Goal: Task Accomplishment & Management: Manage account settings

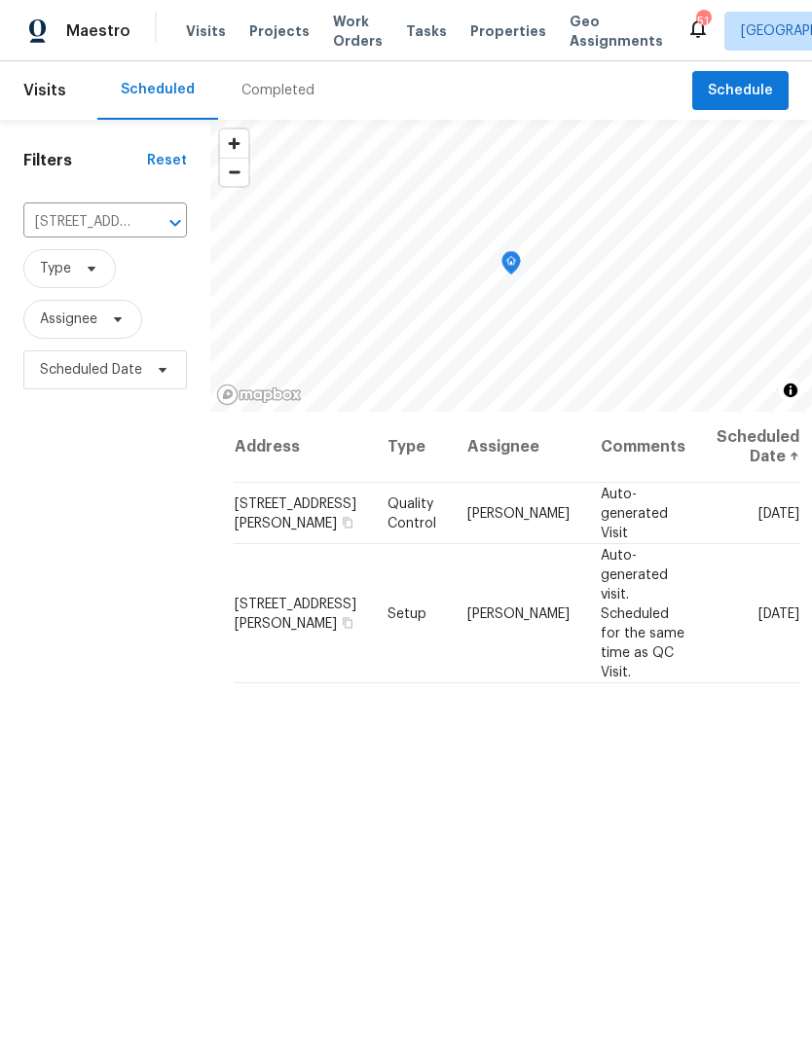
click at [490, 31] on span "Properties" at bounding box center [508, 30] width 76 height 19
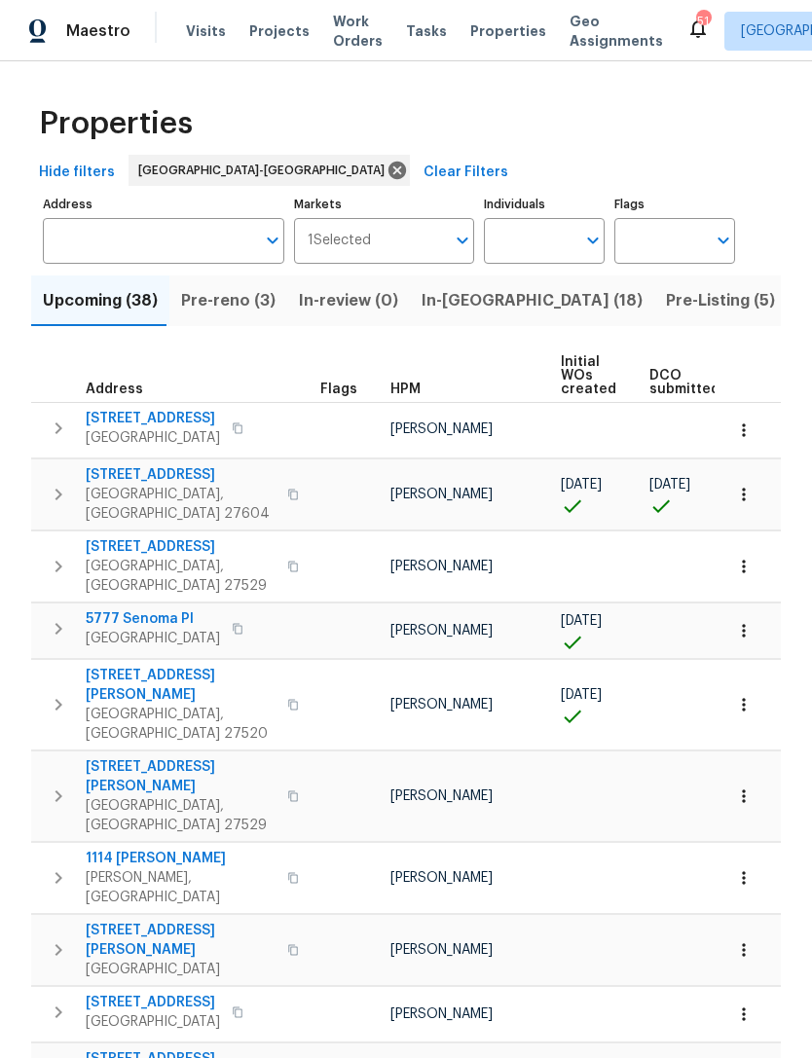
click at [531, 239] on input "Individuals" at bounding box center [529, 241] width 91 height 46
type input "[PERSON_NAME]"
click at [538, 297] on input "checkbox" at bounding box center [519, 302] width 41 height 41
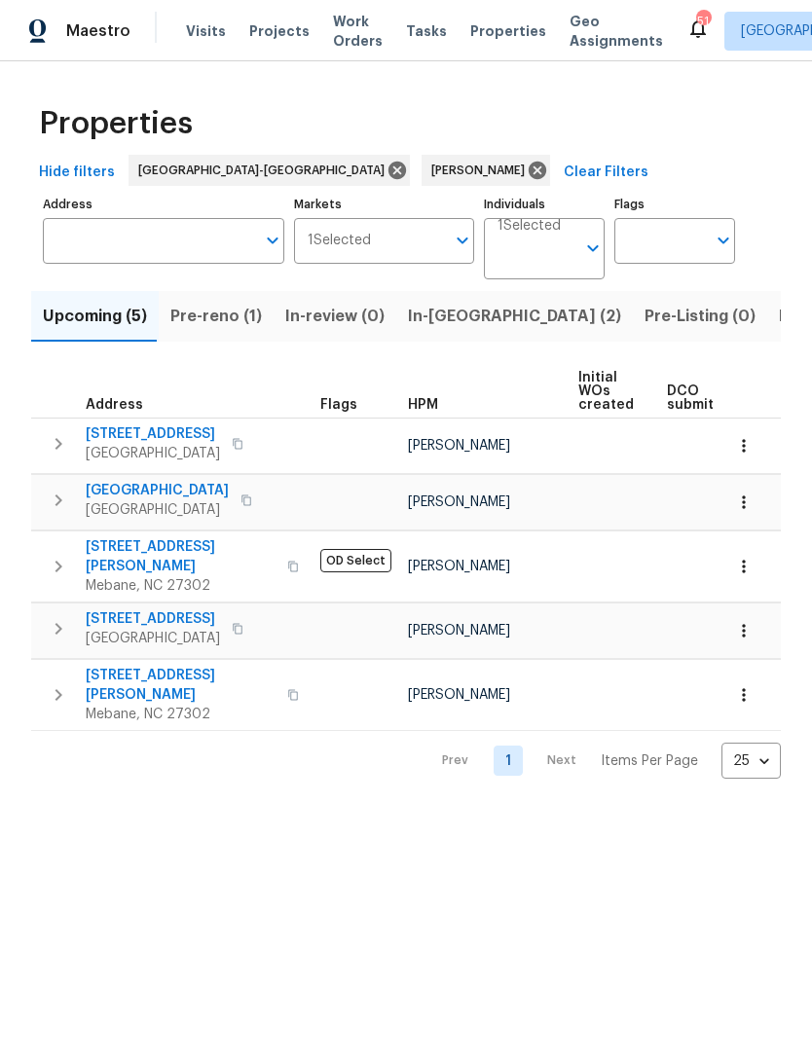
click at [211, 322] on span "Pre-reno (1)" at bounding box center [215, 316] width 91 height 27
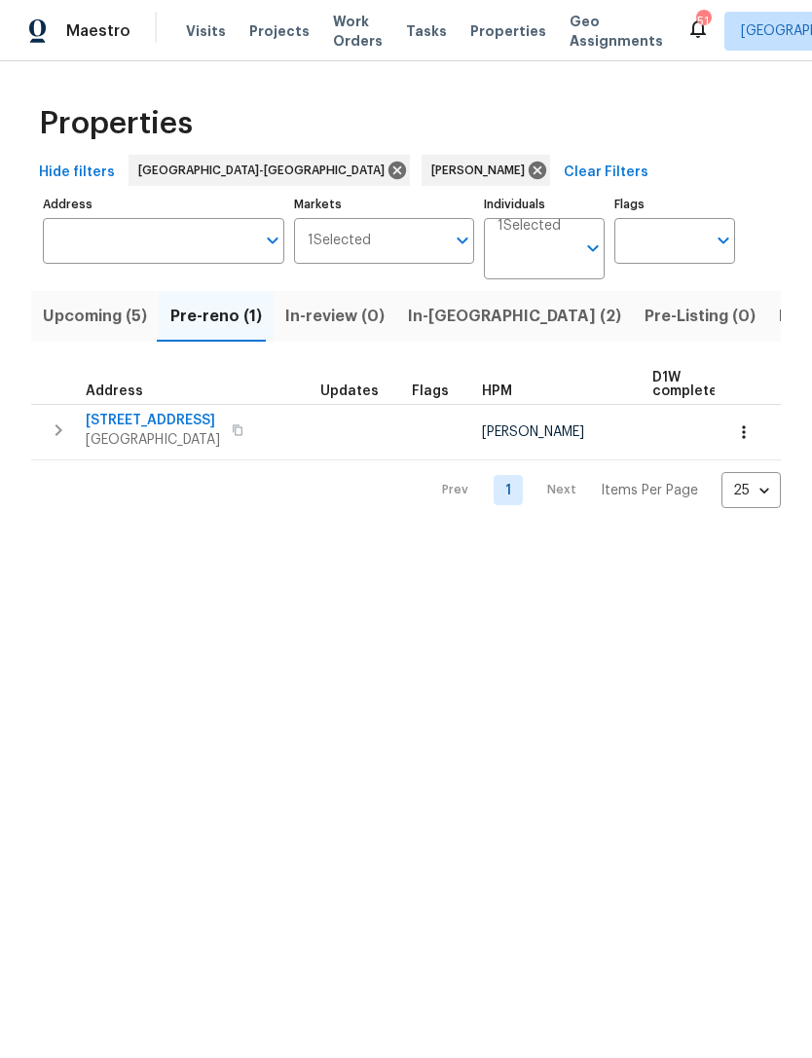
click at [128, 417] on span "310 Peachtree Pl" at bounding box center [153, 420] width 134 height 19
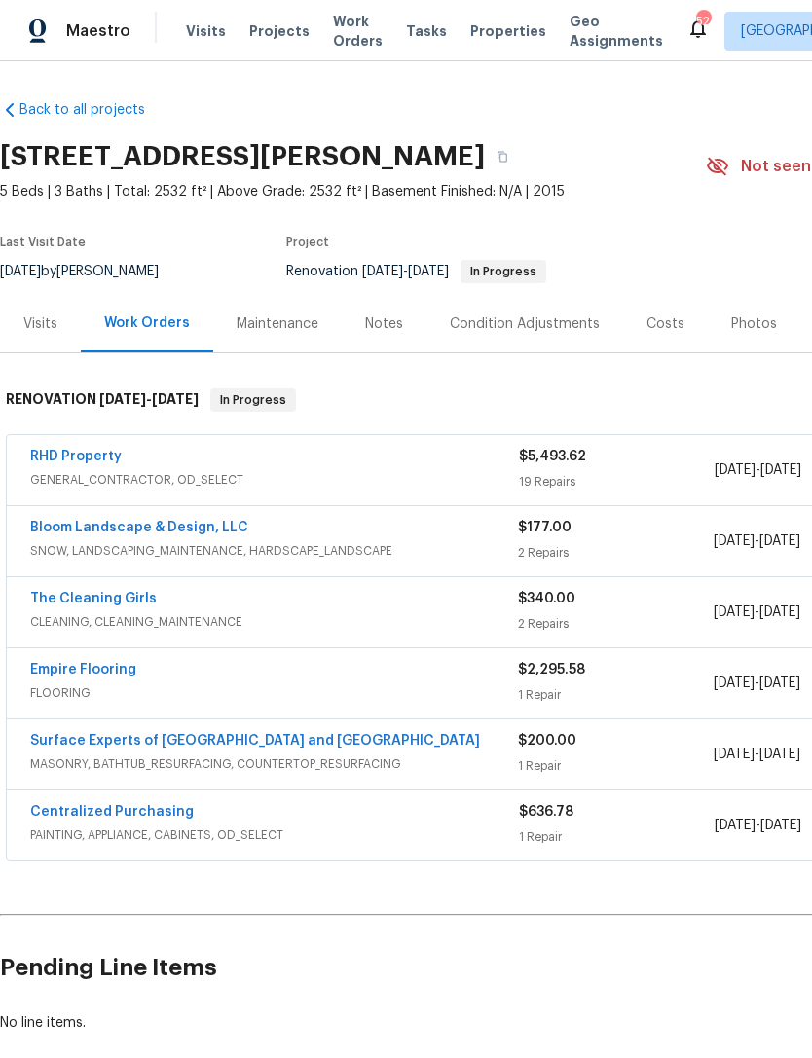
click at [68, 453] on link "RHD Property" at bounding box center [75, 457] width 91 height 14
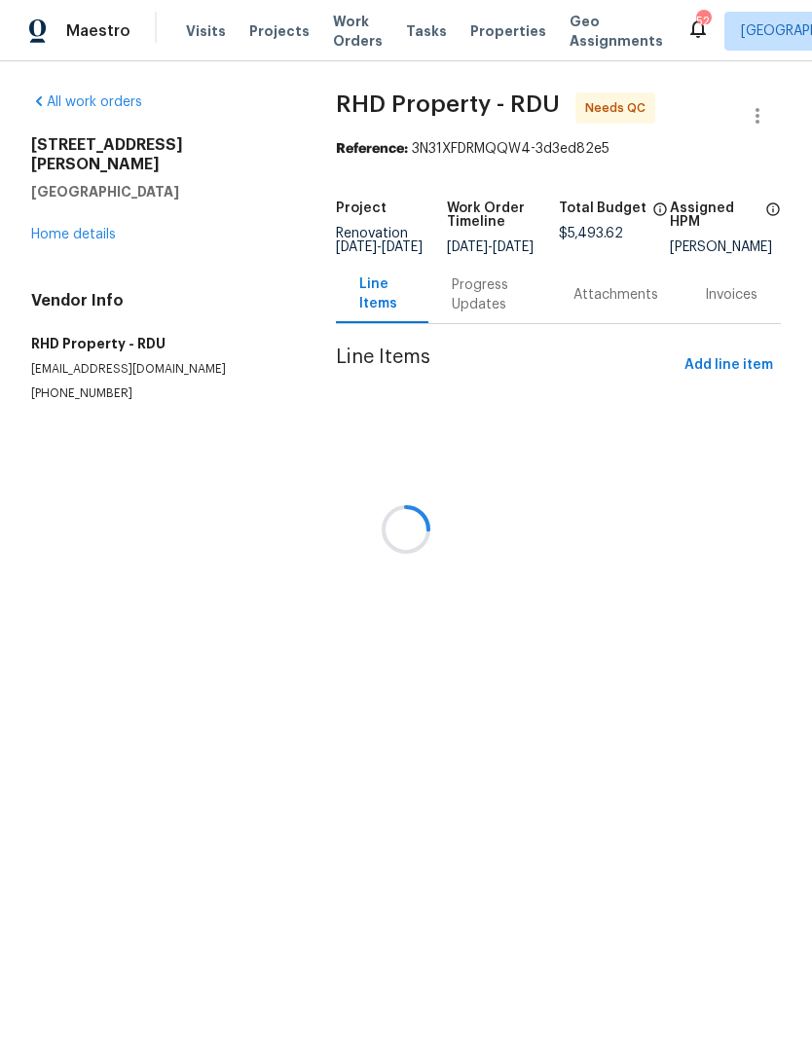
click at [747, 380] on div at bounding box center [406, 529] width 812 height 1058
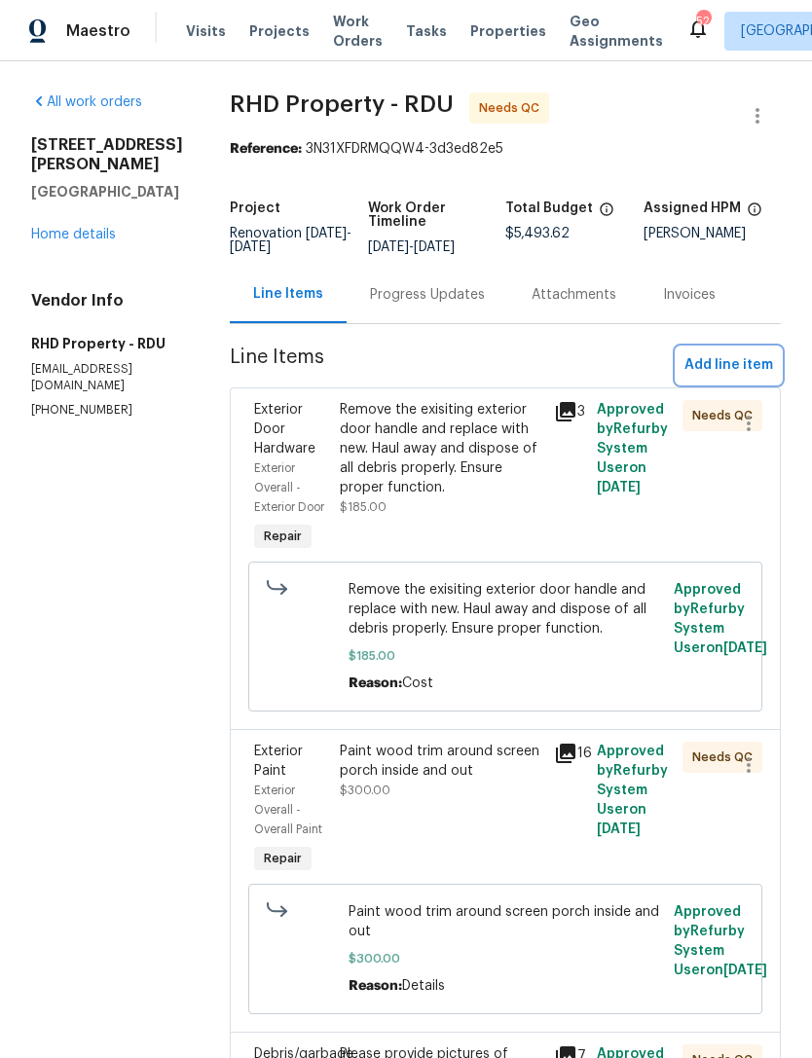
click at [747, 373] on span "Add line item" at bounding box center [728, 365] width 89 height 24
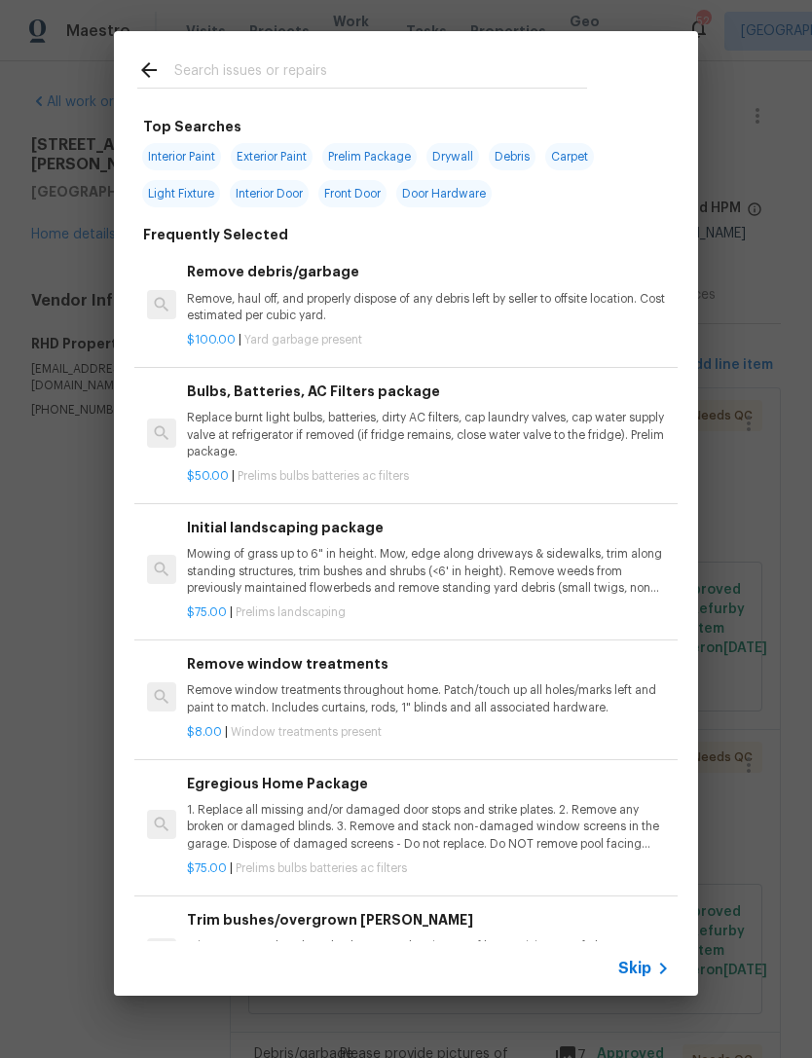
click at [391, 71] on input "text" at bounding box center [380, 72] width 413 height 29
type input "Sttp"
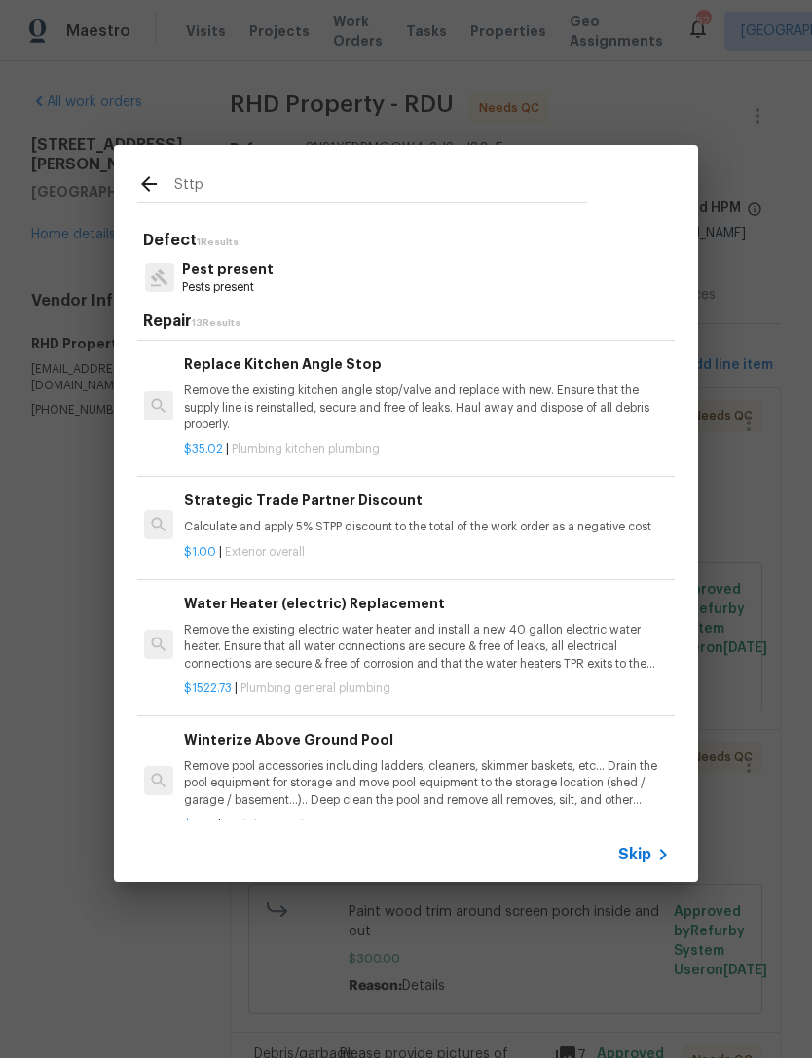
scroll to position [741, 3]
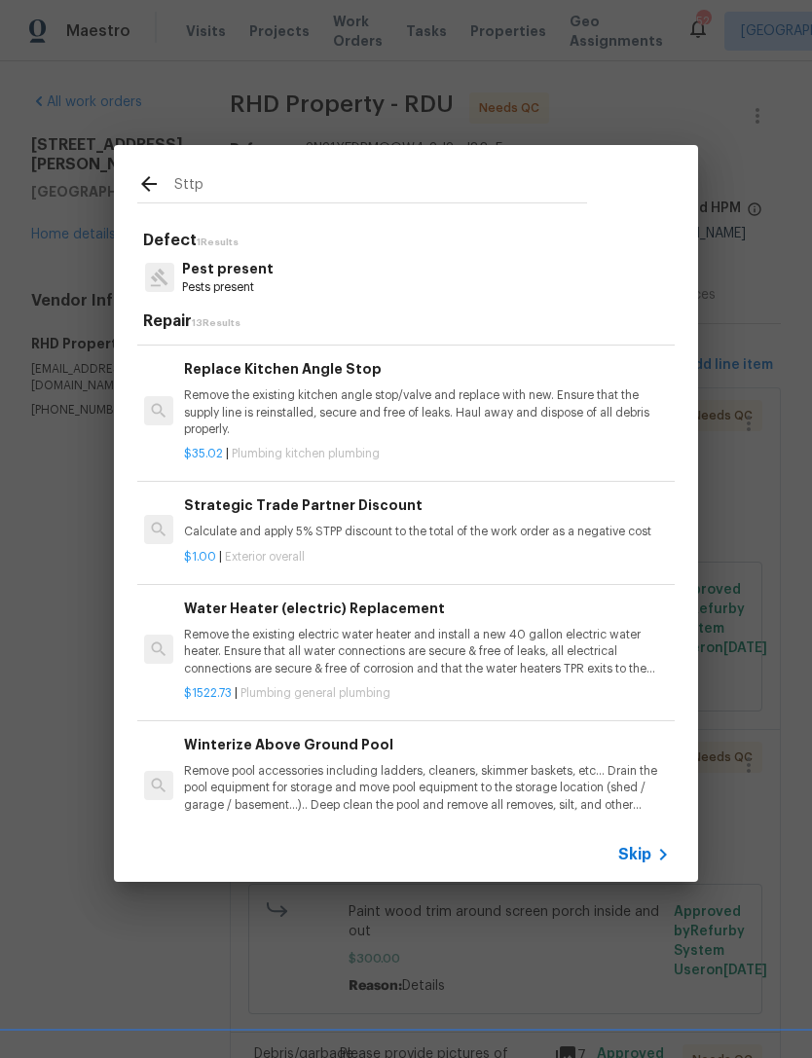
click at [506, 524] on p "Calculate and apply 5% STPP discount to the total of the work order as a negati…" at bounding box center [425, 532] width 483 height 17
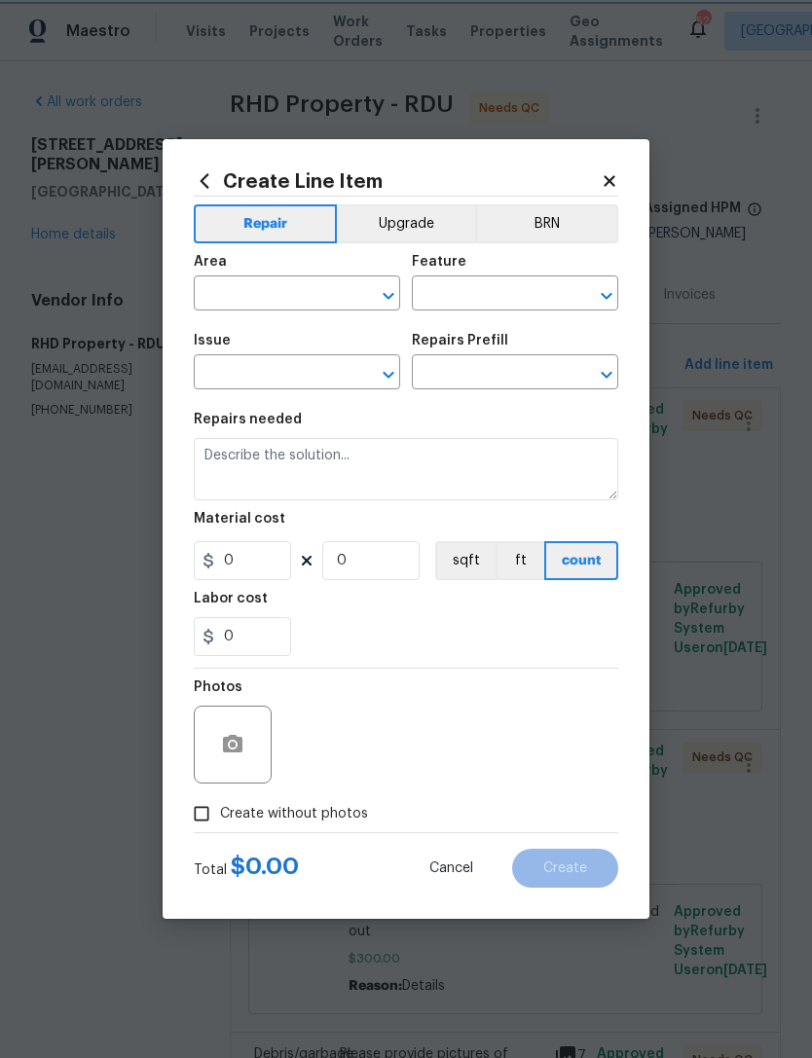
type input "Overall Exterior"
type input "Strategic Trade Partner Discount $1.00"
type textarea "Calculate and apply 5% STPP discount to the total of the work order as a negati…"
type input "1"
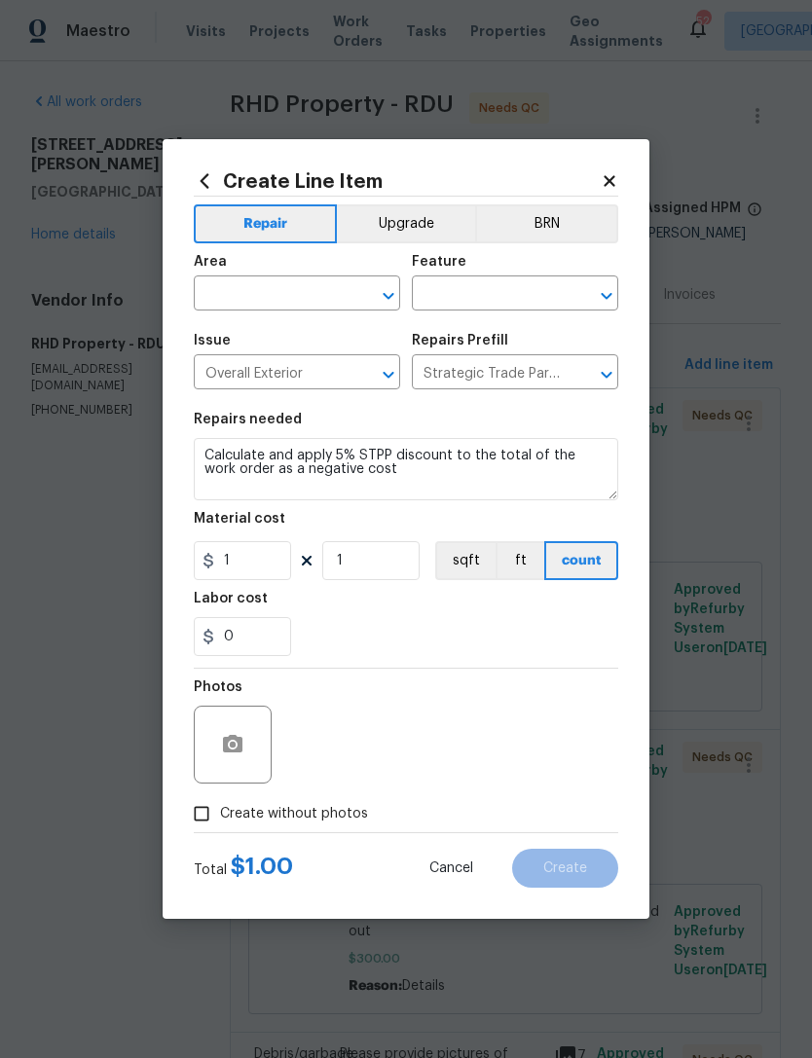
click at [305, 296] on input "text" at bounding box center [270, 295] width 152 height 30
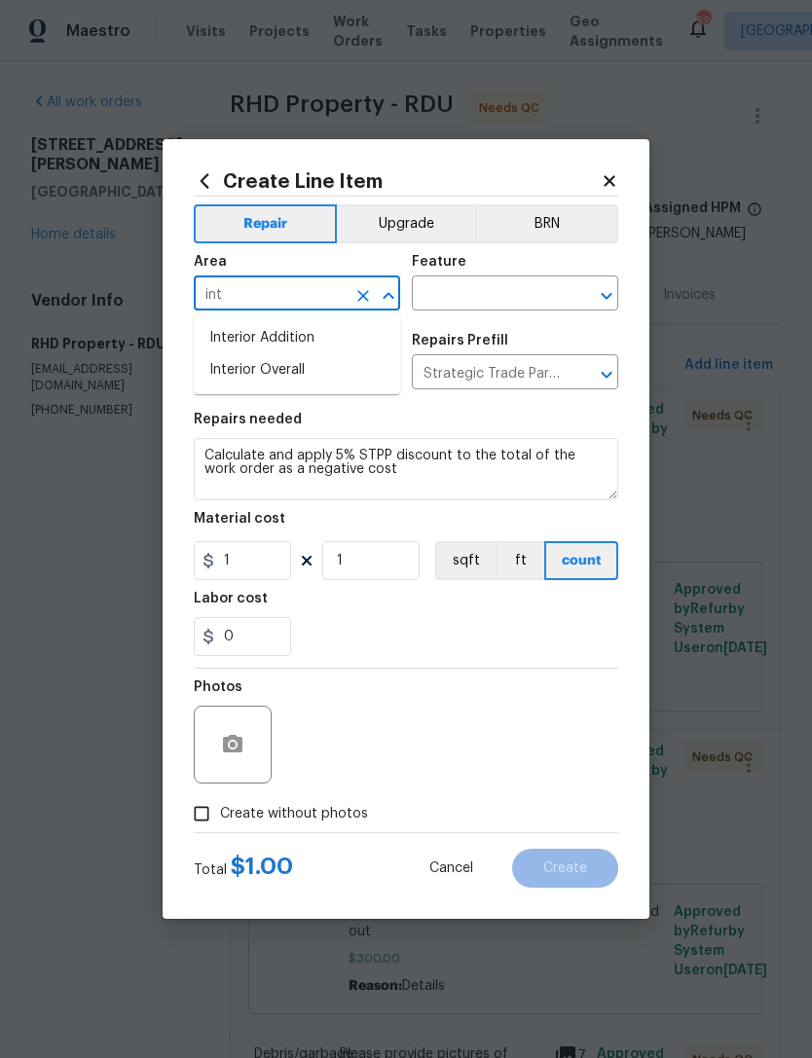
click at [329, 366] on li "Interior Overall" at bounding box center [297, 370] width 206 height 32
type input "Interior Overall"
click at [517, 285] on input "text" at bounding box center [488, 295] width 152 height 30
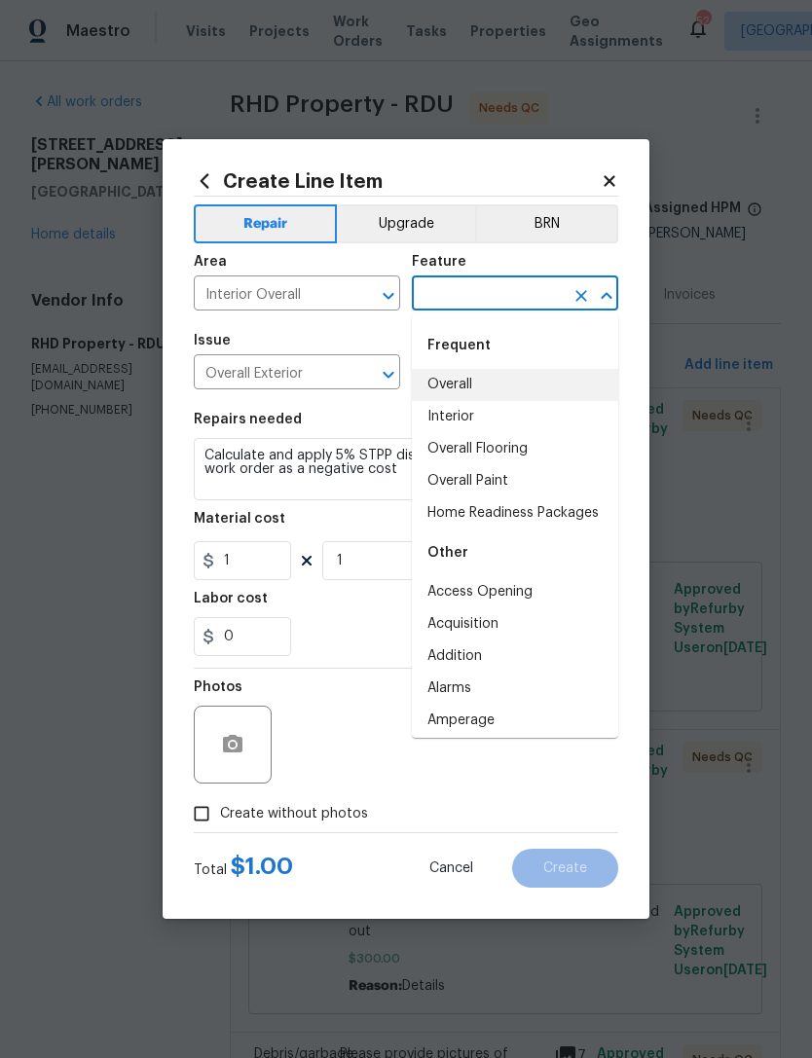
click at [480, 385] on li "Overall" at bounding box center [515, 385] width 206 height 32
type input "Overall"
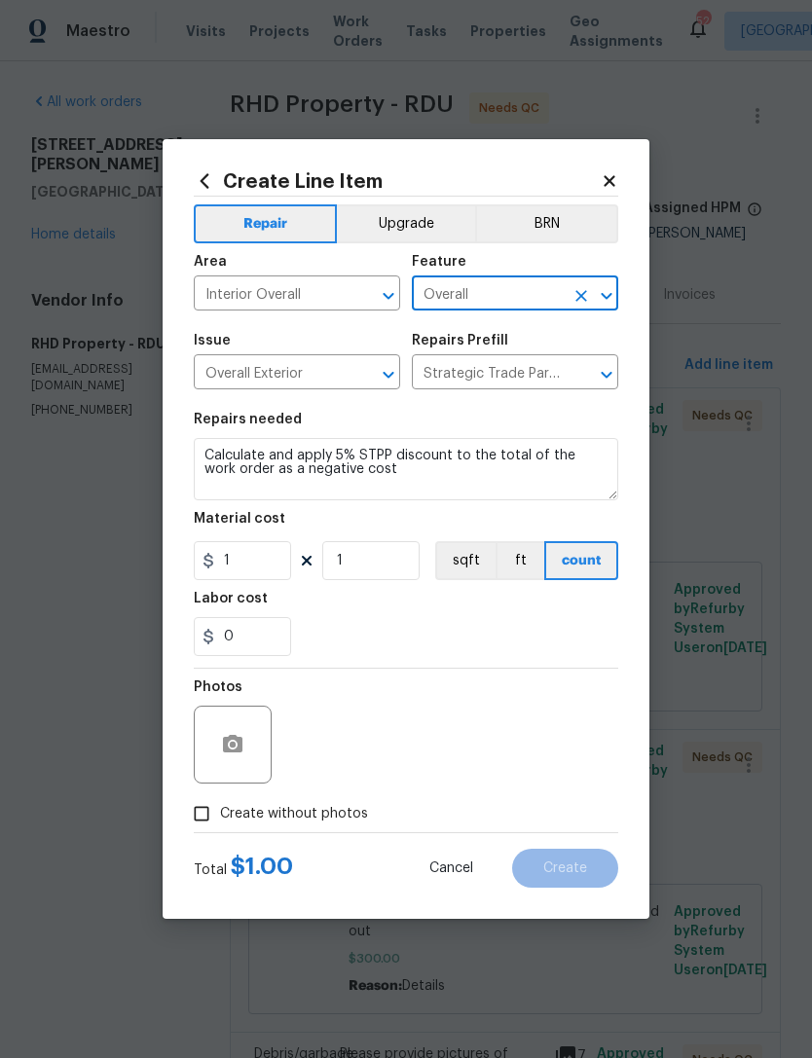
click at [310, 800] on label "Create without photos" at bounding box center [275, 813] width 185 height 37
click at [220, 800] on input "Create without photos" at bounding box center [201, 813] width 37 height 37
checkbox input "true"
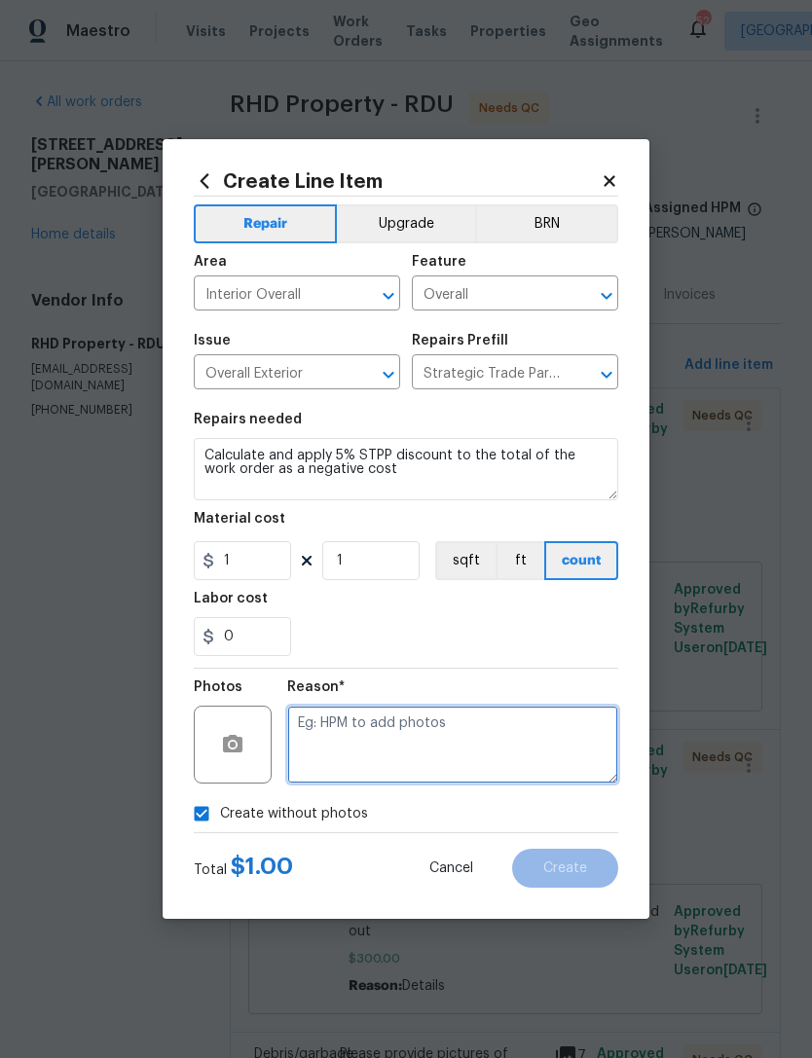
click at [487, 744] on textarea at bounding box center [452, 745] width 331 height 78
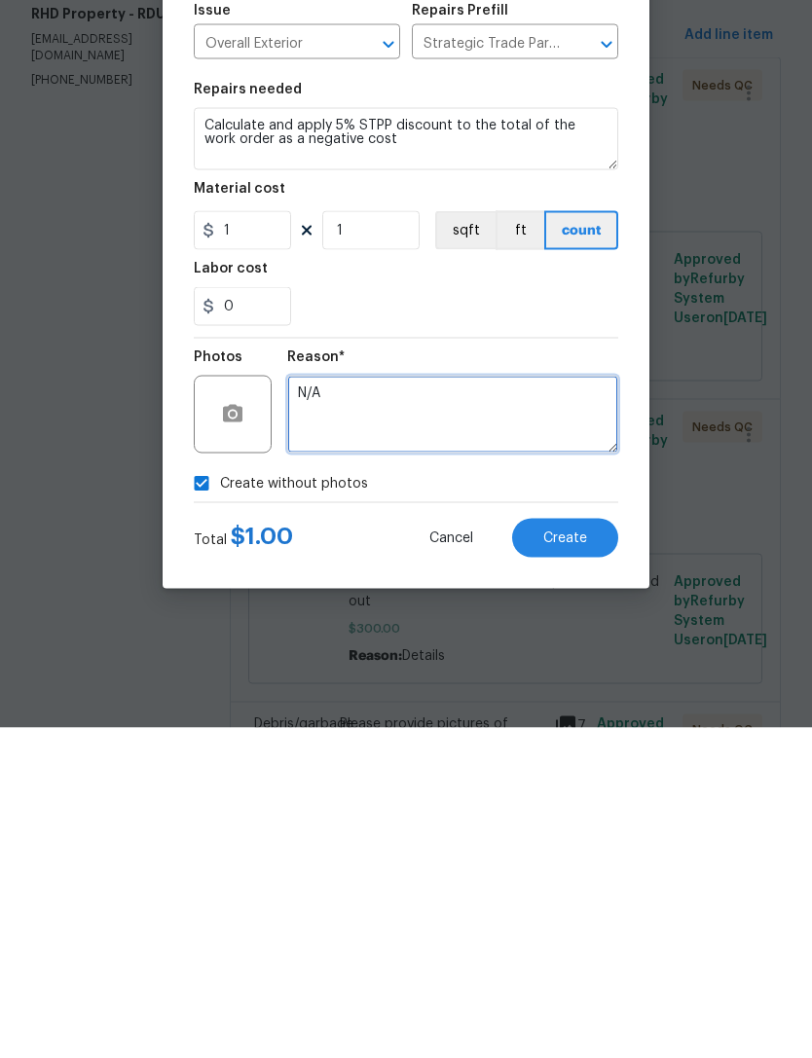
type textarea "N/A"
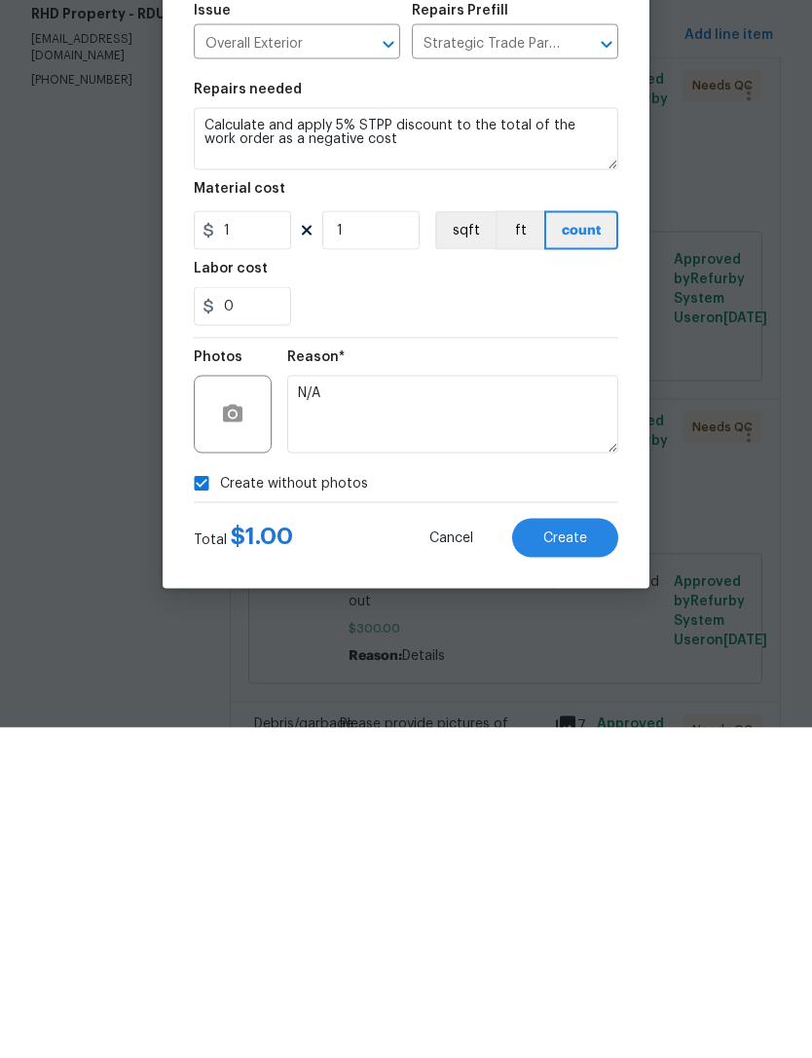
click at [552, 861] on span "Create" at bounding box center [565, 868] width 44 height 15
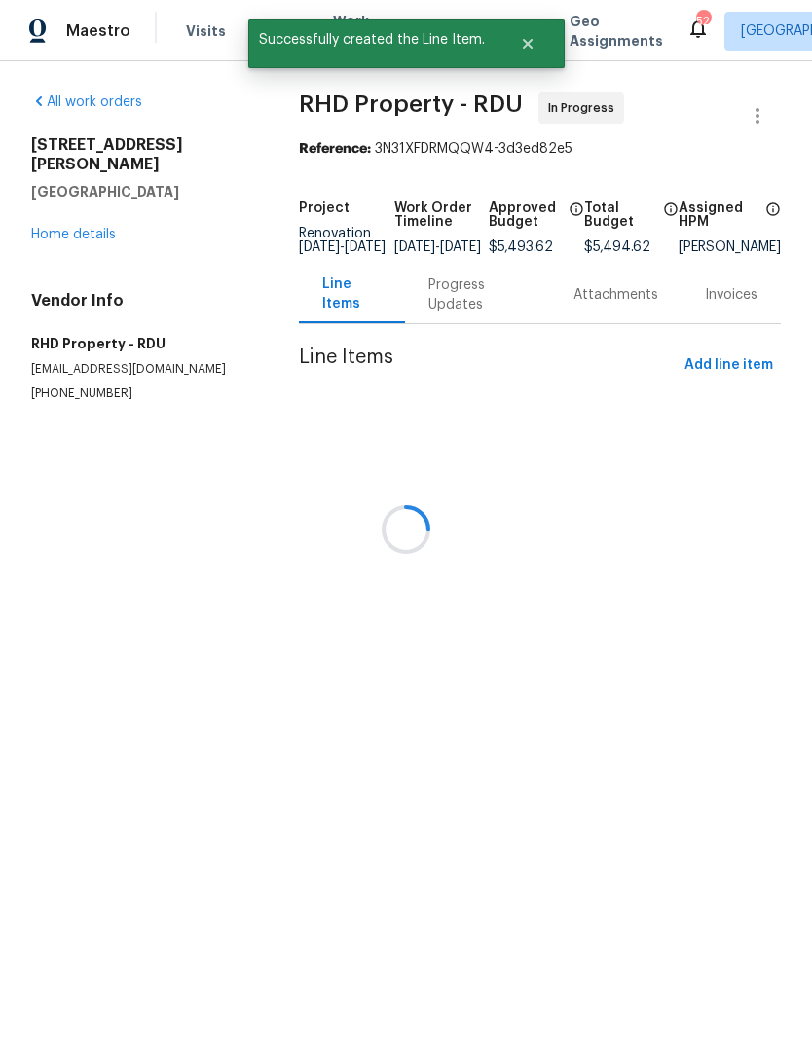
scroll to position [0, 0]
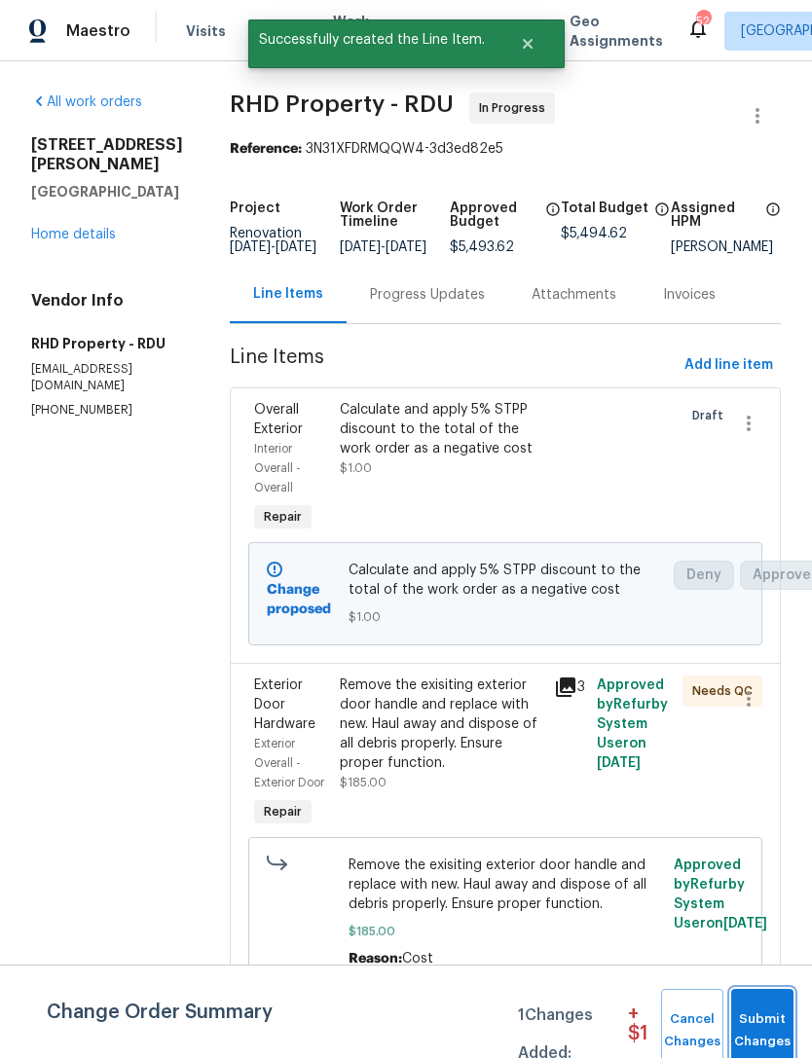
click at [759, 1024] on span "Submit Changes" at bounding box center [762, 1030] width 43 height 45
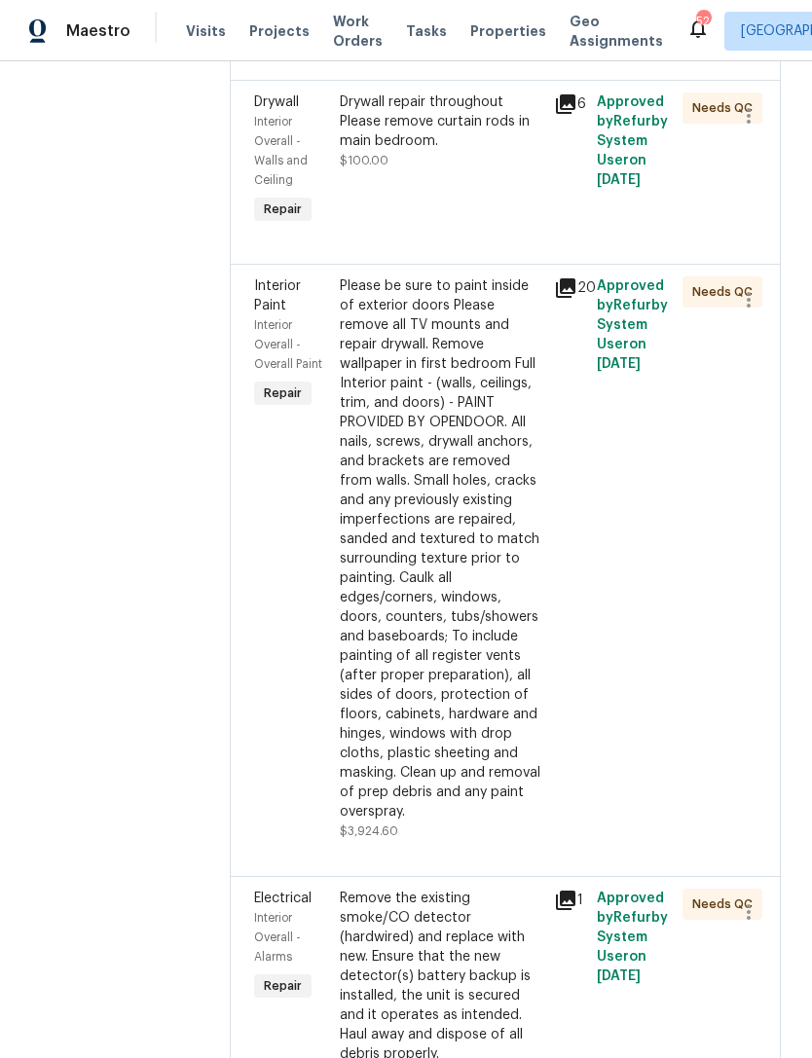
scroll to position [1155, 0]
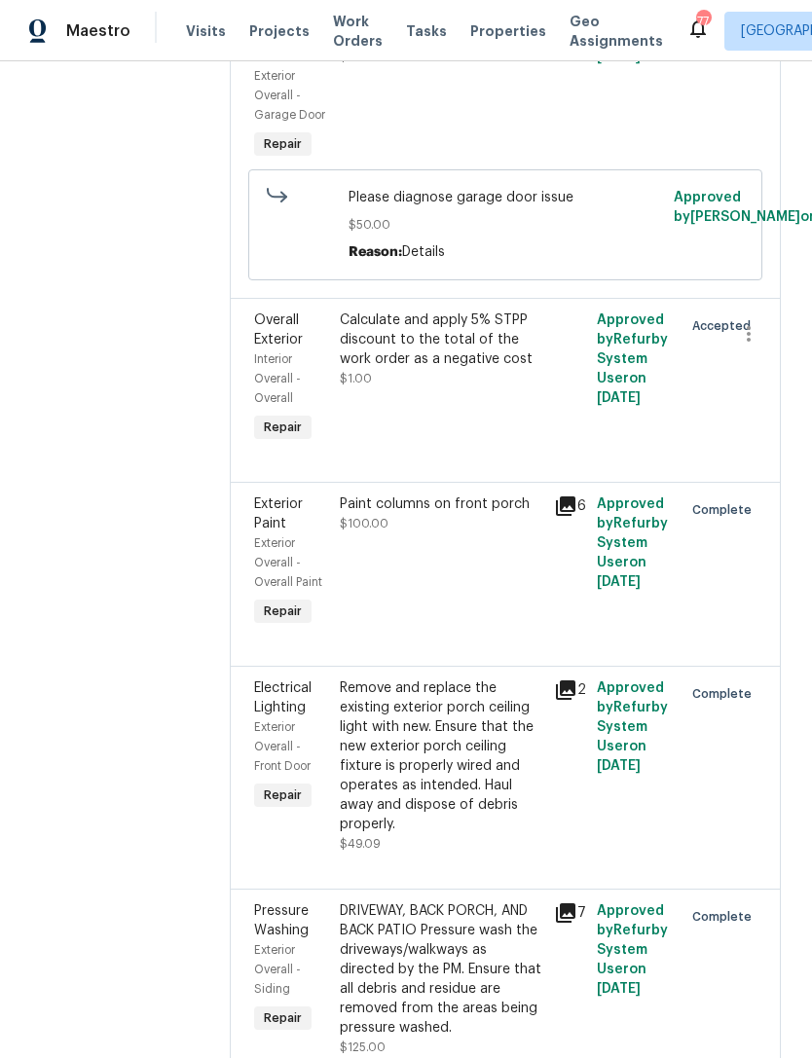
scroll to position [3882, 0]
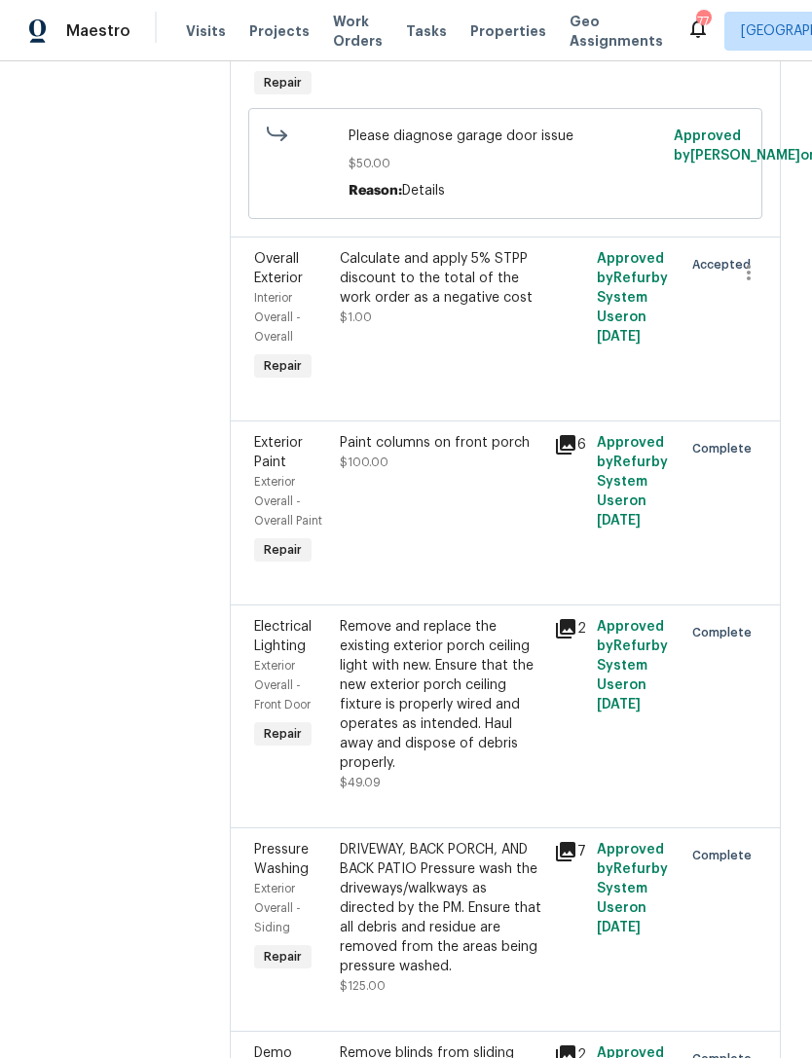
click at [513, 308] on div "Calculate and apply 5% STPP discount to the total of the work order as a negati…" at bounding box center [441, 278] width 202 height 58
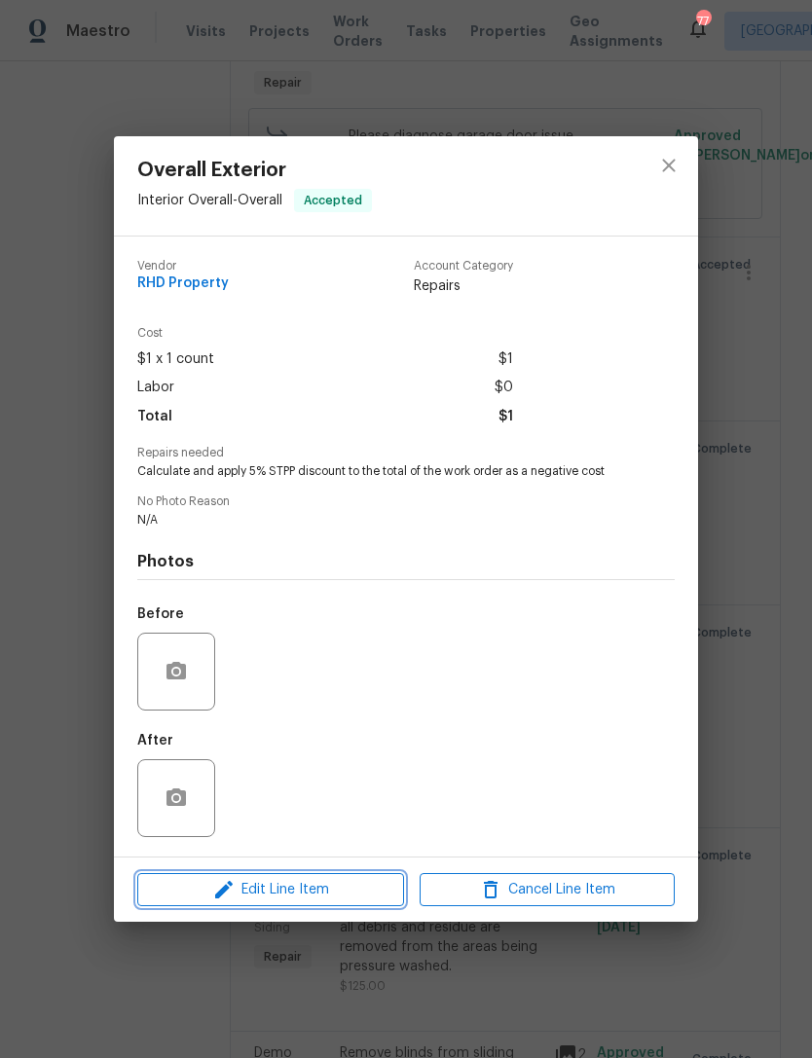
click at [207, 895] on span "Edit Line Item" at bounding box center [270, 890] width 255 height 24
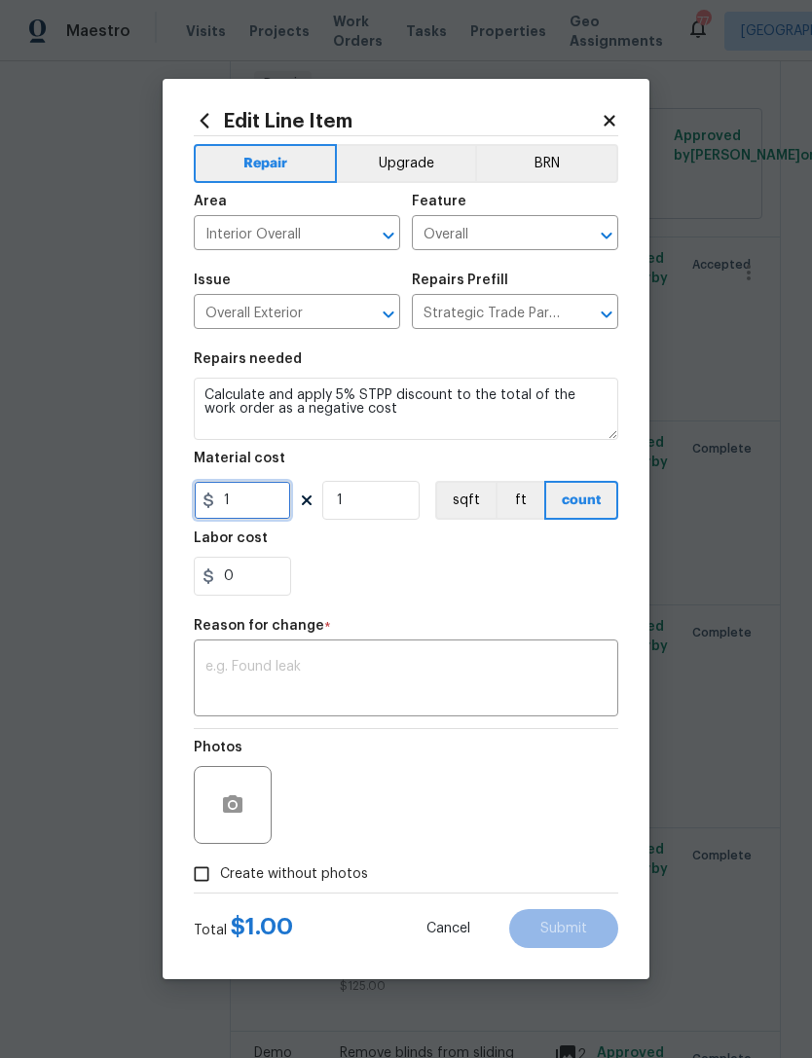
click at [279, 513] on input "1" at bounding box center [242, 500] width 97 height 39
type input "0"
click at [246, 512] on input "1" at bounding box center [242, 500] width 97 height 39
type input "0"
click at [365, 513] on input "0" at bounding box center [370, 500] width 97 height 39
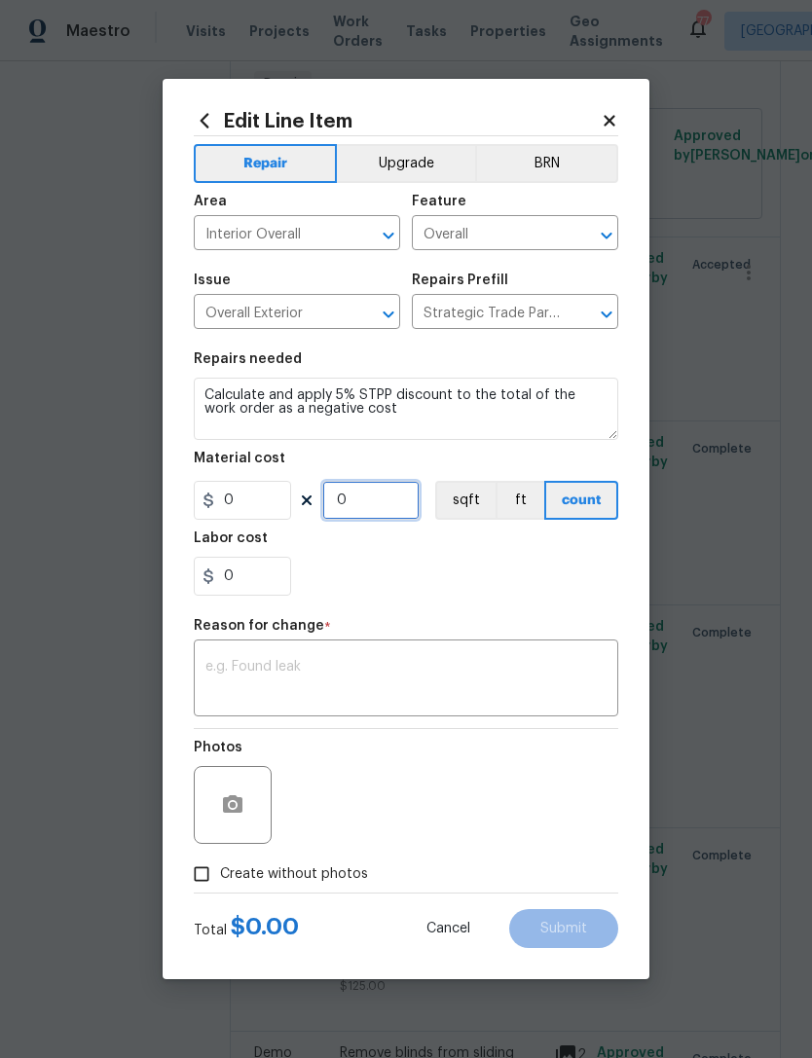
type input "1"
click at [251, 504] on input "0" at bounding box center [242, 500] width 97 height 39
click at [222, 503] on input "274.73" at bounding box center [242, 500] width 97 height 39
type input "-274.73"
click at [531, 602] on section "Repairs needed Calculate and apply 5% STPP discount to the total of the work or…" at bounding box center [406, 474] width 424 height 267
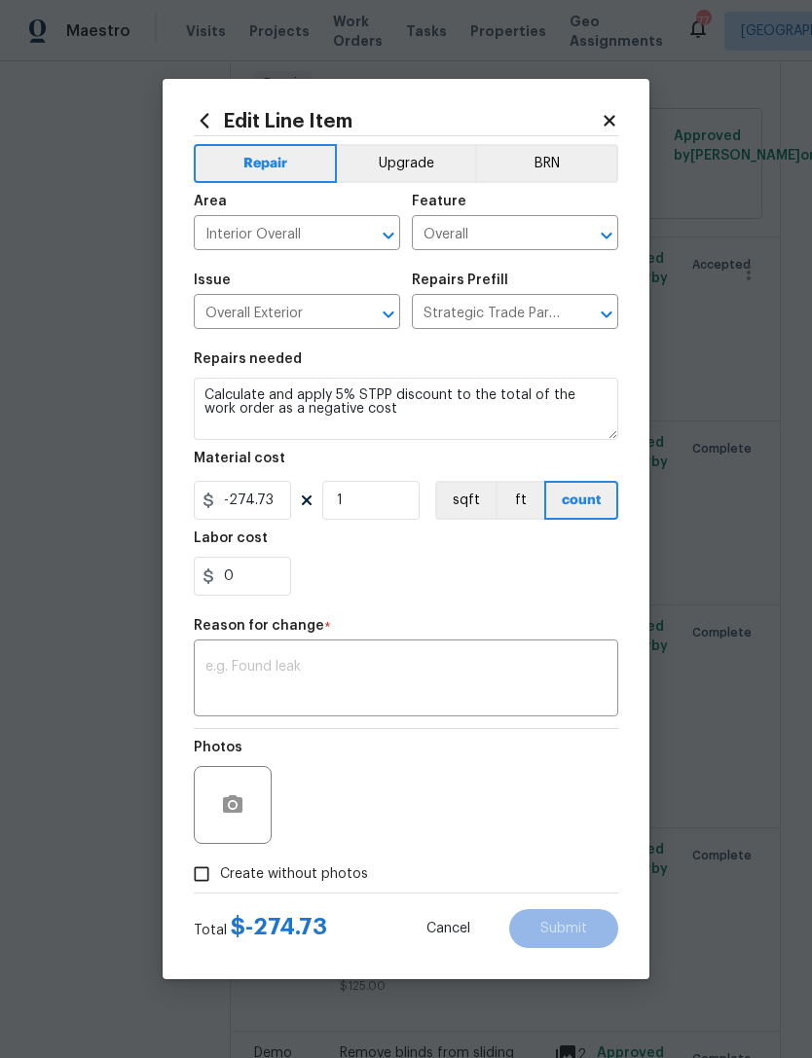
click at [461, 684] on textarea at bounding box center [405, 680] width 401 height 41
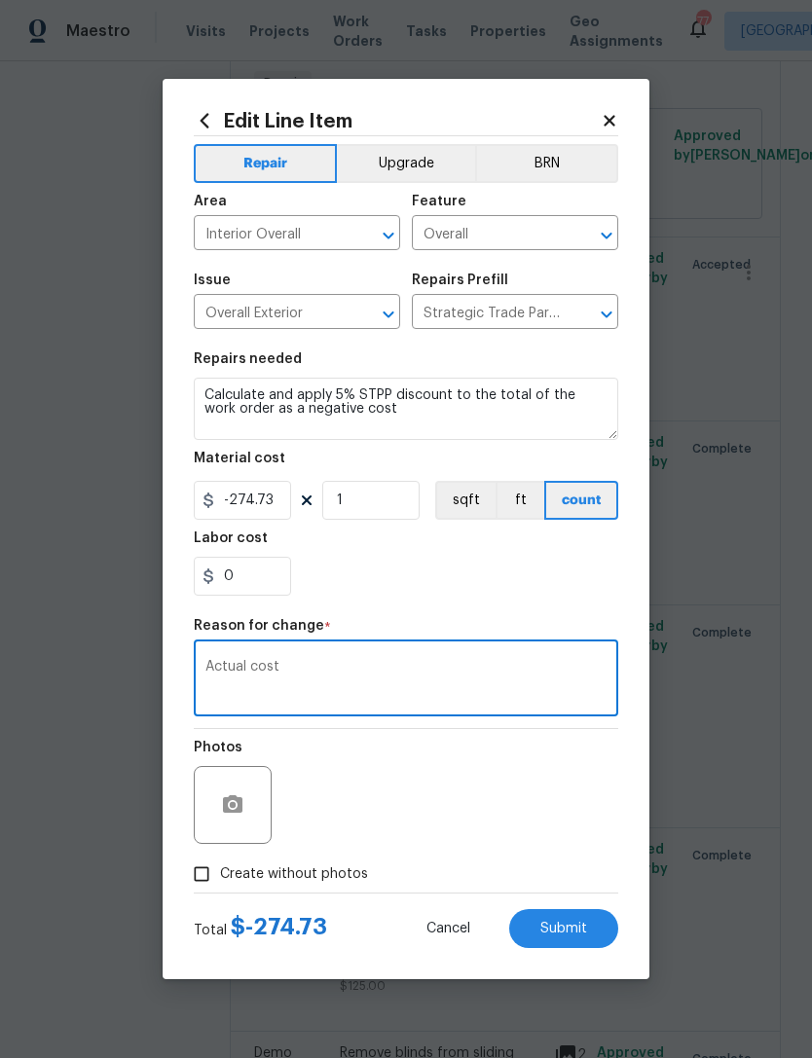
type textarea "Actual cost"
click at [578, 930] on span "Submit" at bounding box center [563, 929] width 47 height 15
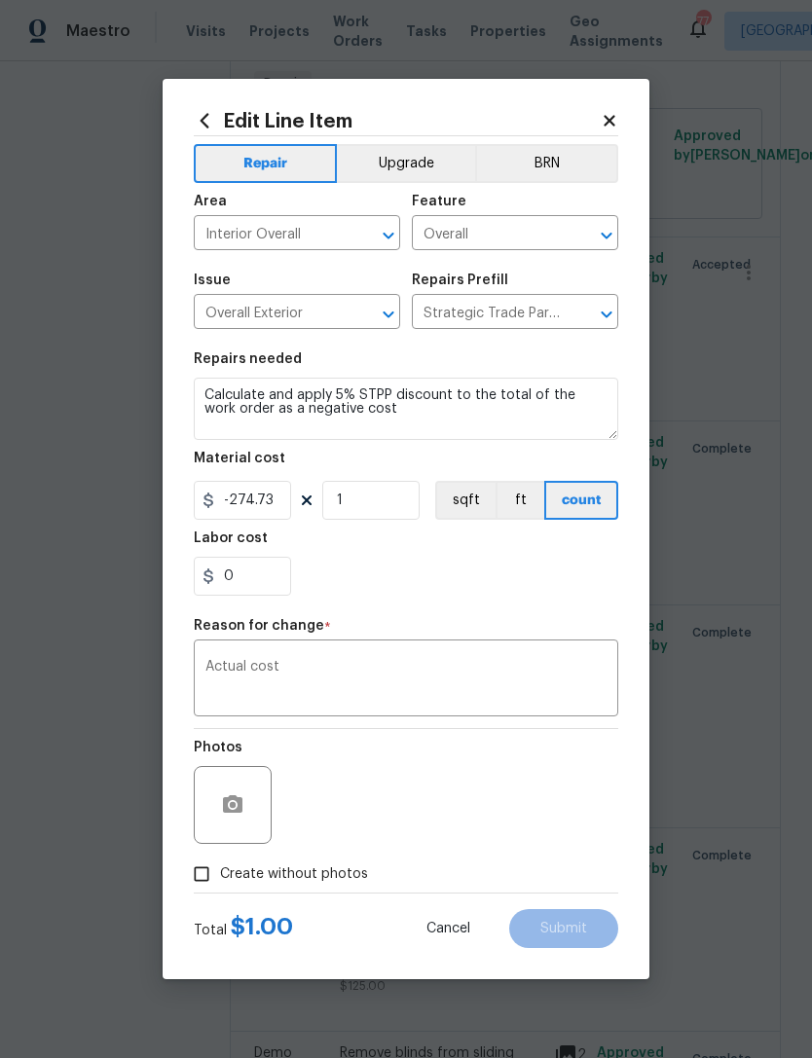
type input "1"
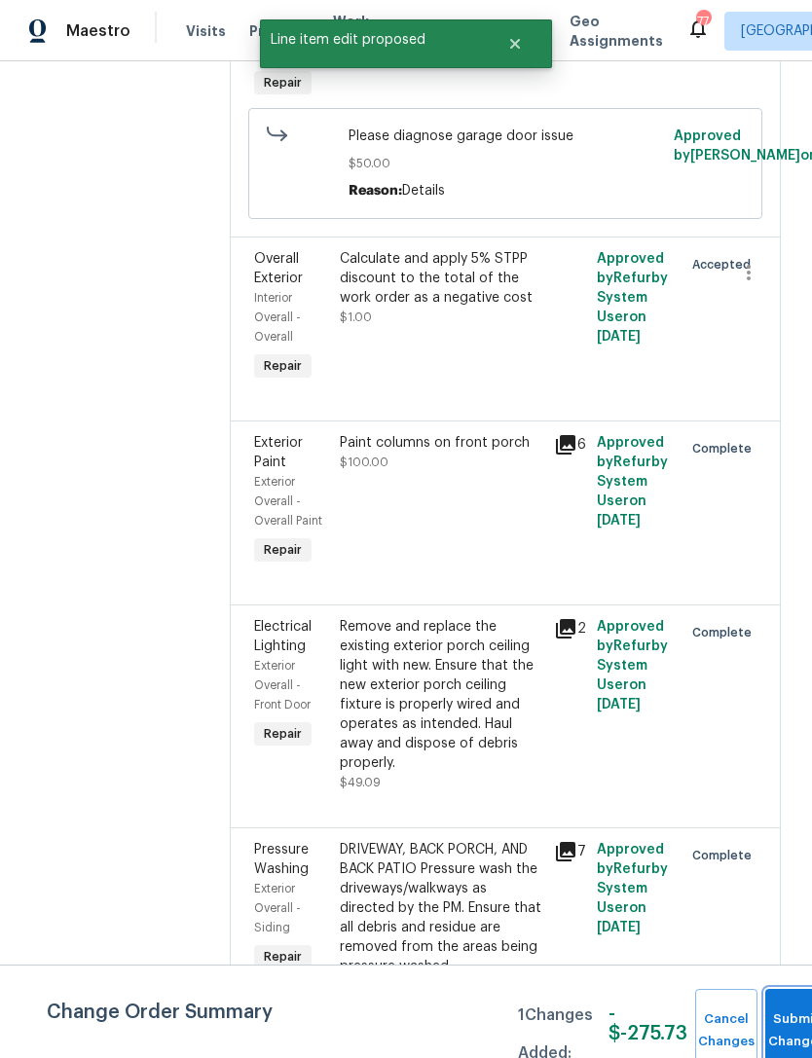
click at [790, 1015] on button "Submit Changes" at bounding box center [796, 1031] width 62 height 84
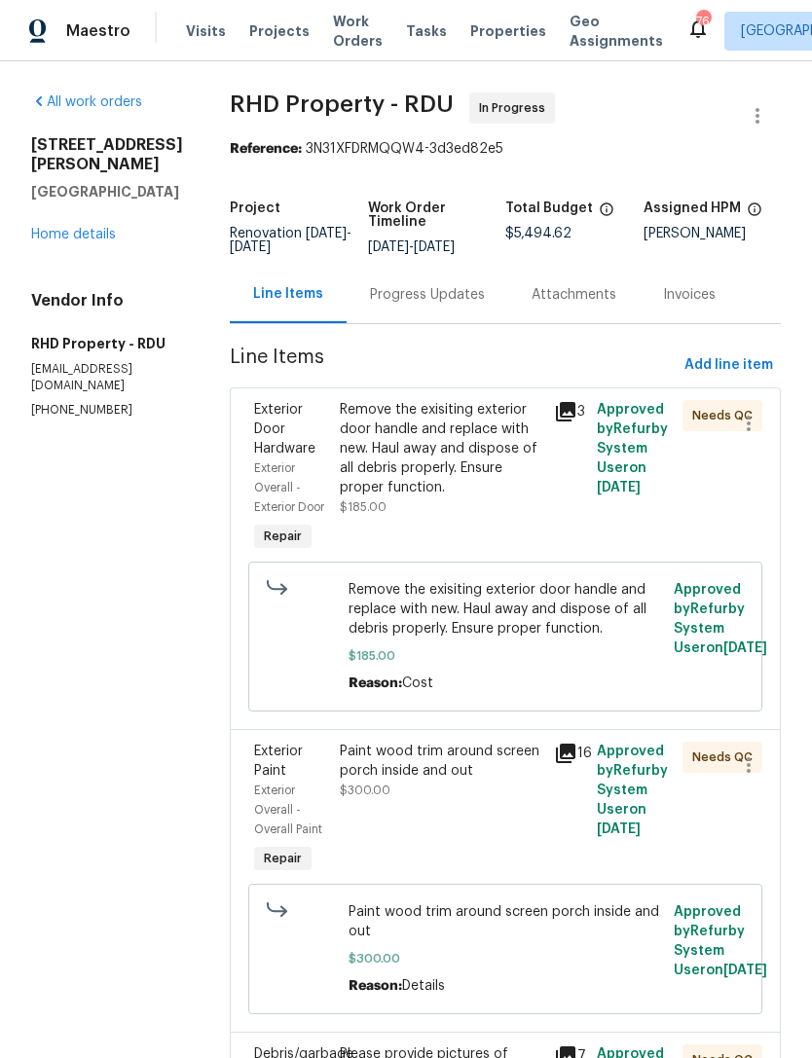
click at [99, 228] on link "Home details" at bounding box center [73, 235] width 85 height 14
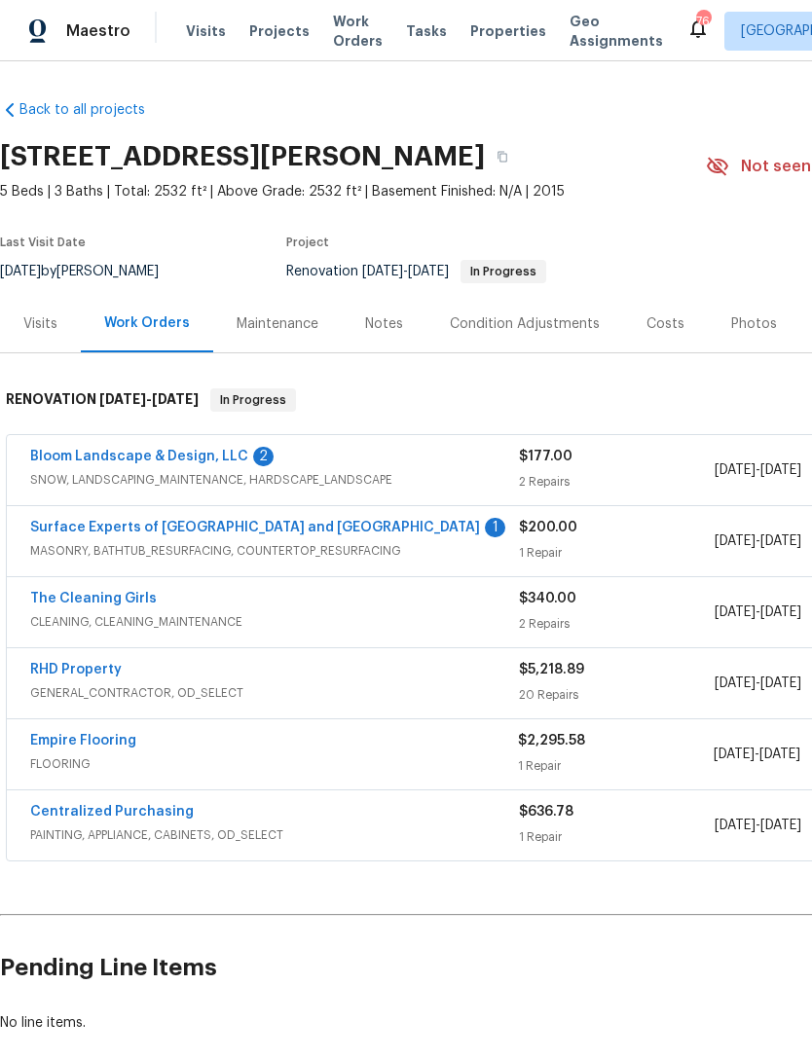
click at [99, 669] on link "RHD Property" at bounding box center [75, 670] width 91 height 14
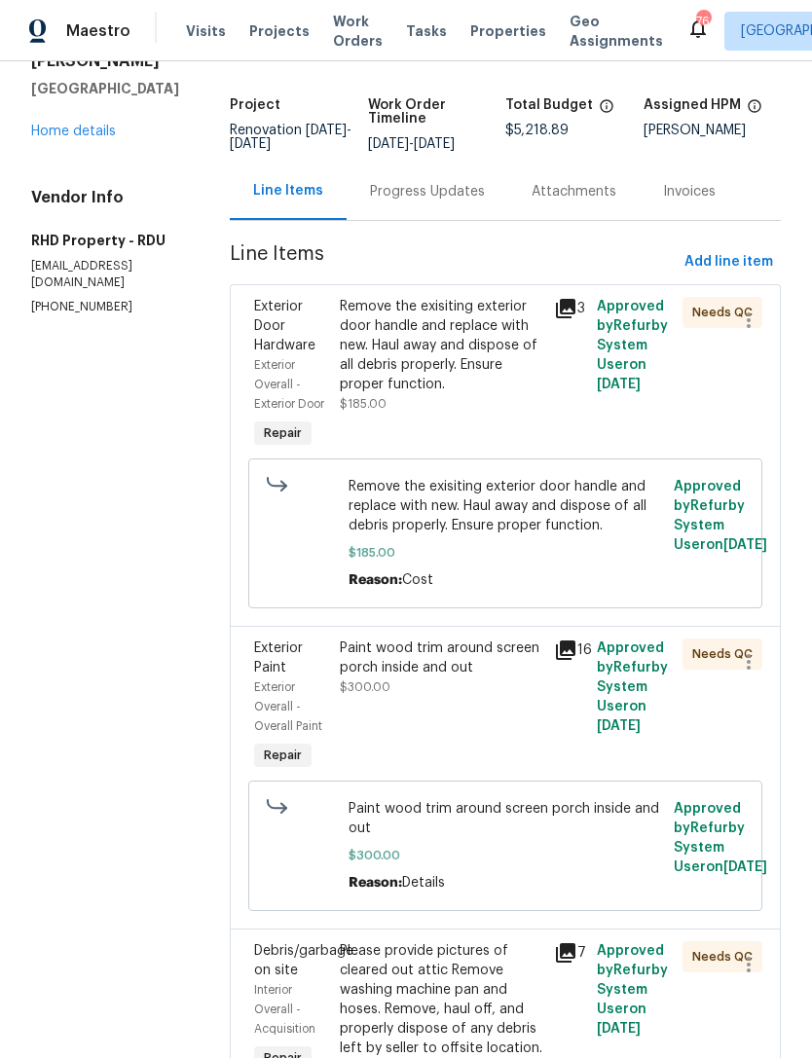
scroll to position [192, 0]
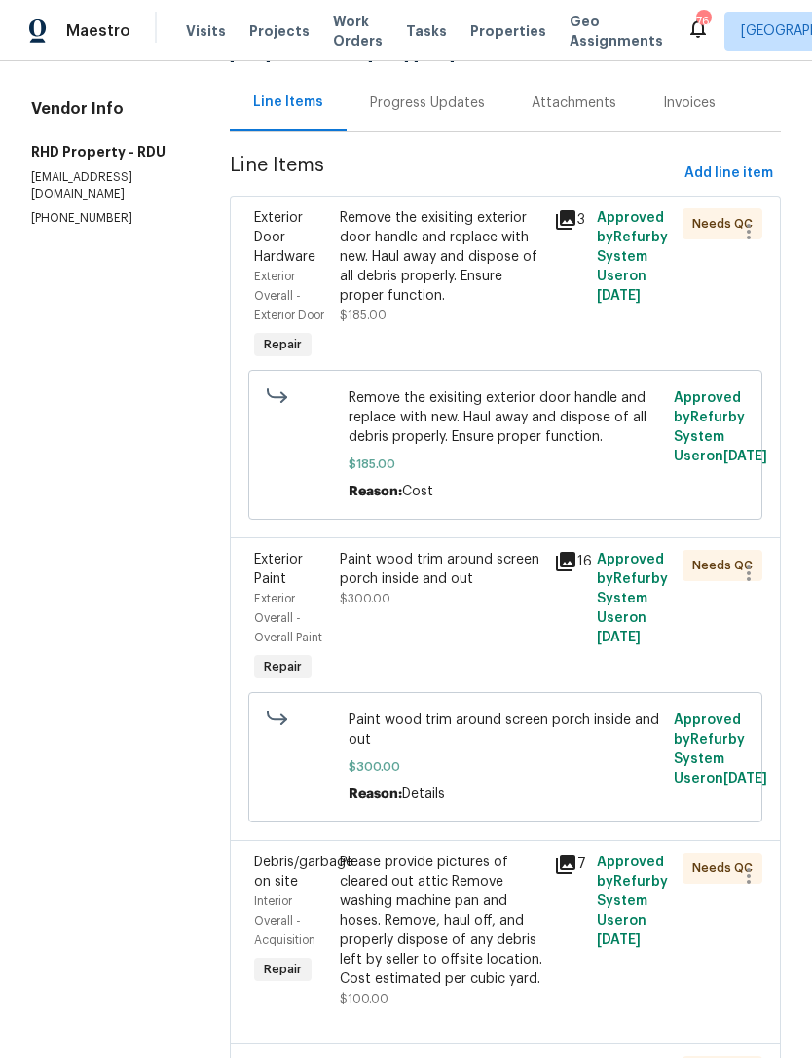
click at [588, 487] on div "Remove the exisiting exterior door handle and replace with new. Haul away and d…" at bounding box center [505, 444] width 314 height 113
click at [536, 344] on div "Remove the exisiting exterior door handle and replace with new. Haul away and d…" at bounding box center [441, 285] width 214 height 167
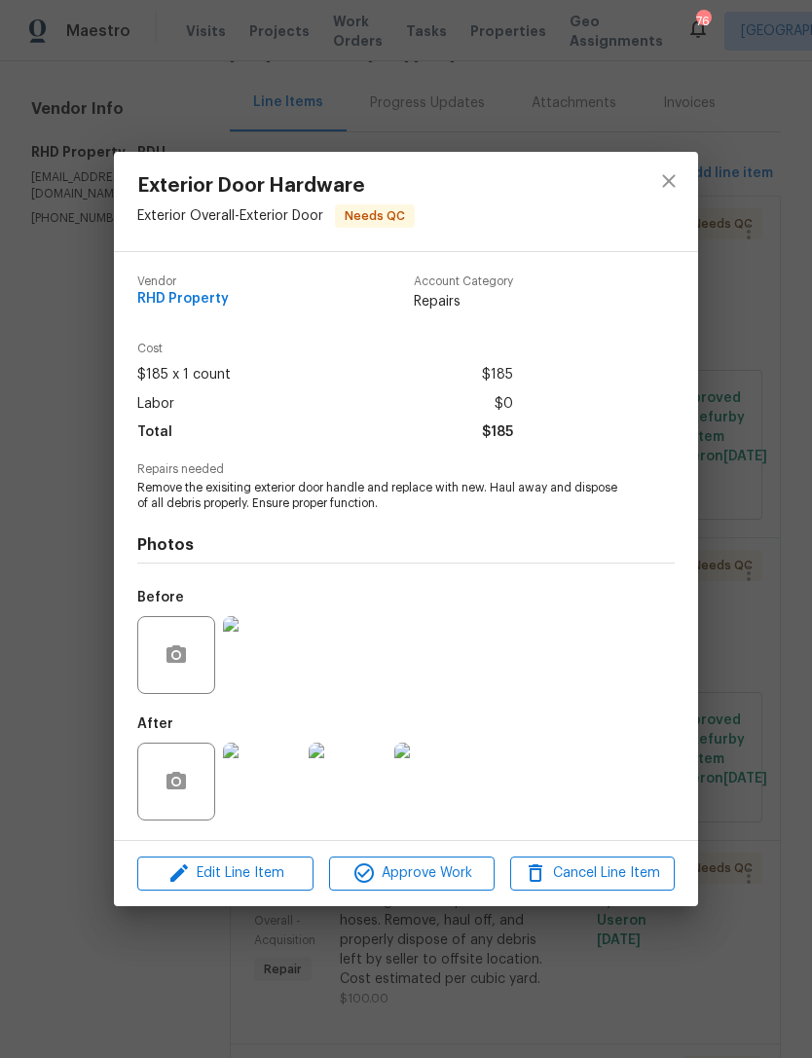
click at [783, 585] on div "Exterior Door Hardware Exterior Overall - Exterior Door Needs QC Vendor RHD Pro…" at bounding box center [406, 529] width 812 height 1058
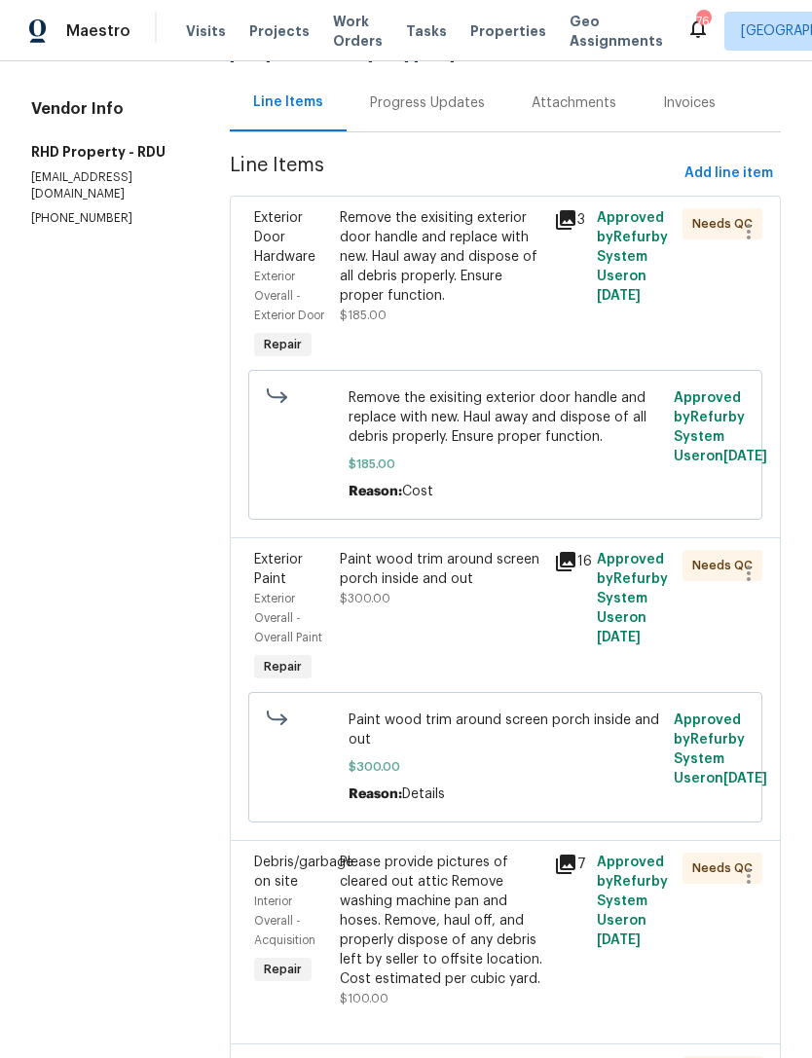
click at [412, 291] on div "Remove the exisiting exterior door handle and replace with new. Haul away and d…" at bounding box center [441, 256] width 202 height 97
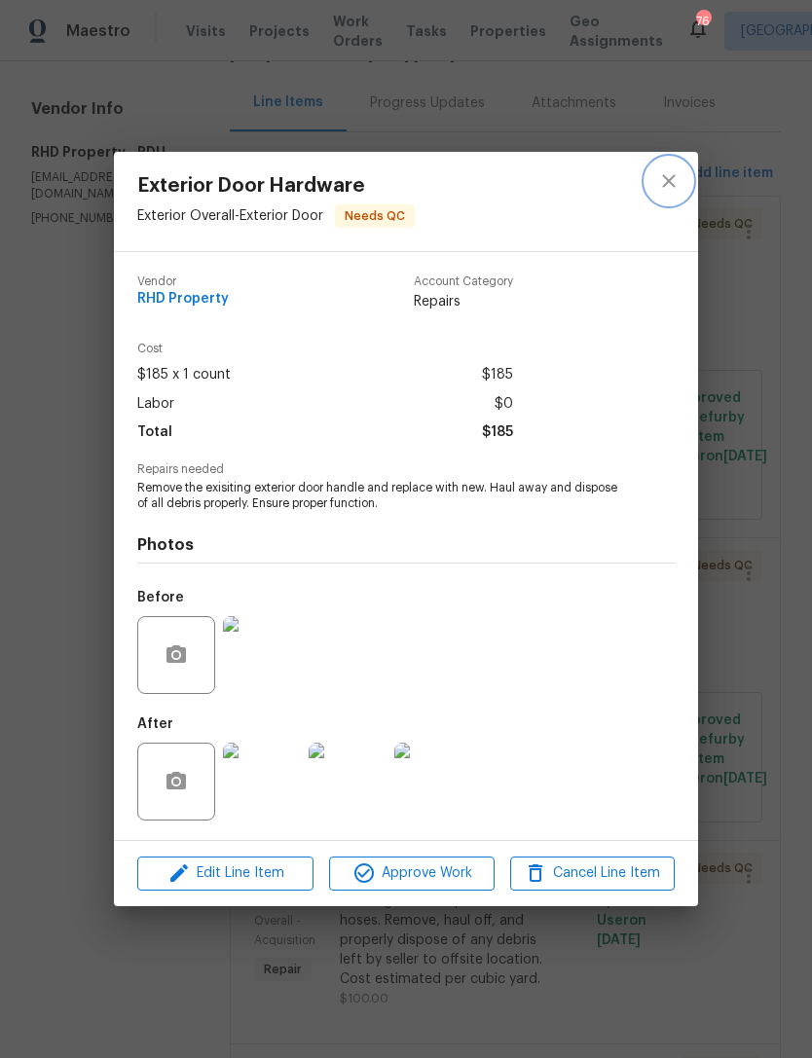
click at [649, 190] on button "close" at bounding box center [668, 181] width 47 height 47
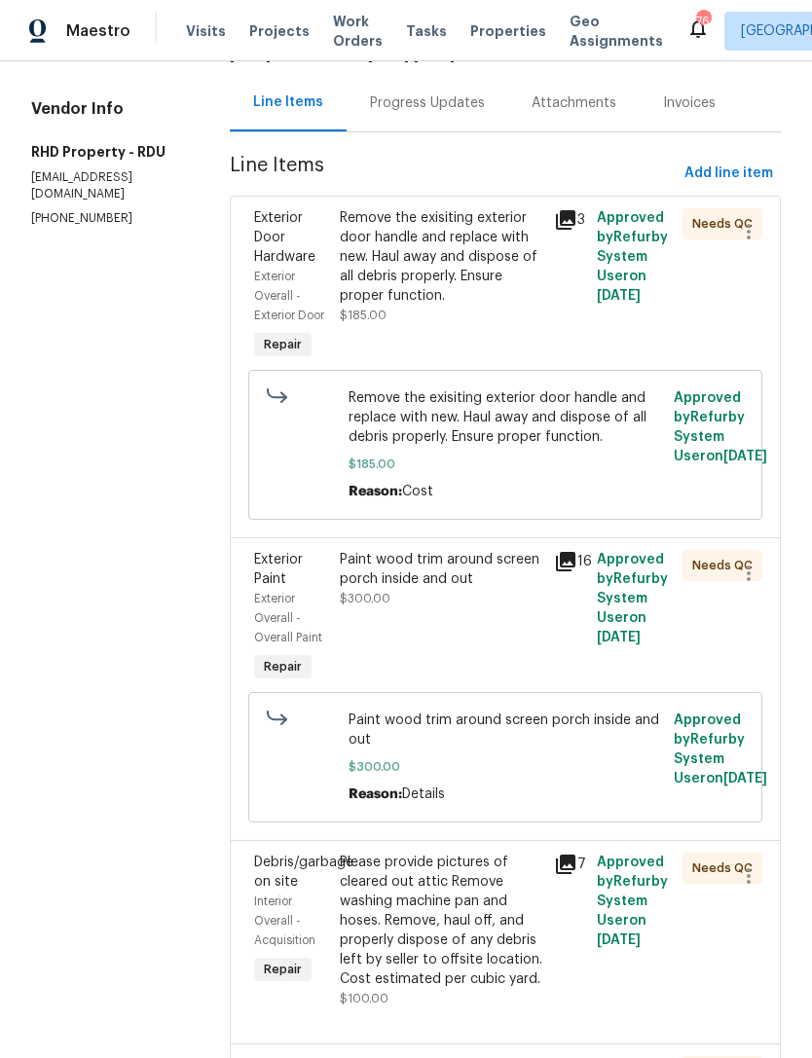
click at [421, 113] on div "Progress Updates" at bounding box center [427, 102] width 115 height 19
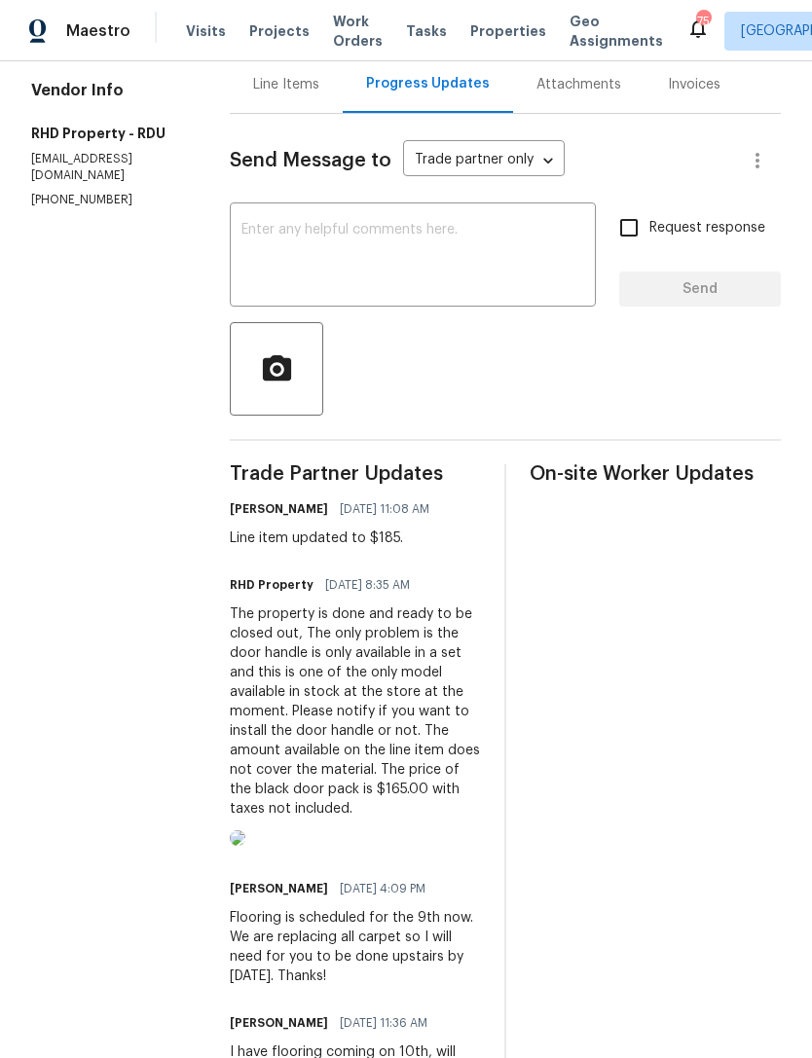
scroll to position [640, 0]
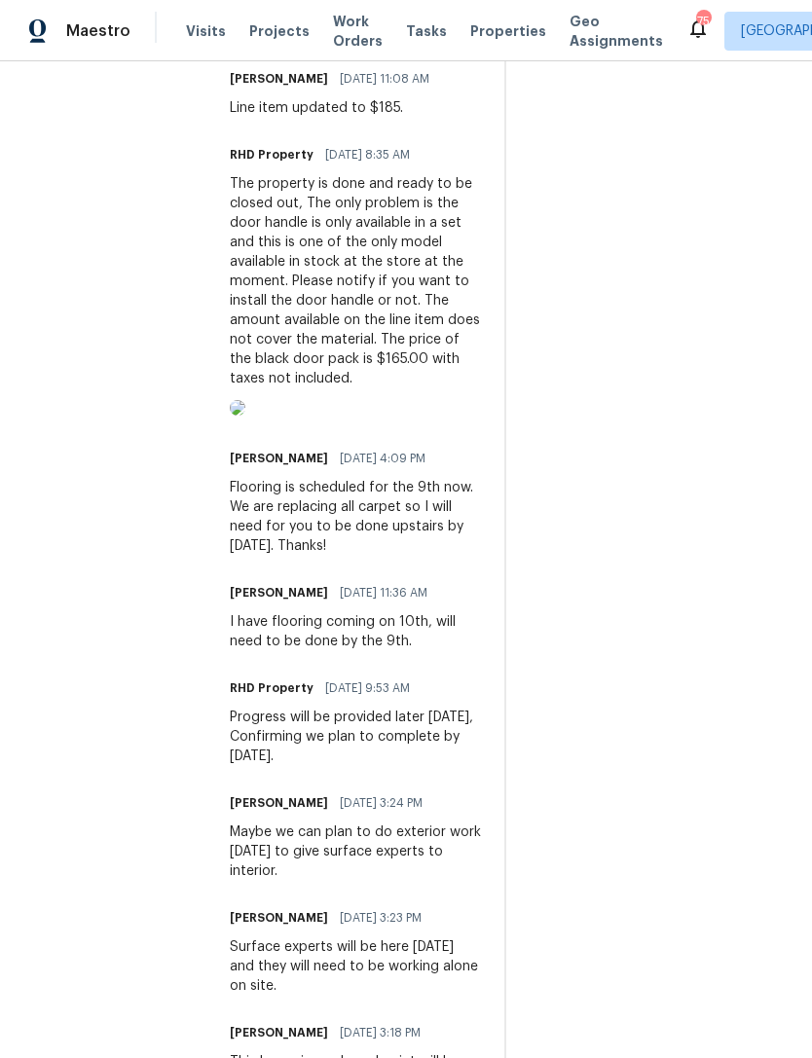
click at [245, 416] on img at bounding box center [238, 408] width 16 height 16
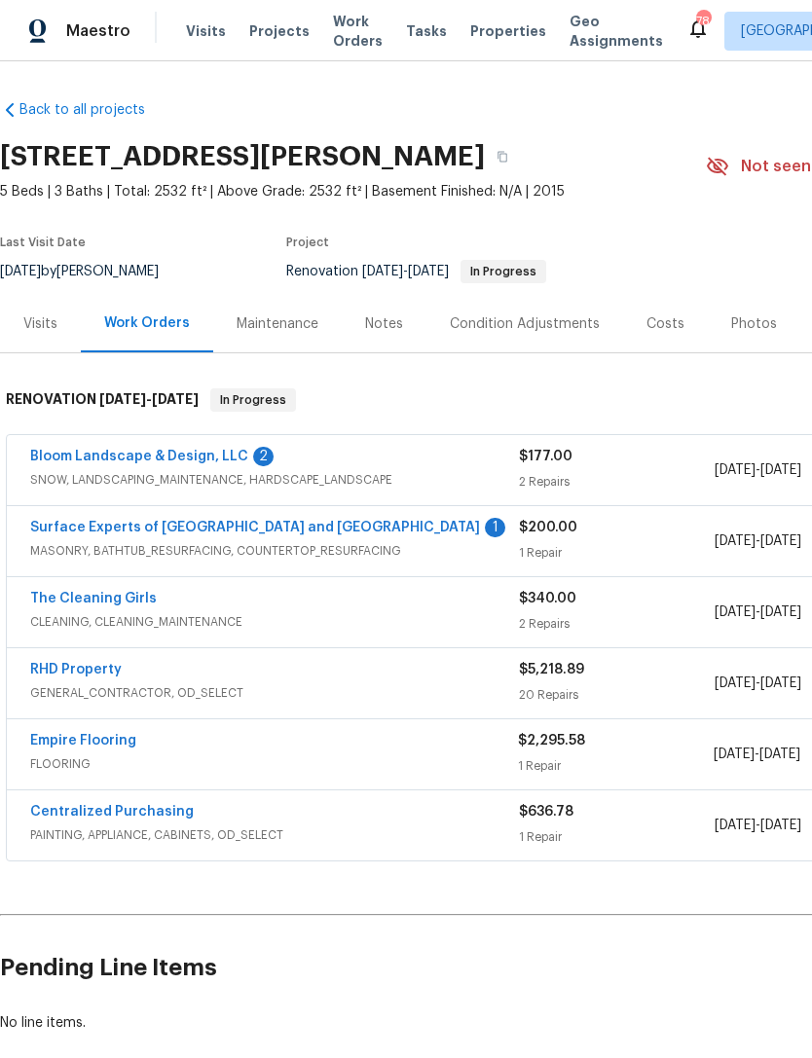
click at [94, 668] on link "RHD Property" at bounding box center [75, 670] width 91 height 14
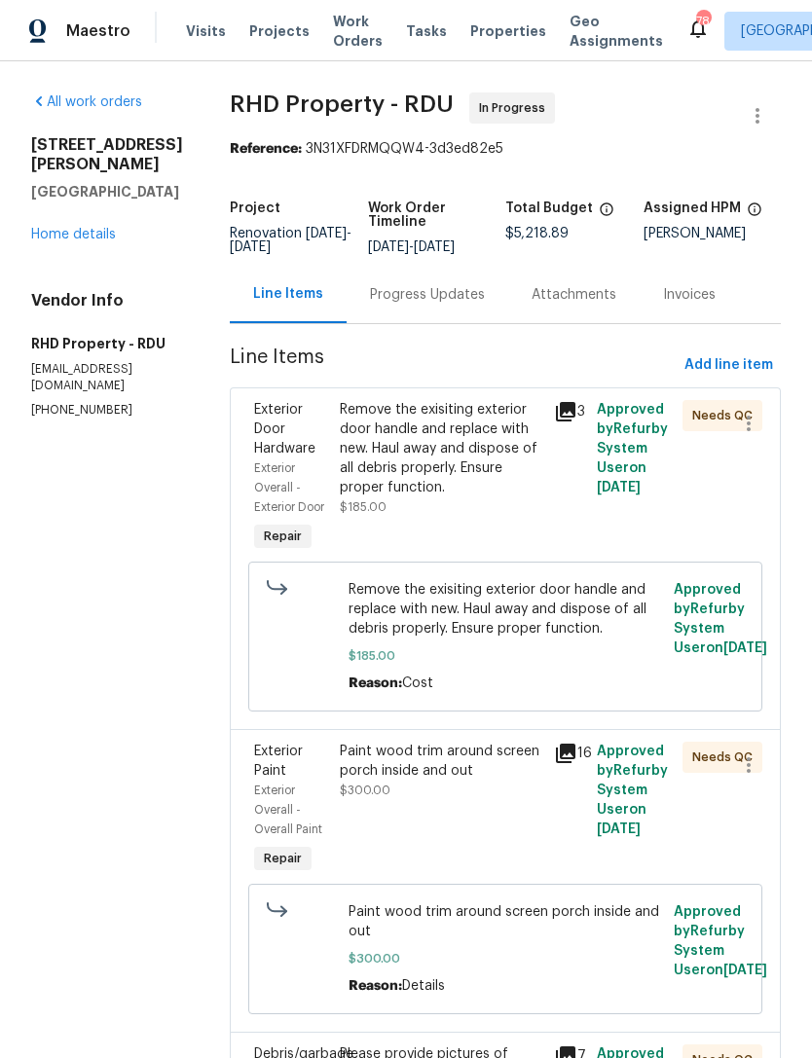
click at [83, 228] on link "Home details" at bounding box center [73, 235] width 85 height 14
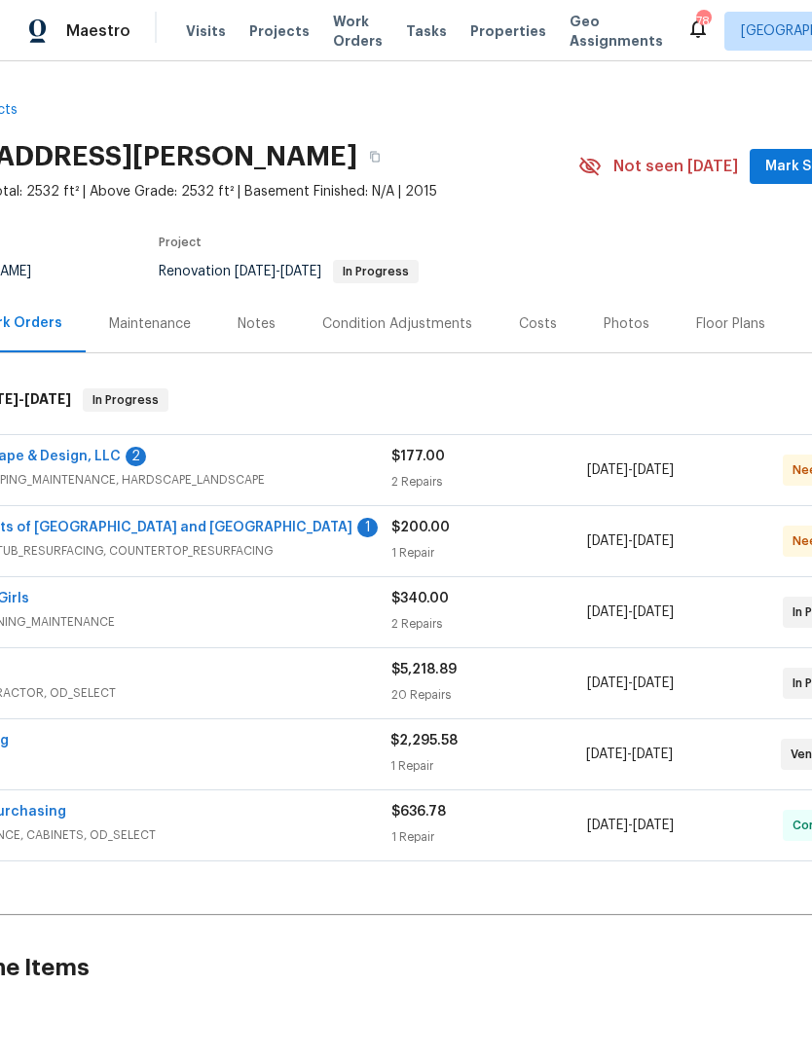
scroll to position [0, 118]
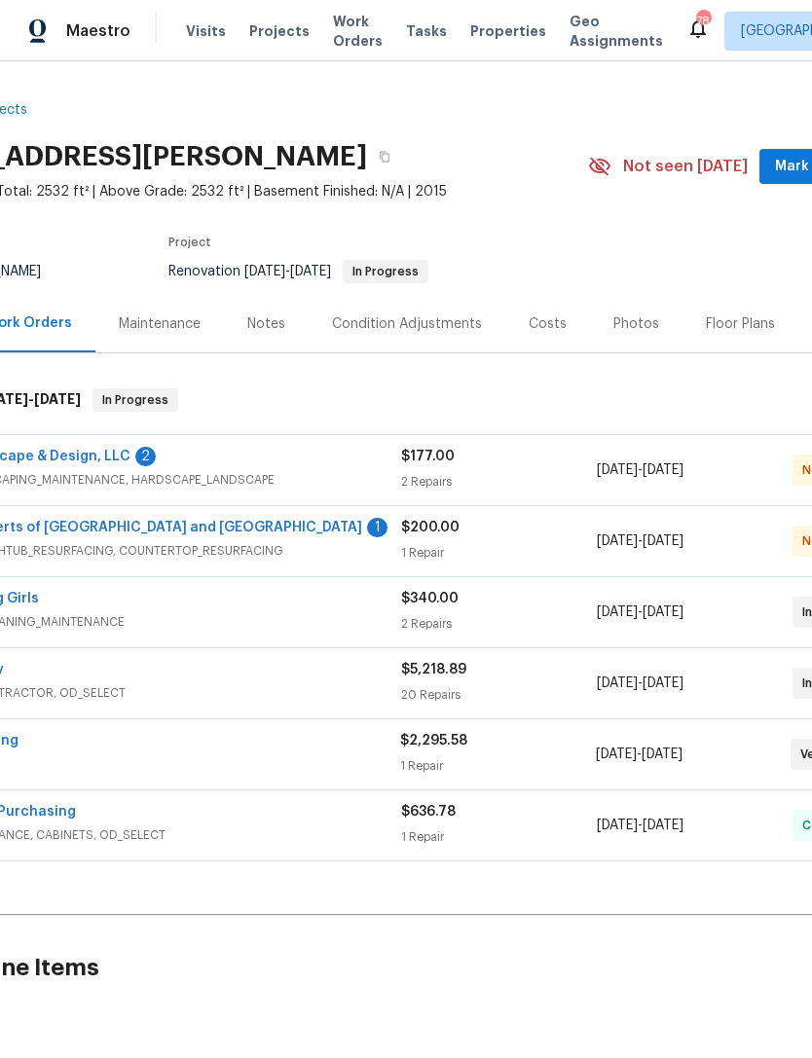
click at [52, 455] on link "Bloom Landscape & Design, LLC" at bounding box center [21, 457] width 218 height 14
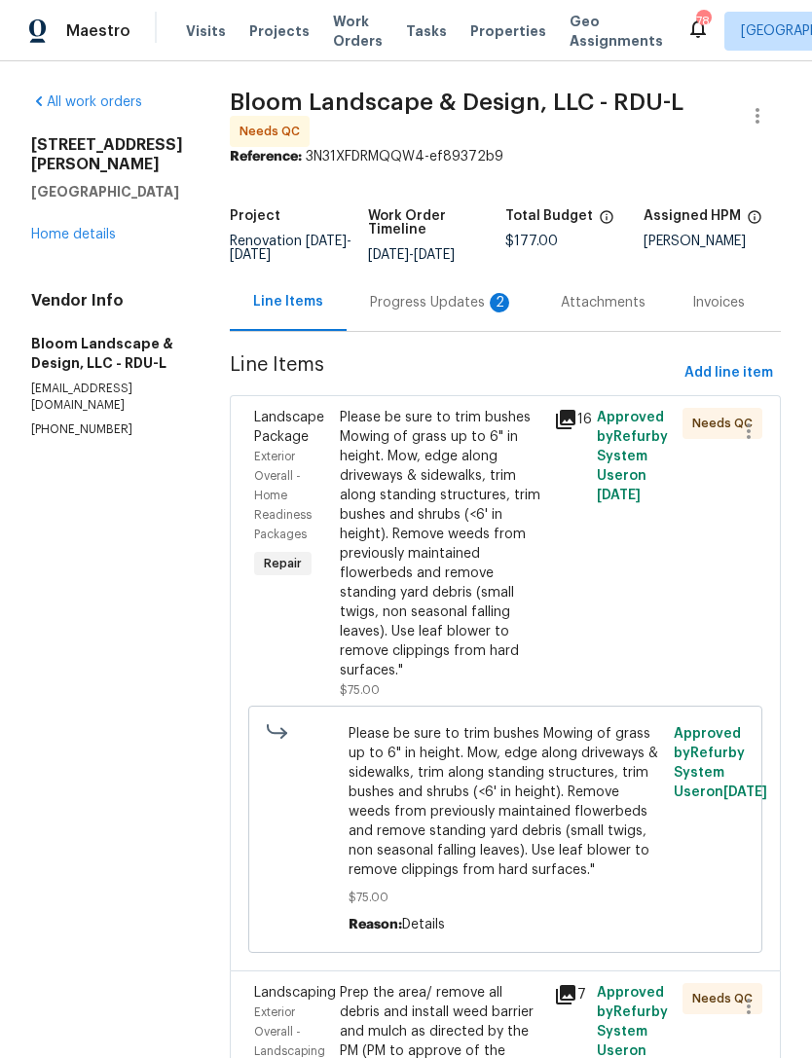
click at [461, 310] on div "Progress Updates 2" at bounding box center [442, 302] width 144 height 19
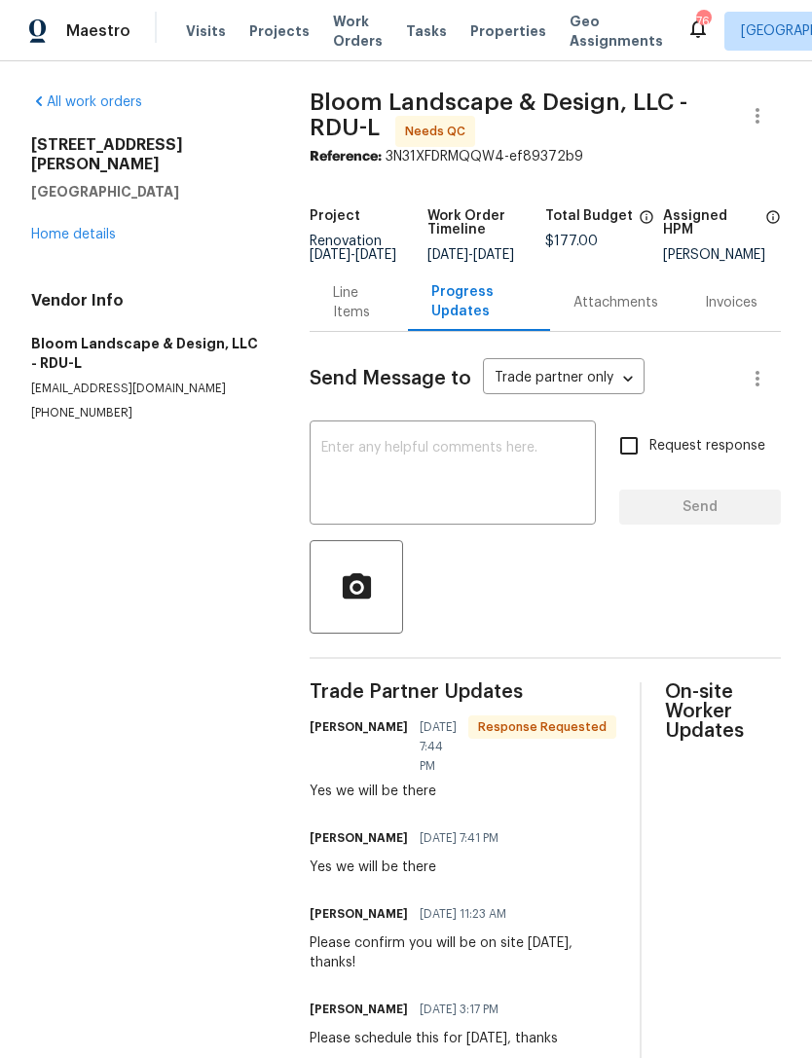
click at [90, 228] on link "Home details" at bounding box center [73, 235] width 85 height 14
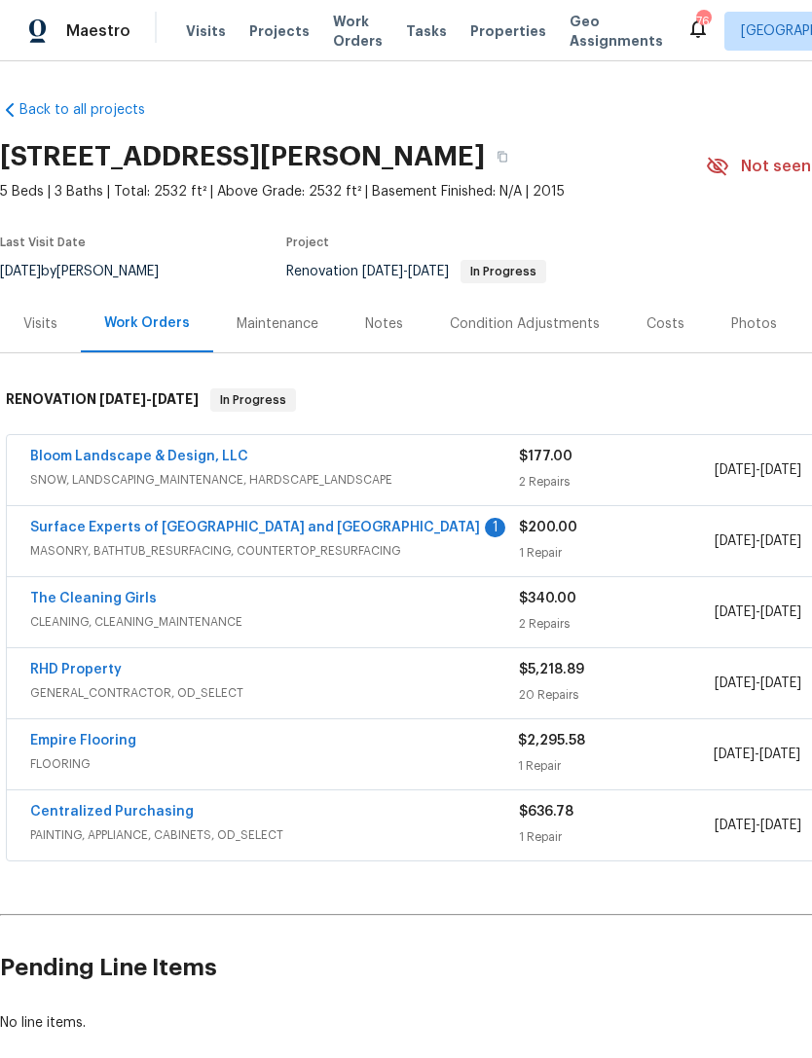
click at [167, 450] on link "Bloom Landscape & Design, LLC" at bounding box center [139, 457] width 218 height 14
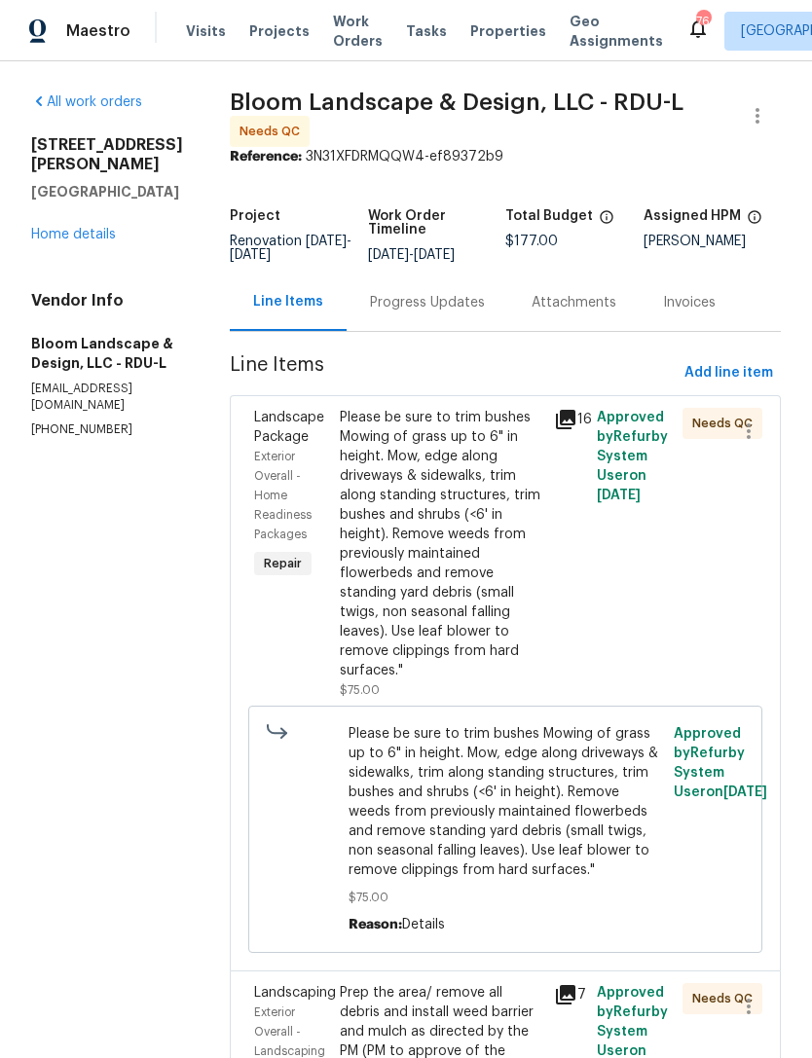
click at [424, 516] on div "Please be sure to trim bushes Mowing of grass up to 6" in height. Mow, edge alo…" at bounding box center [441, 544] width 202 height 272
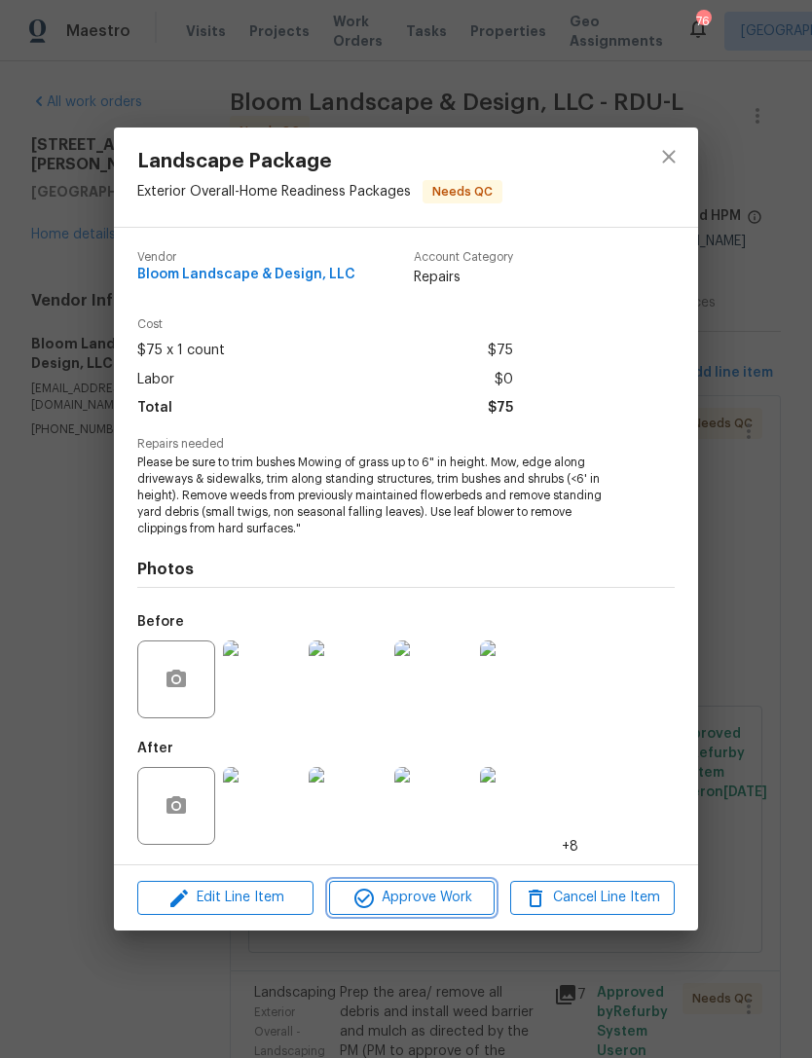
click at [415, 901] on span "Approve Work" at bounding box center [411, 898] width 153 height 24
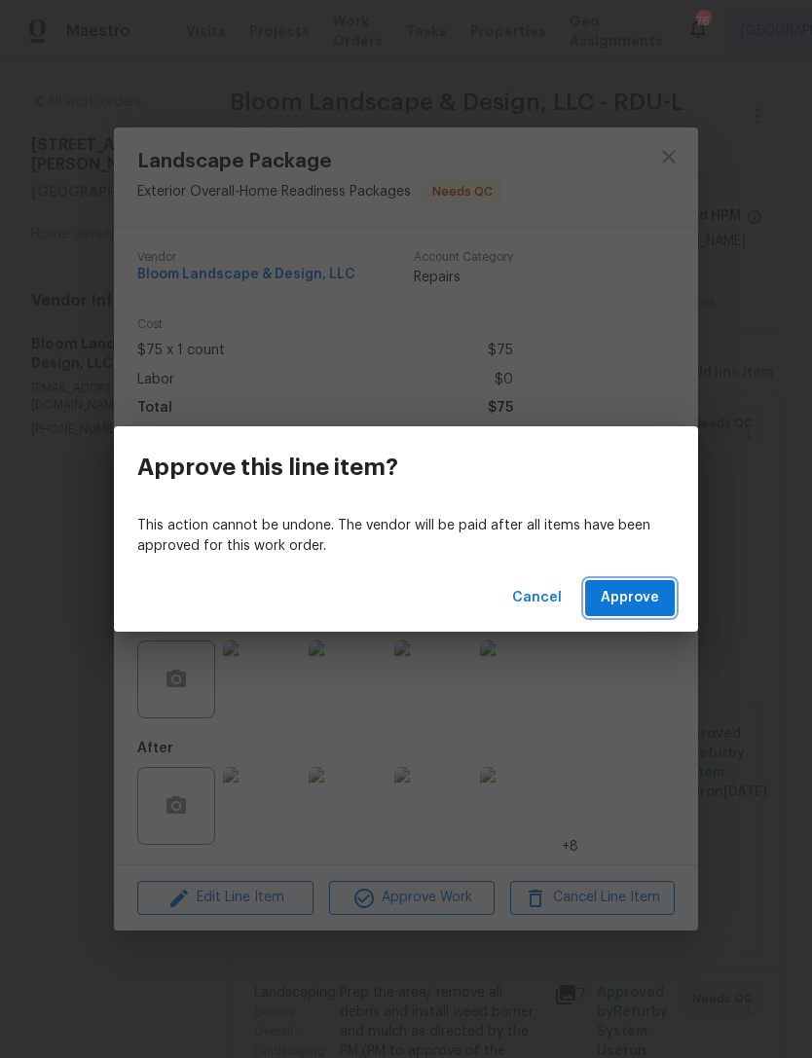
click at [634, 591] on span "Approve" at bounding box center [629, 598] width 58 height 24
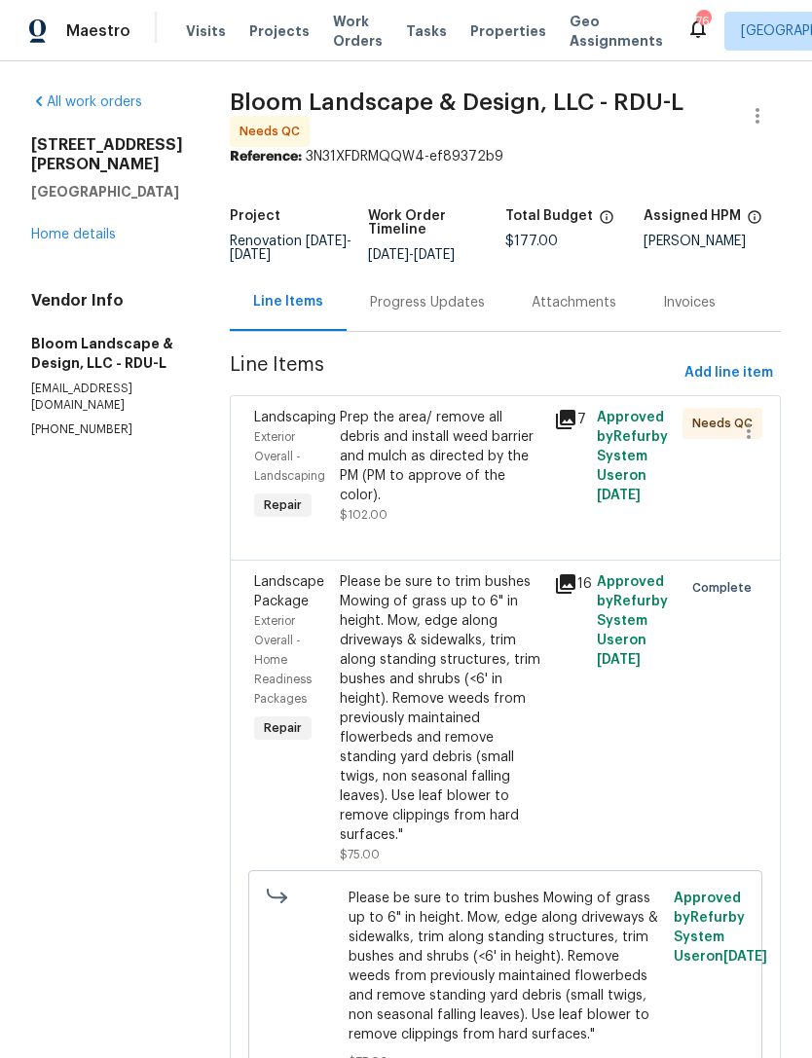
click at [432, 466] on div "Prep the area/ remove all debris and install weed barrier and mulch as directed…" at bounding box center [441, 456] width 202 height 97
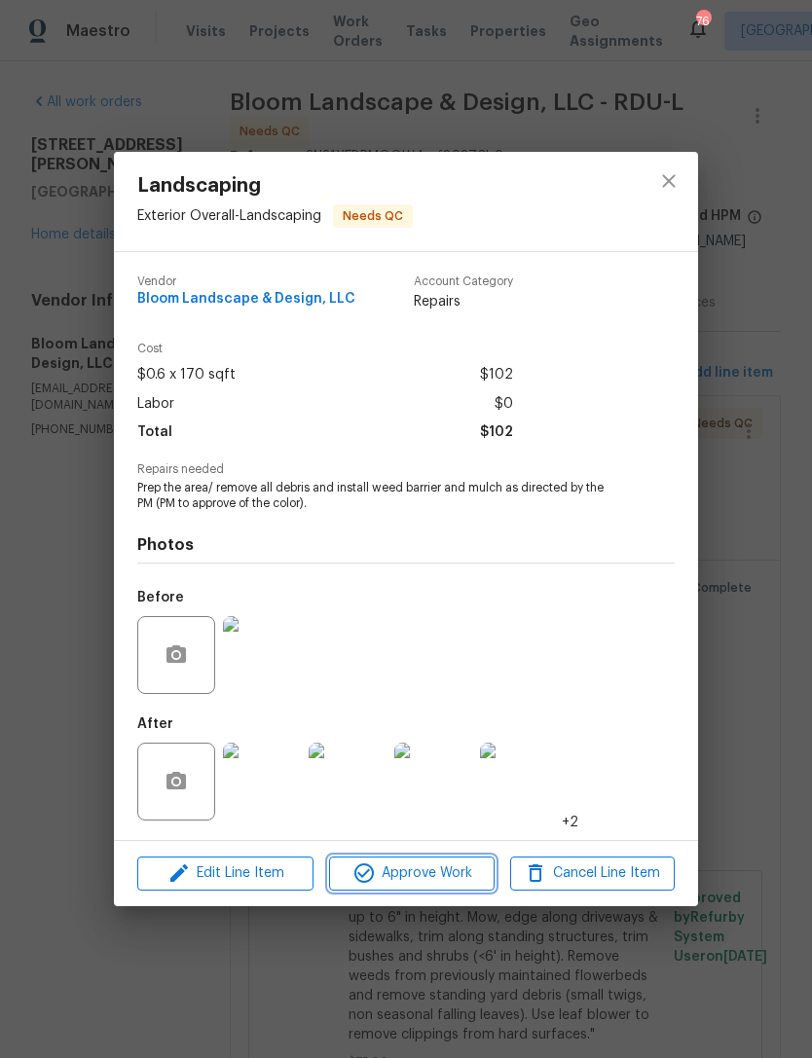
click at [414, 880] on span "Approve Work" at bounding box center [411, 873] width 153 height 24
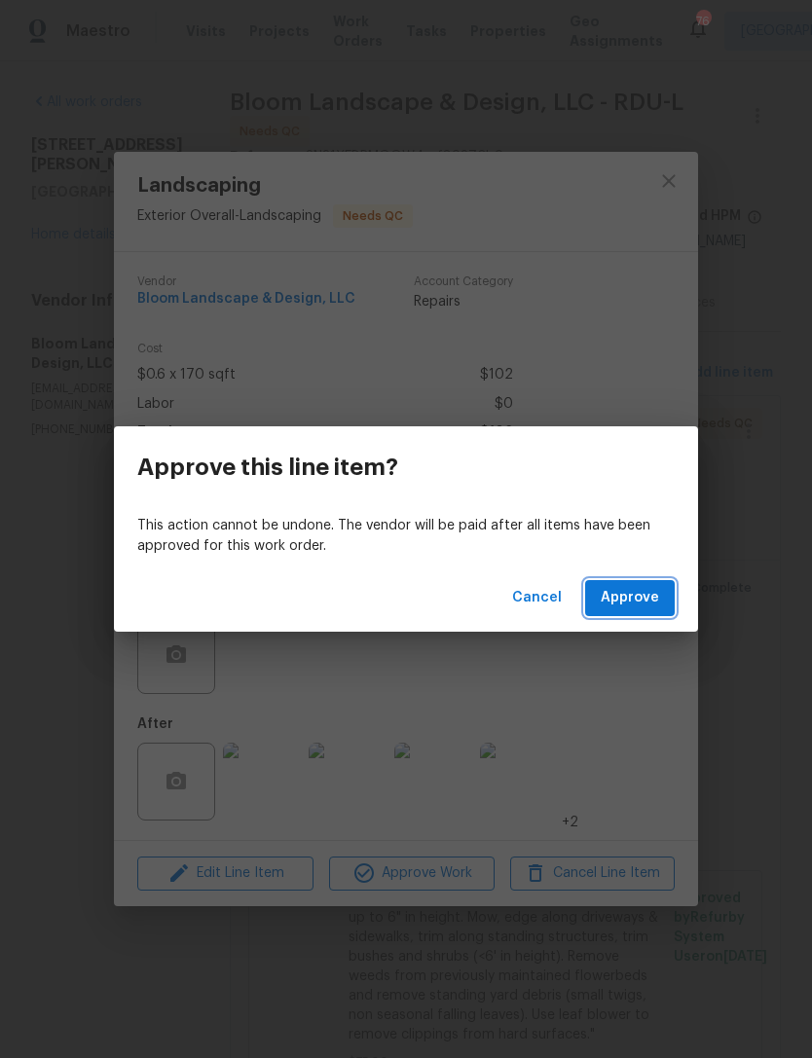
click at [636, 587] on span "Approve" at bounding box center [629, 598] width 58 height 24
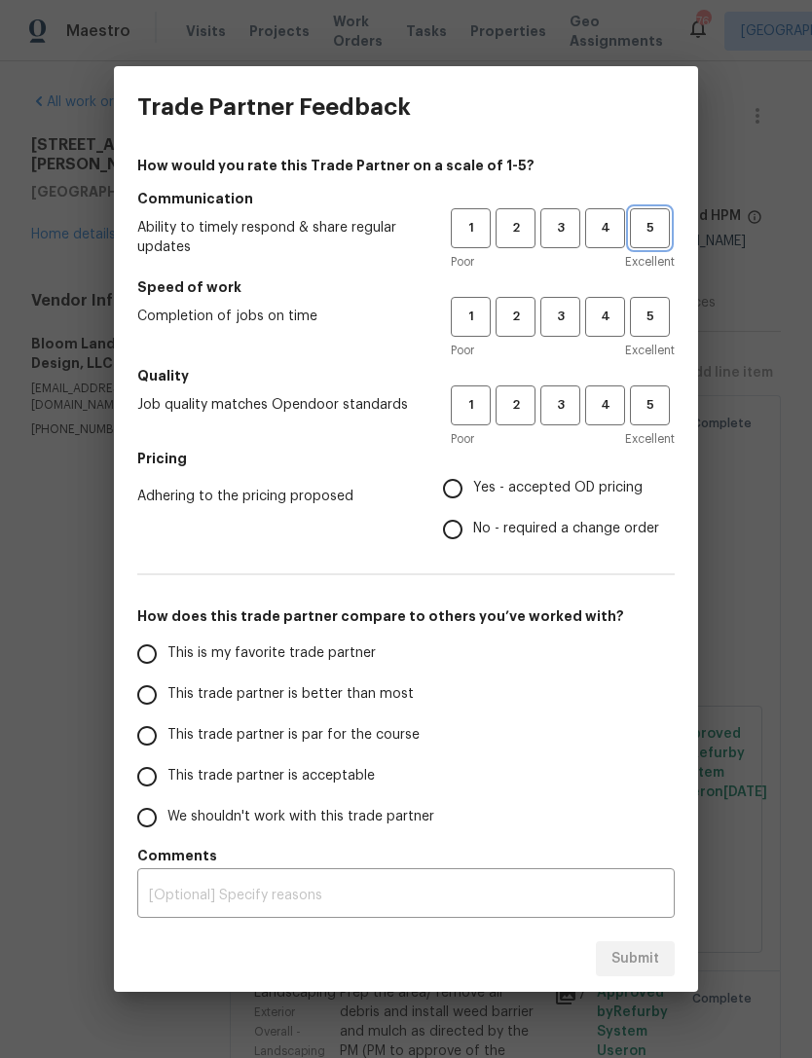
click at [655, 232] on span "5" at bounding box center [650, 228] width 36 height 22
click at [647, 312] on span "5" at bounding box center [650, 317] width 36 height 22
click at [657, 395] on span "5" at bounding box center [650, 405] width 36 height 22
click at [620, 486] on span "Yes - accepted OD pricing" at bounding box center [557, 488] width 169 height 20
click at [473, 486] on input "Yes - accepted OD pricing" at bounding box center [452, 488] width 41 height 41
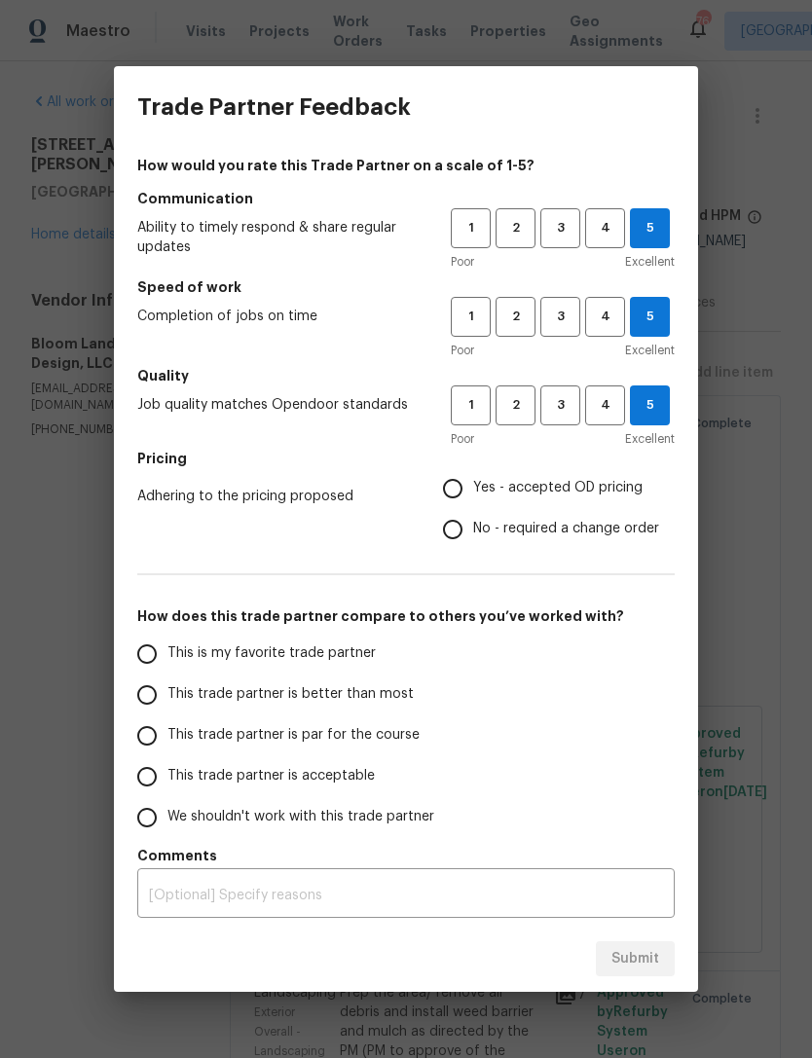
radio input "true"
click at [319, 653] on span "This is my favorite trade partner" at bounding box center [271, 653] width 208 height 20
click at [167, 653] on input "This is my favorite trade partner" at bounding box center [147, 654] width 41 height 41
click at [645, 957] on span "Submit" at bounding box center [635, 959] width 48 height 24
radio input "true"
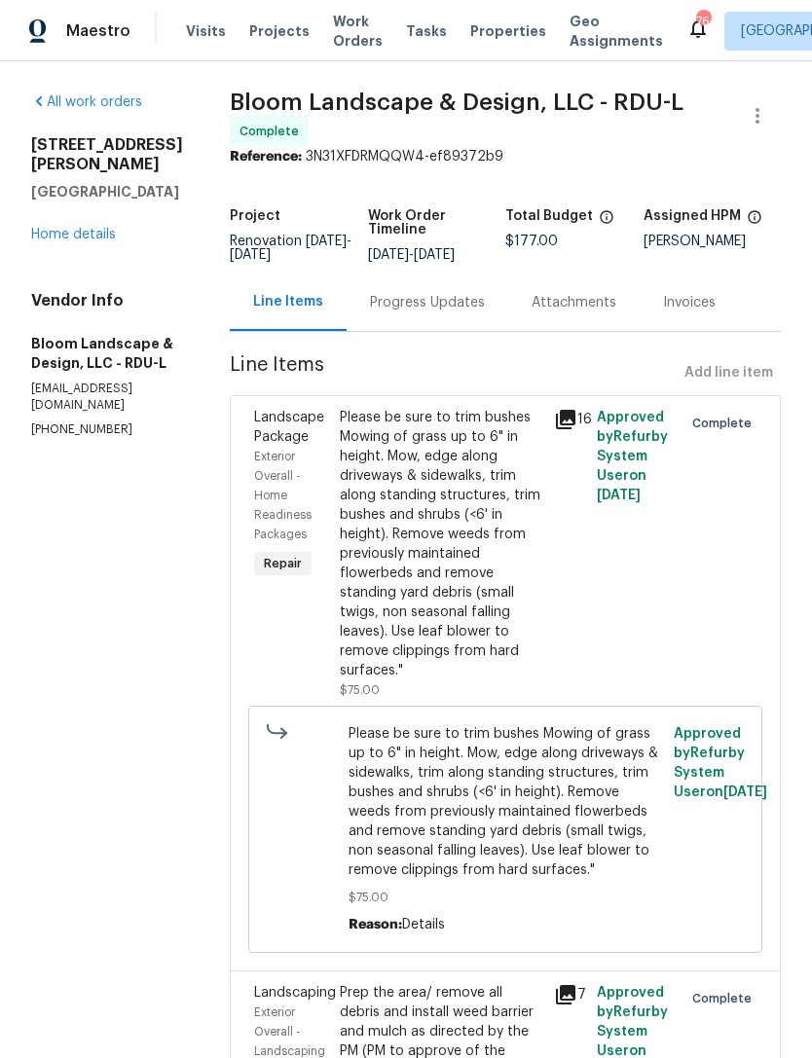
click at [86, 228] on link "Home details" at bounding box center [73, 235] width 85 height 14
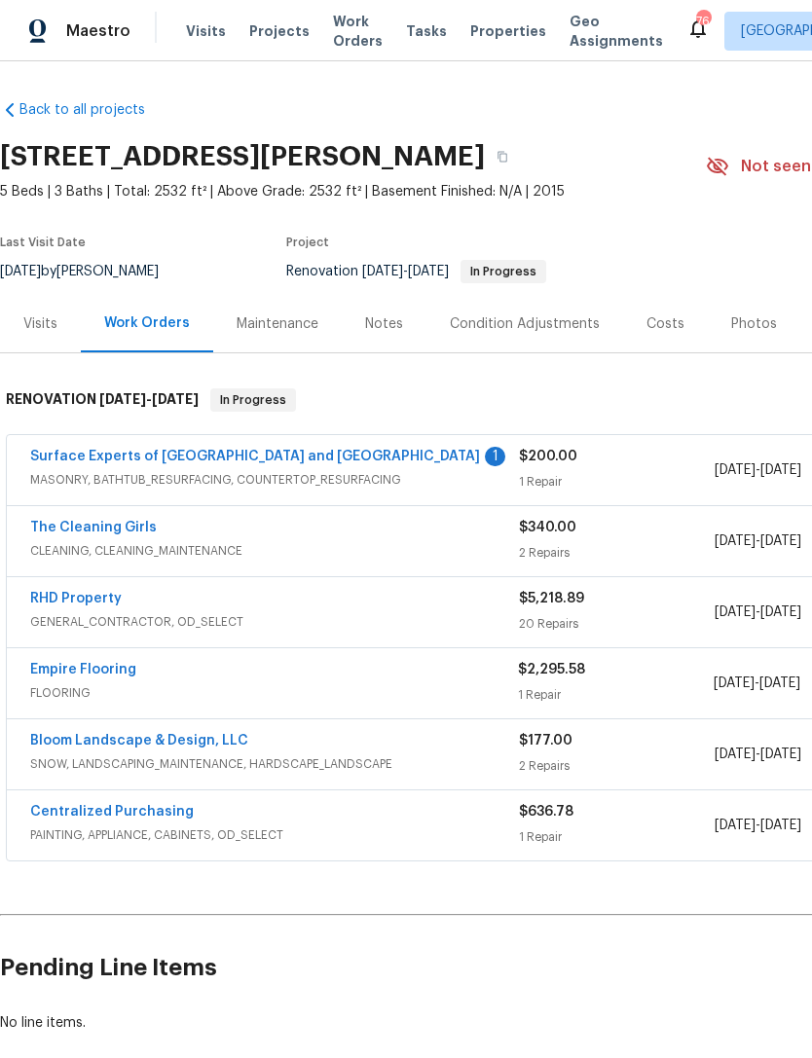
click at [125, 524] on link "The Cleaning Girls" at bounding box center [93, 528] width 127 height 14
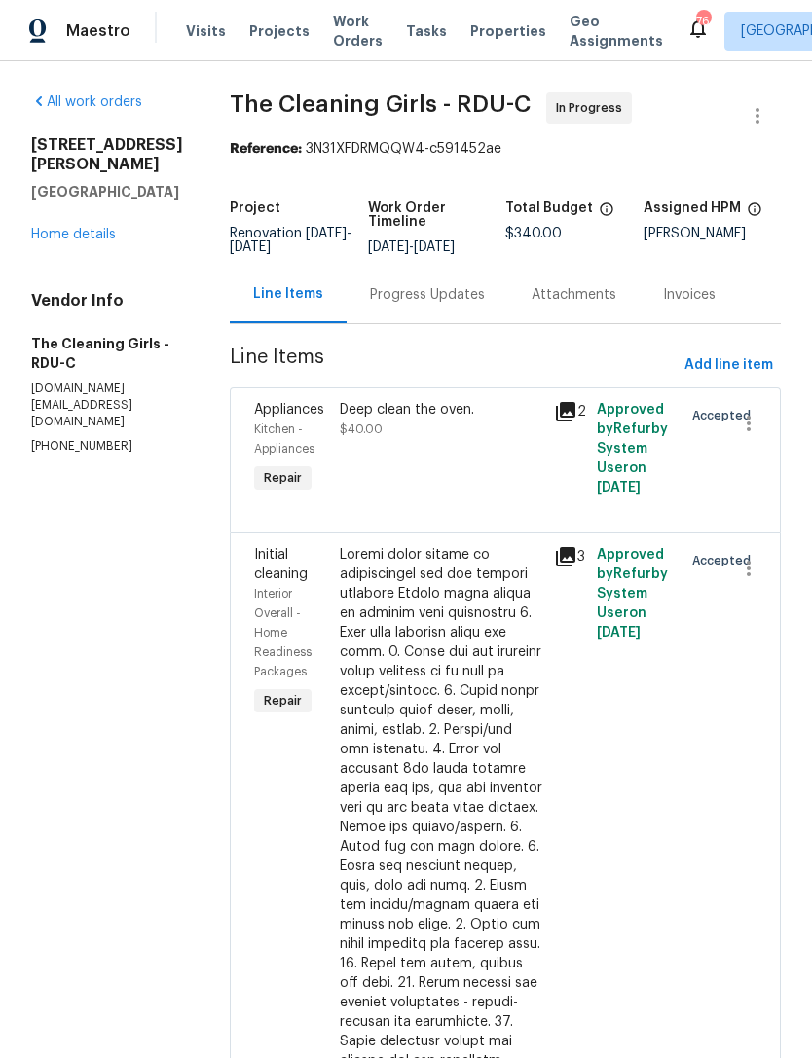
click at [467, 302] on div "Progress Updates" at bounding box center [427, 294] width 115 height 19
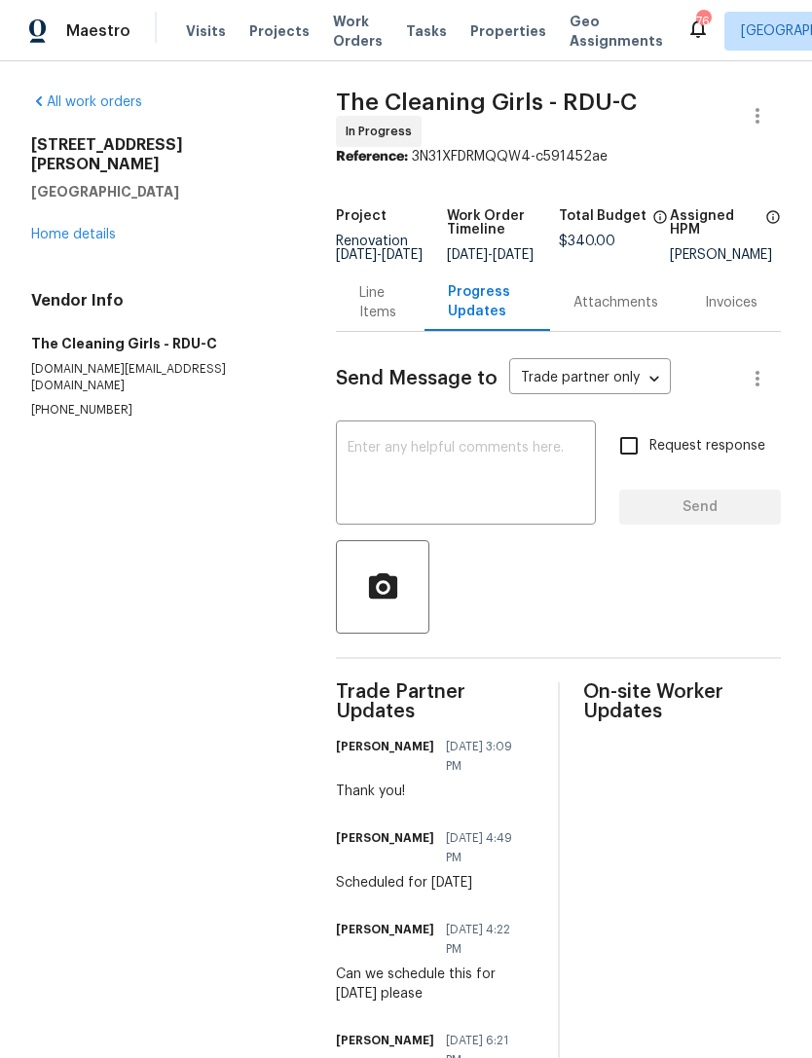
click at [101, 228] on link "Home details" at bounding box center [73, 235] width 85 height 14
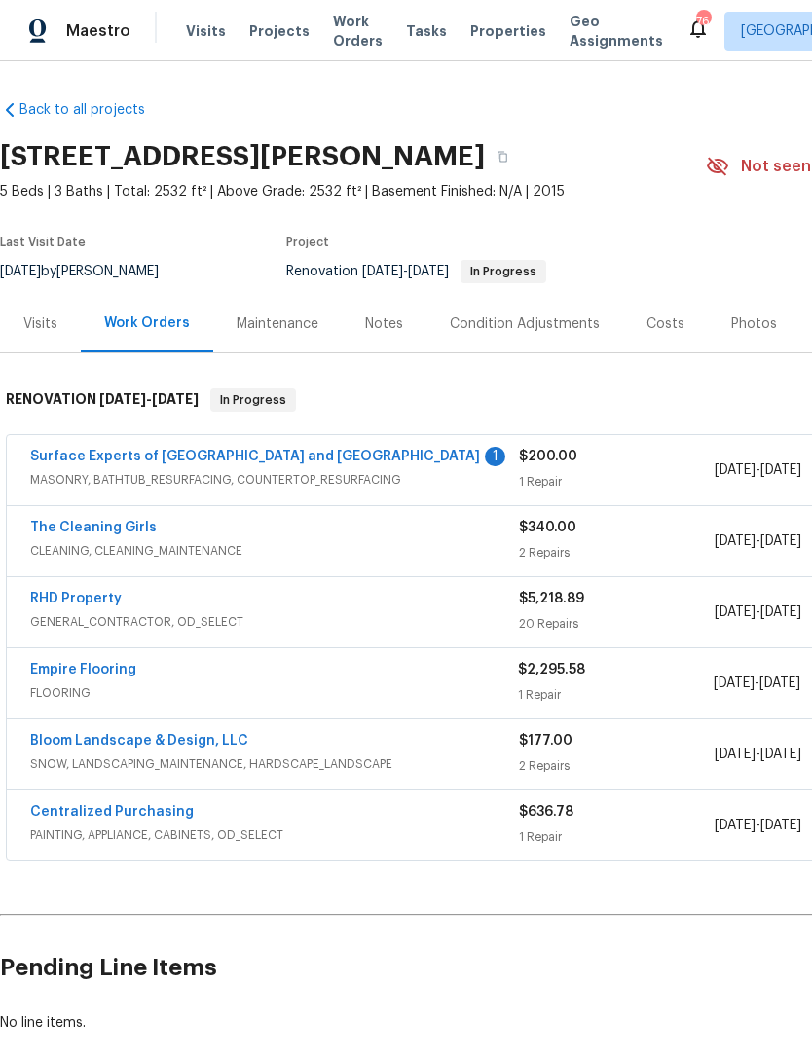
click at [236, 462] on link "Surface Experts of [GEOGRAPHIC_DATA] and [GEOGRAPHIC_DATA]" at bounding box center [255, 457] width 450 height 14
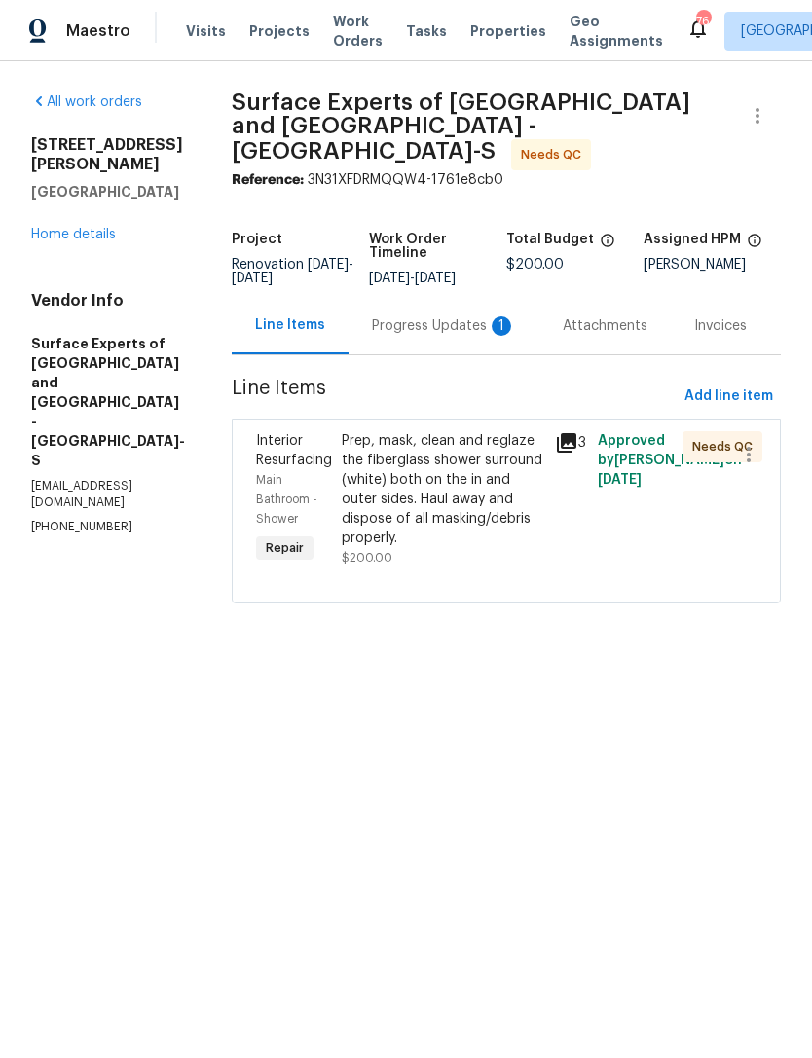
click at [91, 232] on div "All work orders 104 Brennan Ct Durham, NC 27703 Home details Vendor Info Surfac…" at bounding box center [108, 313] width 154 height 443
click at [93, 228] on link "Home details" at bounding box center [73, 235] width 85 height 14
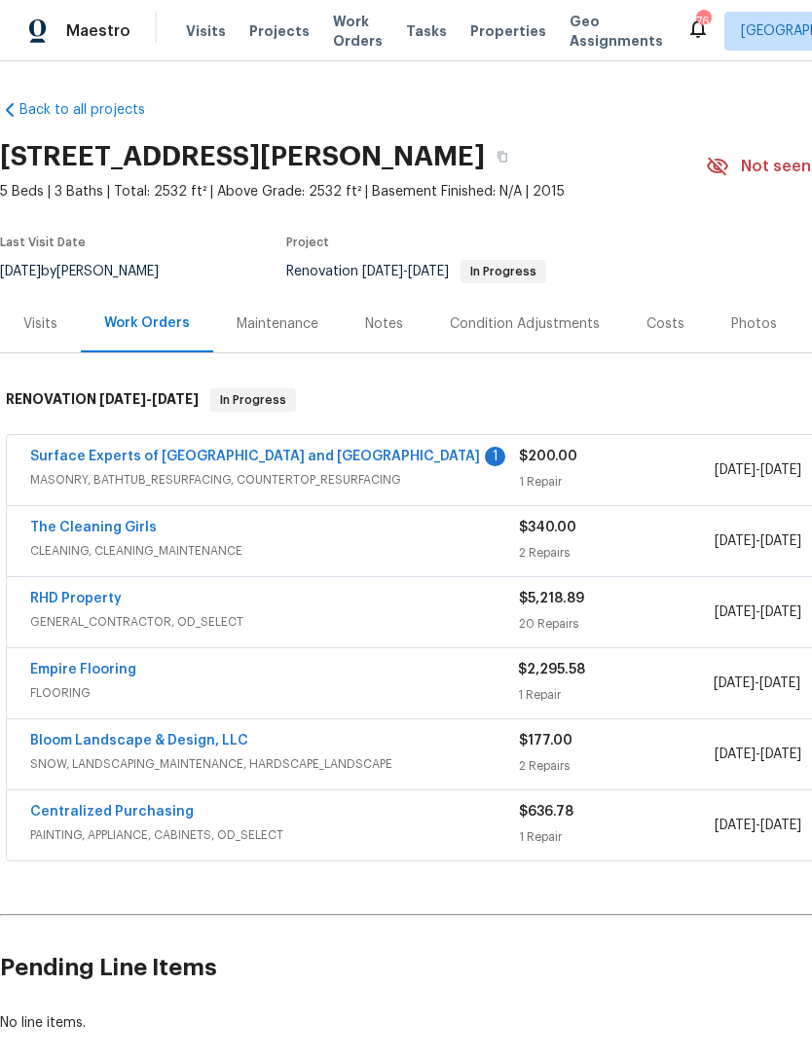
click at [249, 461] on link "Surface Experts of [GEOGRAPHIC_DATA] and [GEOGRAPHIC_DATA]" at bounding box center [255, 457] width 450 height 14
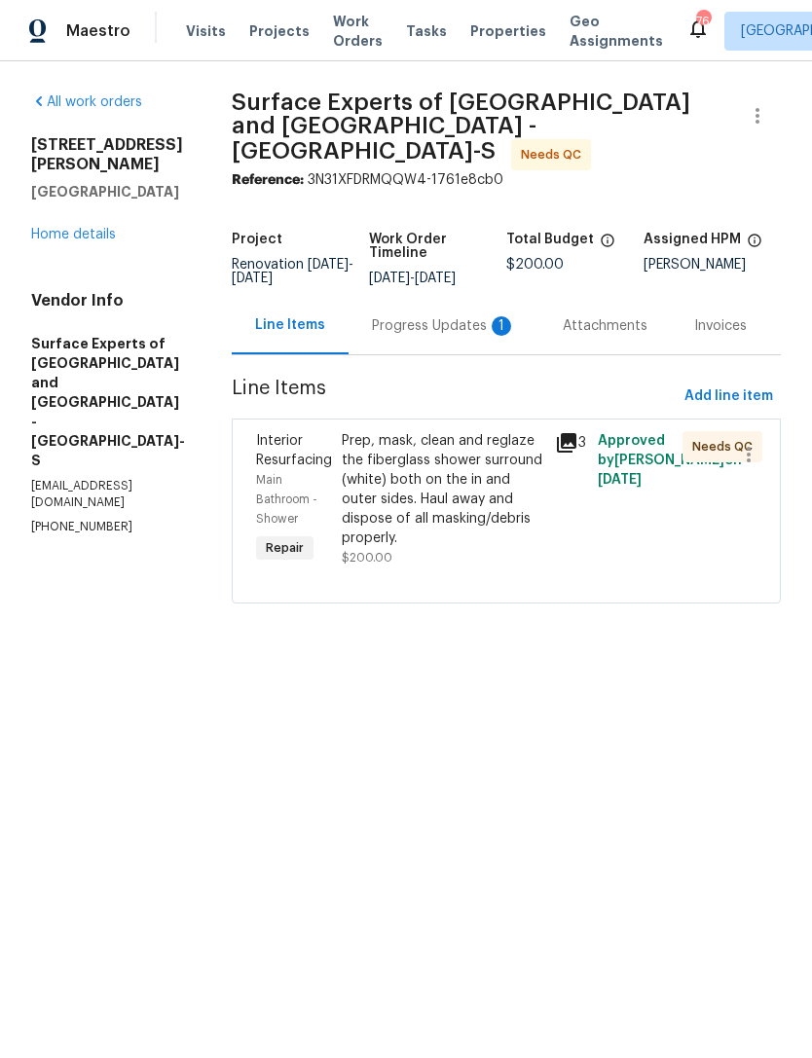
click at [470, 512] on div "Prep, mask, clean and reglaze the fiberglass shower surround (white) both on th…" at bounding box center [442, 489] width 201 height 117
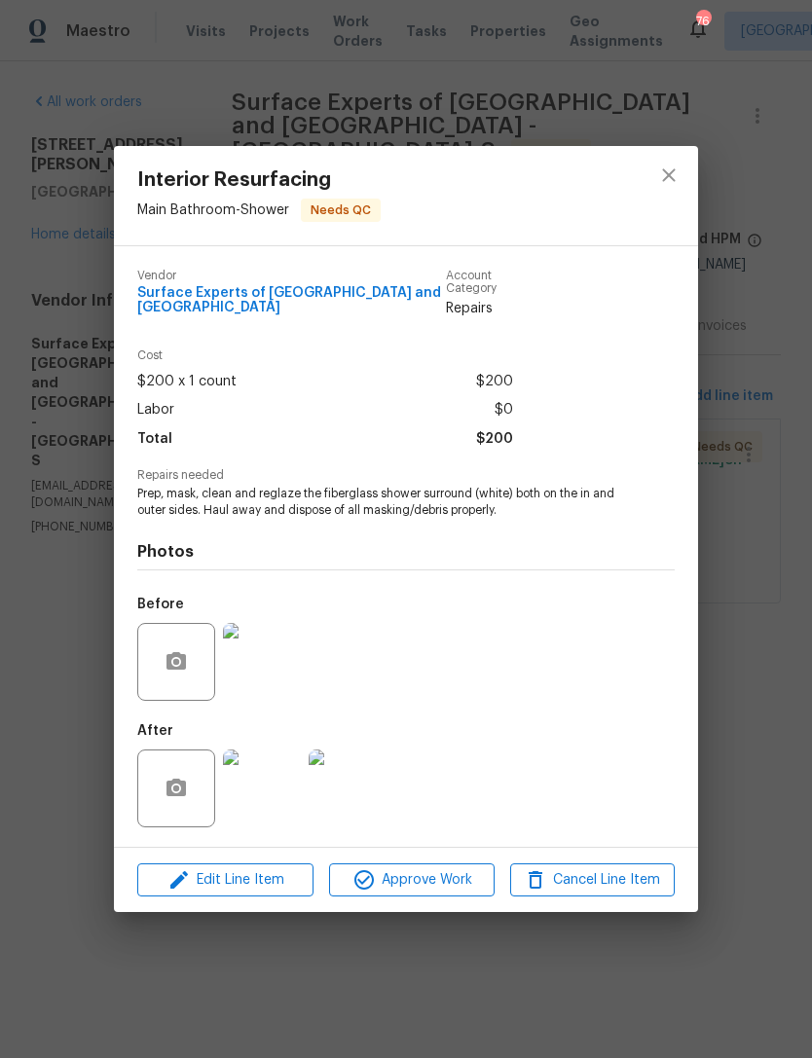
click at [278, 788] on img at bounding box center [262, 788] width 78 height 78
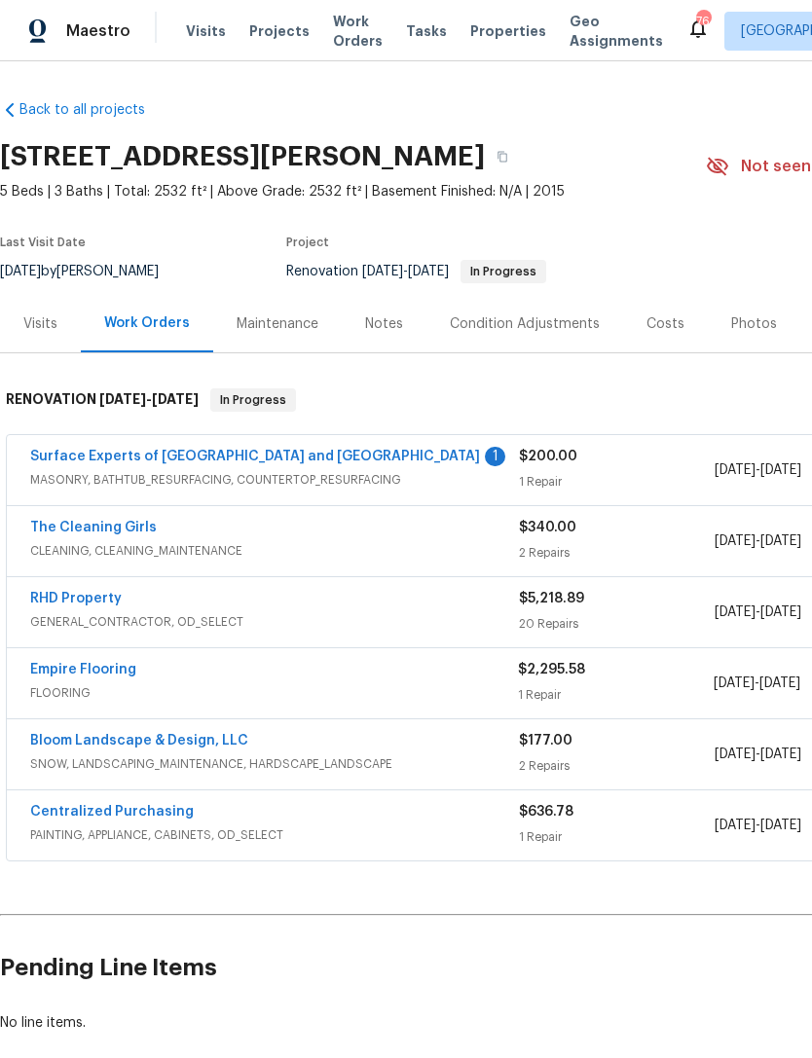
click at [74, 529] on link "The Cleaning Girls" at bounding box center [93, 528] width 127 height 14
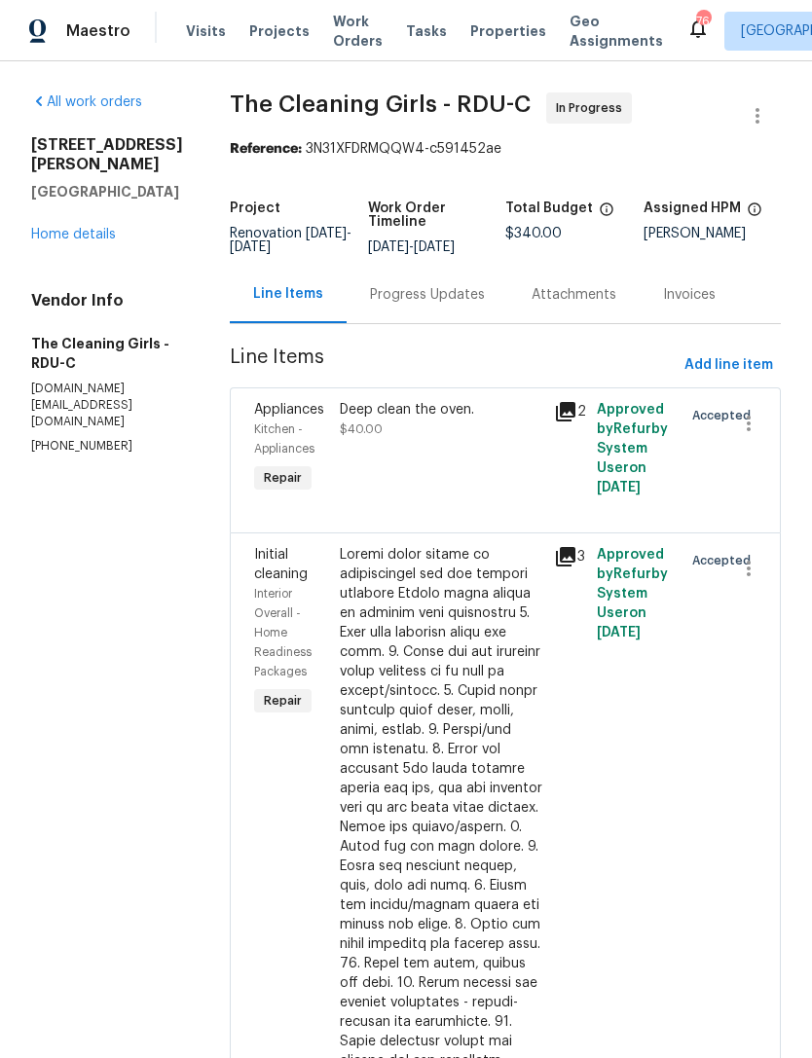
click at [98, 228] on link "Home details" at bounding box center [73, 235] width 85 height 14
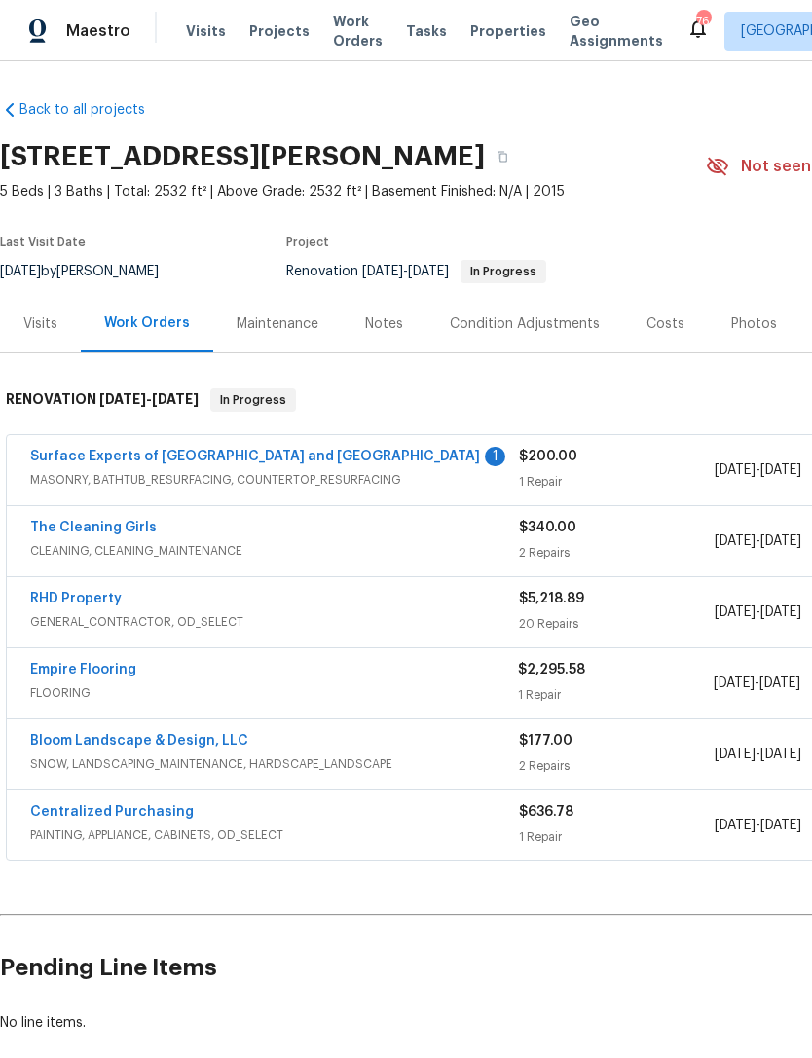
click at [599, 62] on div "Back to all projects [STREET_ADDRESS][PERSON_NAME] 5 Beds | 3 Baths | Total: 25…" at bounding box center [406, 559] width 812 height 996
click at [121, 461] on link "Surface Experts of [GEOGRAPHIC_DATA] and [GEOGRAPHIC_DATA]" at bounding box center [255, 457] width 450 height 14
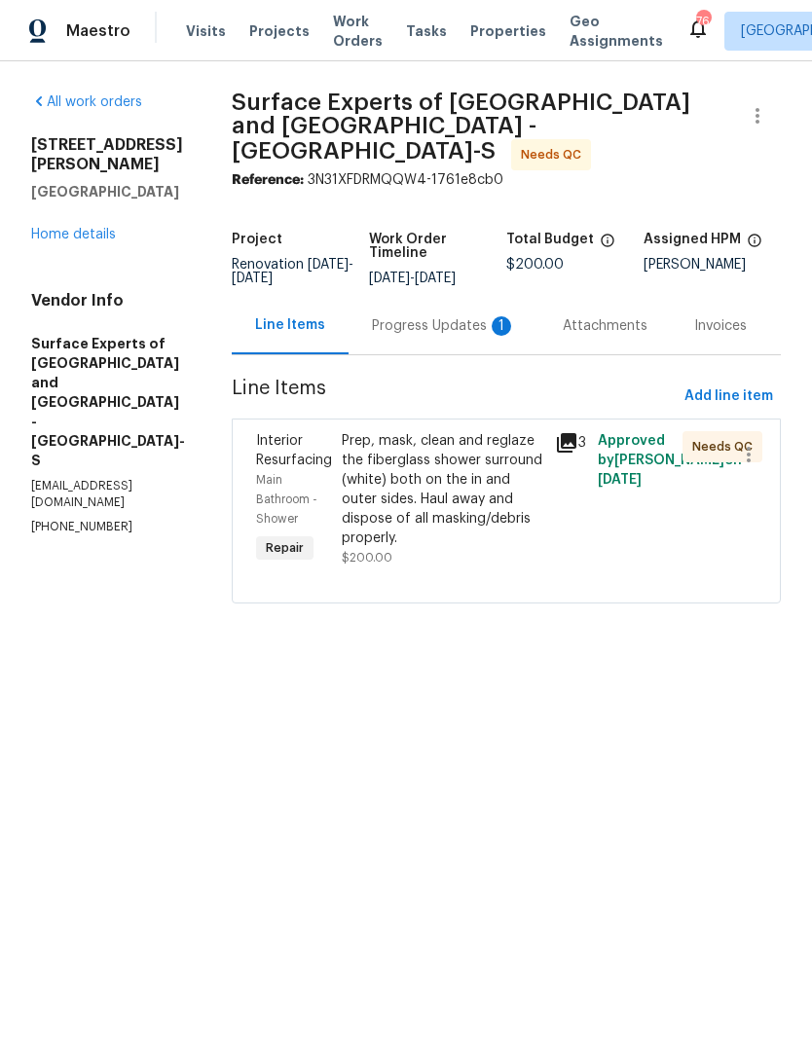
click at [471, 515] on div "Prep, mask, clean and reglaze the fiberglass shower surround (white) both on th…" at bounding box center [442, 489] width 201 height 117
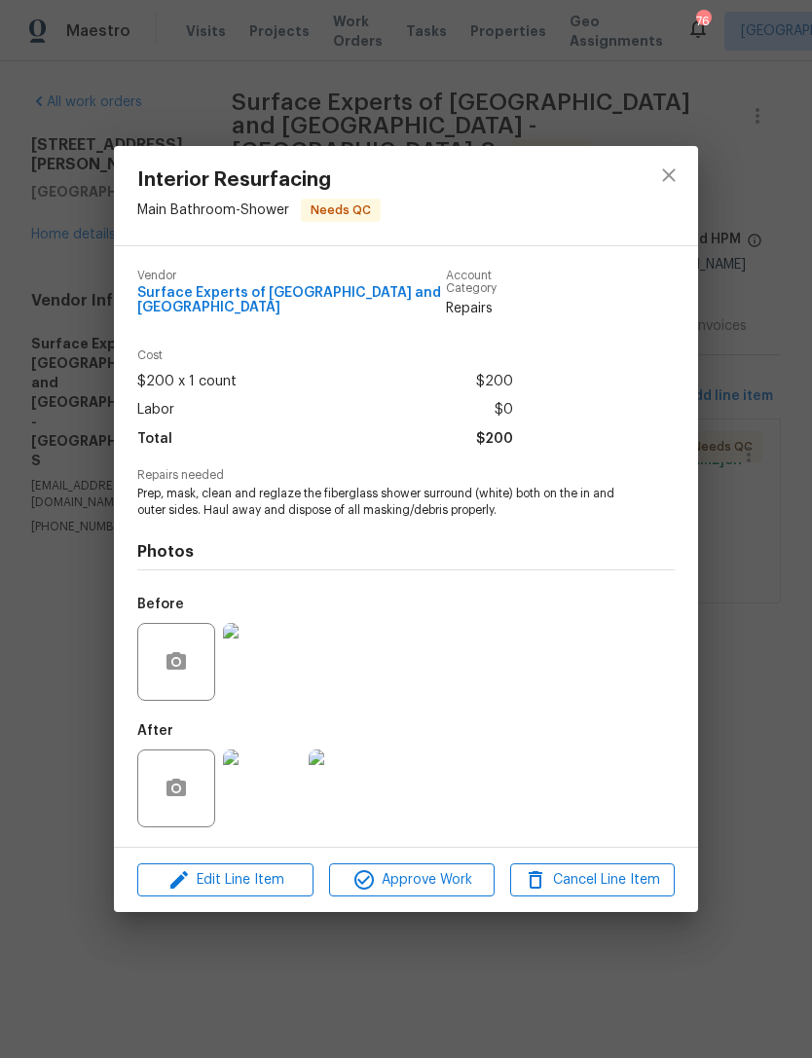
click at [504, 87] on div "Interior Resurfacing Main Bathroom - Shower Needs QC Vendor Surface Experts of …" at bounding box center [406, 529] width 812 height 1058
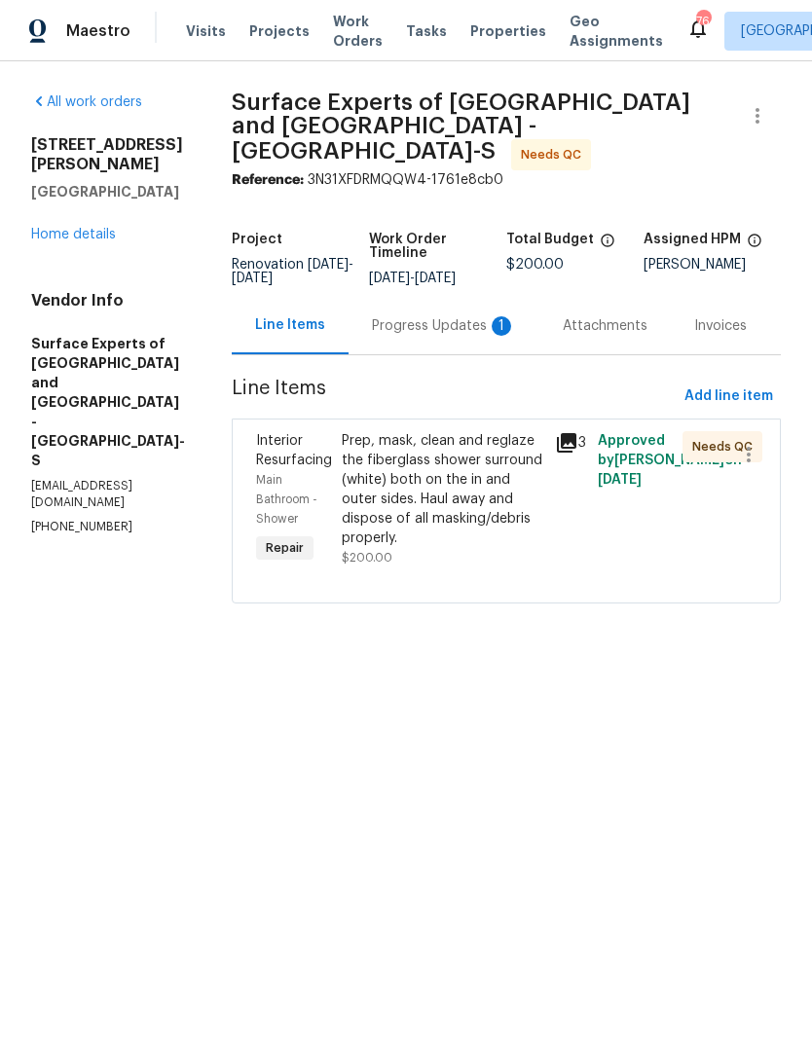
click at [656, 177] on section "Surface Experts of [GEOGRAPHIC_DATA] and [GEOGRAPHIC_DATA] - RDU-S Needs QC Ref…" at bounding box center [506, 359] width 549 height 534
click at [421, 321] on div "Progress Updates 1" at bounding box center [444, 325] width 144 height 19
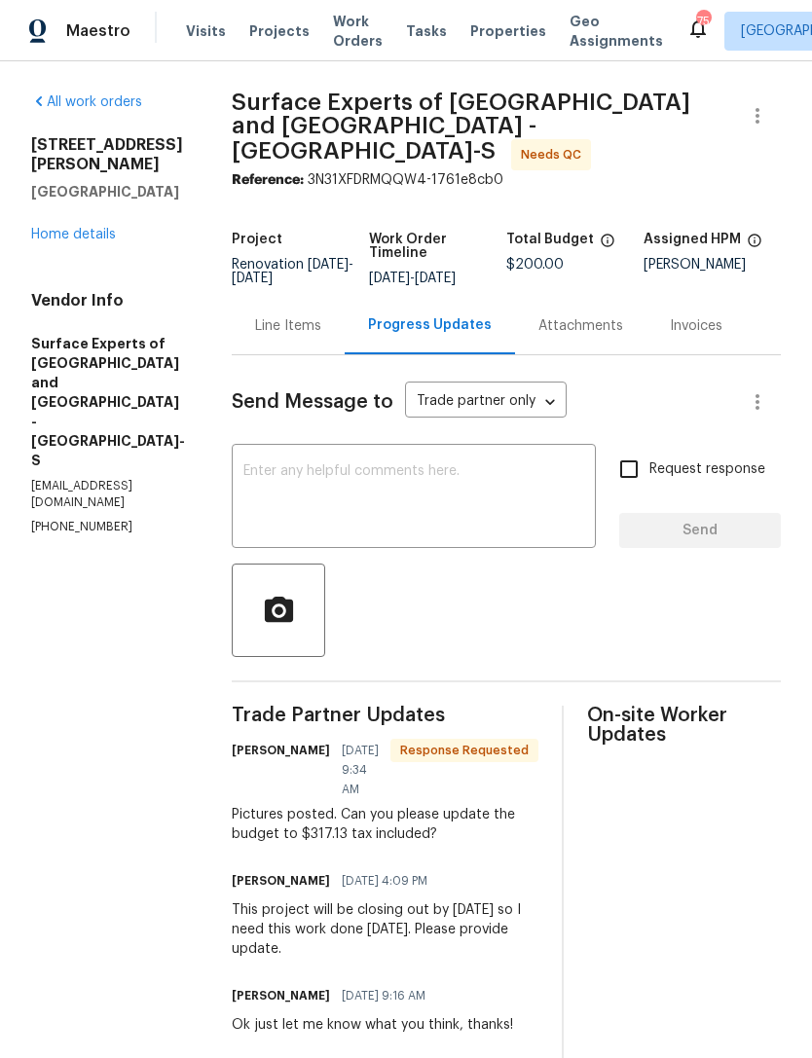
click at [321, 317] on div "Line Items" at bounding box center [288, 325] width 66 height 19
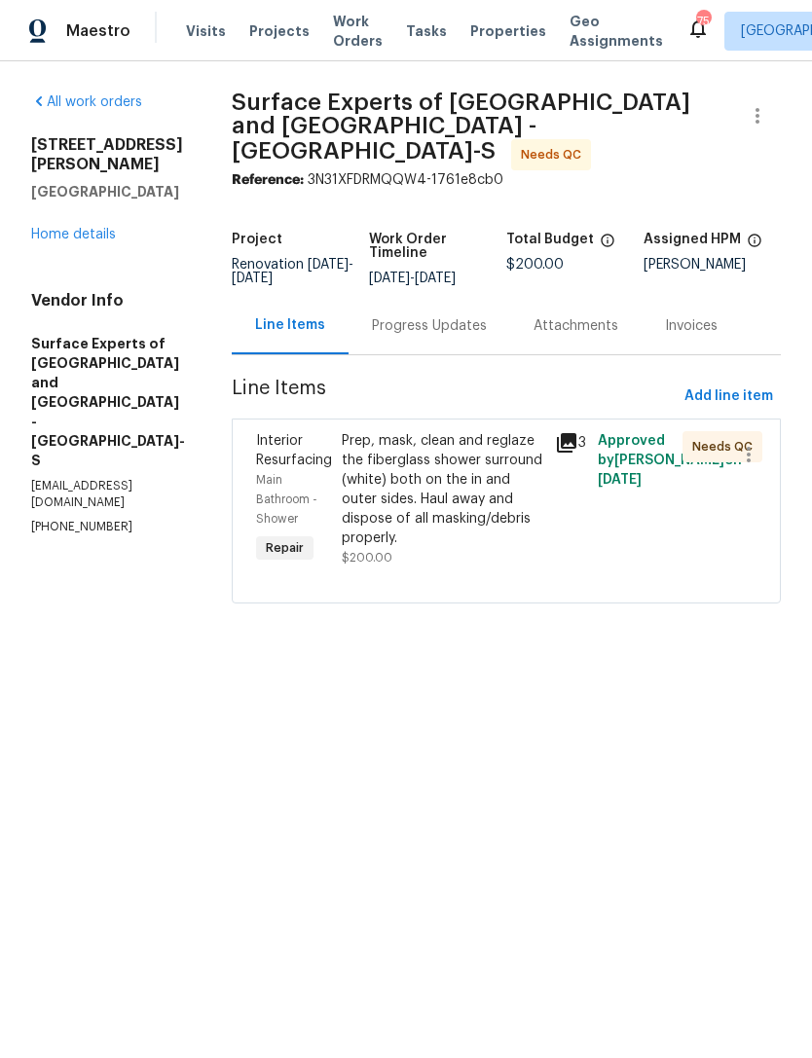
click at [476, 491] on div "Prep, mask, clean and reglaze the fiberglass shower surround (white) both on th…" at bounding box center [442, 489] width 201 height 117
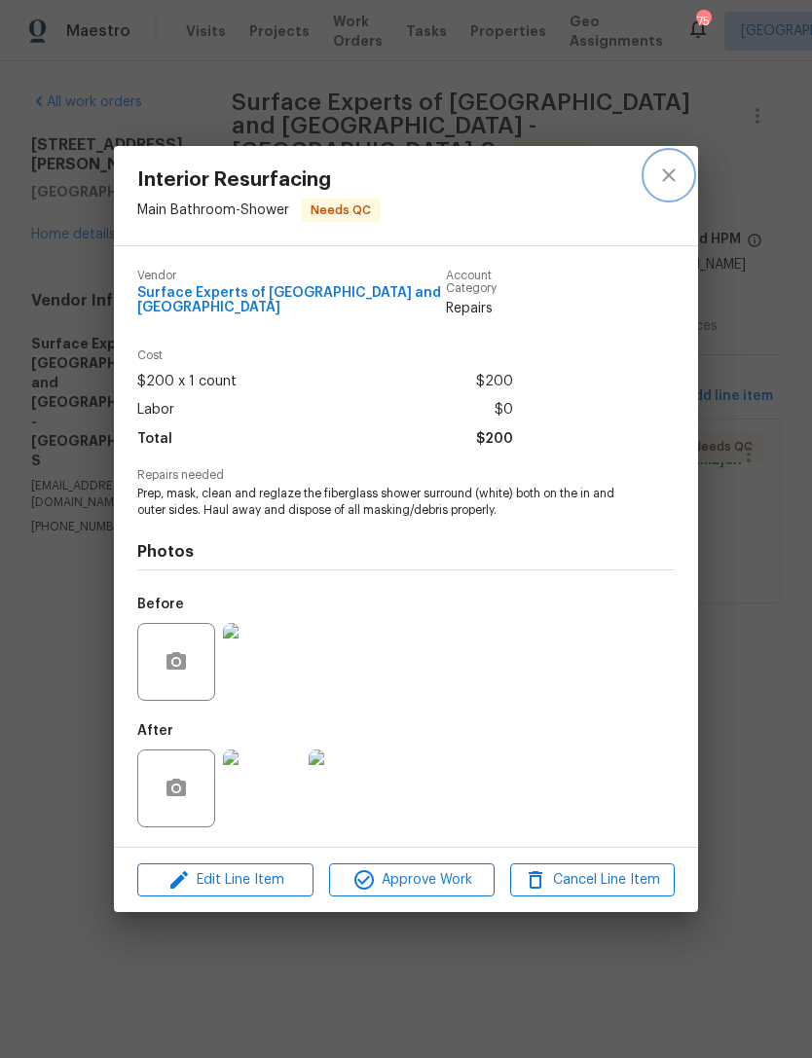
click at [669, 163] on icon "close" at bounding box center [668, 174] width 23 height 23
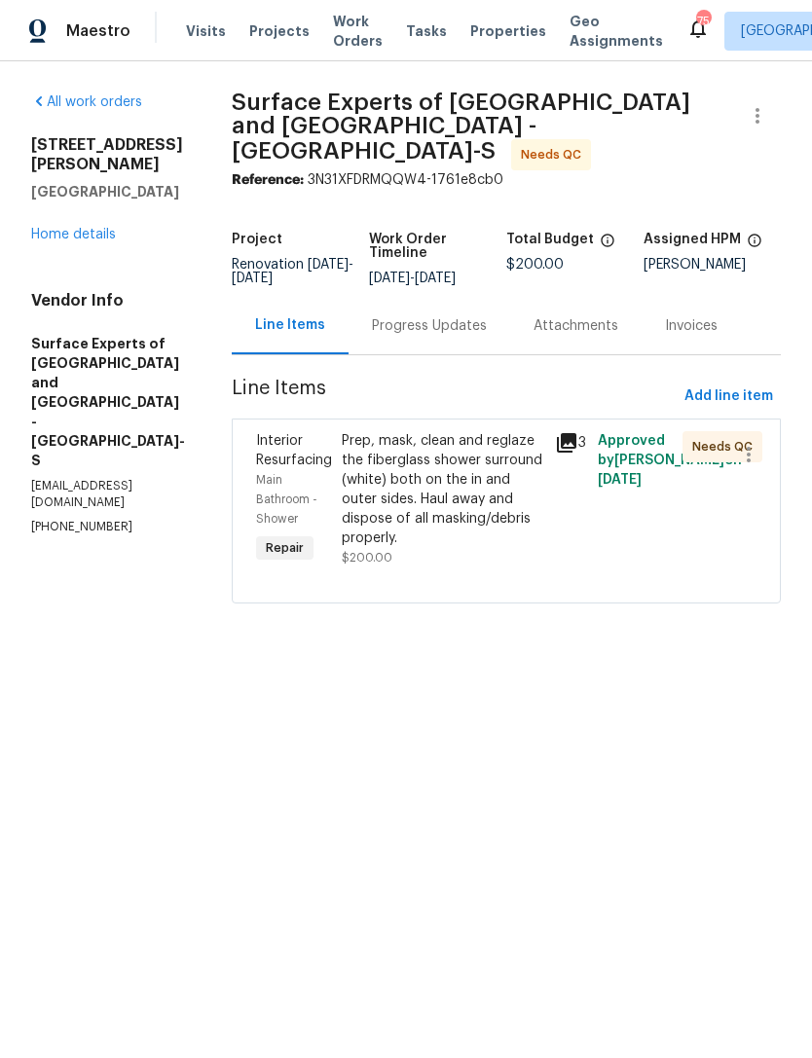
click at [94, 228] on link "Home details" at bounding box center [73, 235] width 85 height 14
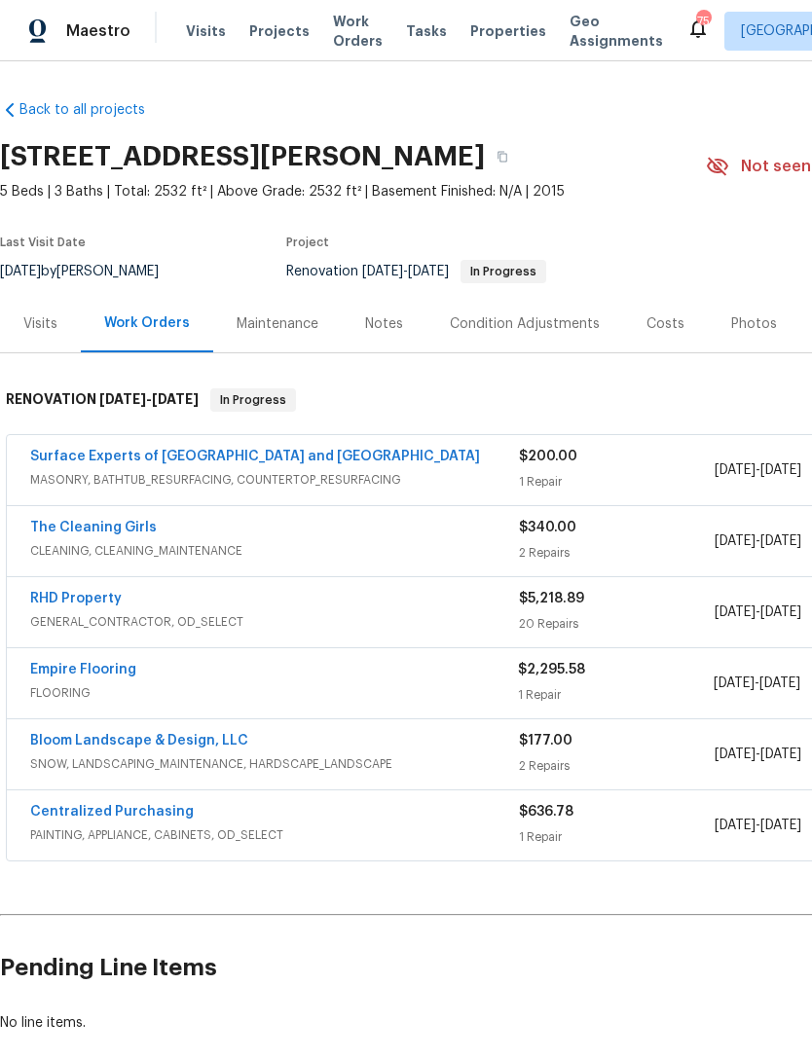
click at [122, 527] on link "The Cleaning Girls" at bounding box center [93, 528] width 127 height 14
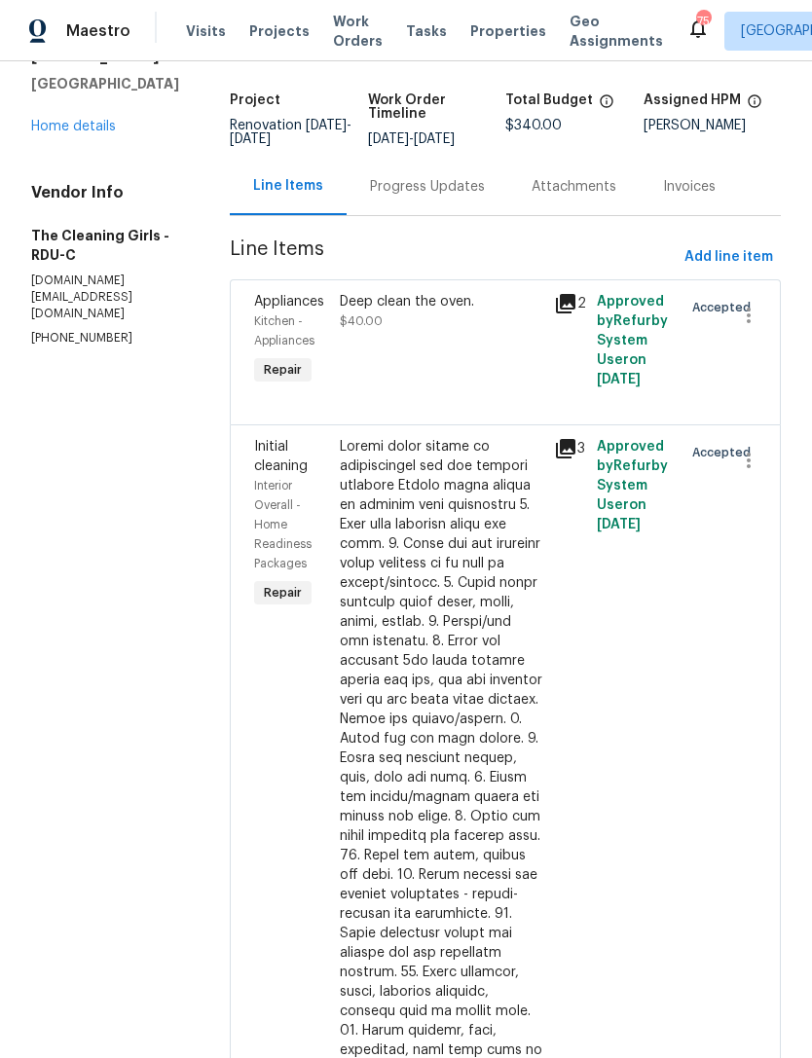
scroll to position [105, 0]
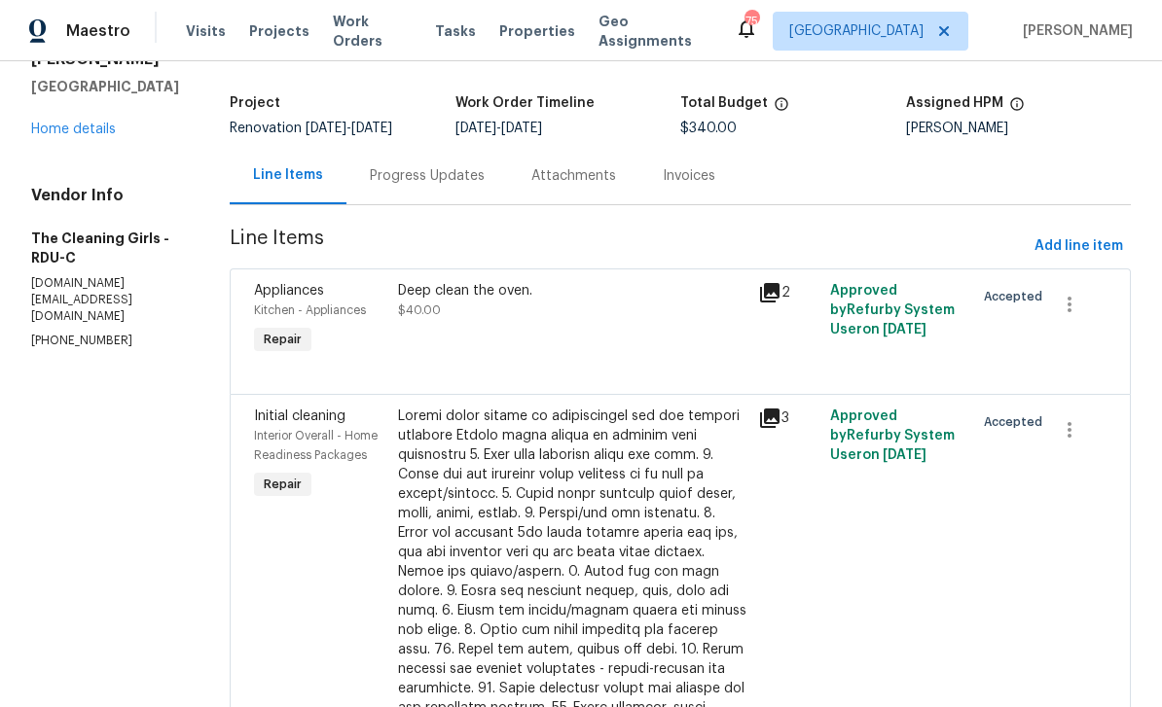
click at [533, 1] on div "Maestro Visits Projects Work Orders Tasks Properties Geo Assignments 75 [PERSON…" at bounding box center [581, 30] width 1162 height 61
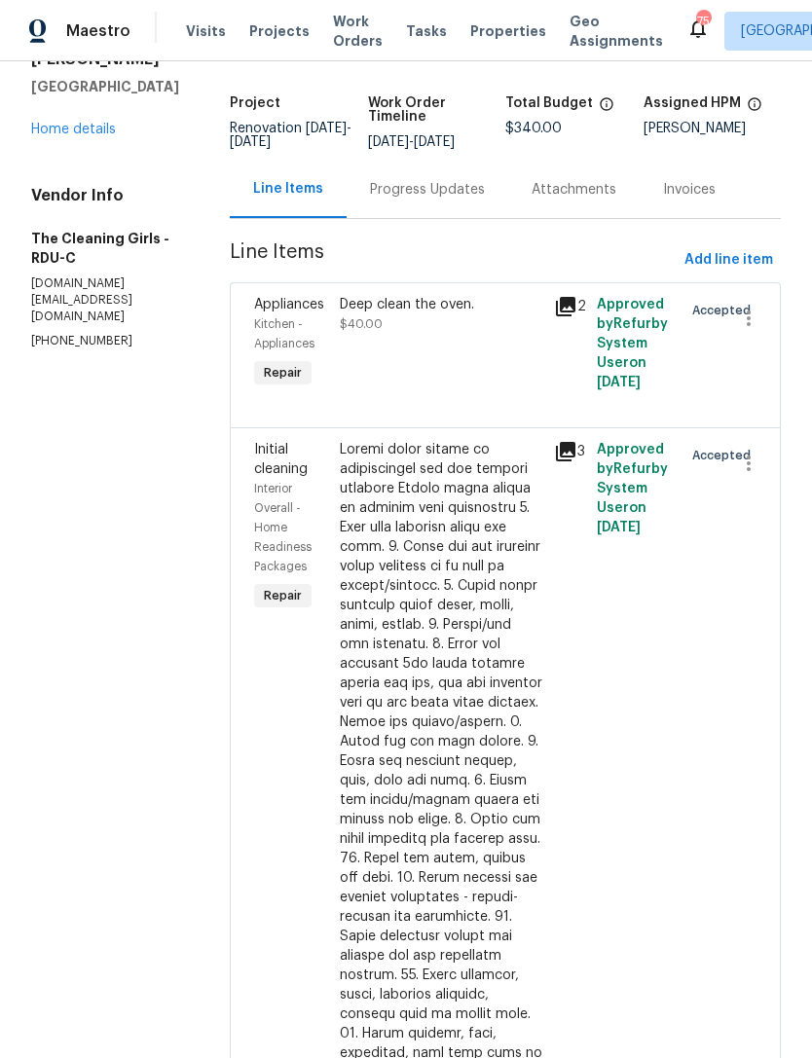
click at [101, 123] on link "Home details" at bounding box center [73, 130] width 85 height 14
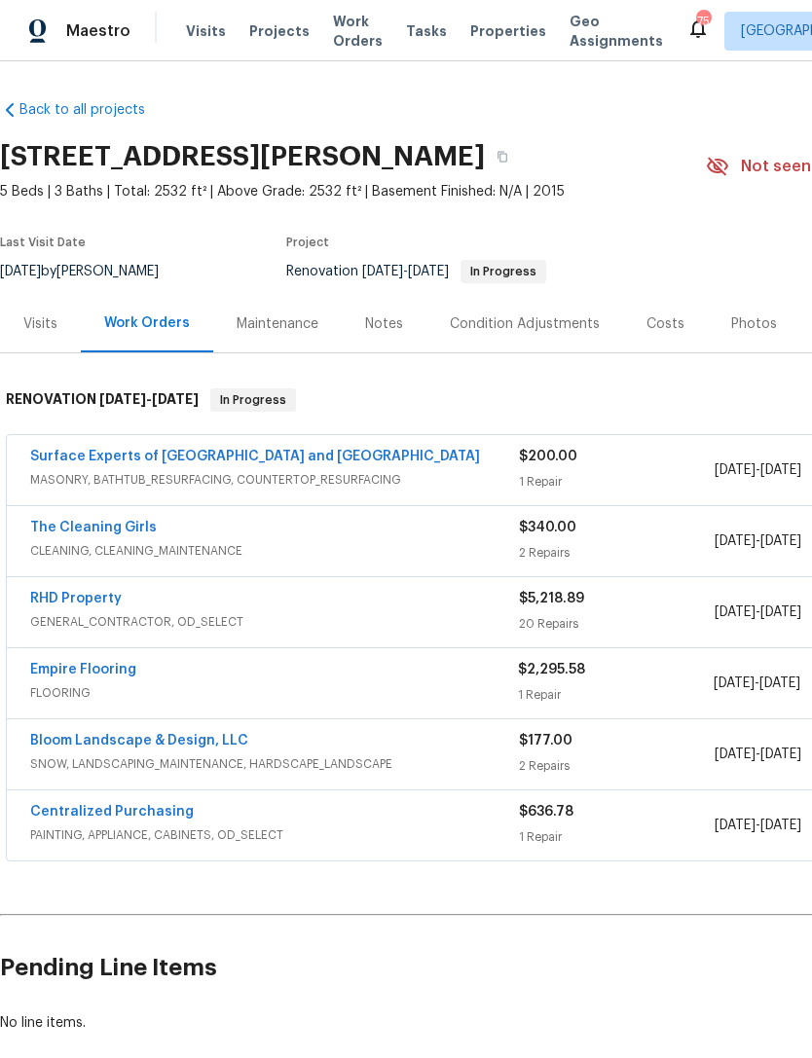
click at [49, 601] on link "RHD Property" at bounding box center [75, 599] width 91 height 14
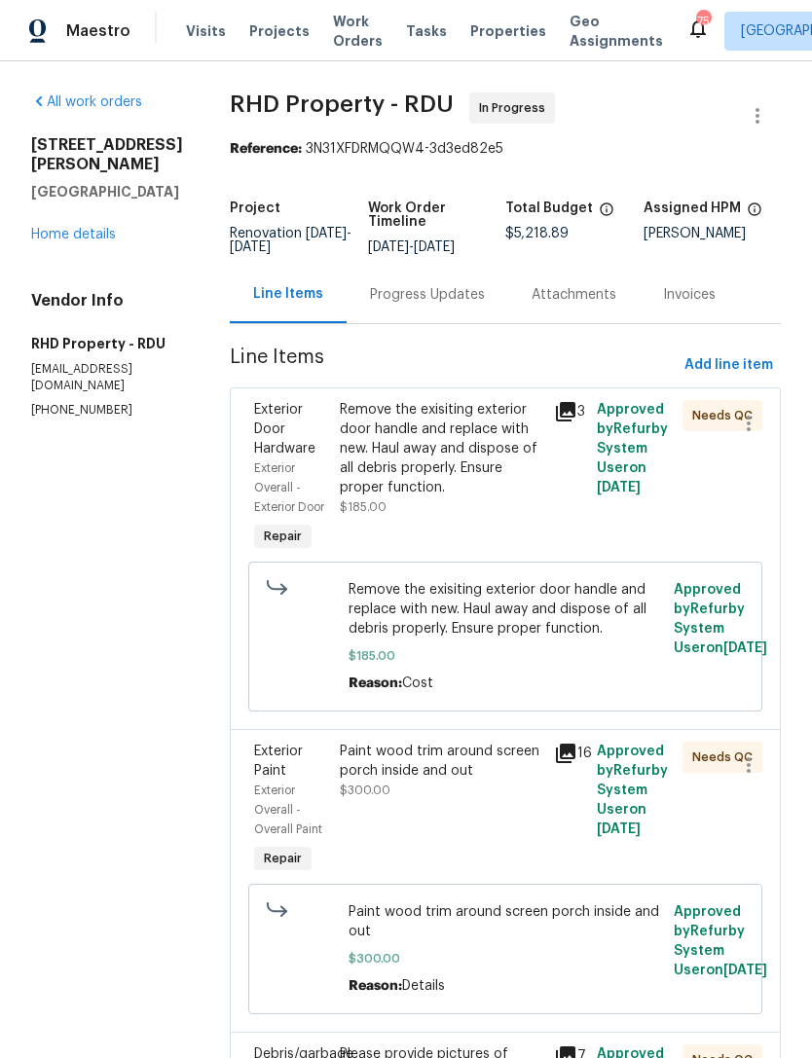
click at [537, 497] on div "Remove the exisiting exterior door handle and replace with new. Haul away and d…" at bounding box center [441, 448] width 202 height 97
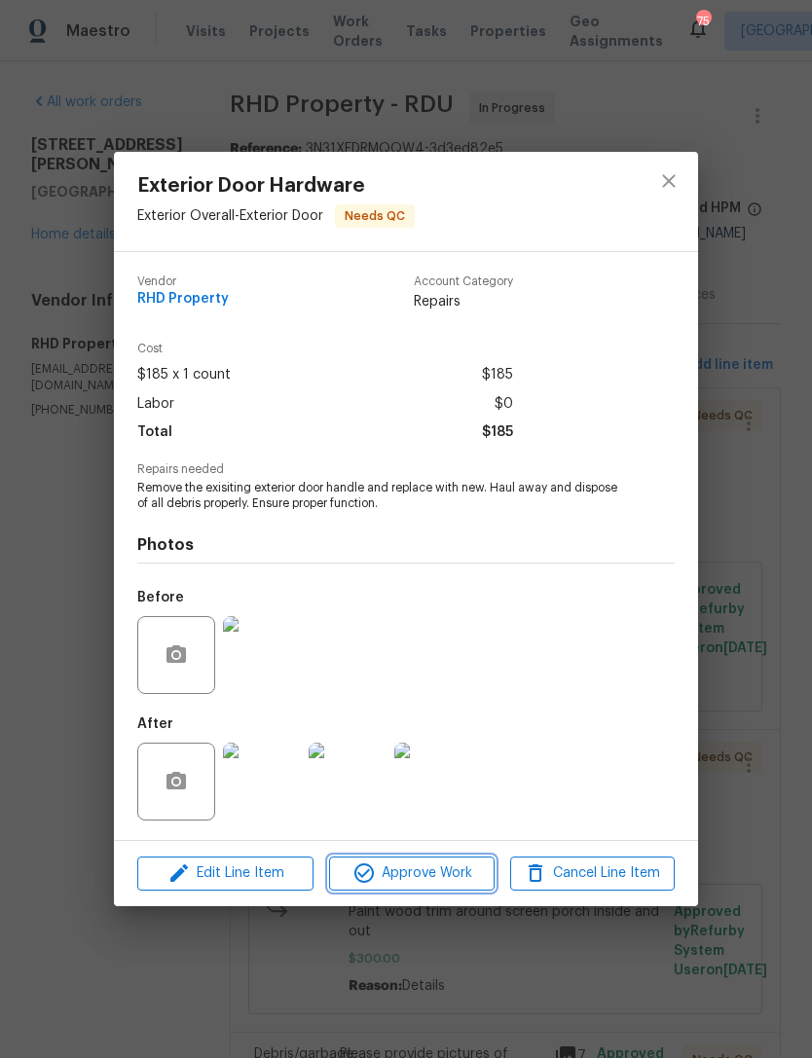
click at [449, 876] on span "Approve Work" at bounding box center [411, 873] width 153 height 24
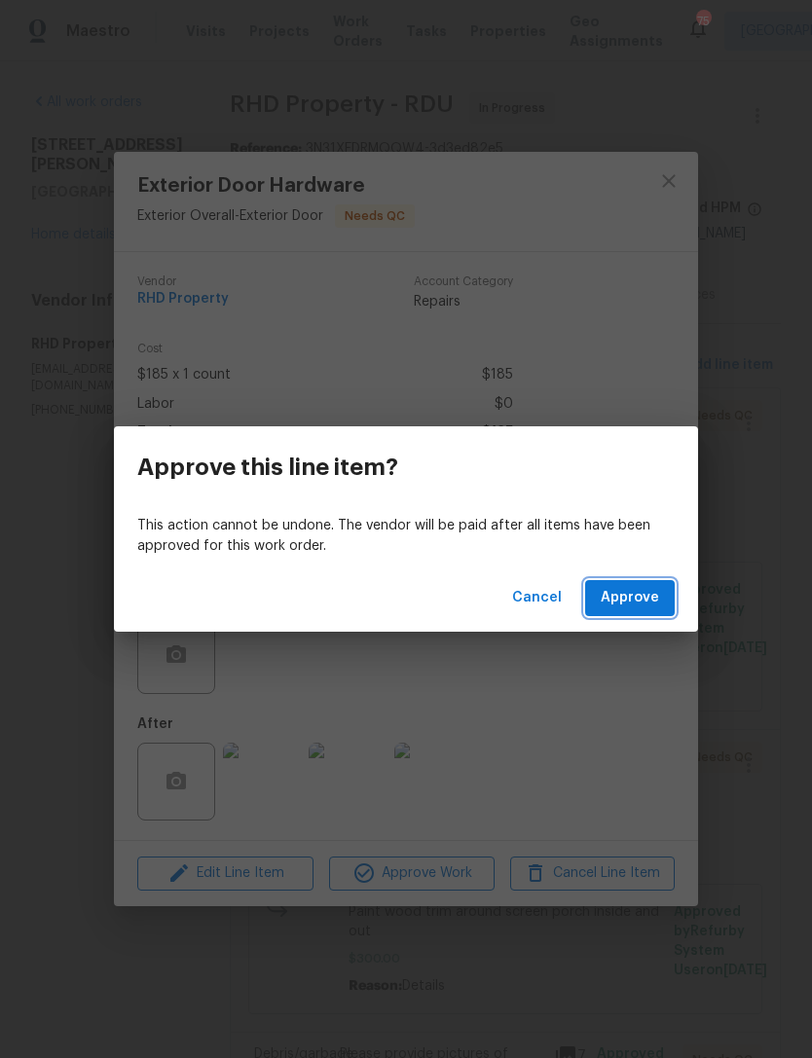
click at [638, 600] on span "Approve" at bounding box center [629, 598] width 58 height 24
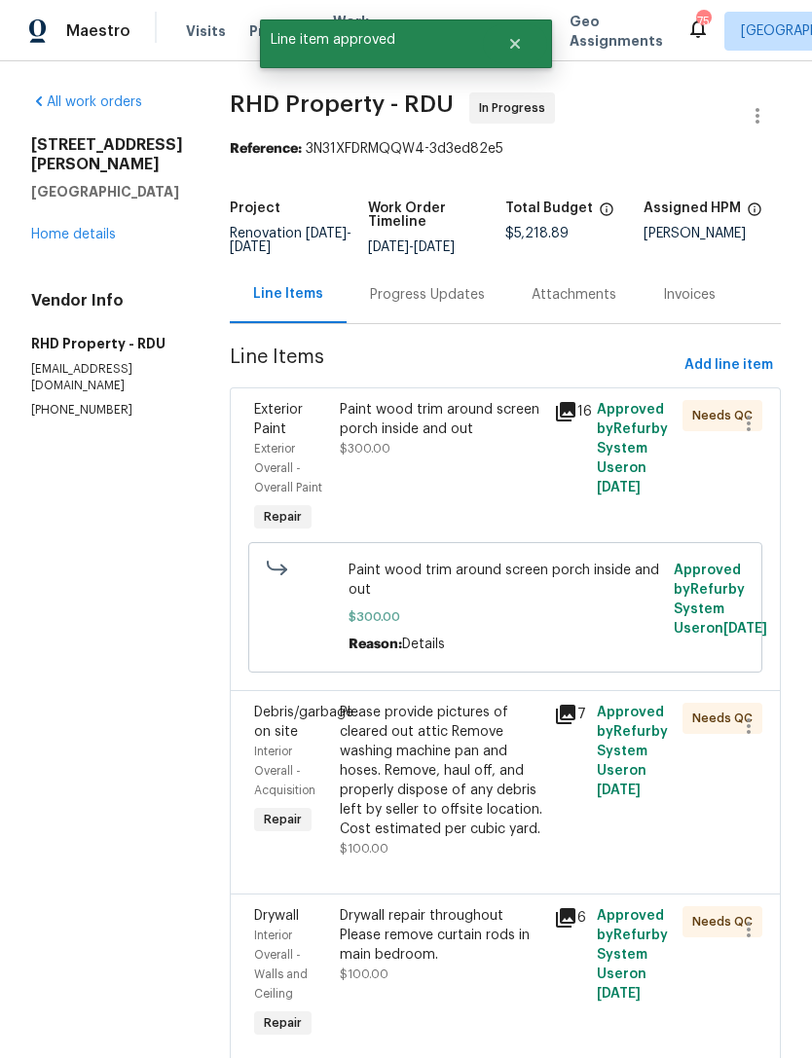
click at [508, 487] on div "Paint wood trim around screen porch inside and out $300.00" at bounding box center [441, 468] width 214 height 148
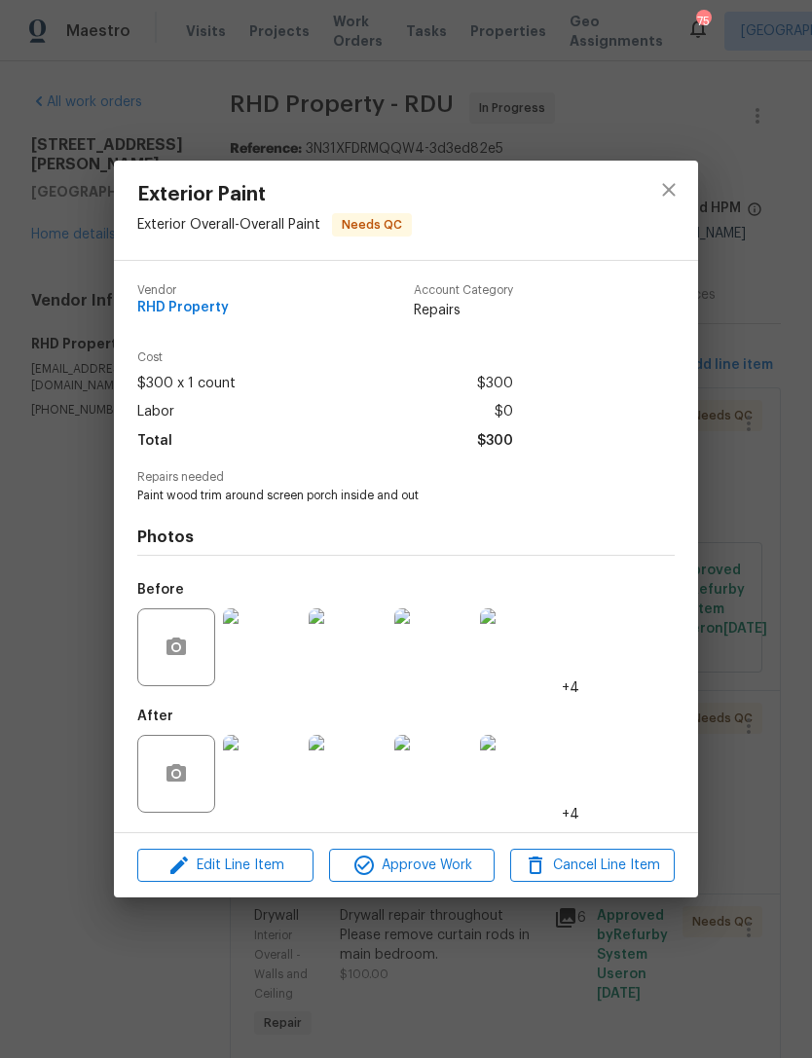
click at [421, 847] on div "Edit Line Item Approve Work Cancel Line Item" at bounding box center [406, 865] width 584 height 65
click at [449, 862] on span "Approve Work" at bounding box center [411, 865] width 153 height 24
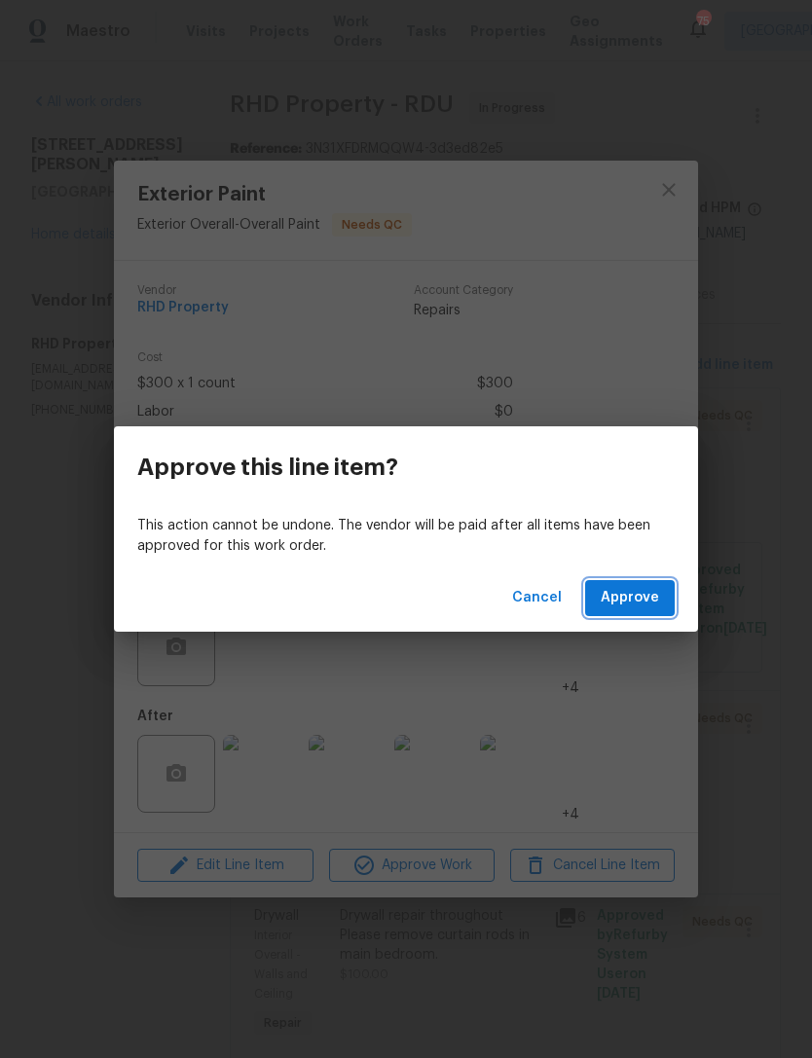
click at [642, 591] on span "Approve" at bounding box center [629, 598] width 58 height 24
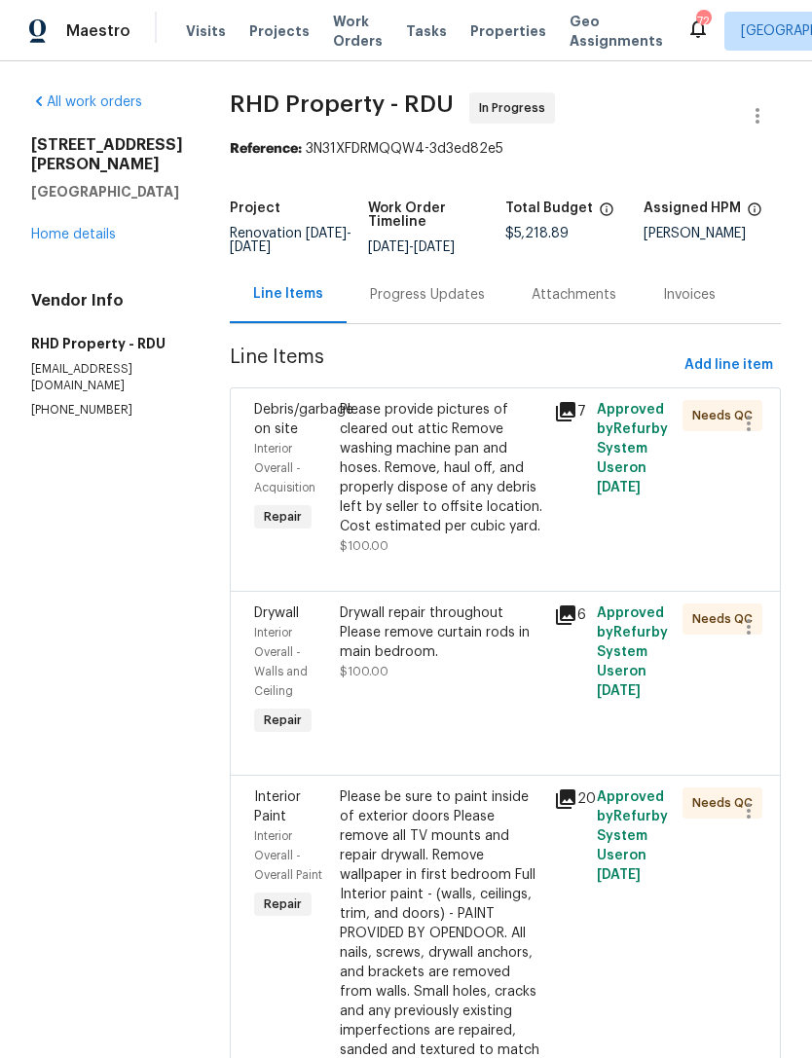
click at [528, 529] on div "Please provide pictures of cleared out attic Remove washing machine pan and hos…" at bounding box center [441, 468] width 202 height 136
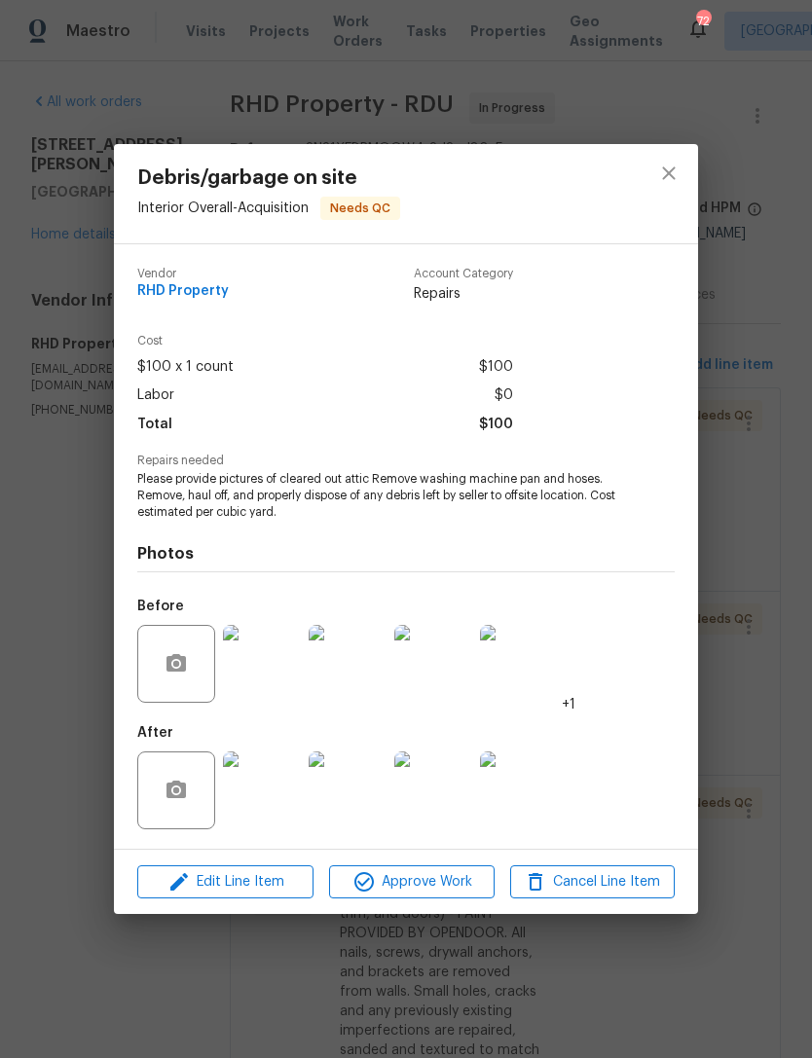
click at [272, 803] on img at bounding box center [262, 790] width 78 height 78
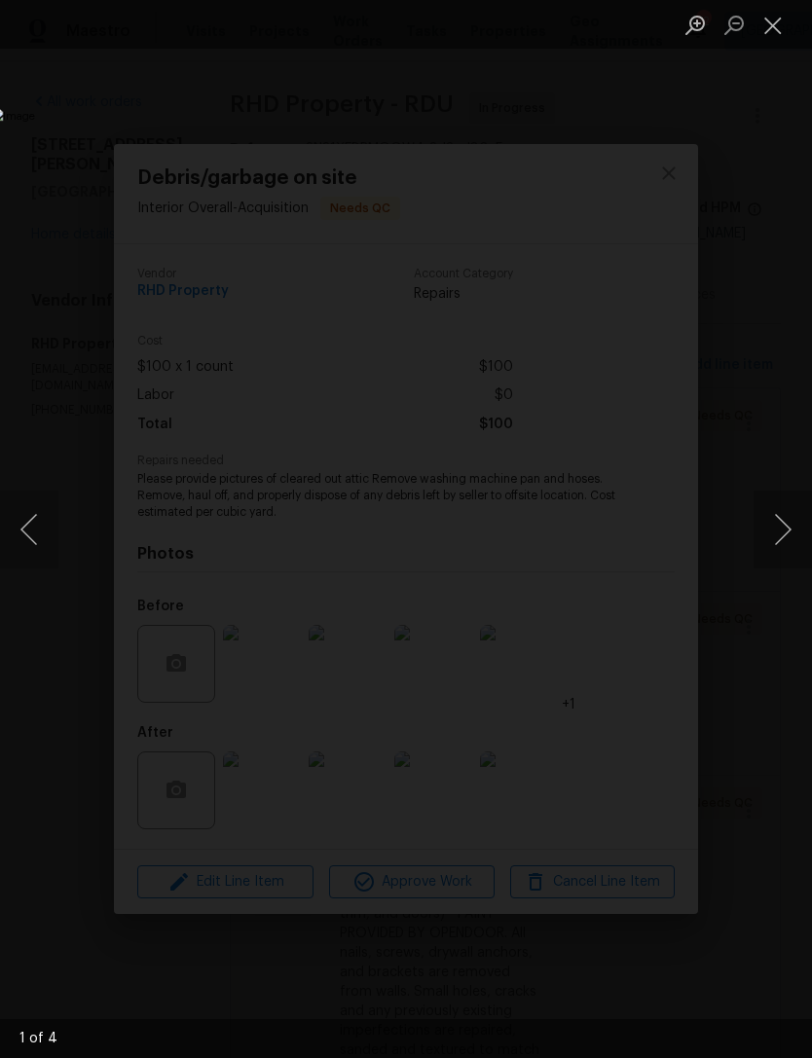
click at [783, 533] on button "Next image" at bounding box center [782, 529] width 58 height 78
click at [783, 532] on button "Next image" at bounding box center [782, 529] width 58 height 78
click at [782, 521] on button "Next image" at bounding box center [782, 529] width 58 height 78
click at [782, 520] on button "Next image" at bounding box center [782, 529] width 58 height 78
click at [780, 532] on button "Next image" at bounding box center [782, 529] width 58 height 78
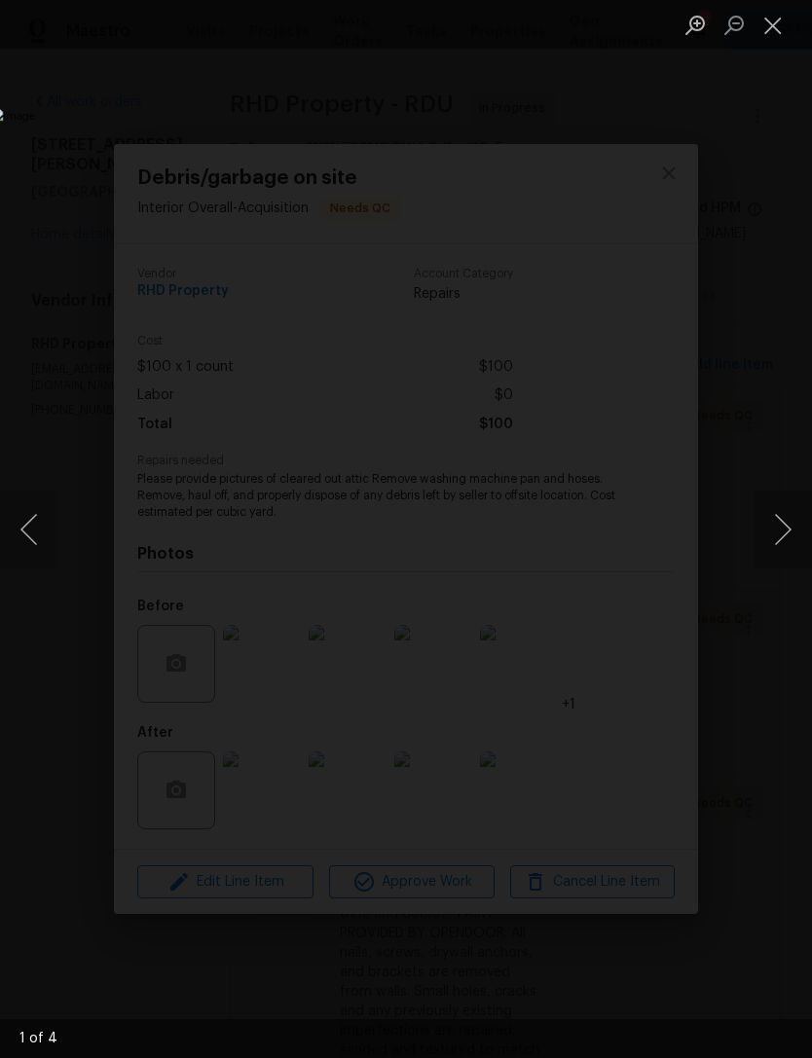
click at [780, 531] on button "Next image" at bounding box center [782, 529] width 58 height 78
click at [783, 523] on button "Next image" at bounding box center [782, 529] width 58 height 78
click at [782, 522] on button "Next image" at bounding box center [782, 529] width 58 height 78
click at [784, 525] on button "Next image" at bounding box center [782, 529] width 58 height 78
click at [775, 14] on button "Close lightbox" at bounding box center [772, 25] width 39 height 34
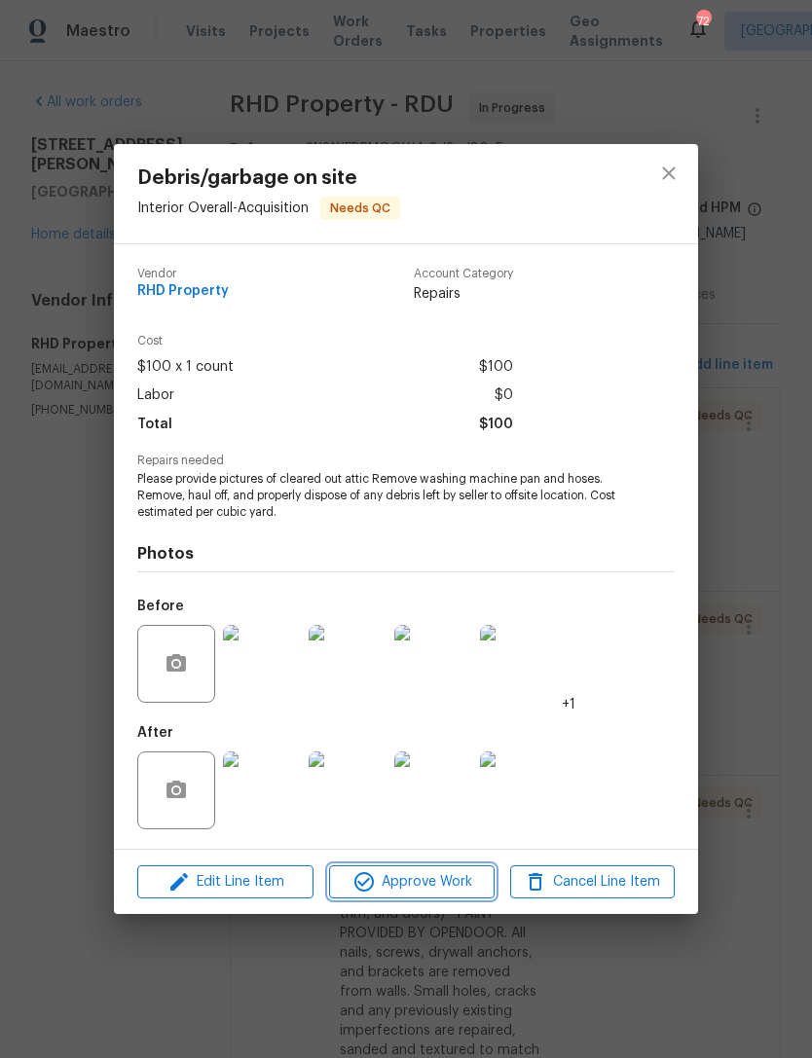
click at [445, 880] on span "Approve Work" at bounding box center [411, 882] width 153 height 24
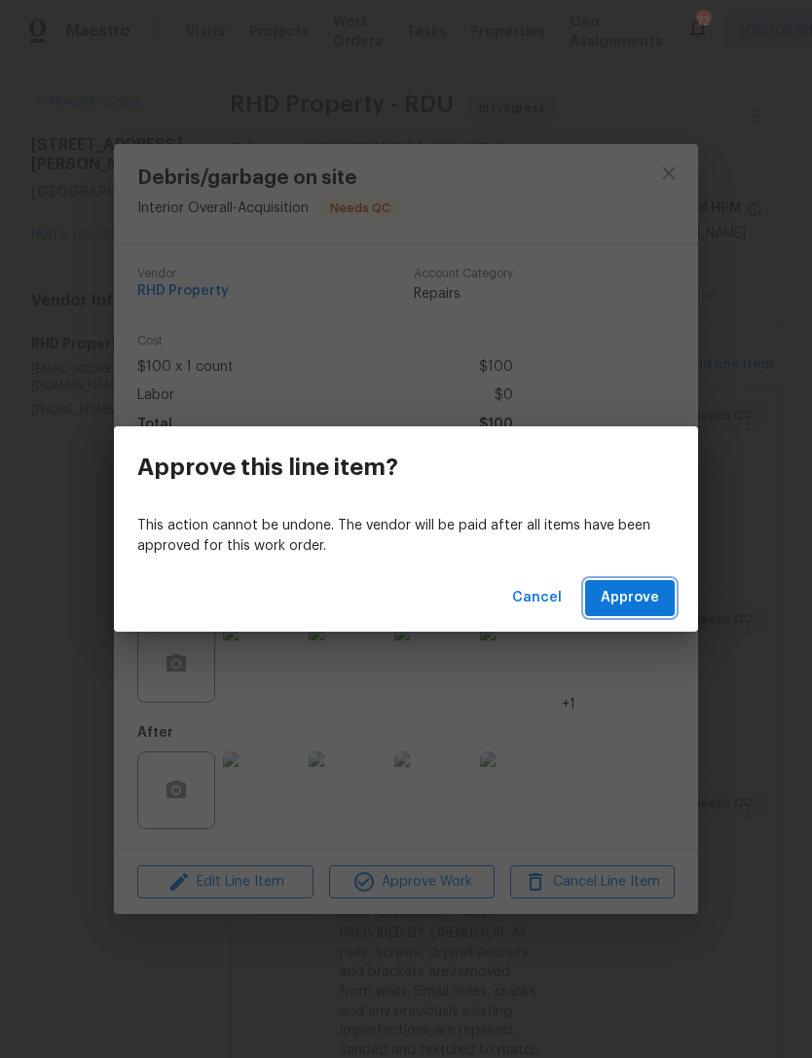
click at [650, 615] on button "Approve" at bounding box center [630, 598] width 90 height 36
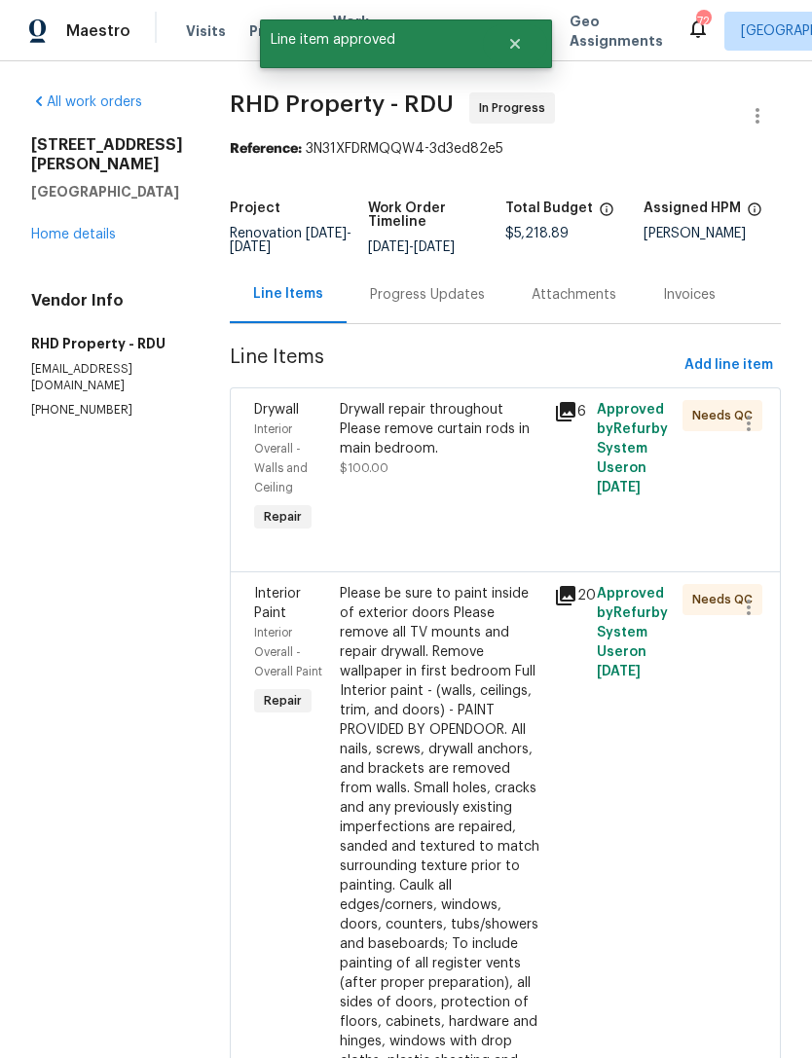
click at [495, 521] on div "Drywall repair throughout Please remove curtain rods in main bedroom. $100.00" at bounding box center [441, 468] width 214 height 148
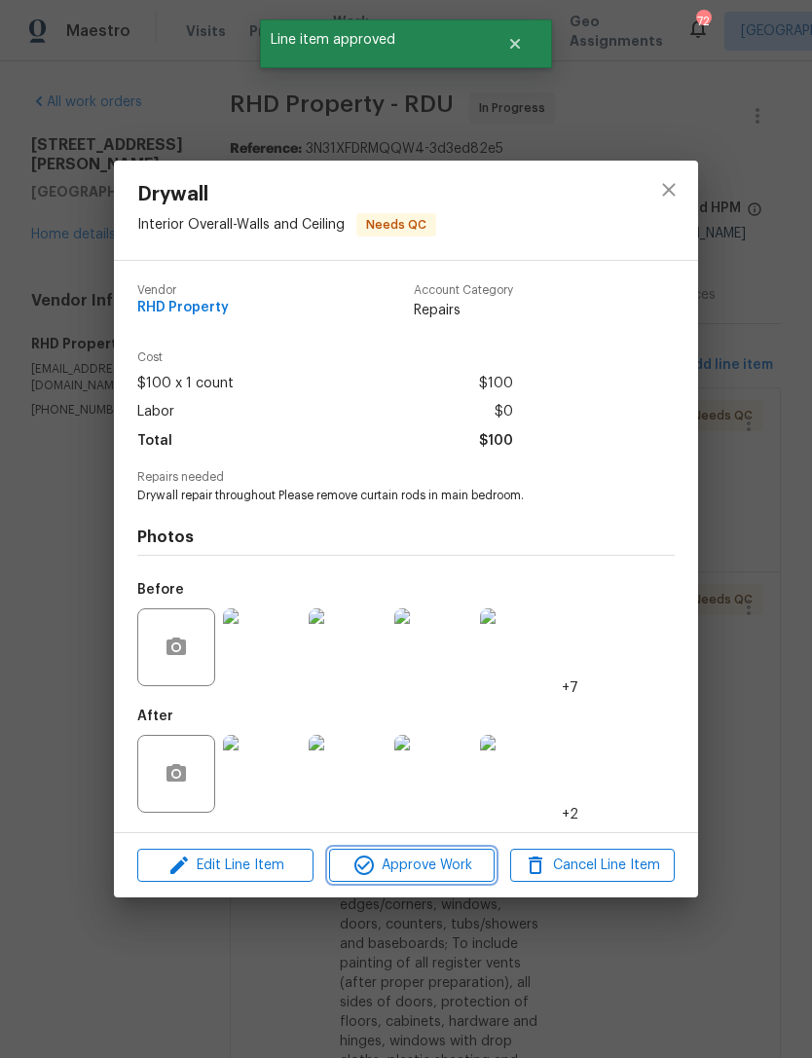
click at [410, 871] on span "Approve Work" at bounding box center [411, 865] width 153 height 24
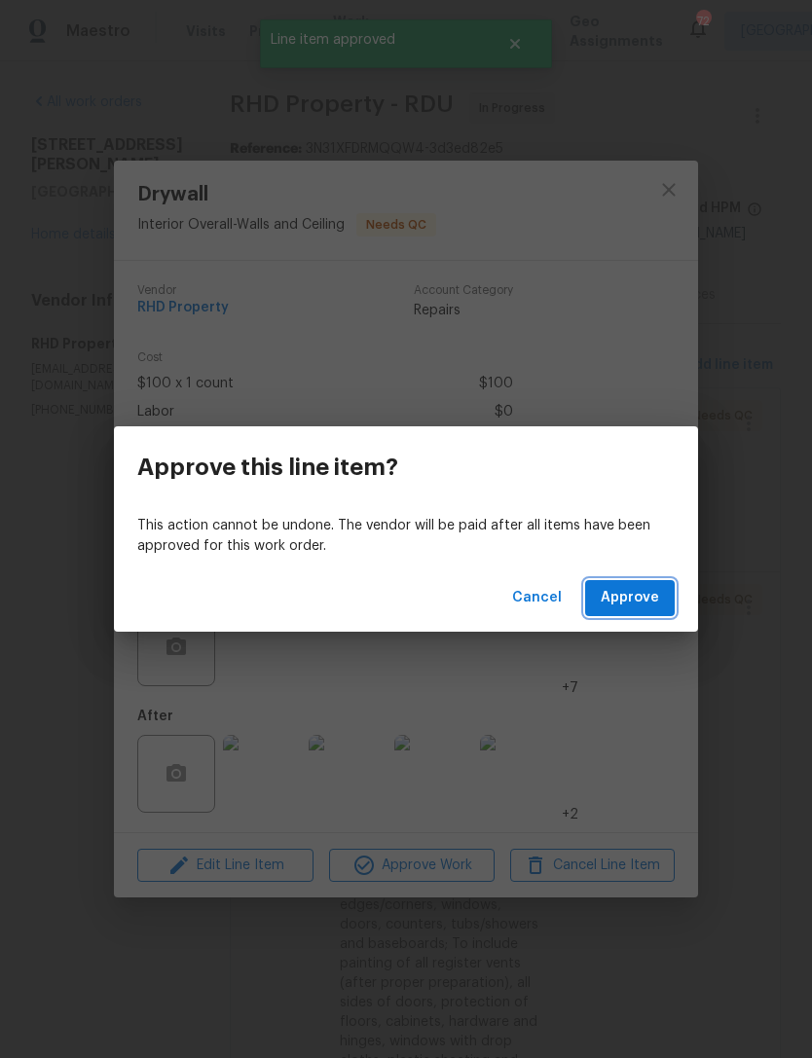
click at [642, 591] on span "Approve" at bounding box center [629, 598] width 58 height 24
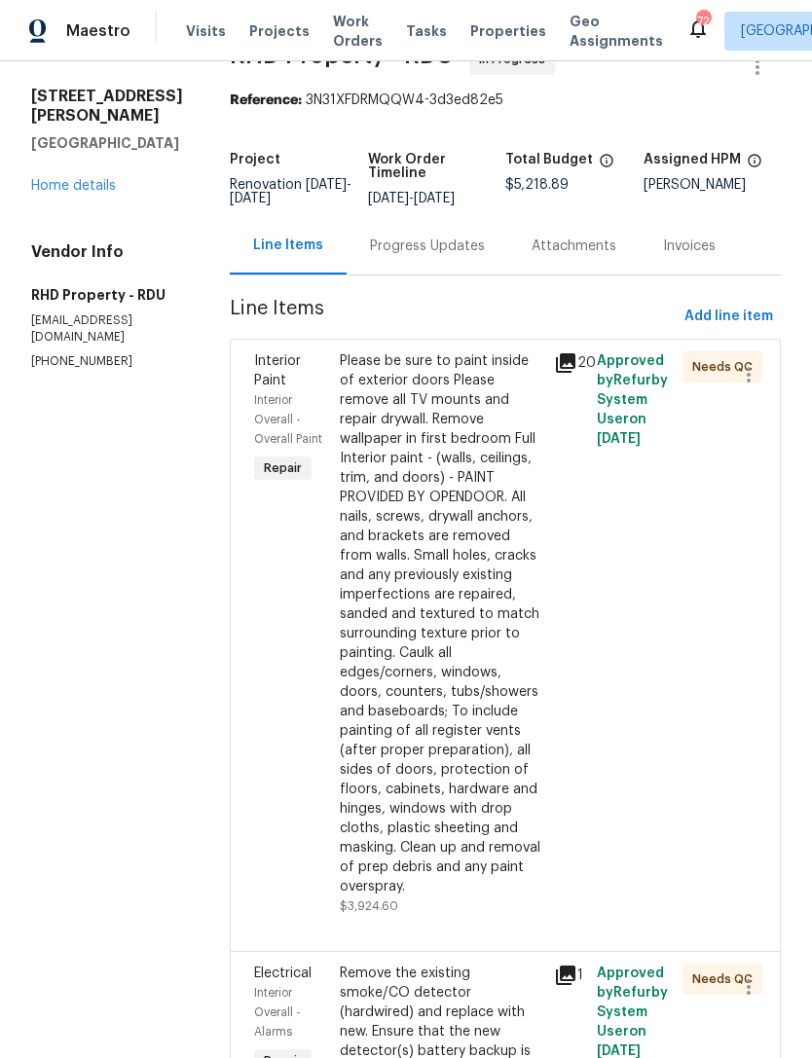
scroll to position [53, 0]
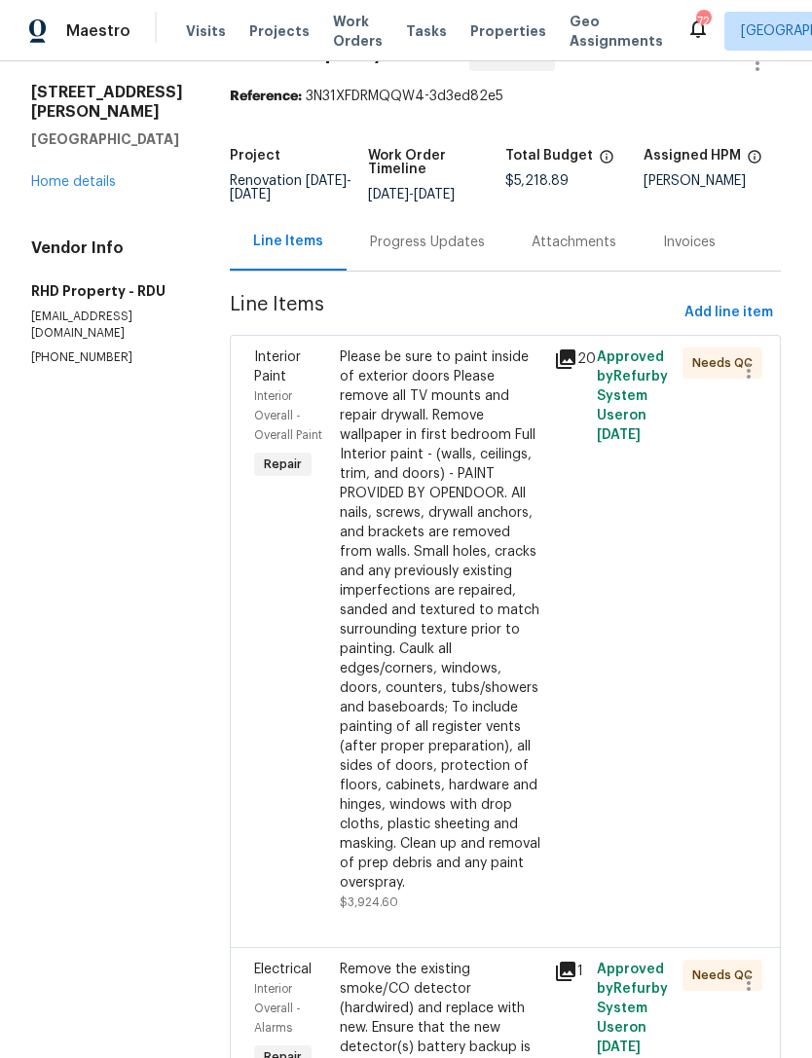
click at [449, 718] on div "Please be sure to paint inside of exterior doors Please remove all TV mounts an…" at bounding box center [441, 619] width 202 height 545
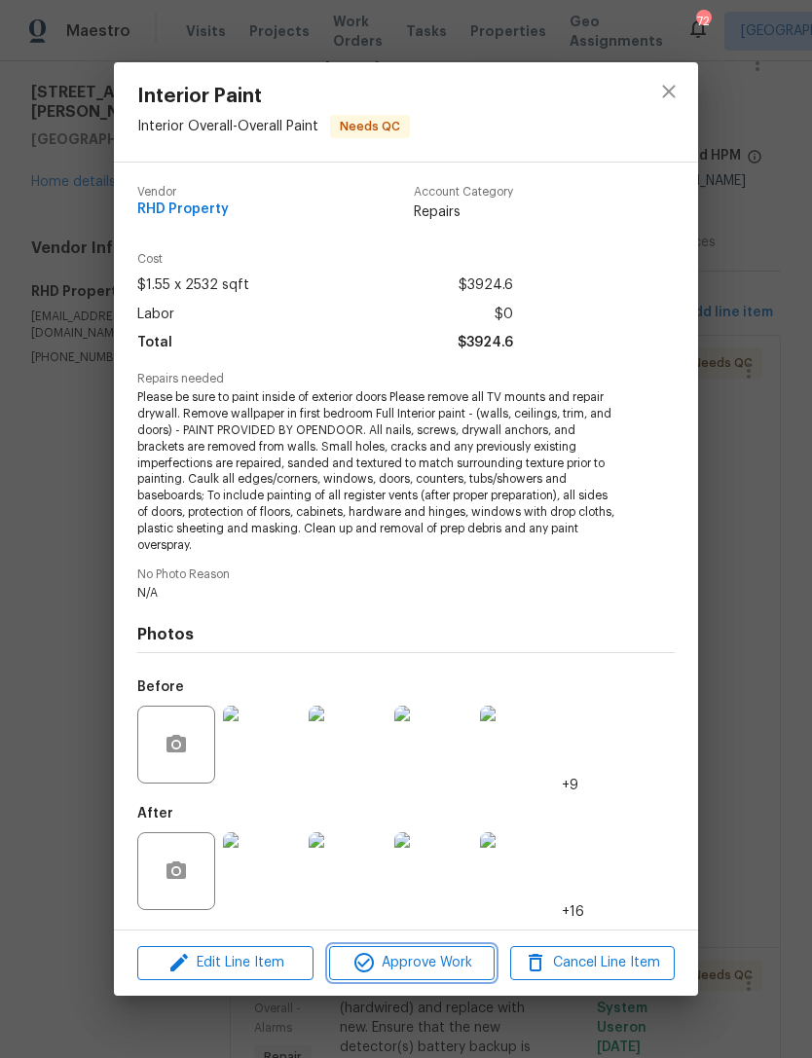
click at [448, 967] on span "Approve Work" at bounding box center [411, 963] width 153 height 24
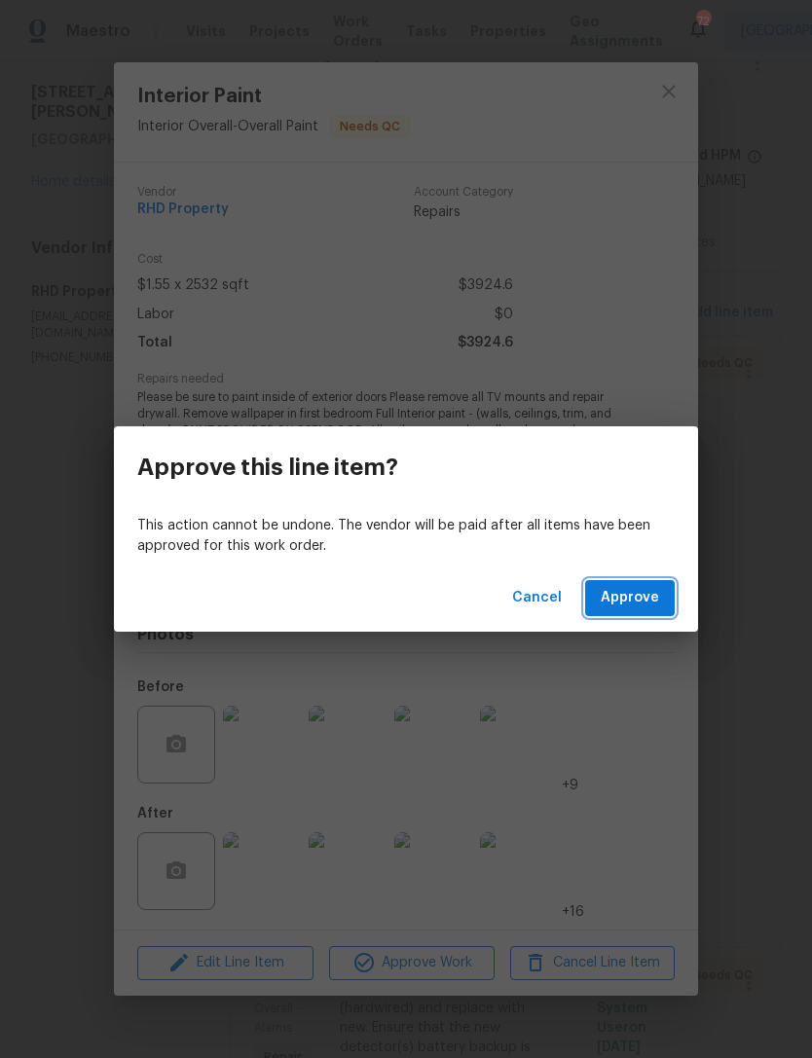
click at [634, 605] on span "Approve" at bounding box center [629, 598] width 58 height 24
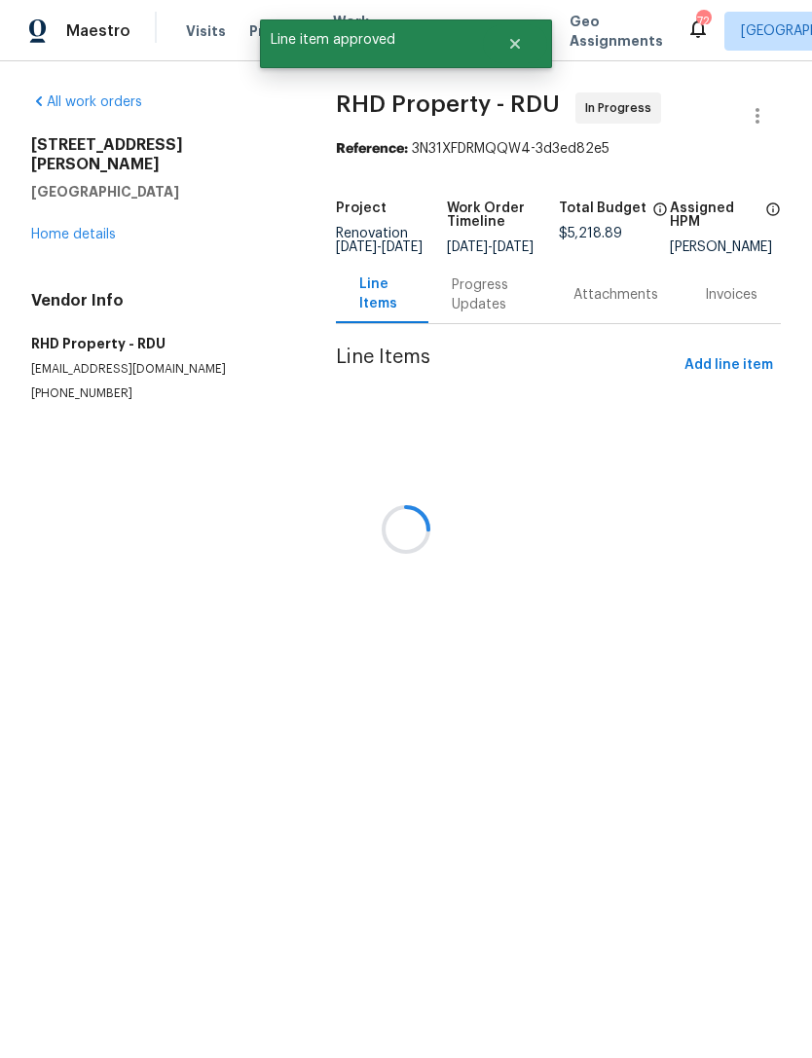
scroll to position [0, 0]
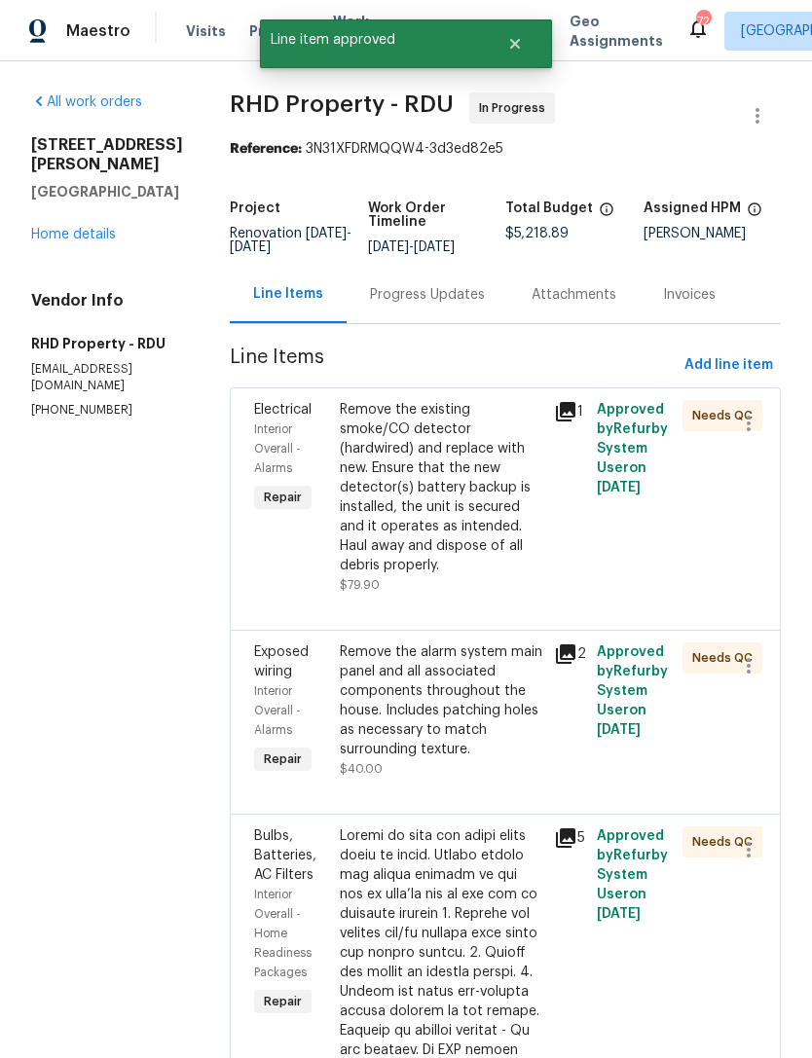
click at [512, 560] on div "Remove the existing smoke/CO detector (hardwired) and replace with new. Ensure …" at bounding box center [441, 487] width 202 height 175
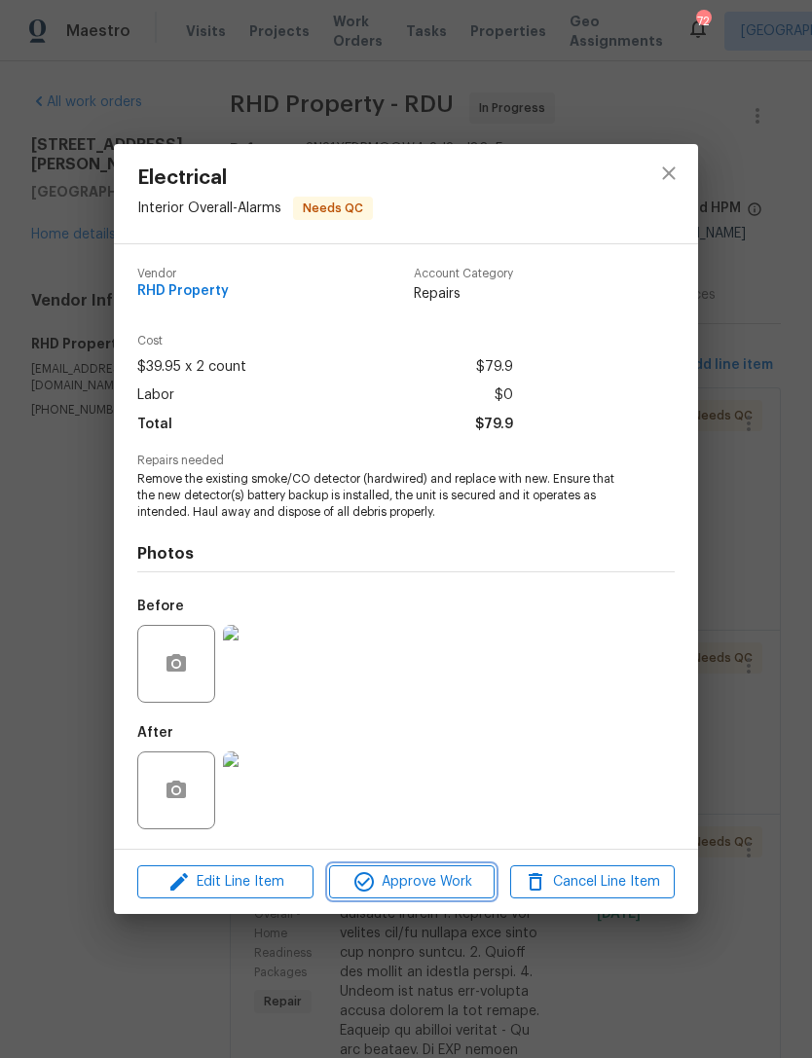
click at [463, 880] on span "Approve Work" at bounding box center [411, 882] width 153 height 24
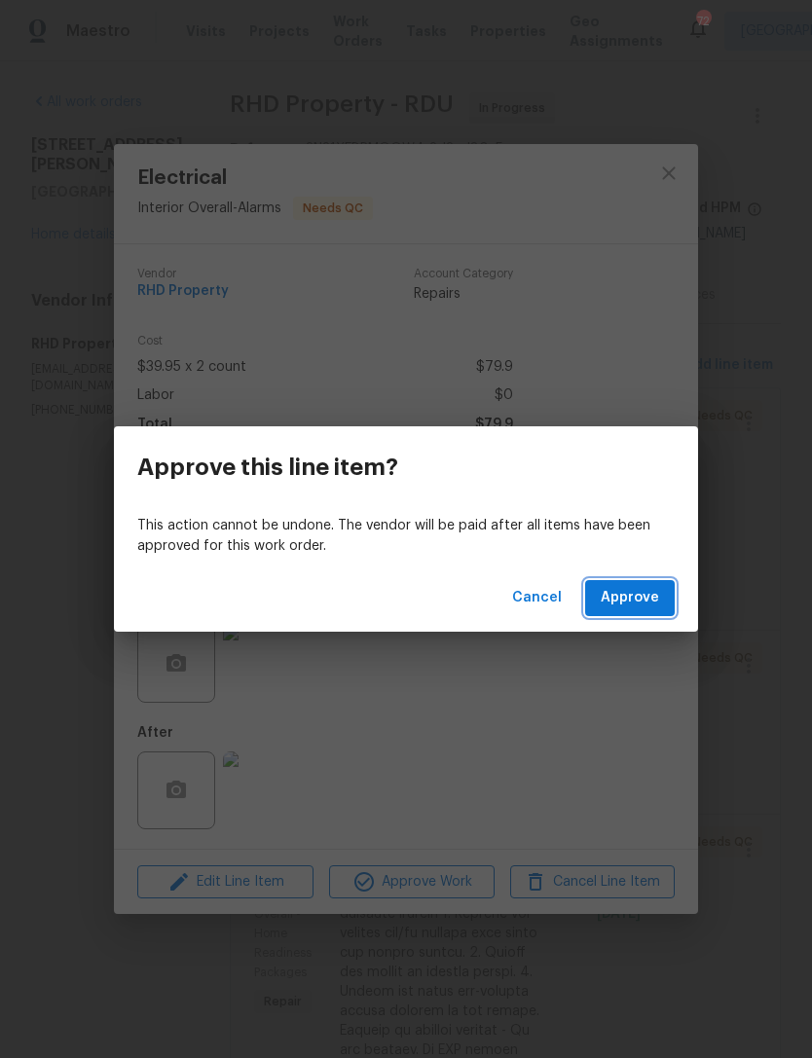
click at [638, 598] on span "Approve" at bounding box center [629, 598] width 58 height 24
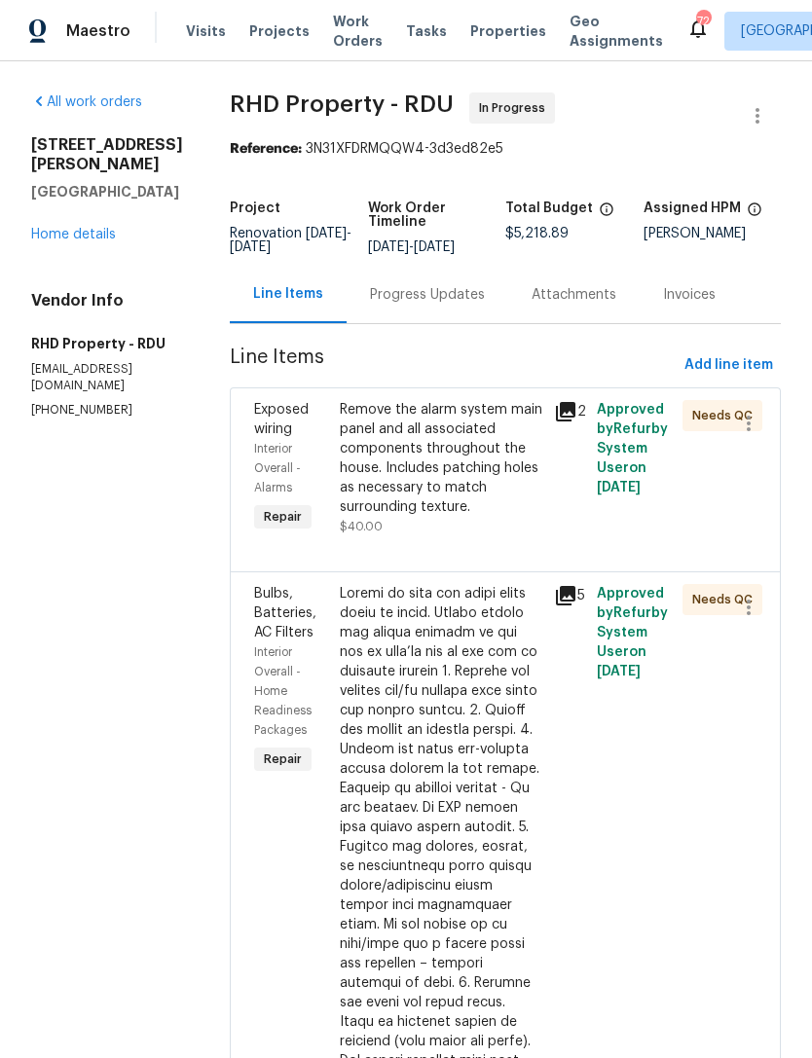
click at [502, 493] on div "Remove the alarm system main panel and all associated components throughout the…" at bounding box center [441, 458] width 202 height 117
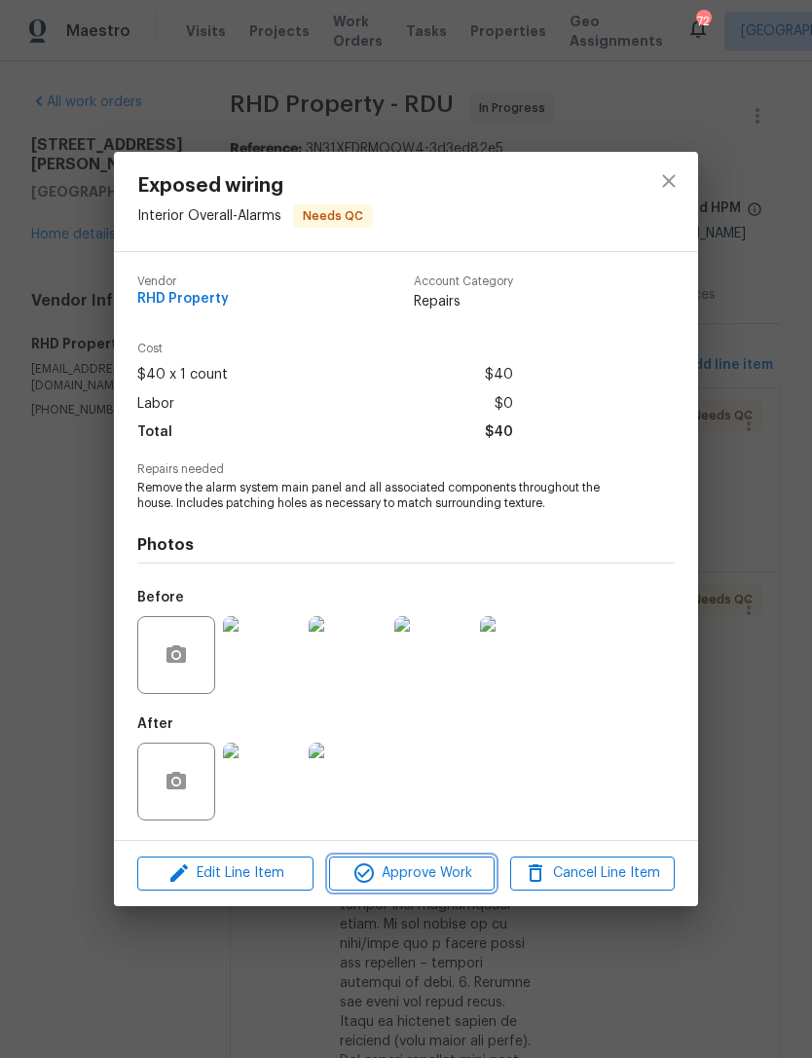
click at [451, 877] on span "Approve Work" at bounding box center [411, 873] width 153 height 24
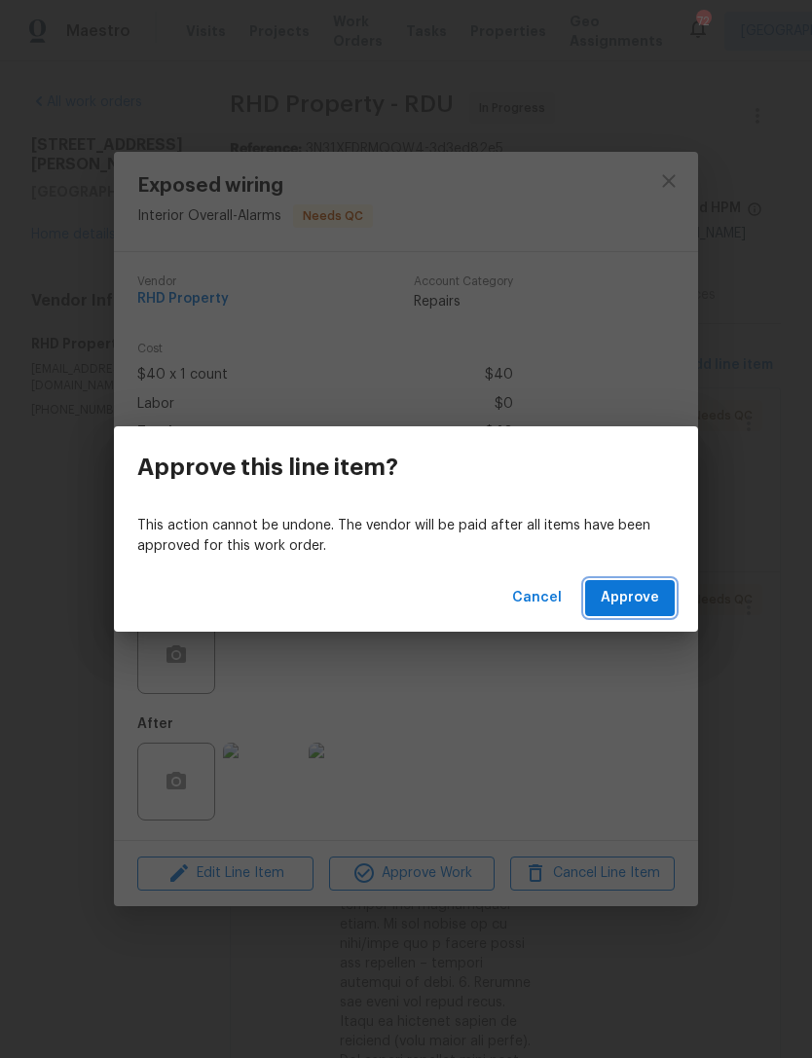
click at [643, 595] on span "Approve" at bounding box center [629, 598] width 58 height 24
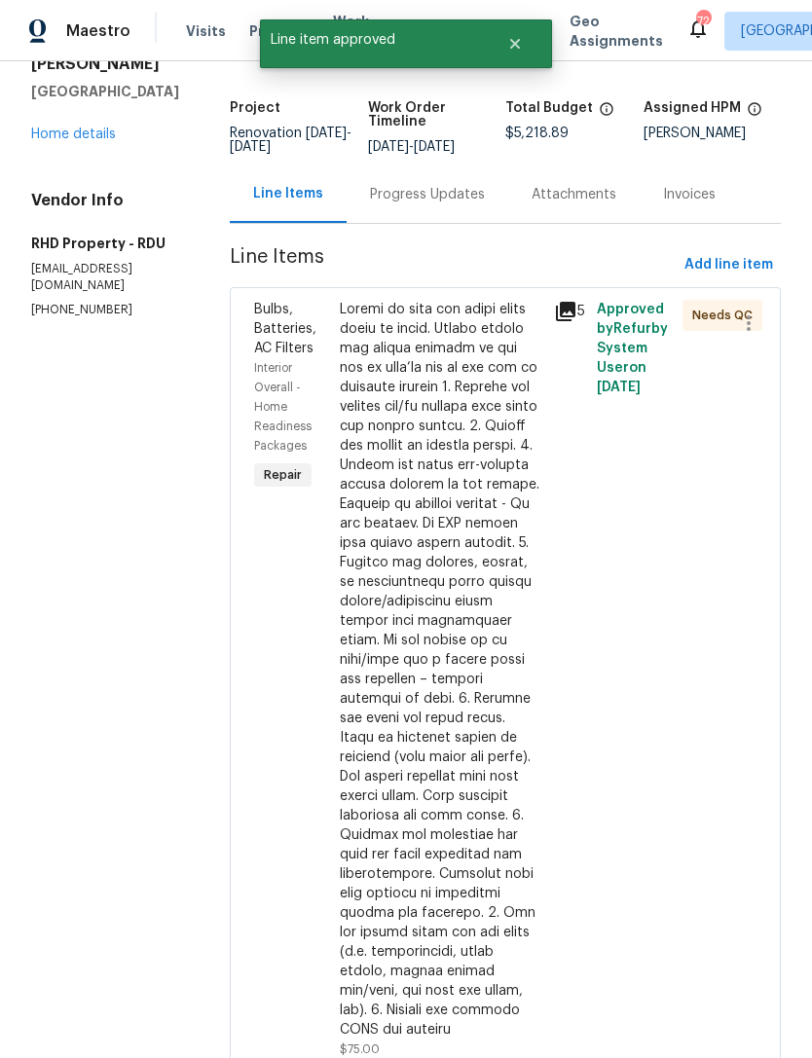
scroll to position [160, 0]
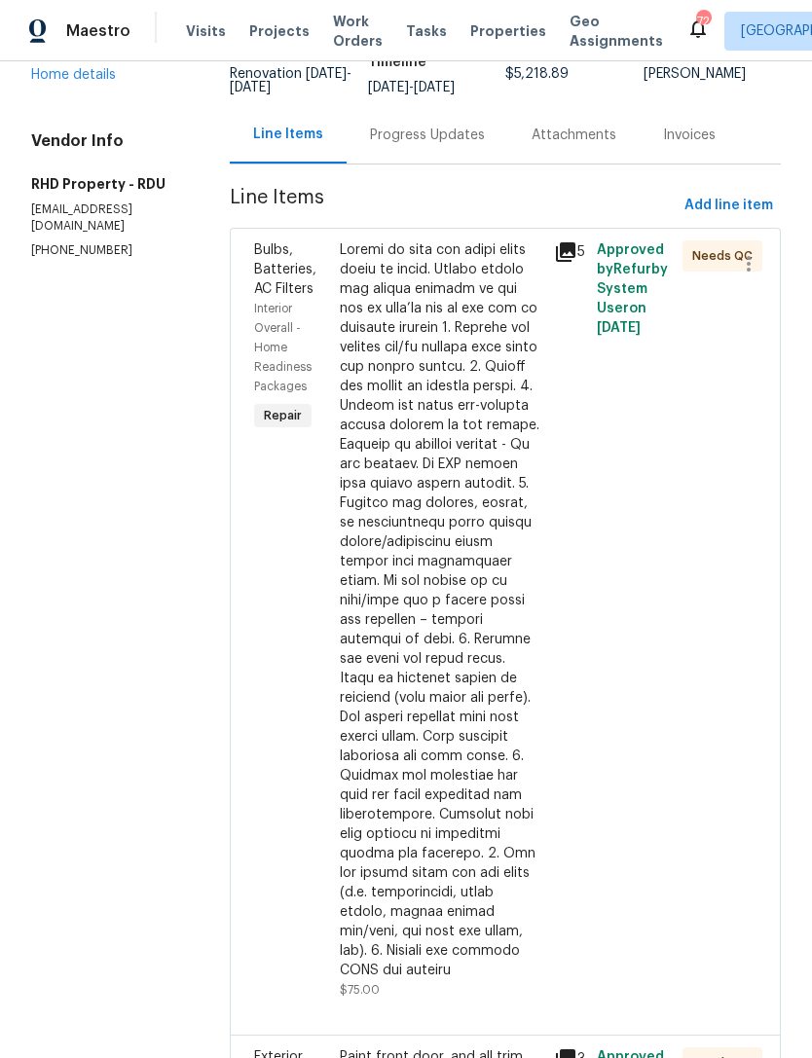
click at [491, 742] on div at bounding box center [441, 610] width 202 height 740
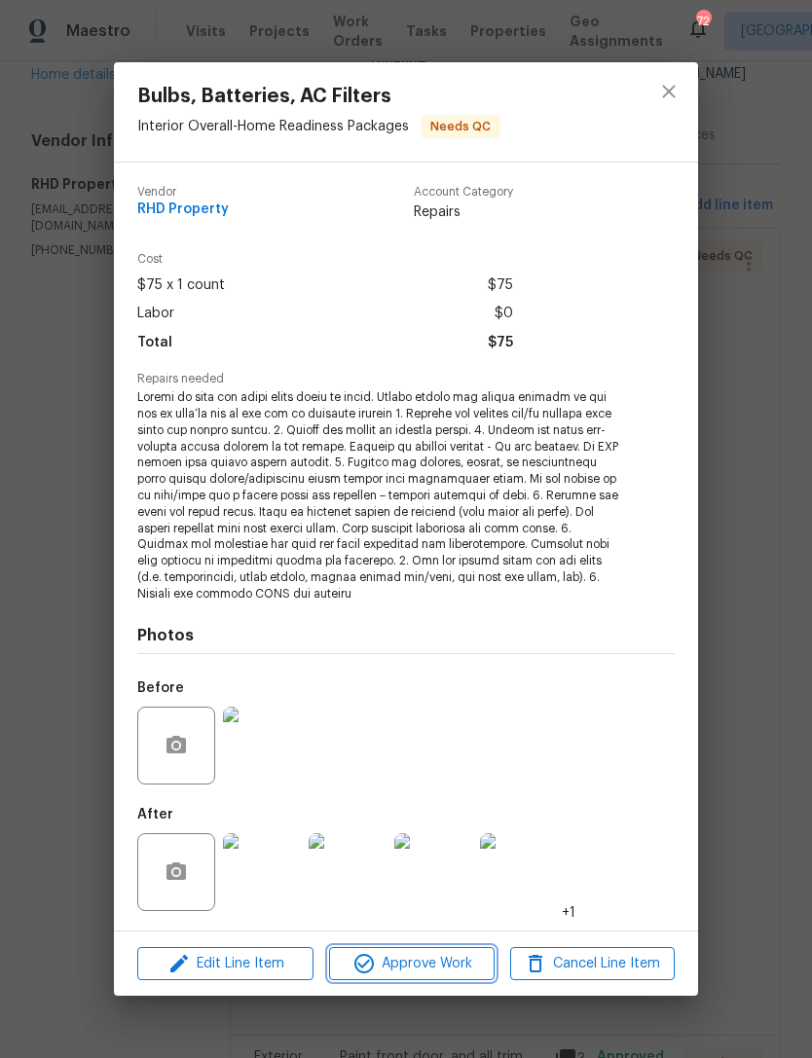
click at [437, 960] on span "Approve Work" at bounding box center [411, 964] width 153 height 24
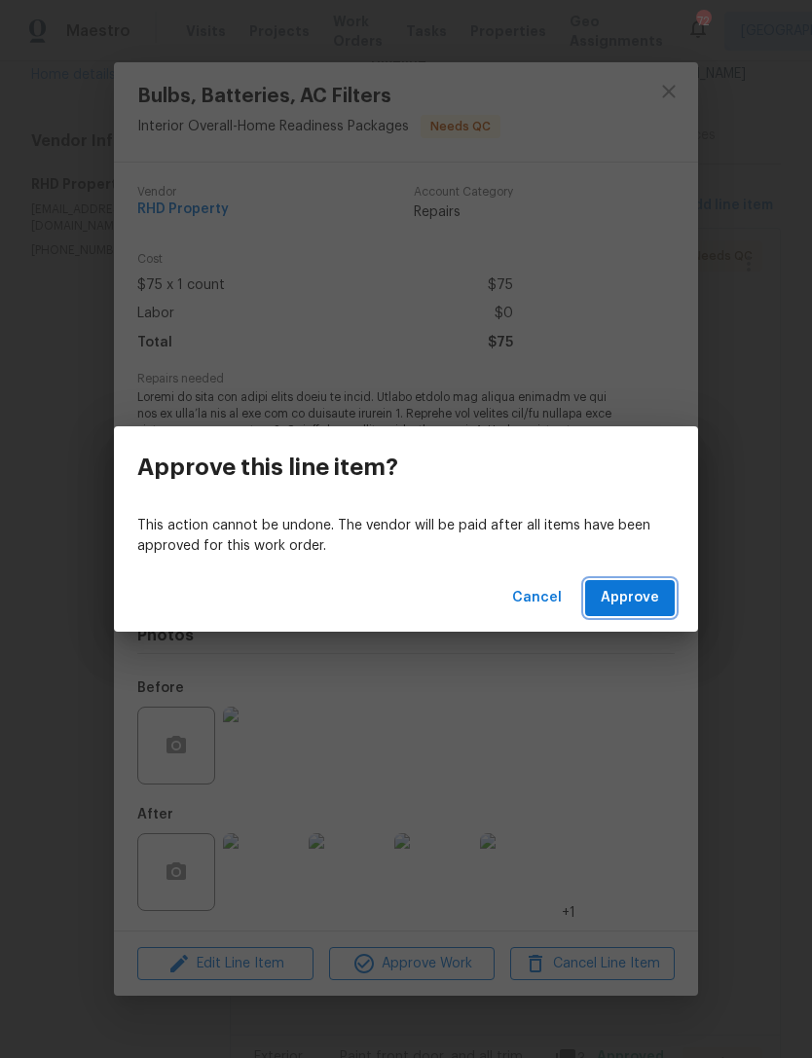
click at [641, 594] on span "Approve" at bounding box center [629, 598] width 58 height 24
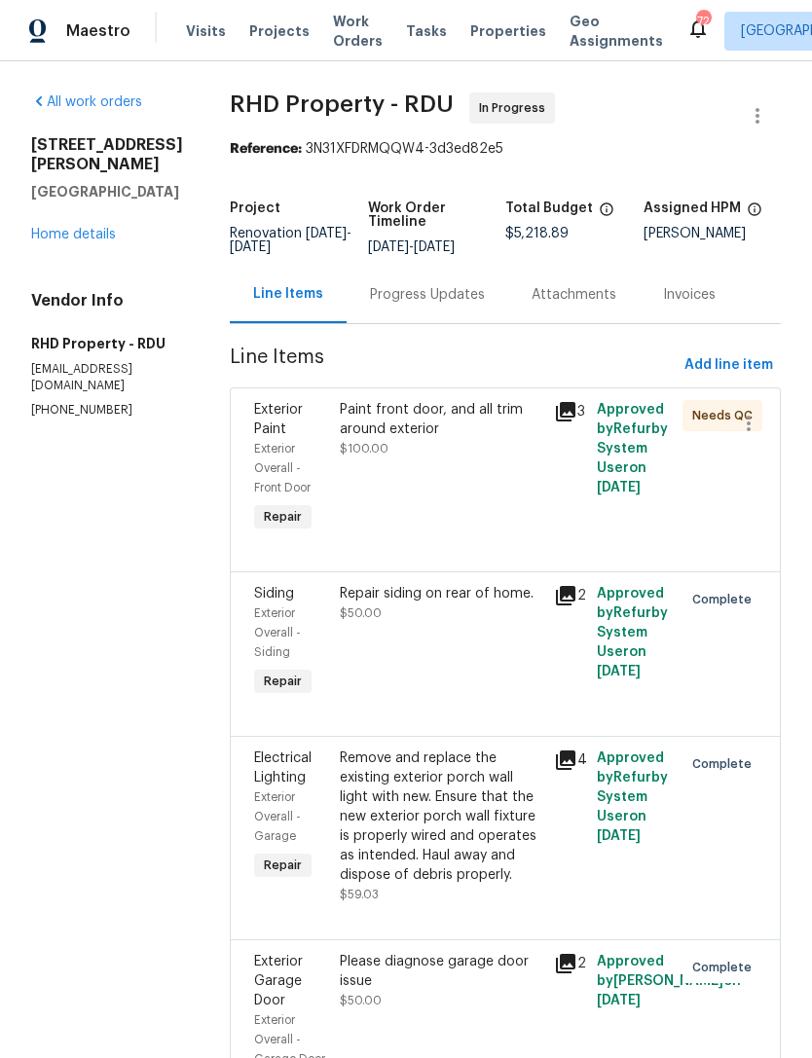
scroll to position [0, 0]
click at [505, 511] on div "Paint front door, and all trim around exterior $100.00" at bounding box center [441, 468] width 214 height 148
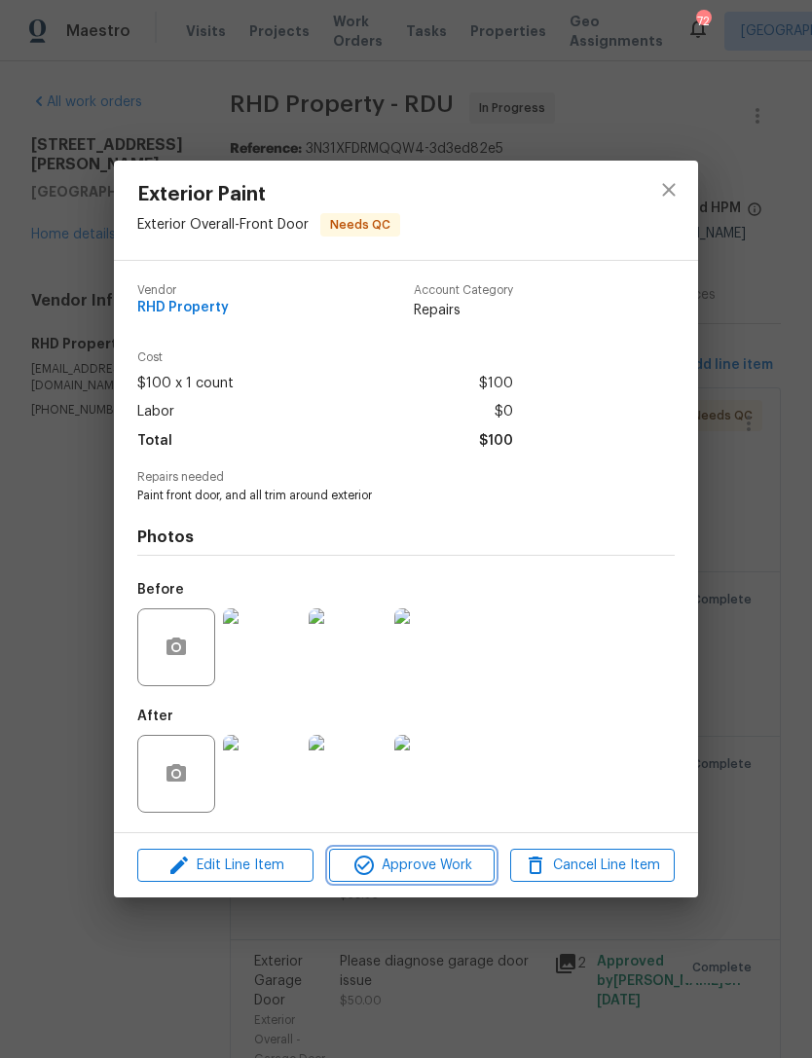
click at [444, 862] on span "Approve Work" at bounding box center [411, 865] width 153 height 24
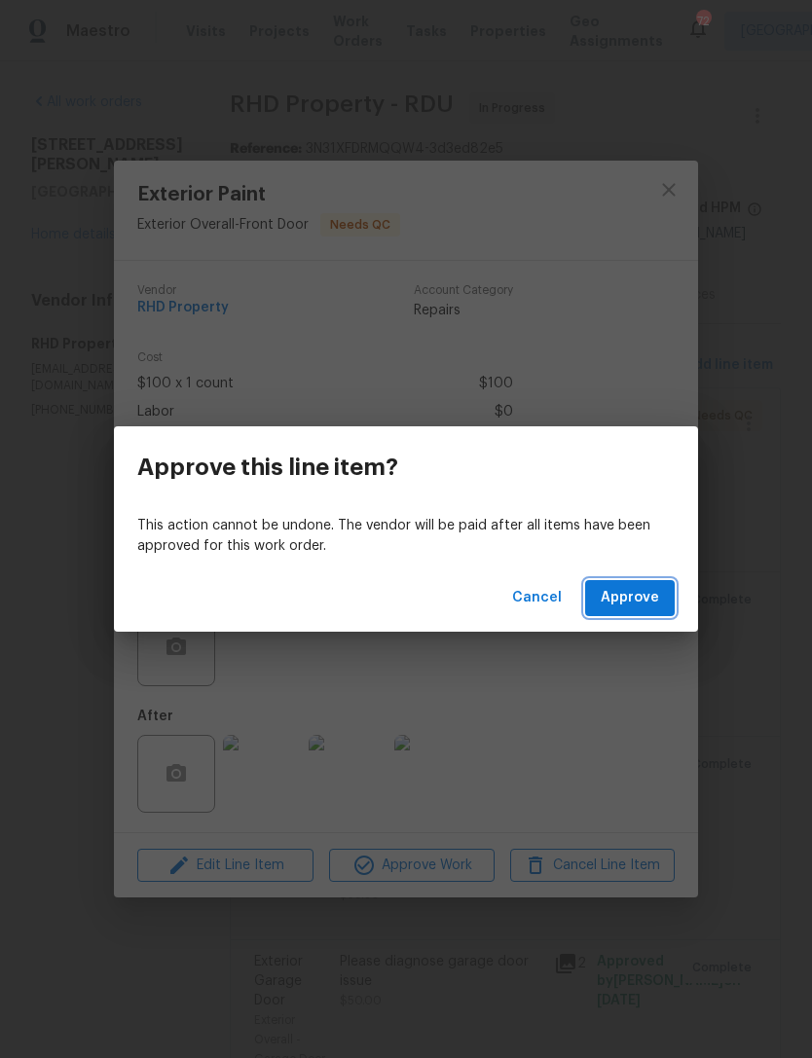
click at [621, 588] on span "Approve" at bounding box center [629, 598] width 58 height 24
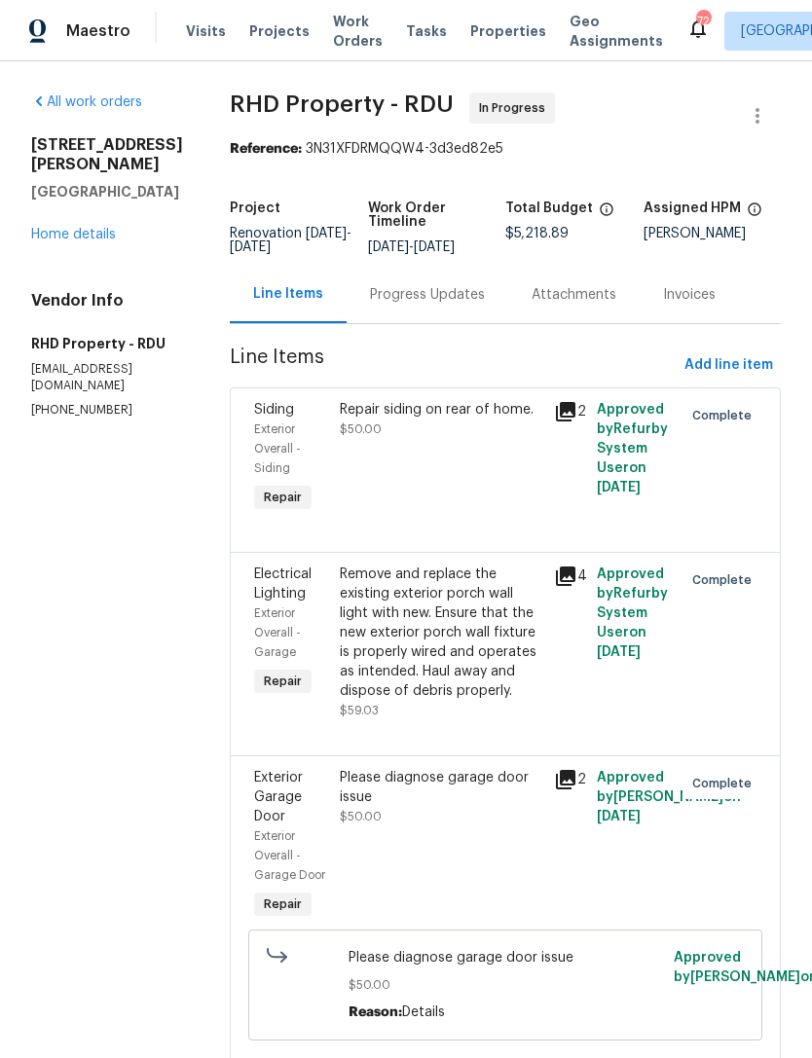
click at [78, 200] on div "104 Brennan Ct Durham, NC 27703 Home details" at bounding box center [107, 189] width 152 height 109
click at [72, 228] on link "Home details" at bounding box center [73, 235] width 85 height 14
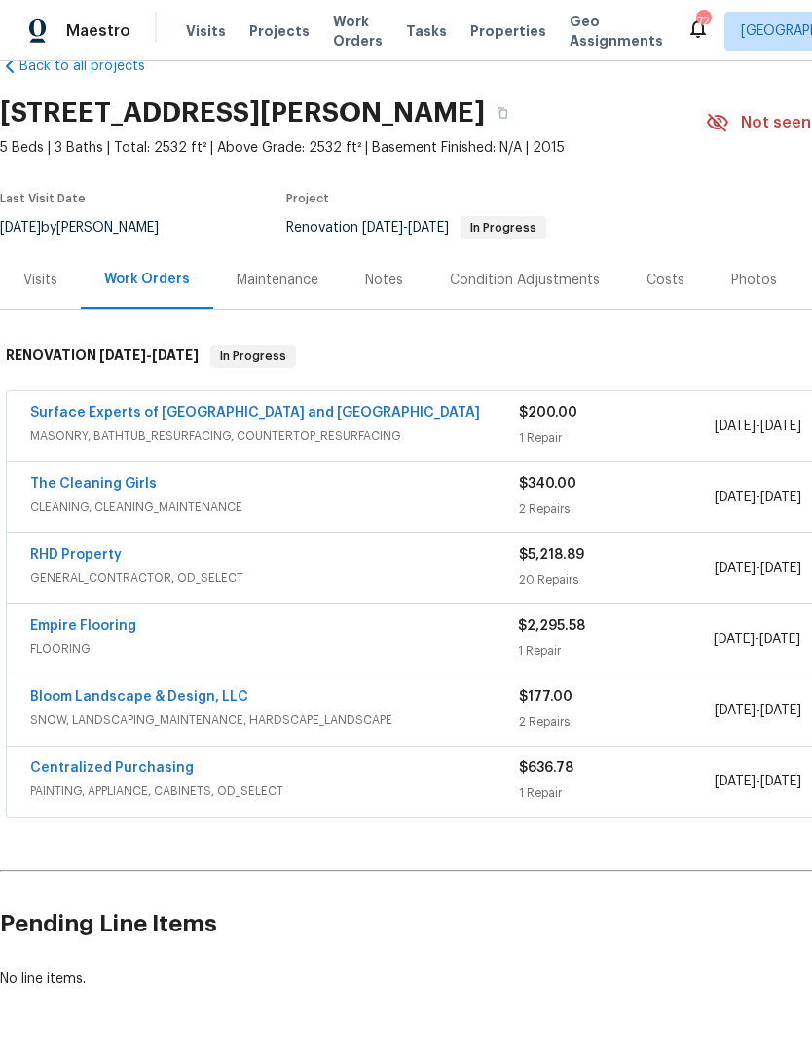
scroll to position [44, 0]
click at [64, 624] on link "Empire Flooring" at bounding box center [83, 626] width 106 height 14
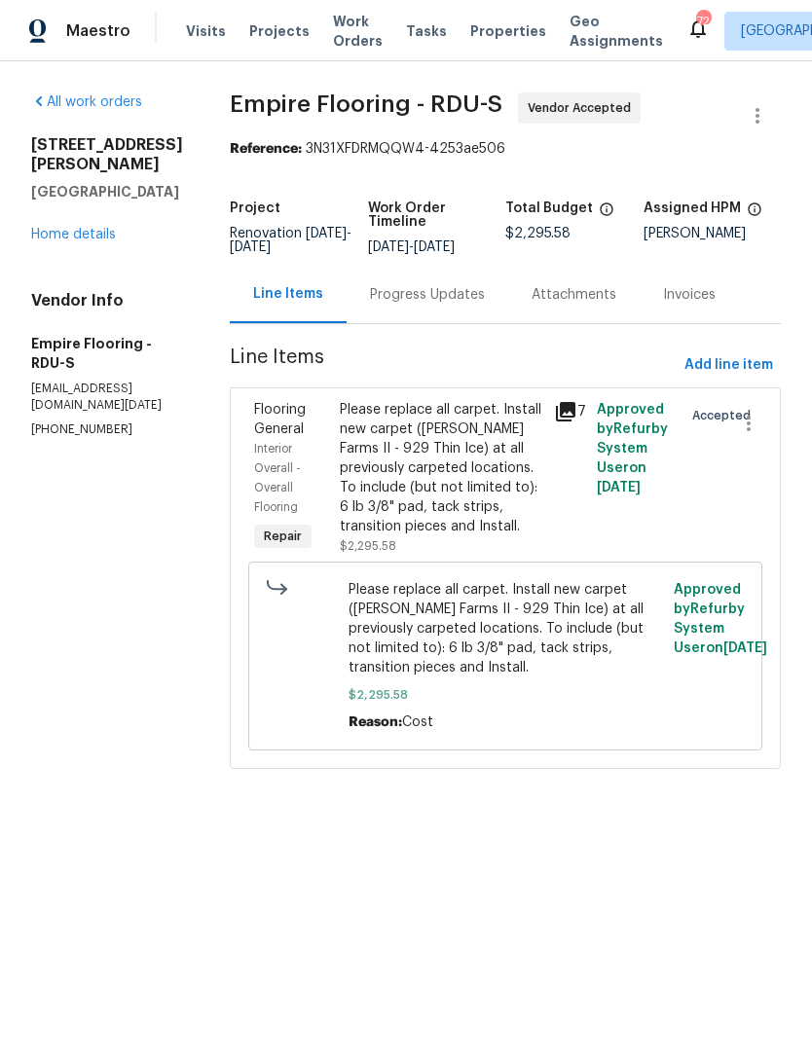
click at [440, 297] on div "Progress Updates" at bounding box center [427, 294] width 162 height 57
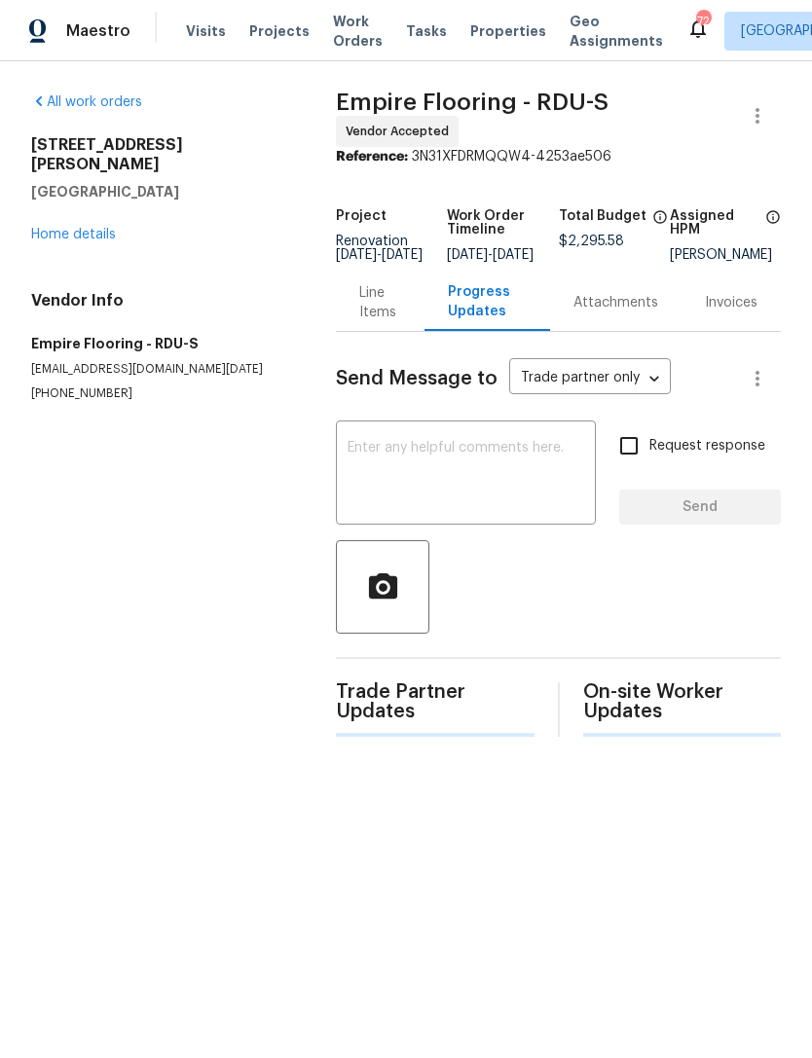
click at [454, 480] on textarea at bounding box center [465, 475] width 236 height 68
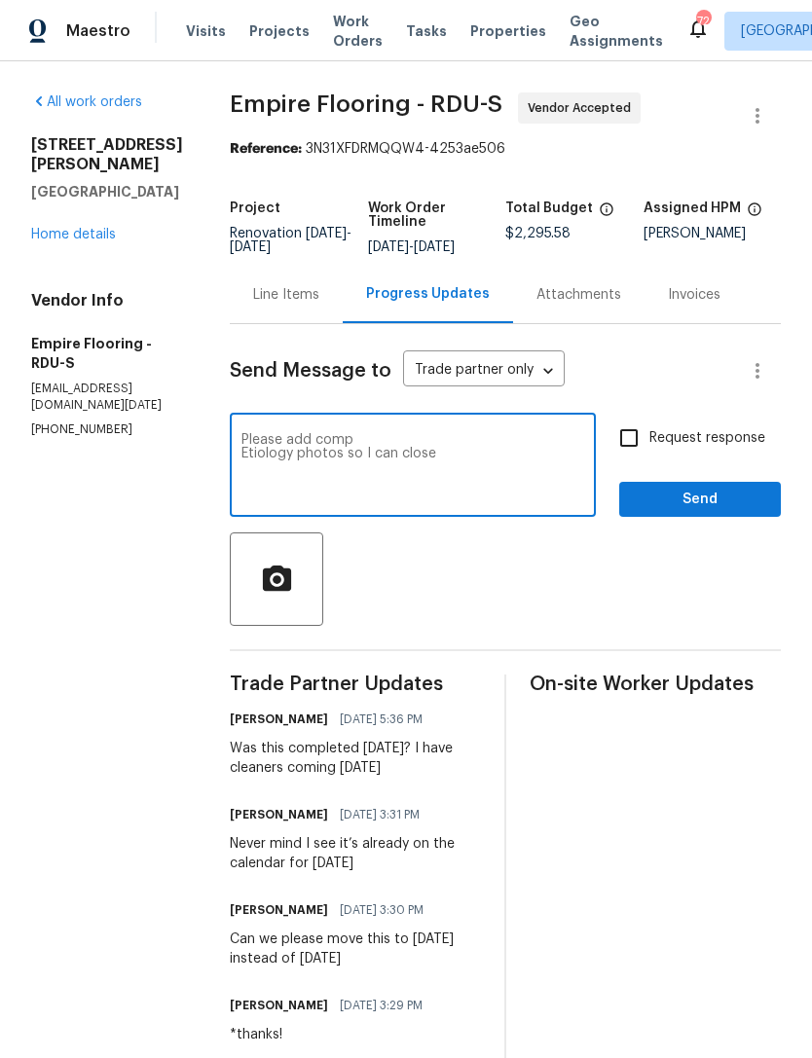
click at [418, 481] on textarea "Please add comp Etiology photos so I can close" at bounding box center [412, 467] width 343 height 68
click at [417, 480] on textarea "Please add comp Etiology photos so I can close" at bounding box center [412, 467] width 343 height 68
click at [377, 483] on textarea "Please add comp Etiology photos so I can close" at bounding box center [412, 467] width 343 height 68
click at [366, 469] on textarea "Please add comp Etiology photos so I can close" at bounding box center [412, 467] width 343 height 68
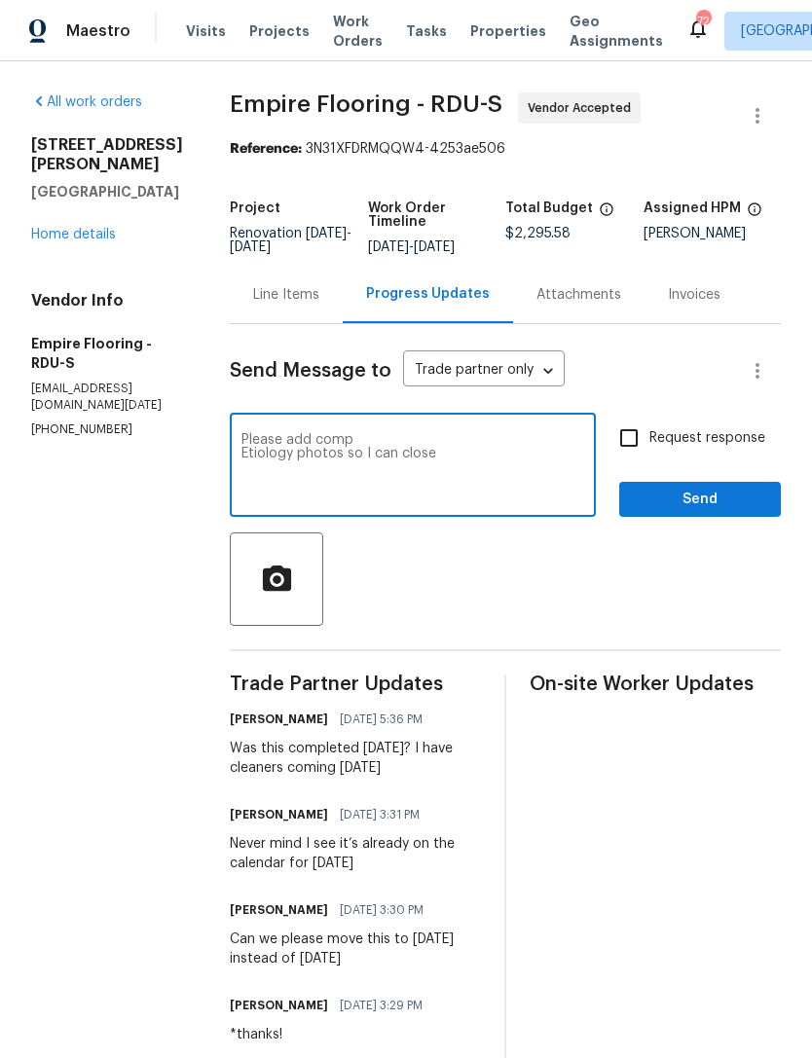
click at [336, 466] on textarea "Please add comp Etiology photos so I can close" at bounding box center [412, 467] width 343 height 68
click at [335, 466] on textarea "Please add comp Etiology photos so I can close" at bounding box center [412, 467] width 343 height 68
click at [332, 465] on textarea "Please add comp Etiology photos so I can close" at bounding box center [412, 467] width 343 height 68
type textarea "P"
type textarea "Please add completion photos and move to QC stage so I can close this out, than…"
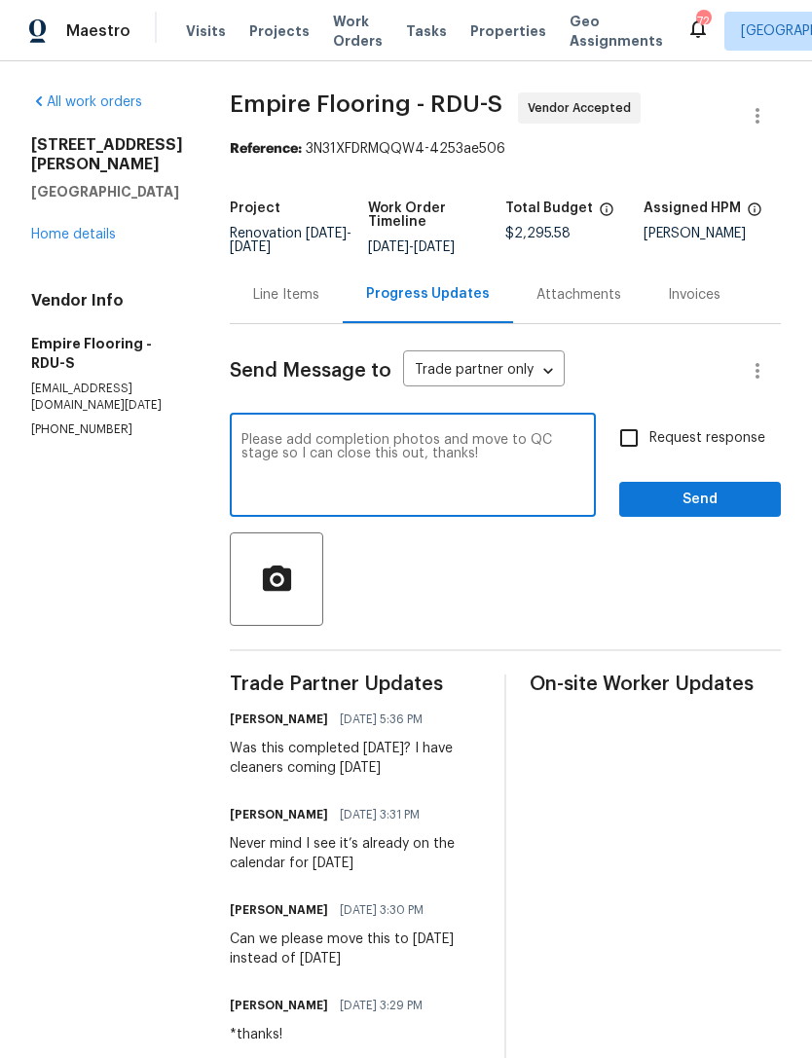
click at [629, 456] on input "Request response" at bounding box center [628, 437] width 41 height 41
checkbox input "true"
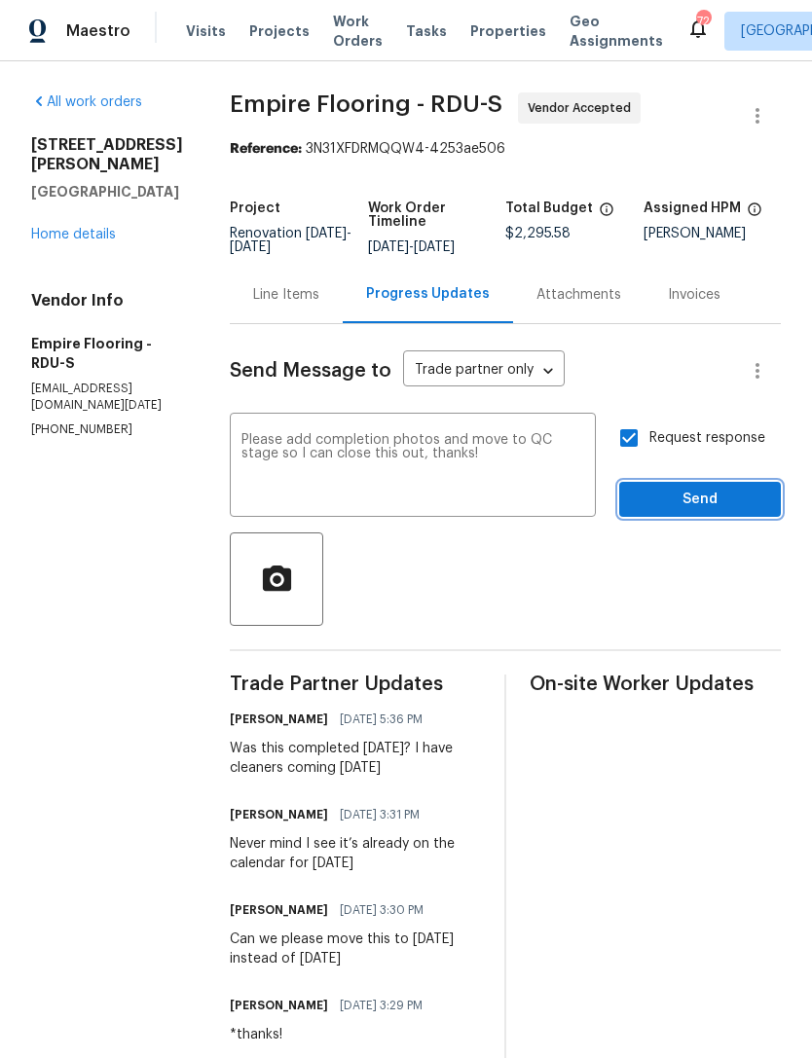
click at [715, 512] on span "Send" at bounding box center [699, 500] width 130 height 24
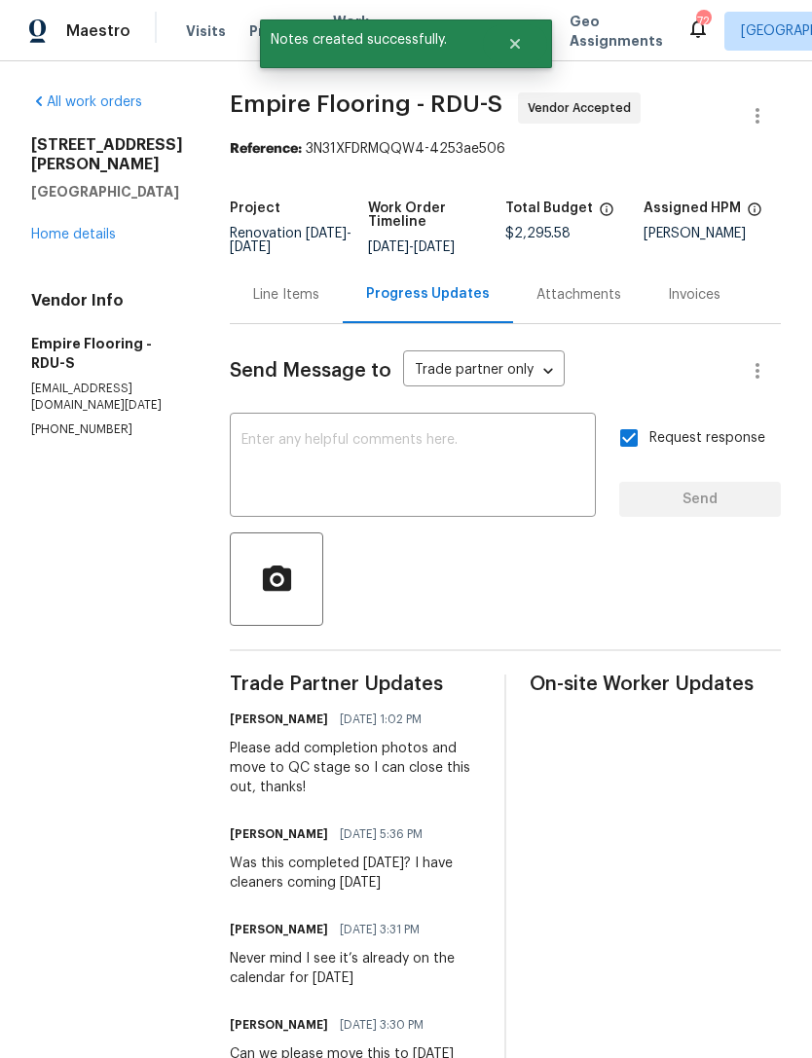
click at [67, 228] on link "Home details" at bounding box center [73, 235] width 85 height 14
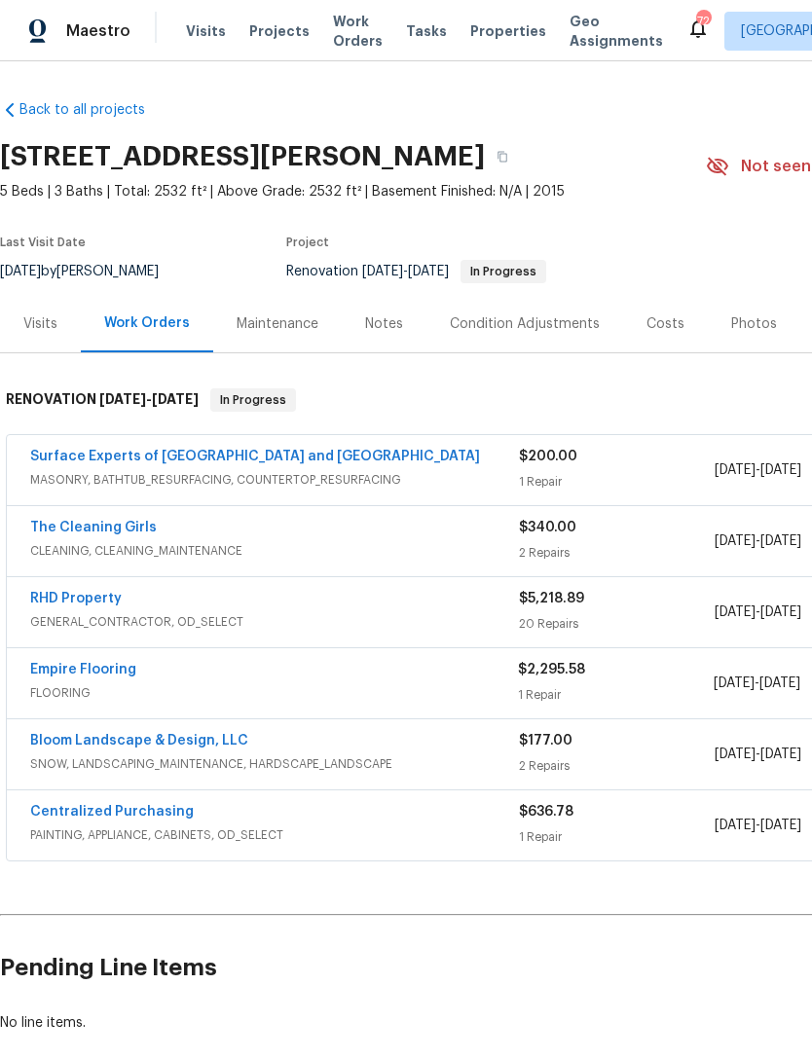
click at [249, 450] on link "Surface Experts of Durham and Chapel Hill" at bounding box center [255, 457] width 450 height 14
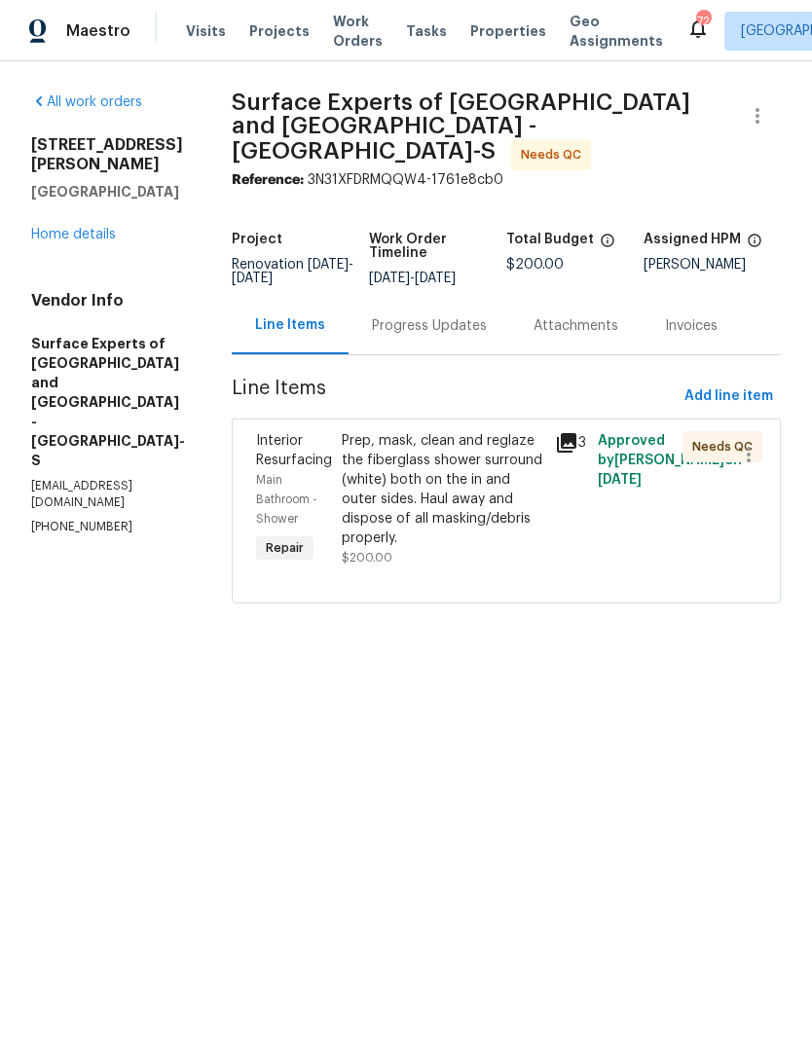
click at [510, 506] on div "Prep, mask, clean and reglaze the fiberglass shower surround (white) both on th…" at bounding box center [442, 489] width 201 height 117
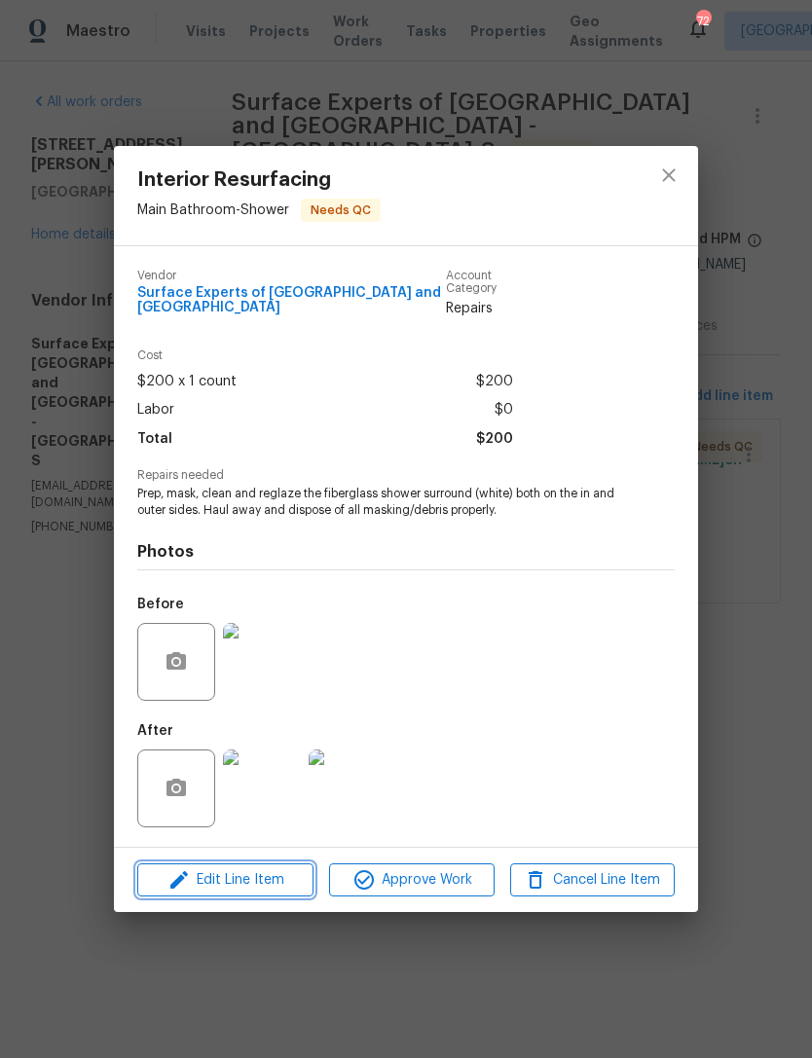
click at [253, 876] on span "Edit Line Item" at bounding box center [225, 880] width 164 height 24
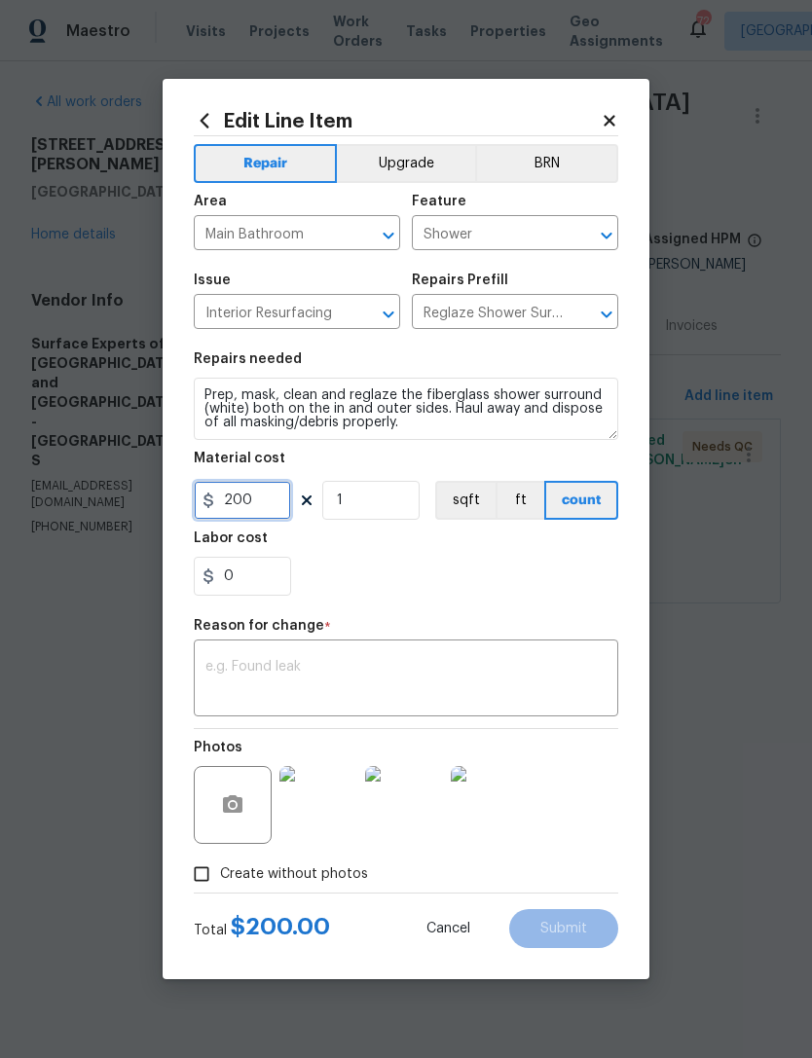
click at [270, 506] on input "200" at bounding box center [242, 500] width 97 height 39
type input "317.13"
click at [545, 593] on div "0" at bounding box center [406, 576] width 424 height 39
click at [515, 689] on textarea at bounding box center [405, 680] width 401 height 41
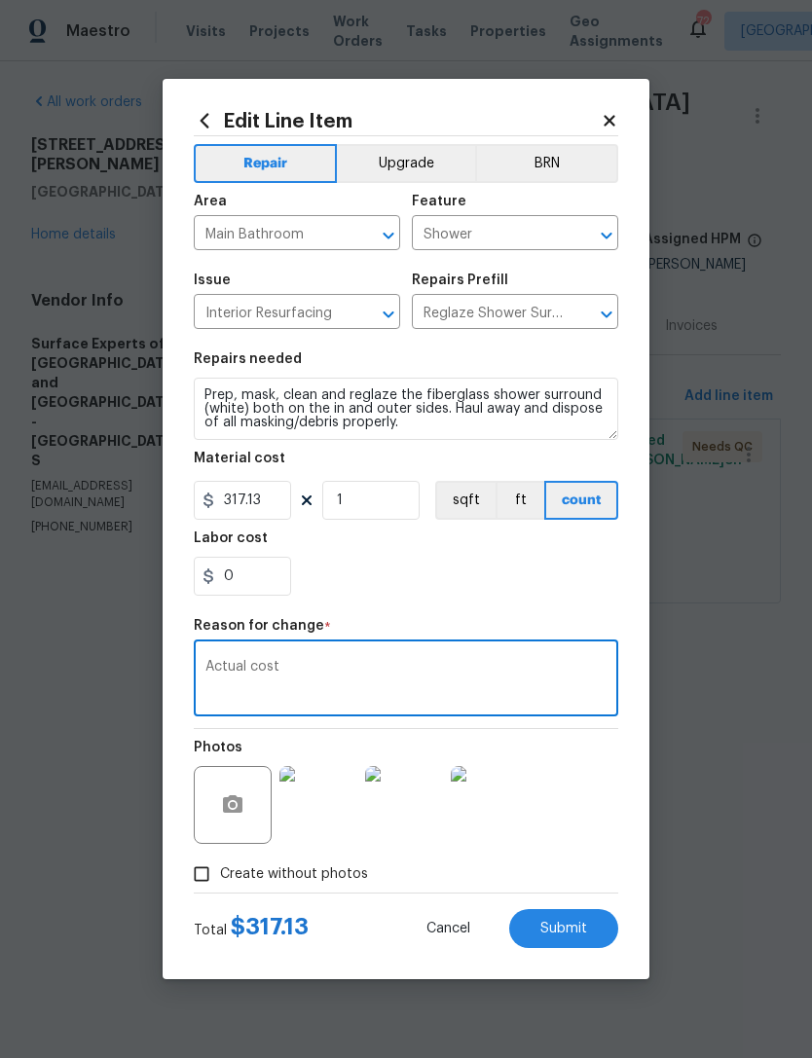
type textarea "Actual cost"
click at [593, 921] on button "Submit" at bounding box center [563, 928] width 109 height 39
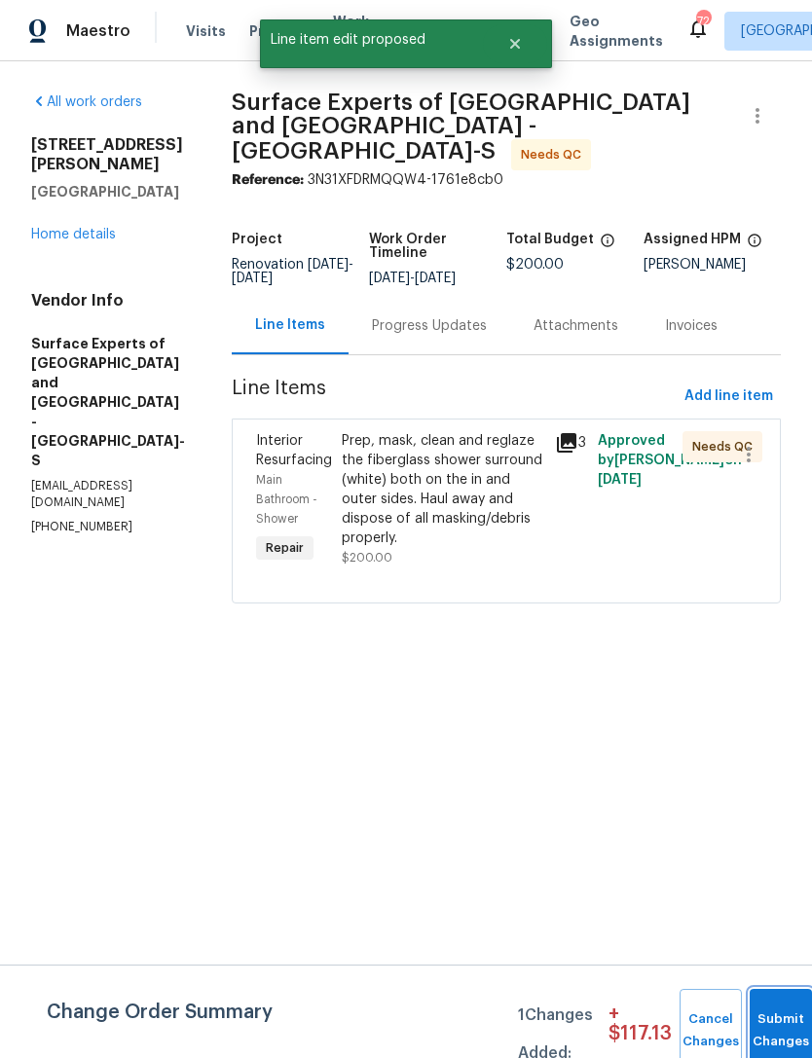
click at [777, 1005] on button "Submit Changes" at bounding box center [780, 1031] width 62 height 84
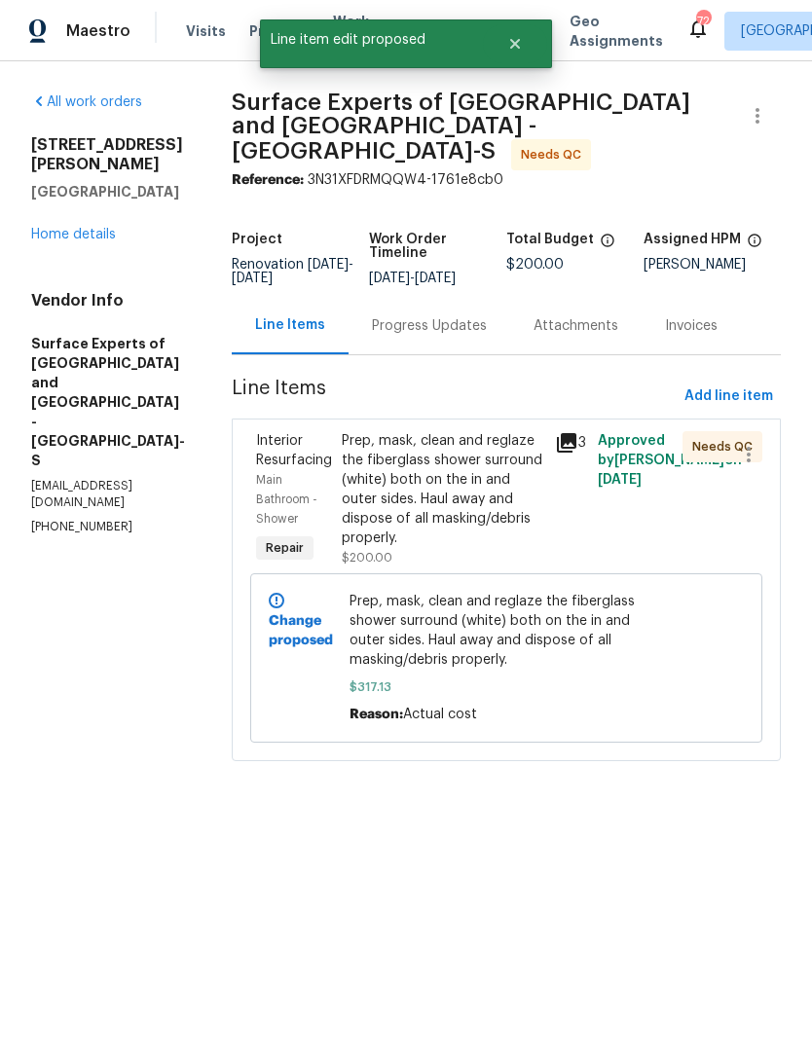
click at [476, 473] on div "Prep, mask, clean and reglaze the fiberglass shower surround (white) both on th…" at bounding box center [442, 489] width 201 height 117
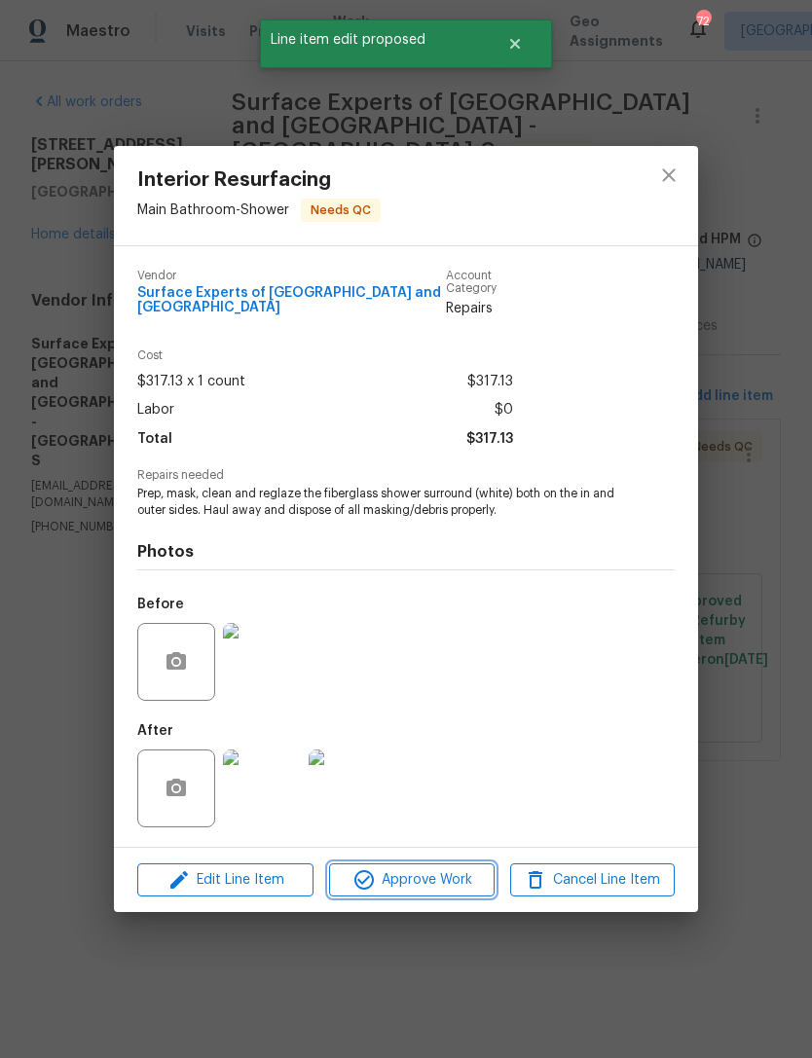
click at [443, 875] on span "Approve Work" at bounding box center [411, 880] width 153 height 24
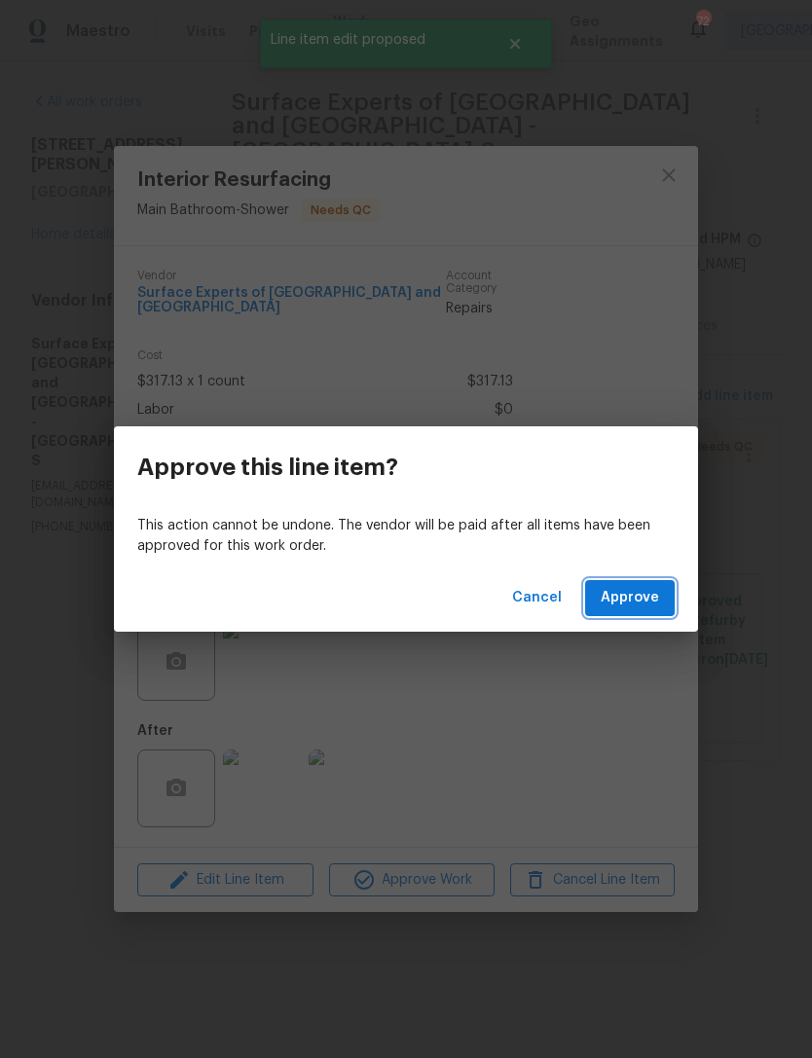
click at [652, 595] on span "Approve" at bounding box center [629, 598] width 58 height 24
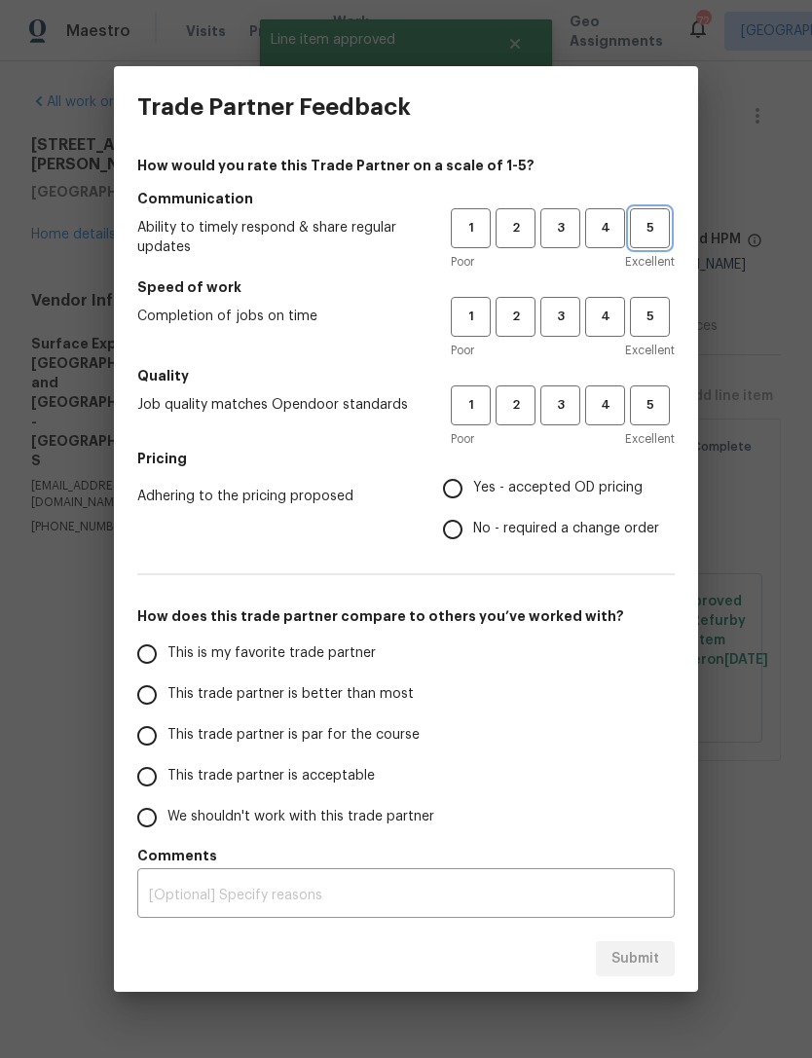
click at [658, 229] on span "5" at bounding box center [650, 228] width 36 height 22
click at [659, 313] on span "5" at bounding box center [650, 317] width 36 height 22
click at [606, 404] on span "4" at bounding box center [605, 405] width 36 height 22
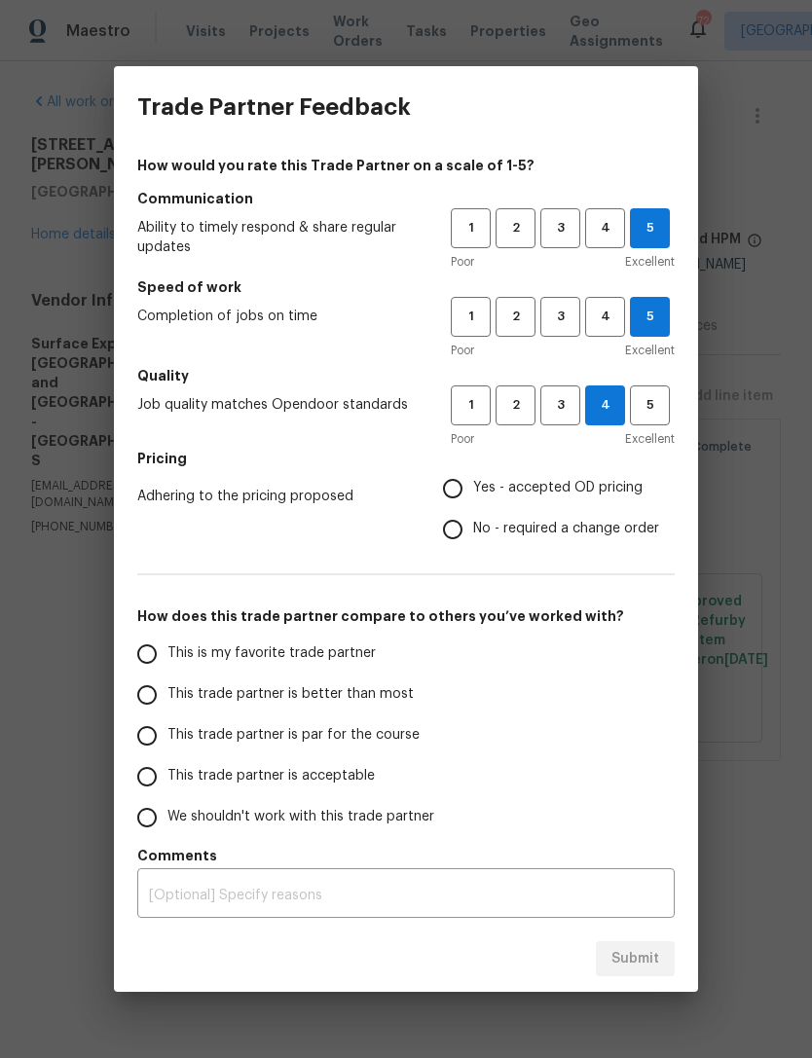
click at [578, 521] on span "No - required a change order" at bounding box center [566, 529] width 186 height 20
click at [473, 521] on input "No - required a change order" at bounding box center [452, 529] width 41 height 41
radio input "true"
click at [379, 689] on span "This trade partner is better than most" at bounding box center [290, 694] width 246 height 20
click at [167, 689] on input "This trade partner is better than most" at bounding box center [147, 694] width 41 height 41
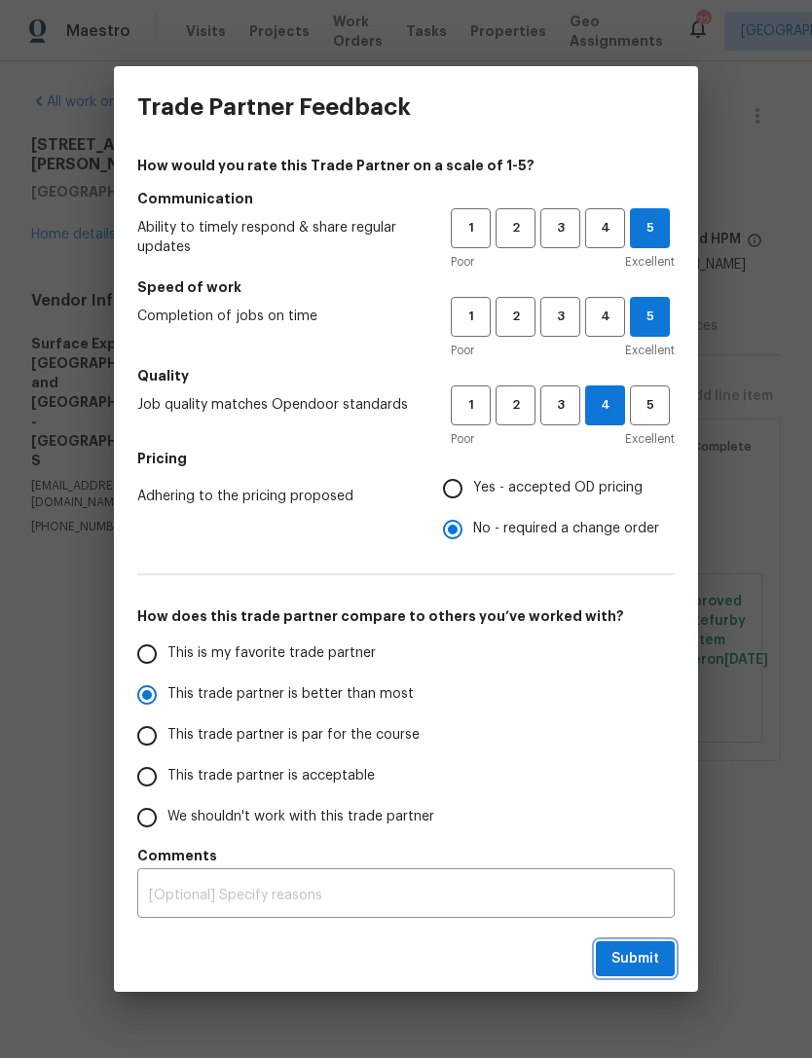
click at [645, 951] on span "Submit" at bounding box center [635, 959] width 48 height 24
radio input "true"
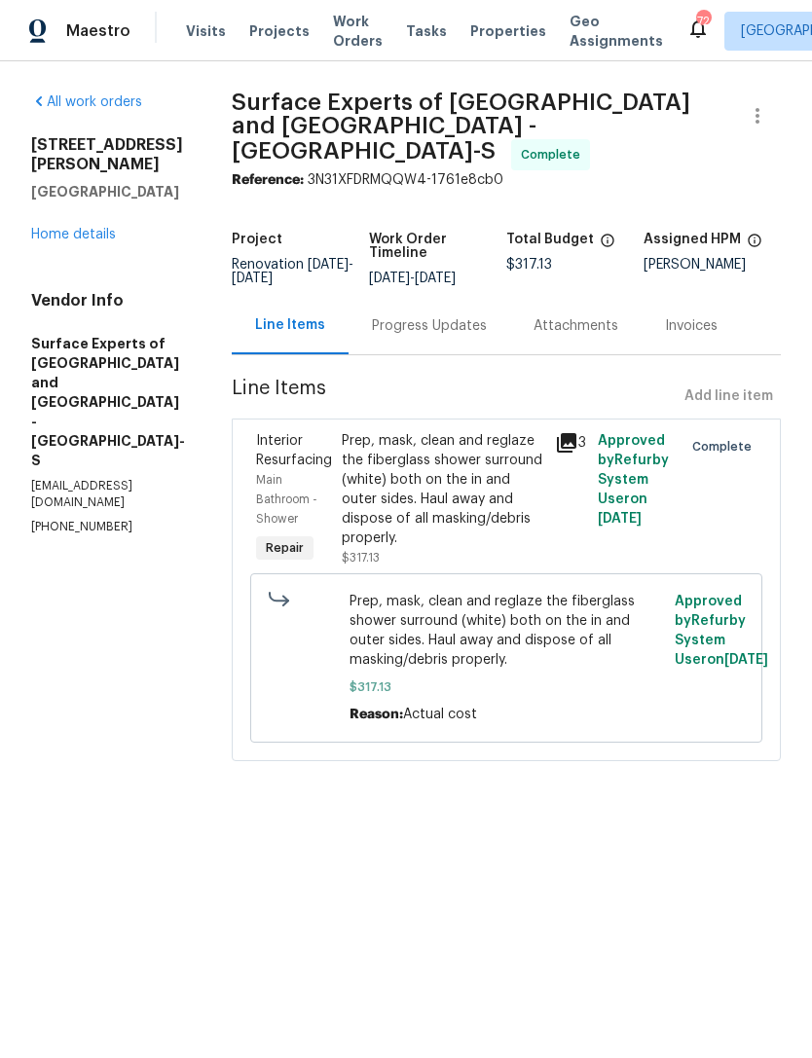
click at [406, 32] on span "Tasks" at bounding box center [426, 31] width 41 height 14
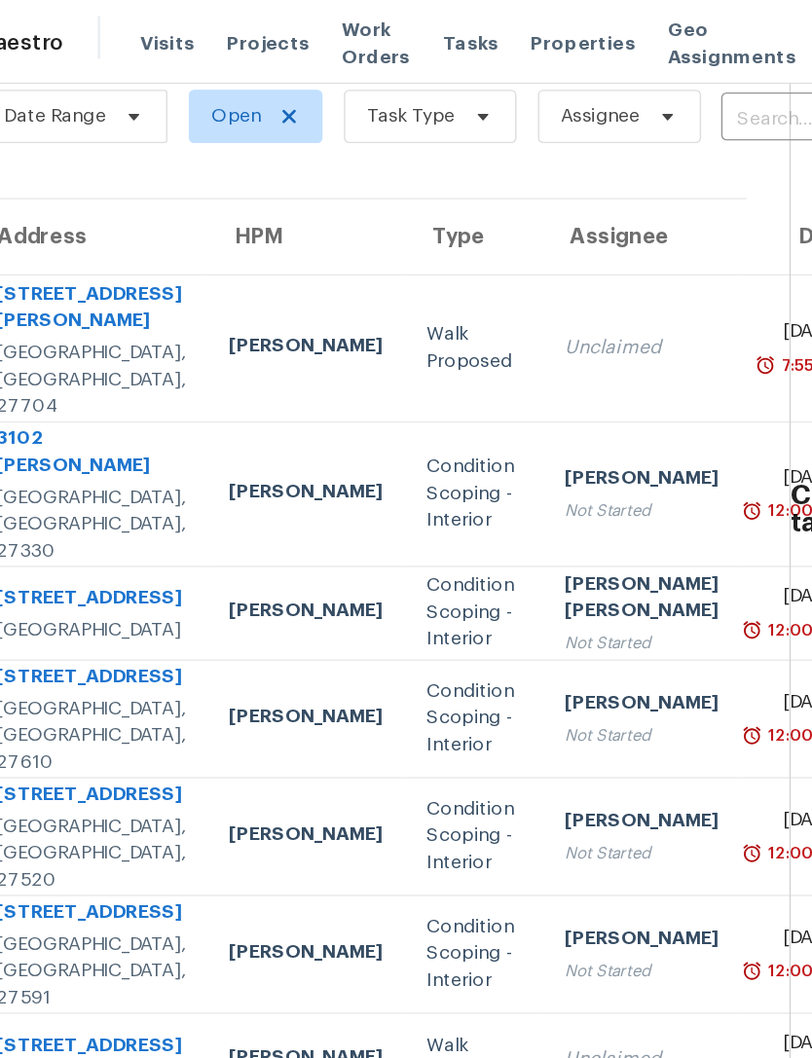
scroll to position [88, 0]
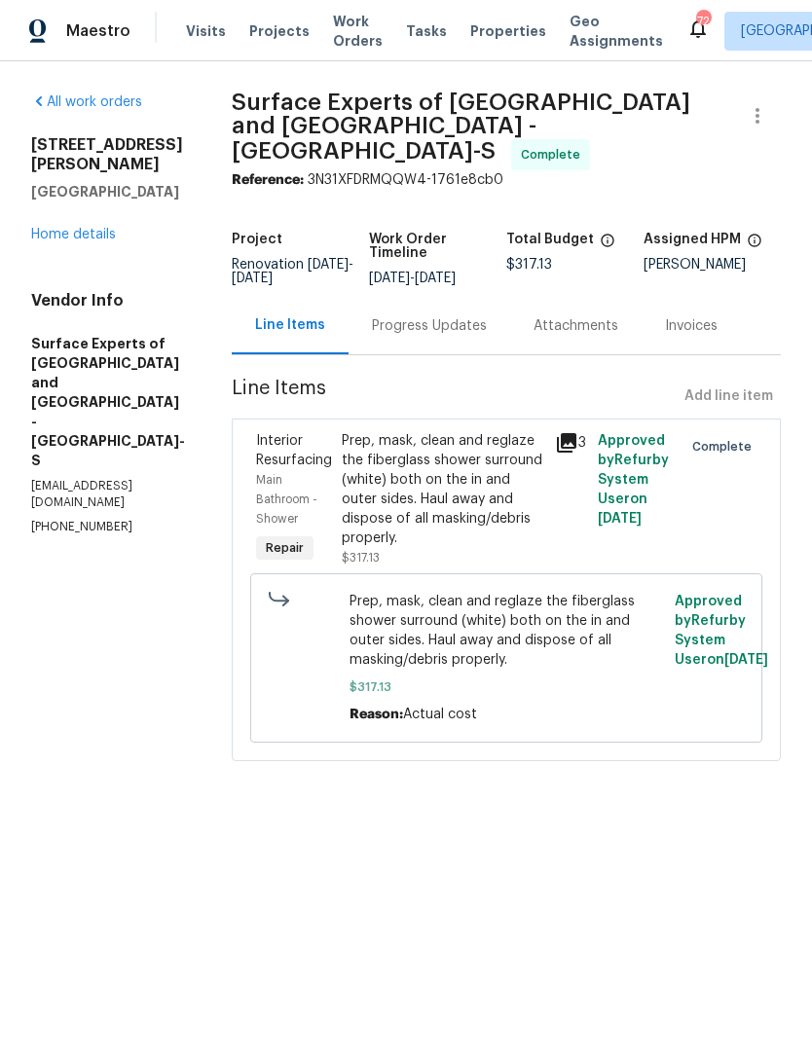
click at [67, 228] on link "Home details" at bounding box center [73, 235] width 85 height 14
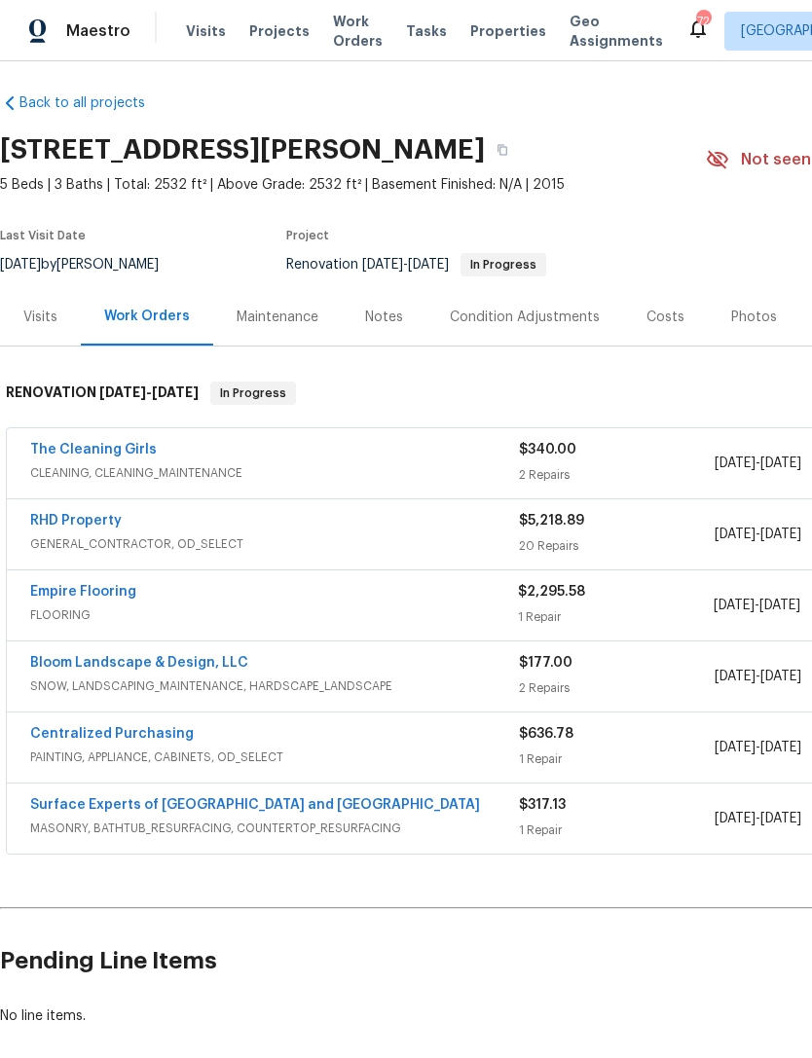
scroll to position [7, 0]
click at [83, 586] on link "Empire Flooring" at bounding box center [83, 592] width 106 height 14
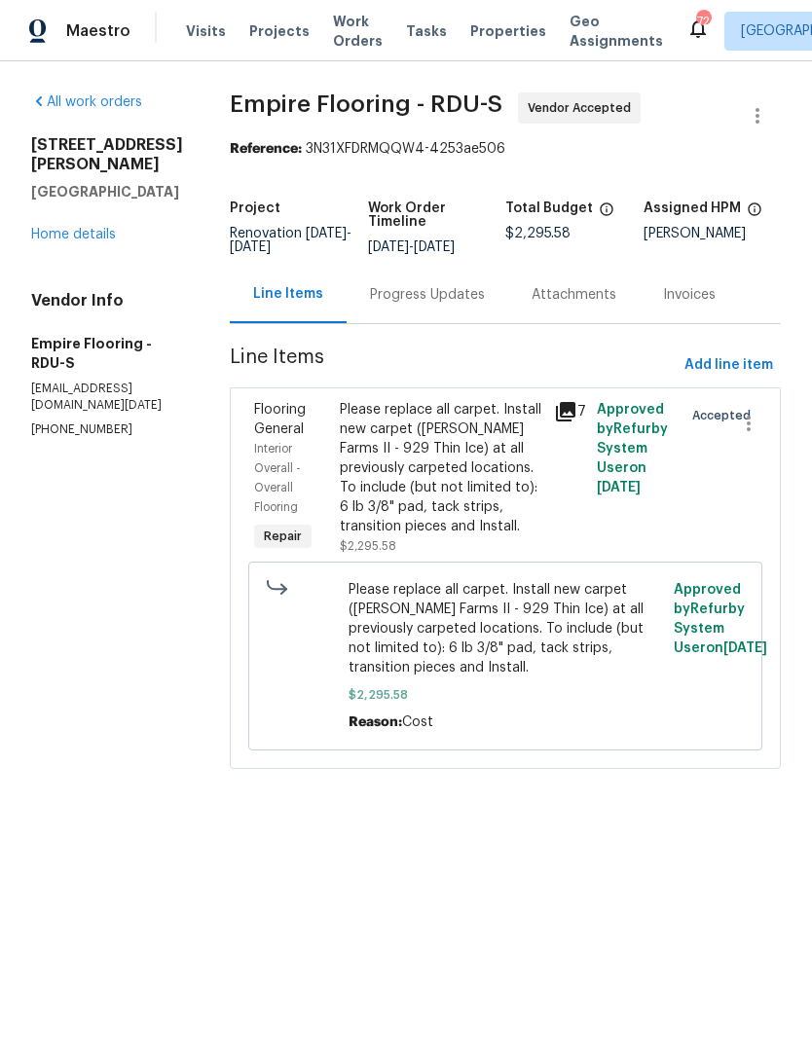
click at [483, 305] on div "Progress Updates" at bounding box center [427, 294] width 115 height 19
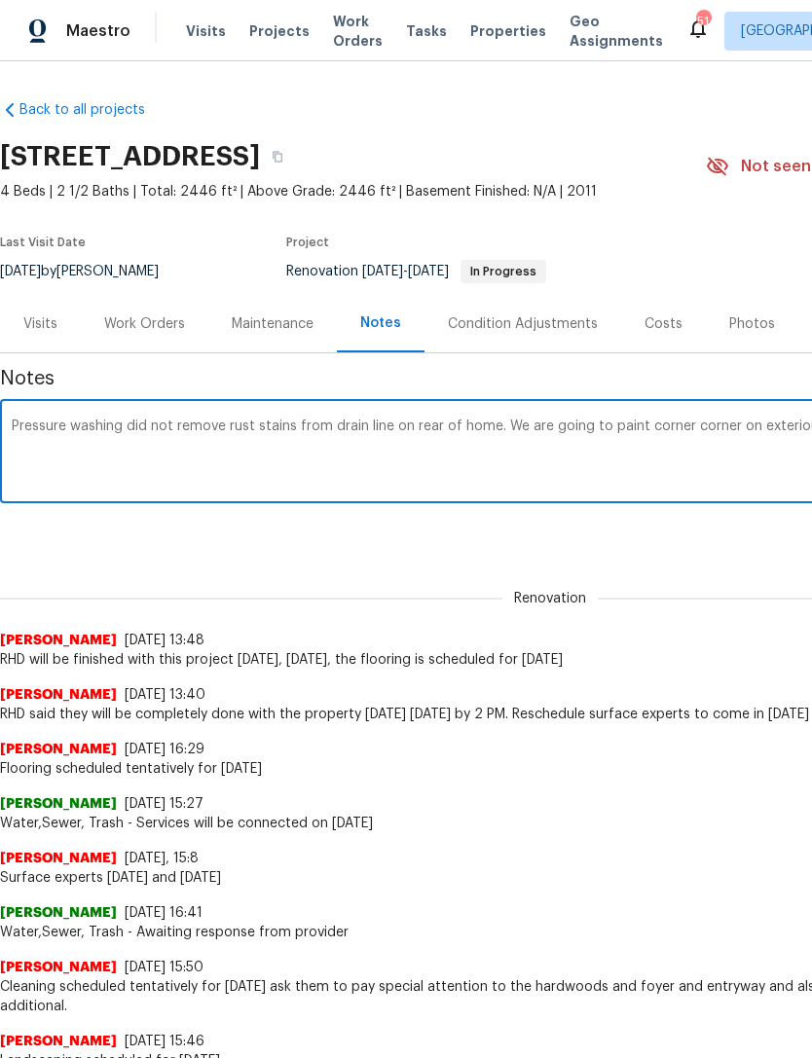
scroll to position [0, 288]
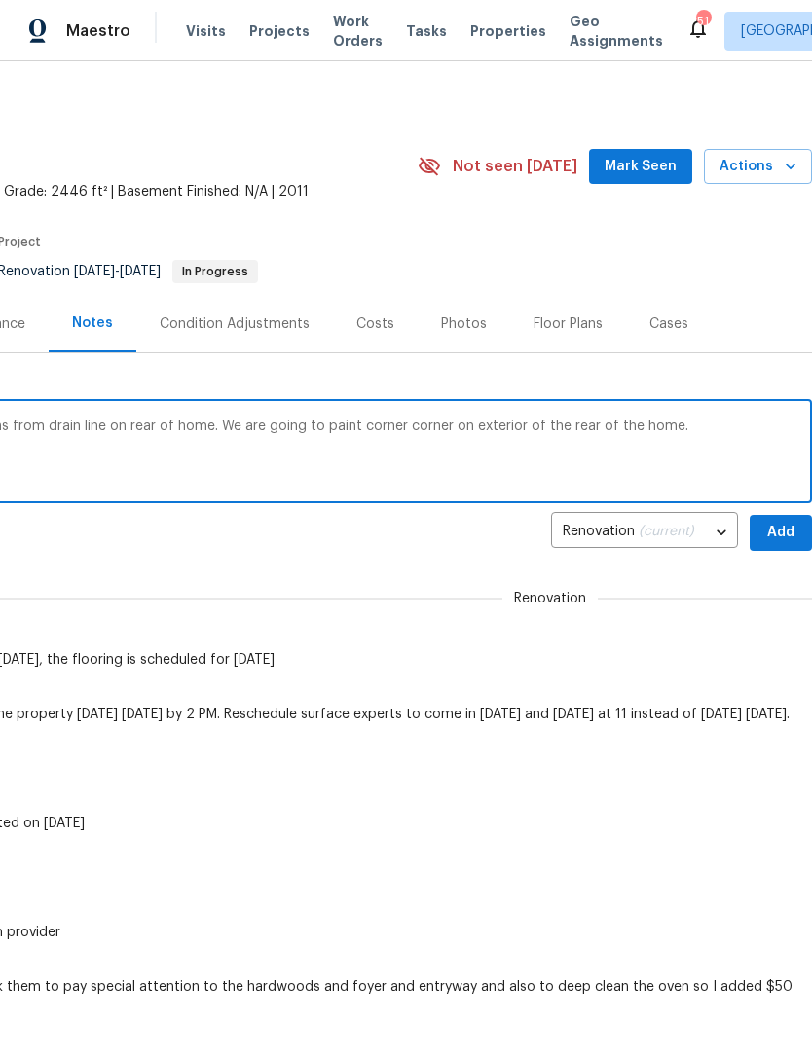
type textarea "Pressure washing did not remove rust stains from drain line on rear of home. We…"
click at [777, 533] on span "Add" at bounding box center [780, 533] width 31 height 24
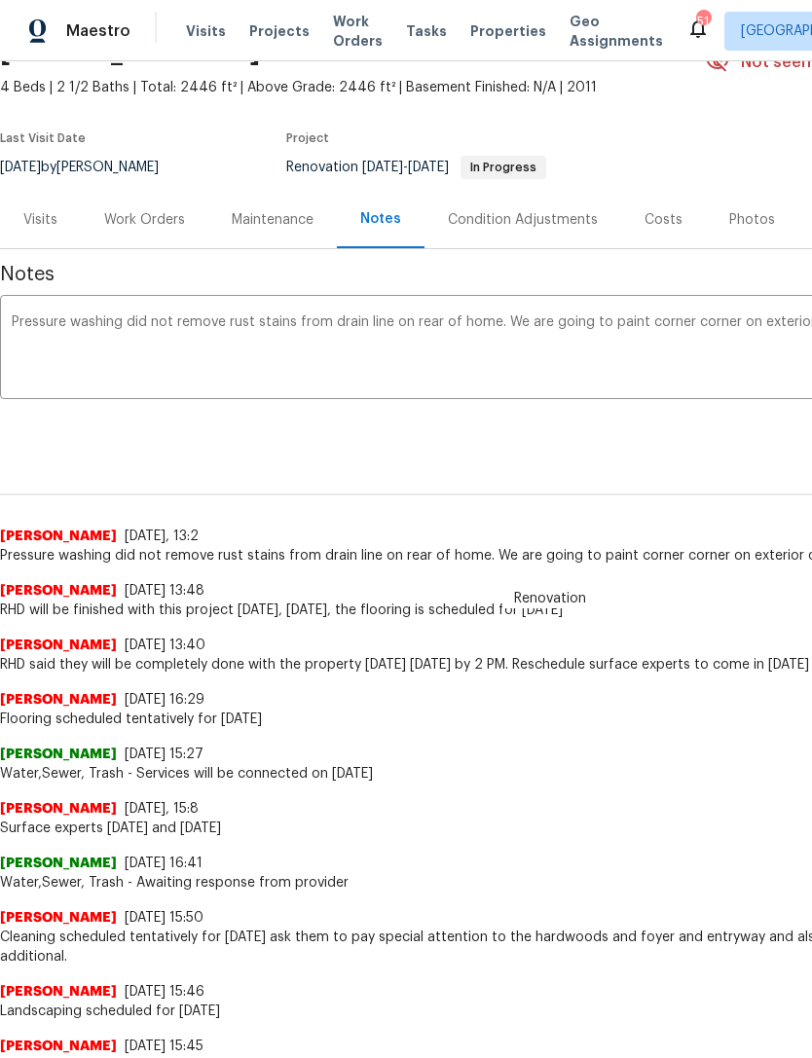
scroll to position [105, 0]
click at [152, 223] on div "Work Orders" at bounding box center [144, 218] width 81 height 19
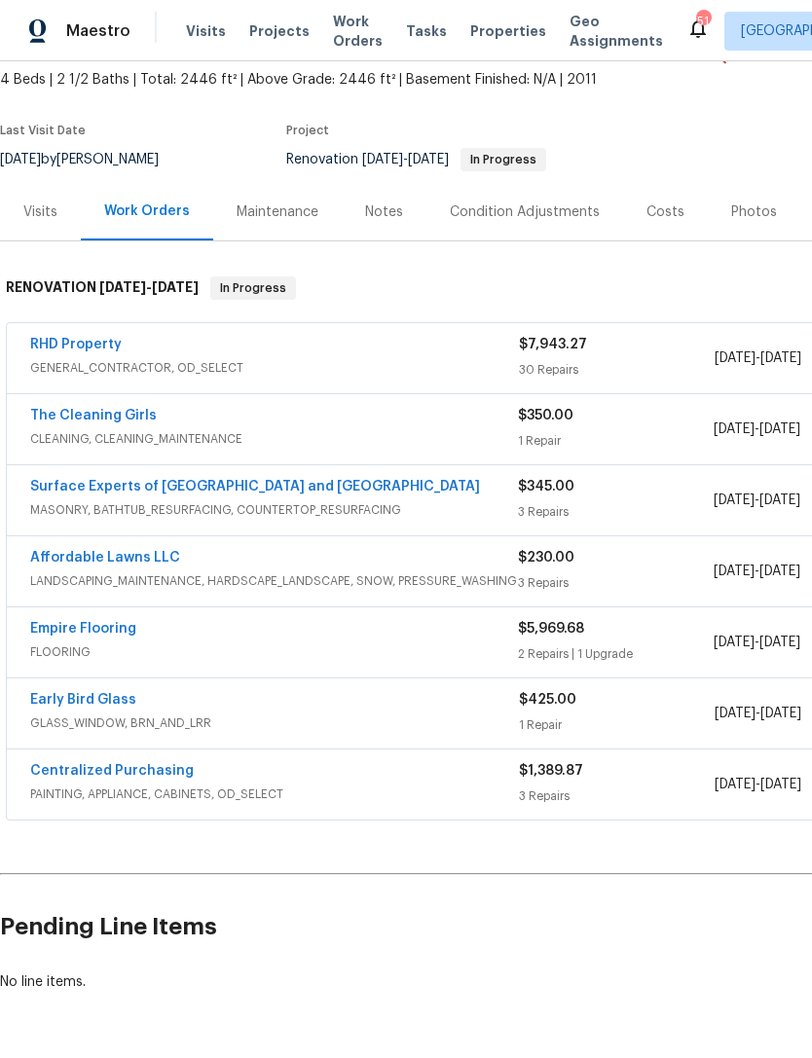
scroll to position [114, 0]
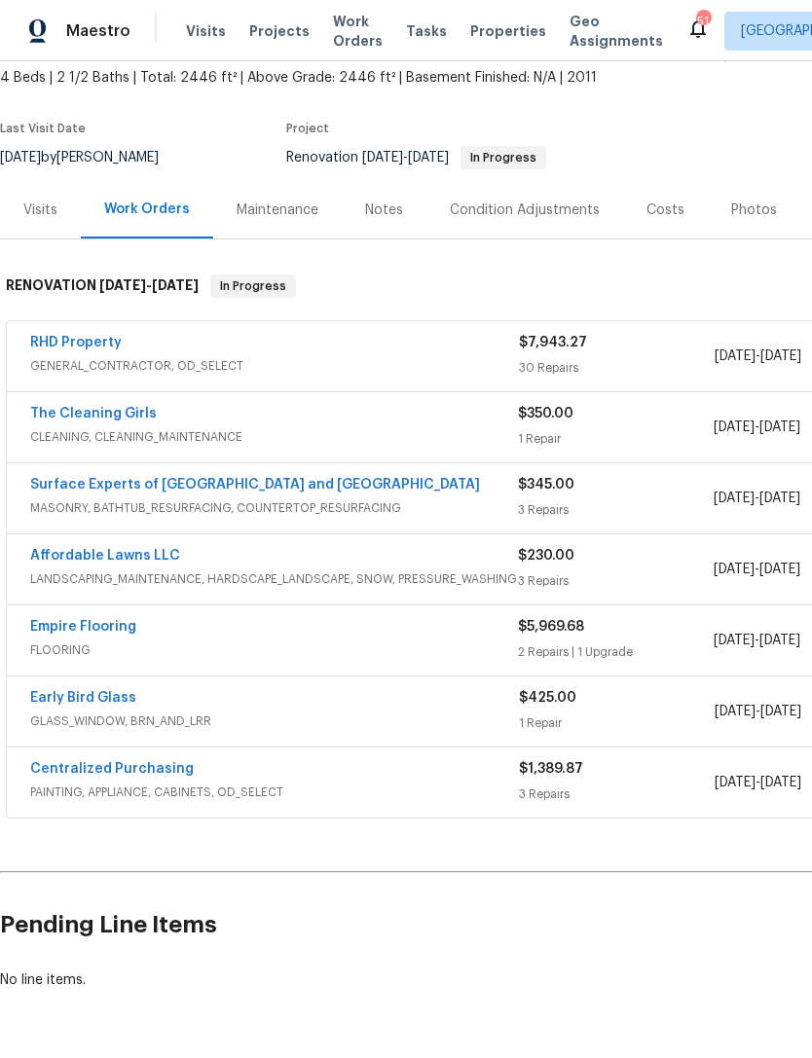
click at [66, 346] on link "RHD Property" at bounding box center [75, 343] width 91 height 14
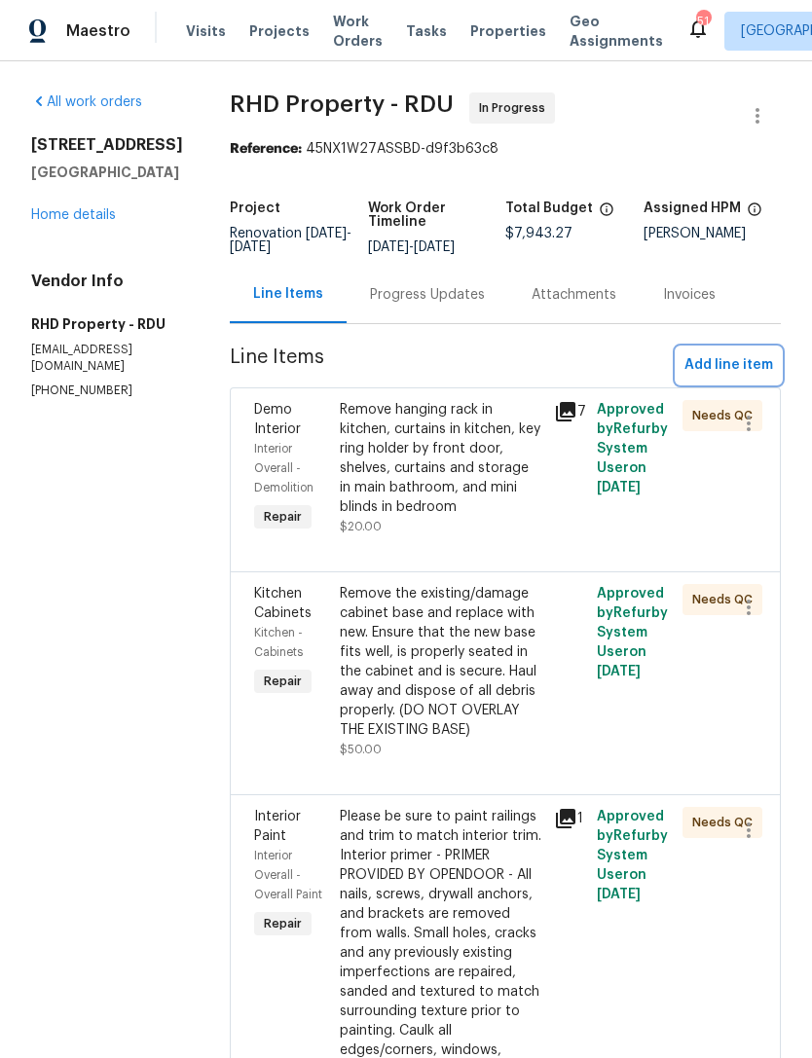
click at [722, 377] on span "Add line item" at bounding box center [728, 365] width 89 height 24
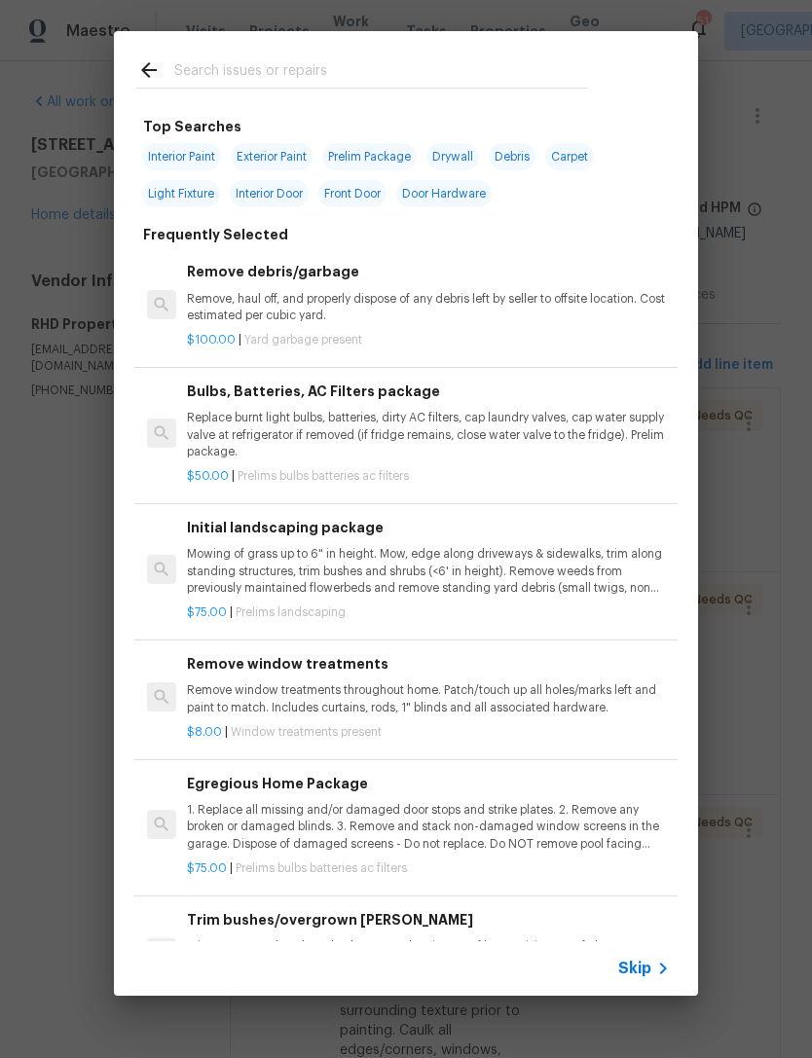
click at [279, 166] on span "Exterior Paint" at bounding box center [272, 156] width 82 height 27
type input "Exterior Paint"
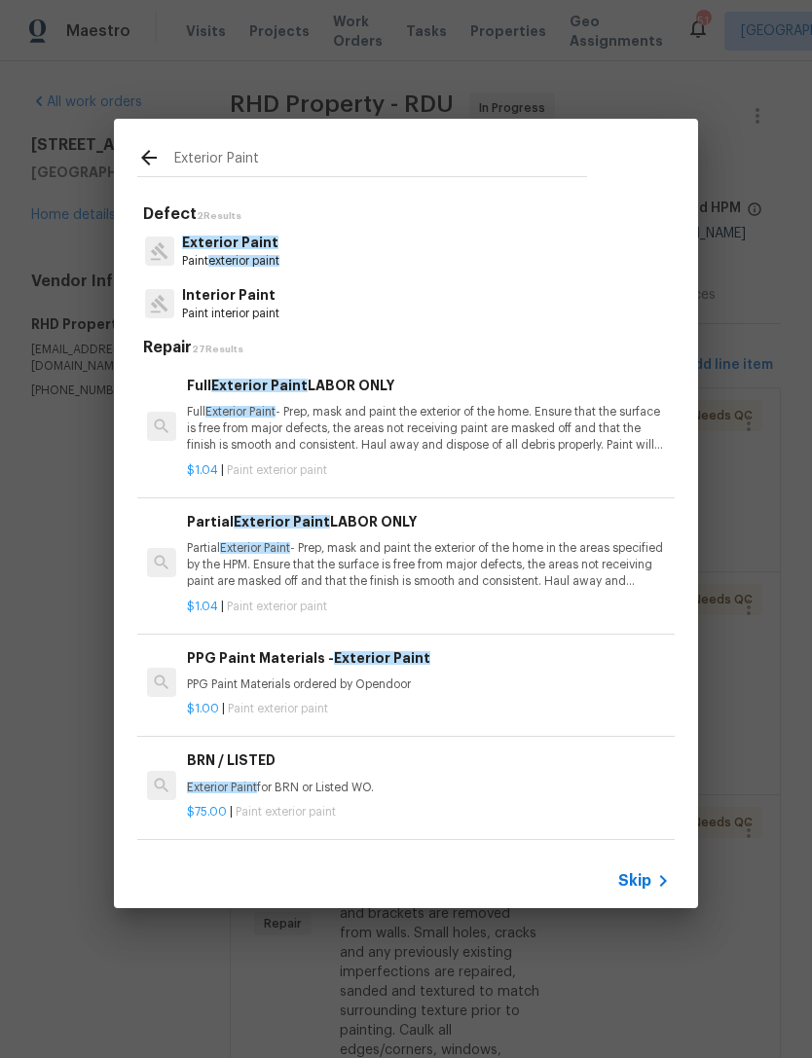
click at [249, 244] on span "Exterior Paint" at bounding box center [230, 242] width 96 height 14
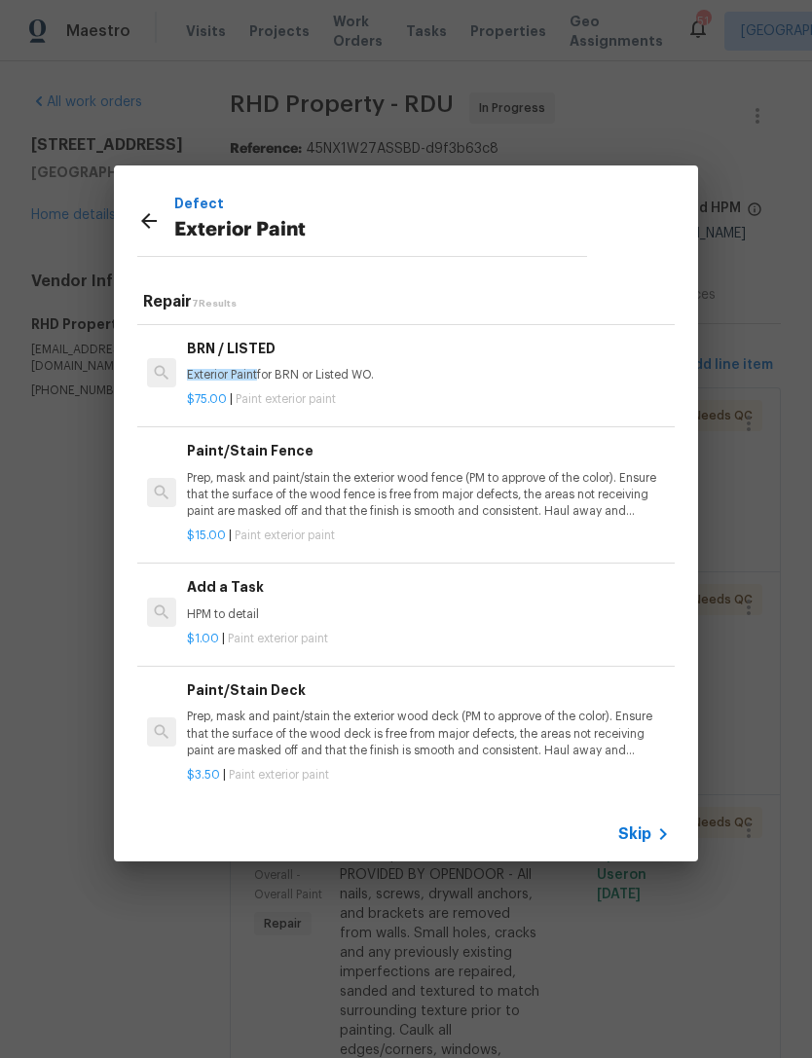
scroll to position [364, 0]
click at [310, 584] on h6 "Add a Task" at bounding box center [428, 588] width 483 height 21
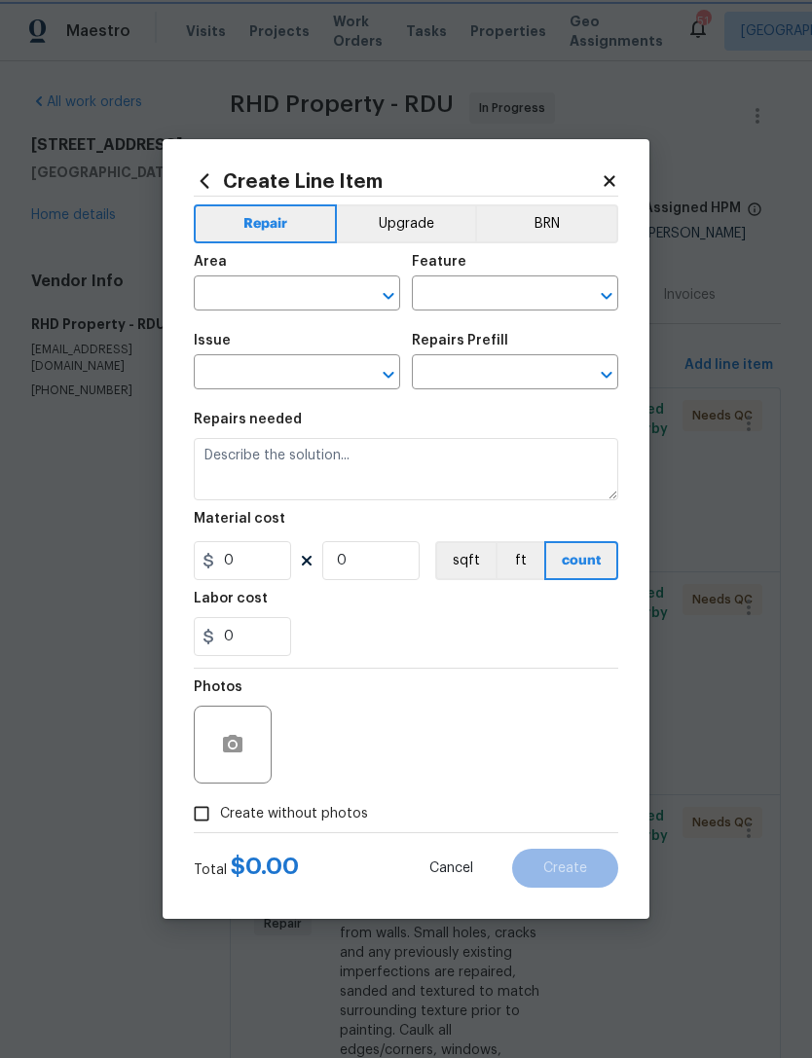
type input "Overall Paint"
type input "Exterior Paint"
type input "Add a Task $1.00"
type textarea "HPM to detail"
type input "1"
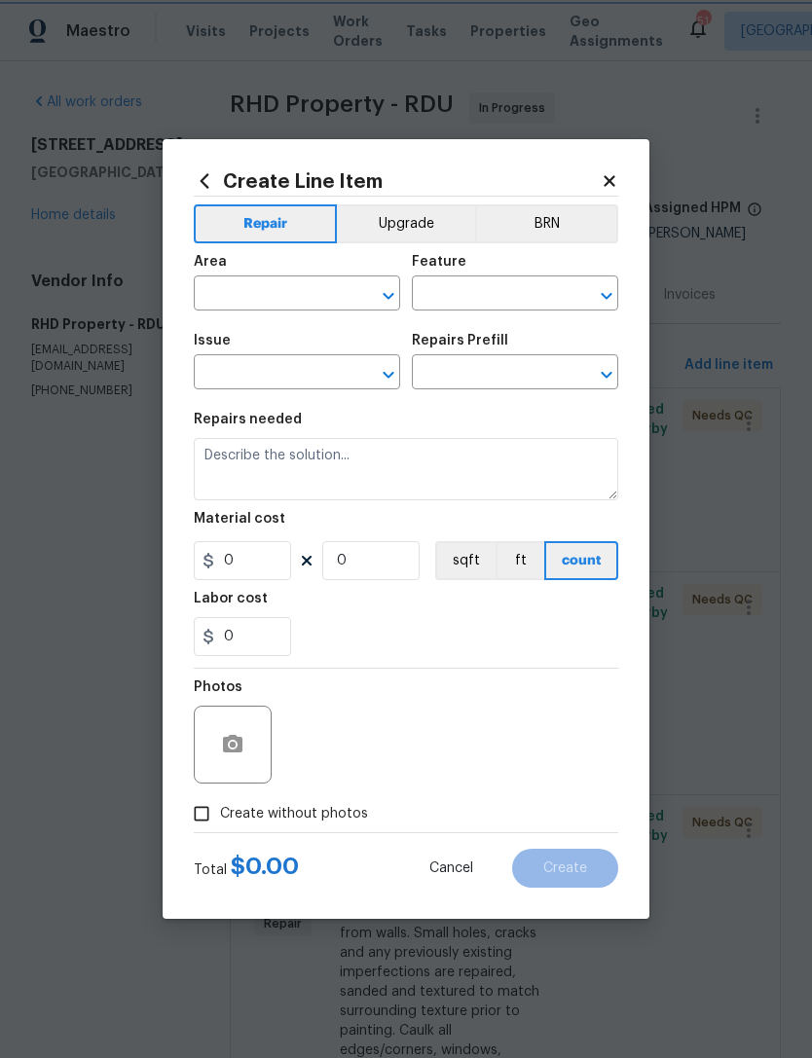
type input "1"
click at [269, 285] on input "text" at bounding box center [270, 295] width 152 height 30
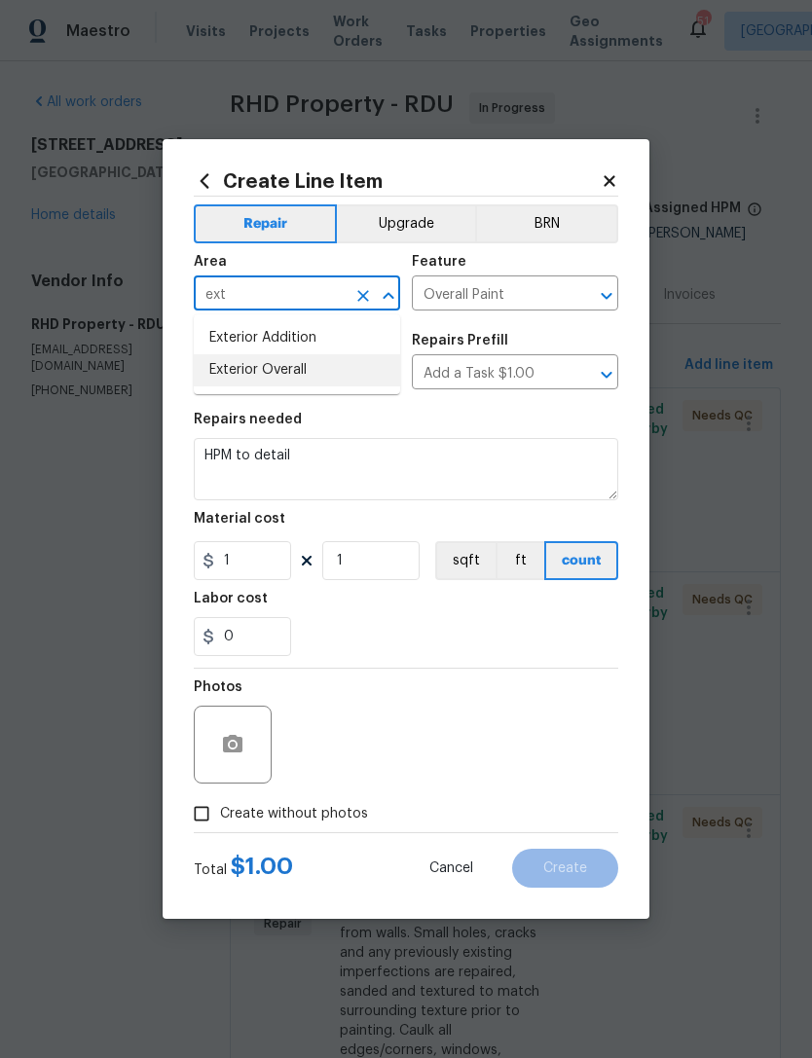
click at [321, 364] on li "Exterior Overall" at bounding box center [297, 370] width 206 height 32
type input "Exterior Overall"
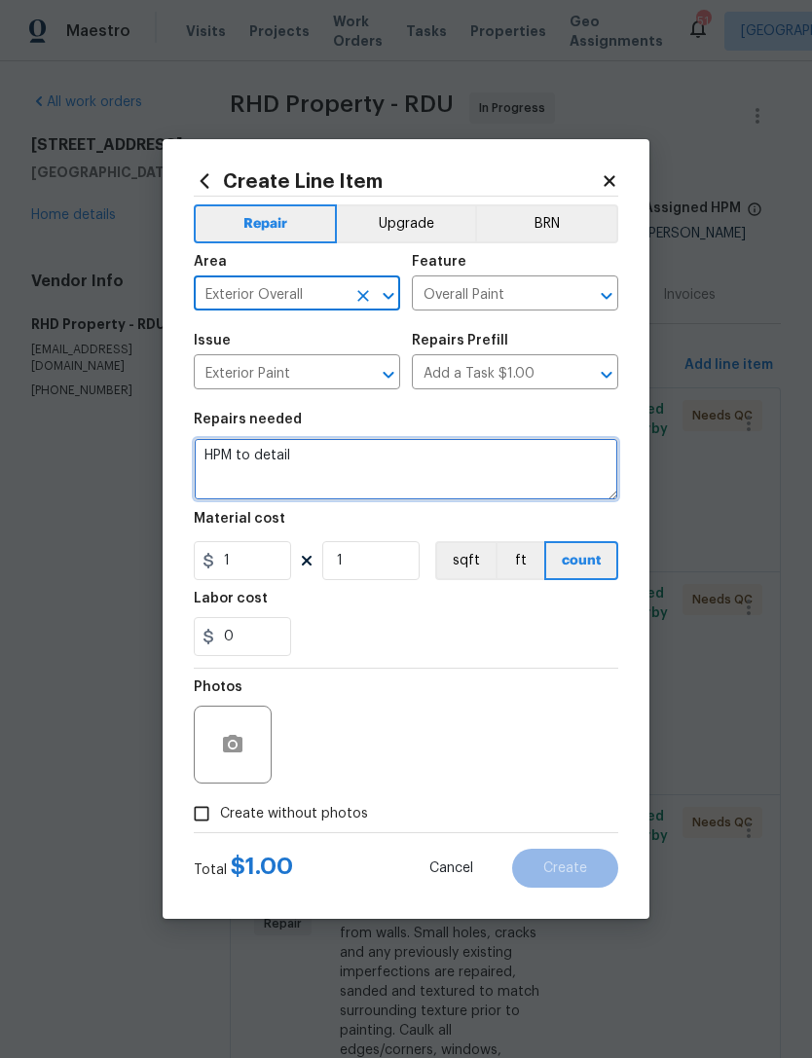
click at [272, 443] on textarea "HPM to detail" at bounding box center [406, 469] width 424 height 62
click at [272, 442] on textarea "HPM to detail" at bounding box center [406, 469] width 424 height 62
click at [269, 443] on textarea "HPM to detail" at bounding box center [406, 469] width 424 height 62
click at [272, 458] on textarea "HPM to detail" at bounding box center [406, 469] width 424 height 62
click at [272, 457] on textarea "HPM to detail" at bounding box center [406, 469] width 424 height 62
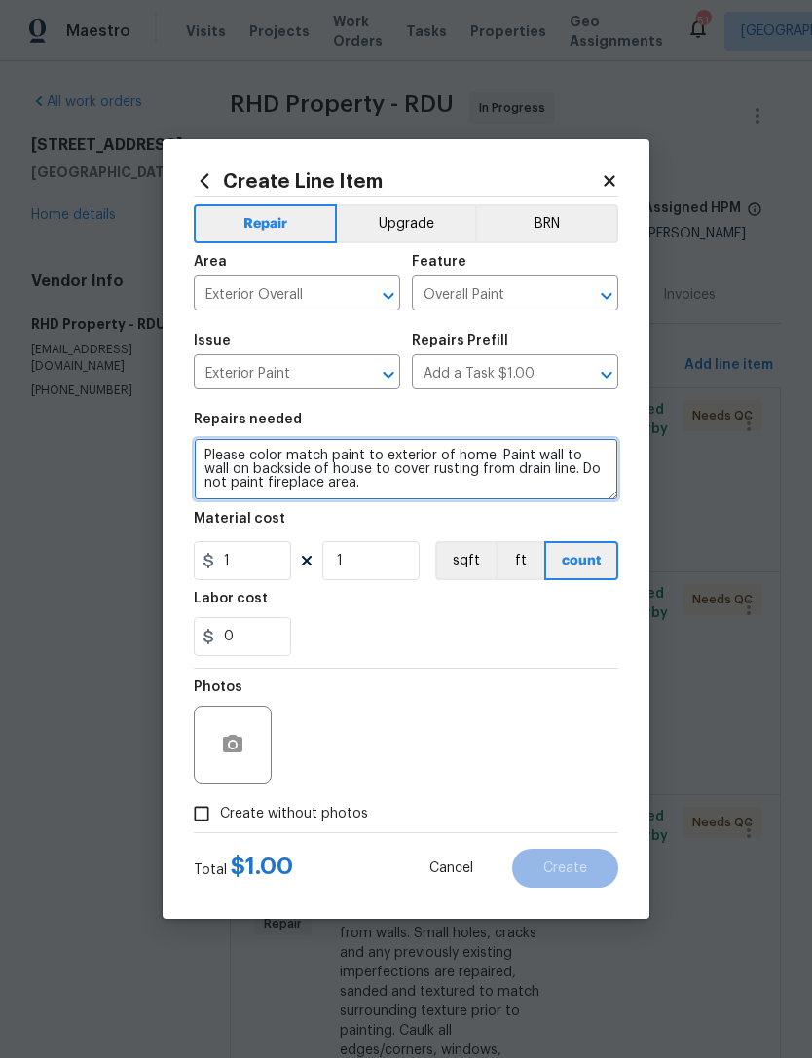
type textarea "Please color match paint to exterior of home. Paint wall to wall on backside of…"
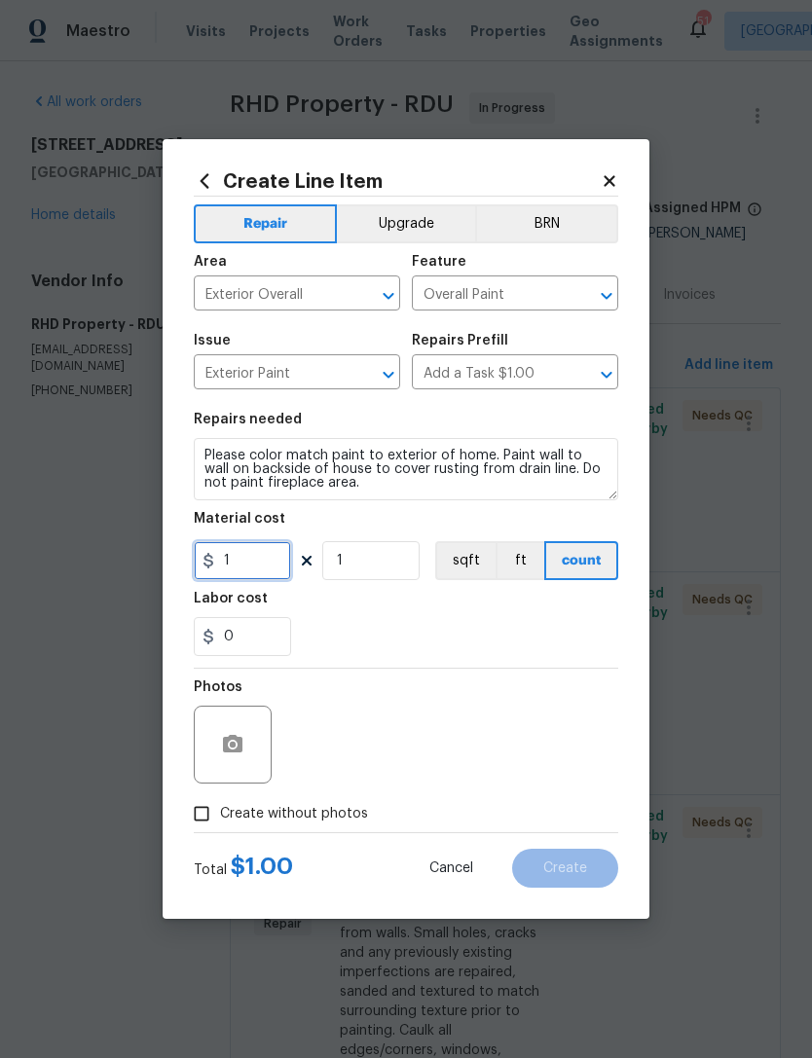
click at [272, 563] on input "1" at bounding box center [242, 560] width 97 height 39
click at [555, 654] on div "0" at bounding box center [406, 636] width 424 height 39
click at [272, 555] on input "550" at bounding box center [242, 560] width 97 height 39
type input "400"
click at [529, 634] on div "0" at bounding box center [406, 636] width 424 height 39
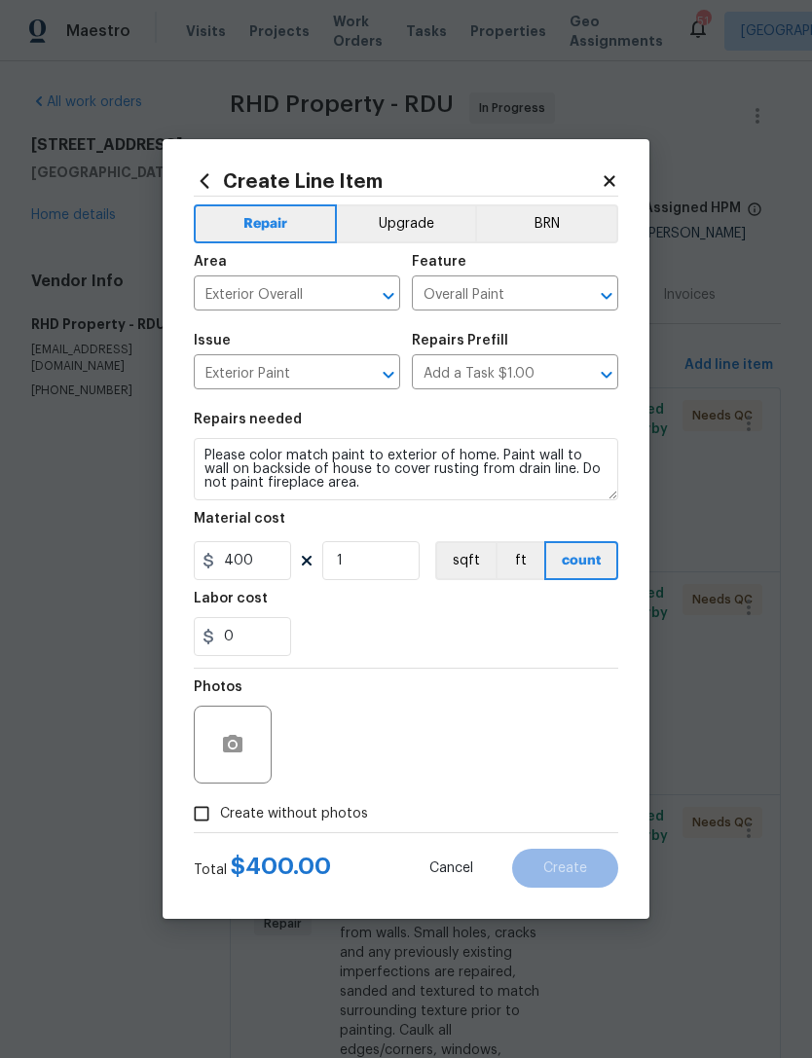
click at [529, 634] on div "0" at bounding box center [406, 636] width 424 height 39
click at [238, 752] on icon "button" at bounding box center [232, 744] width 19 height 18
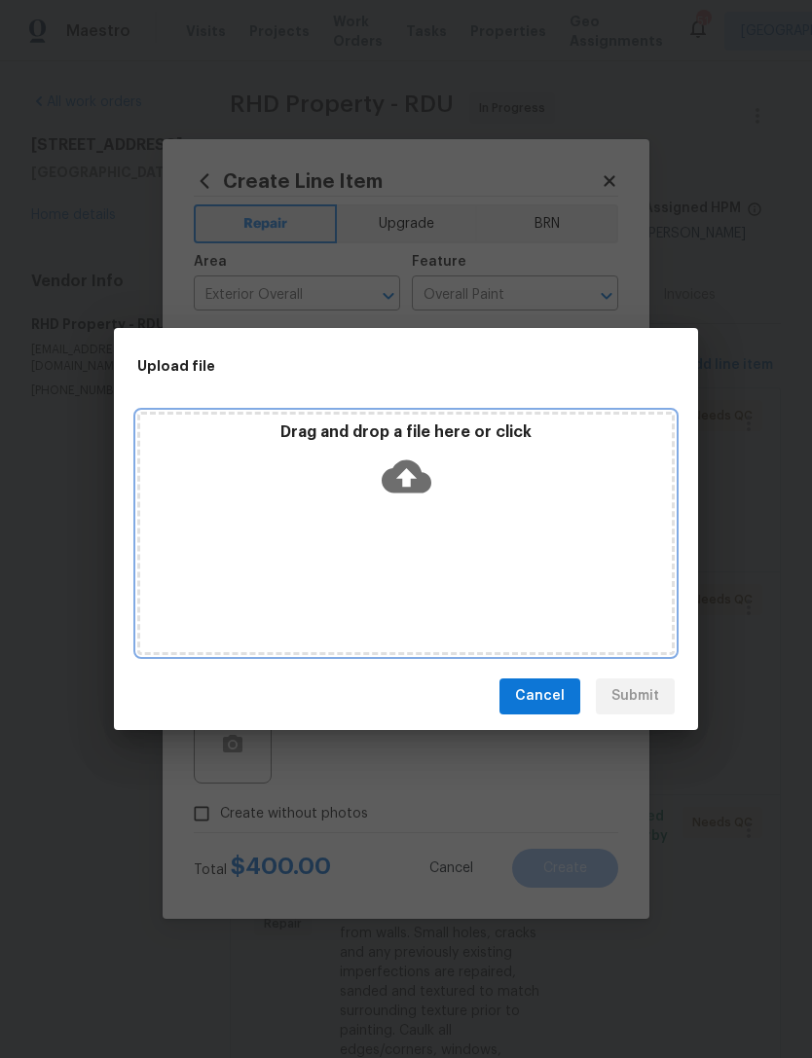
click at [513, 525] on div "Drag and drop a file here or click" at bounding box center [405, 533] width 537 height 243
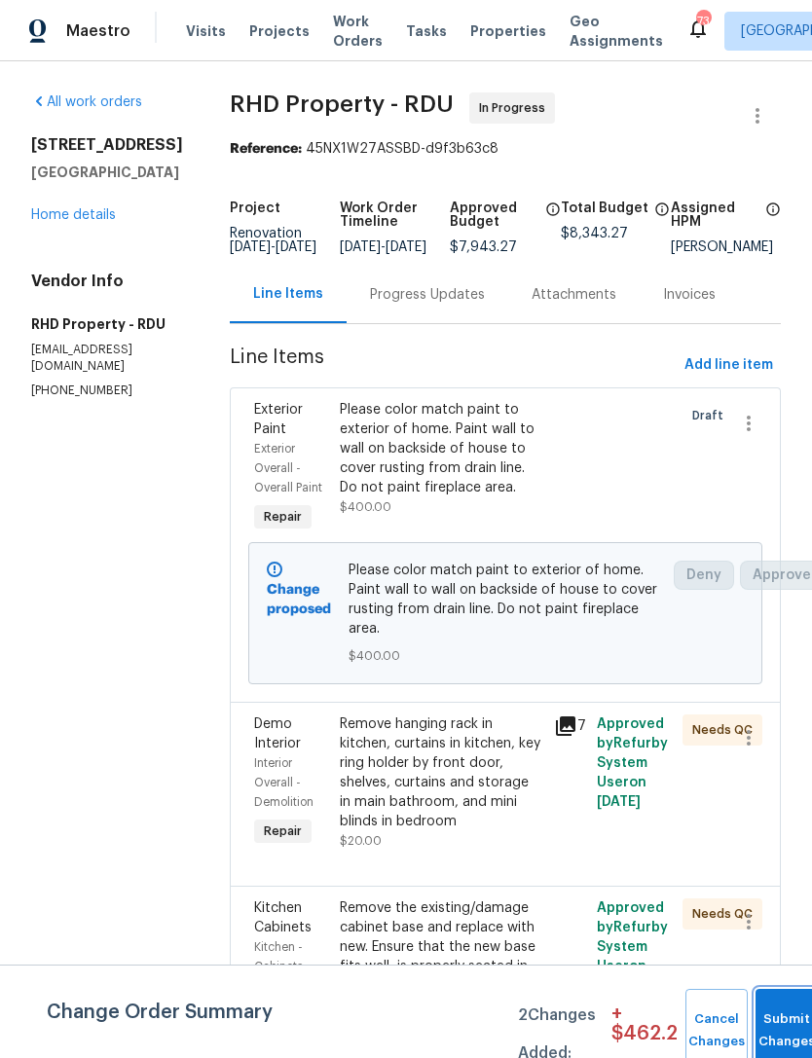
click at [778, 1016] on button "Submit Changes" at bounding box center [786, 1031] width 62 height 84
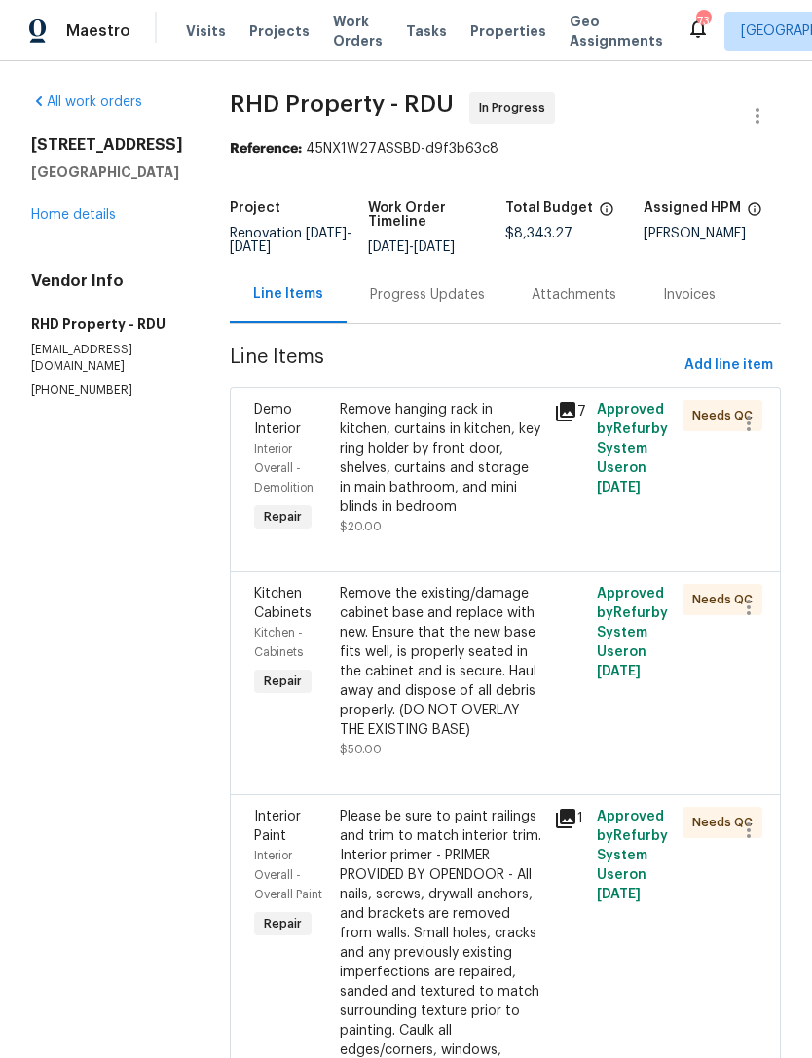
click at [103, 232] on div "All work orders [STREET_ADDRESS][PERSON_NAME] Home details Vendor Info RHD Prop…" at bounding box center [107, 245] width 152 height 307
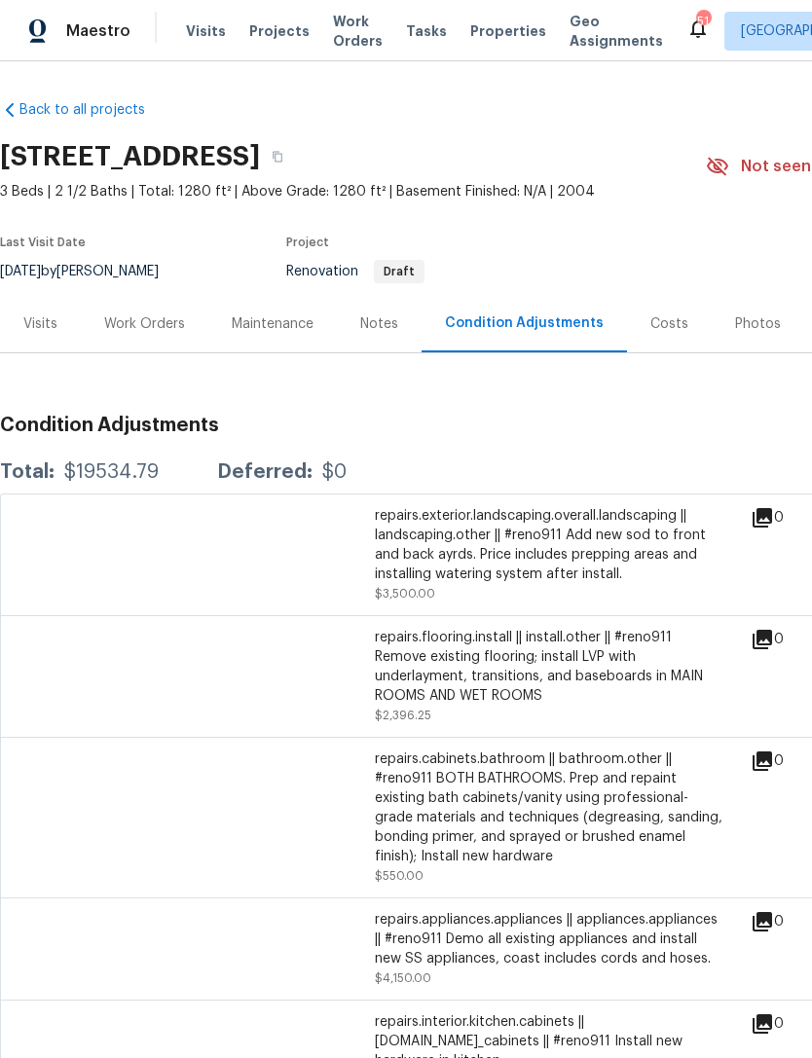
click at [394, 314] on div "Notes" at bounding box center [379, 323] width 38 height 19
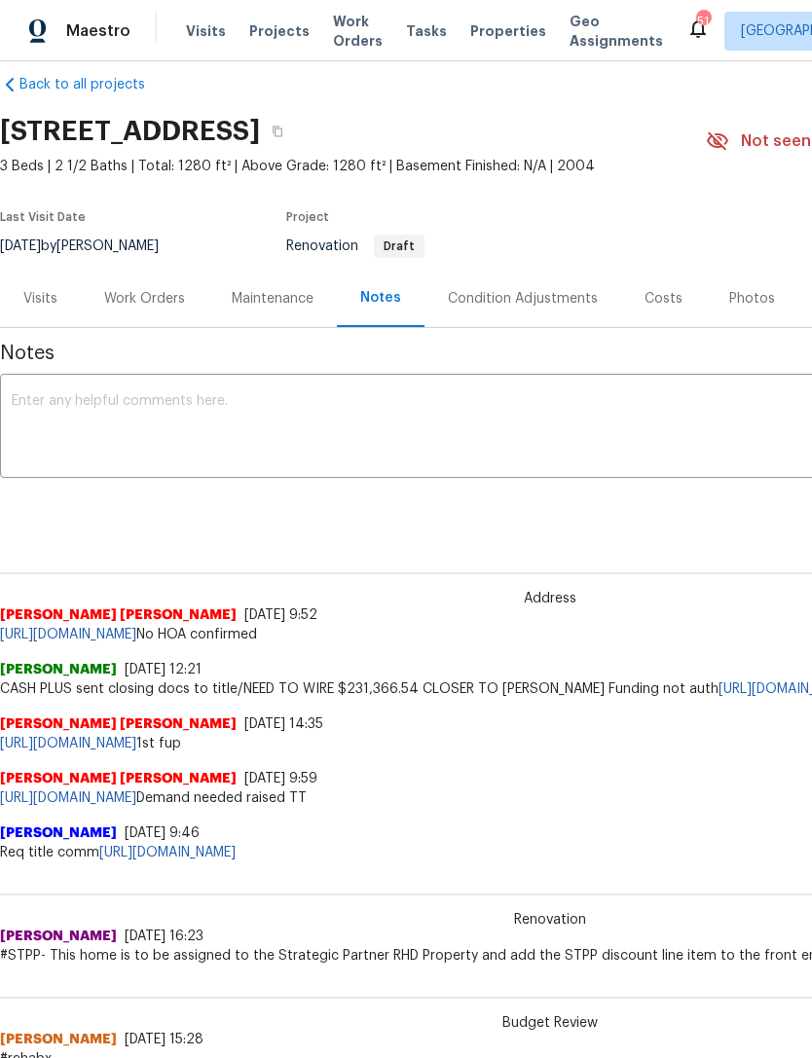
scroll to position [24, 0]
click at [70, 163] on span "3 Beds | 2 1/2 Baths | Total: 1280 ft² | Above Grade: 1280 ft² | Basement Finis…" at bounding box center [353, 167] width 706 height 19
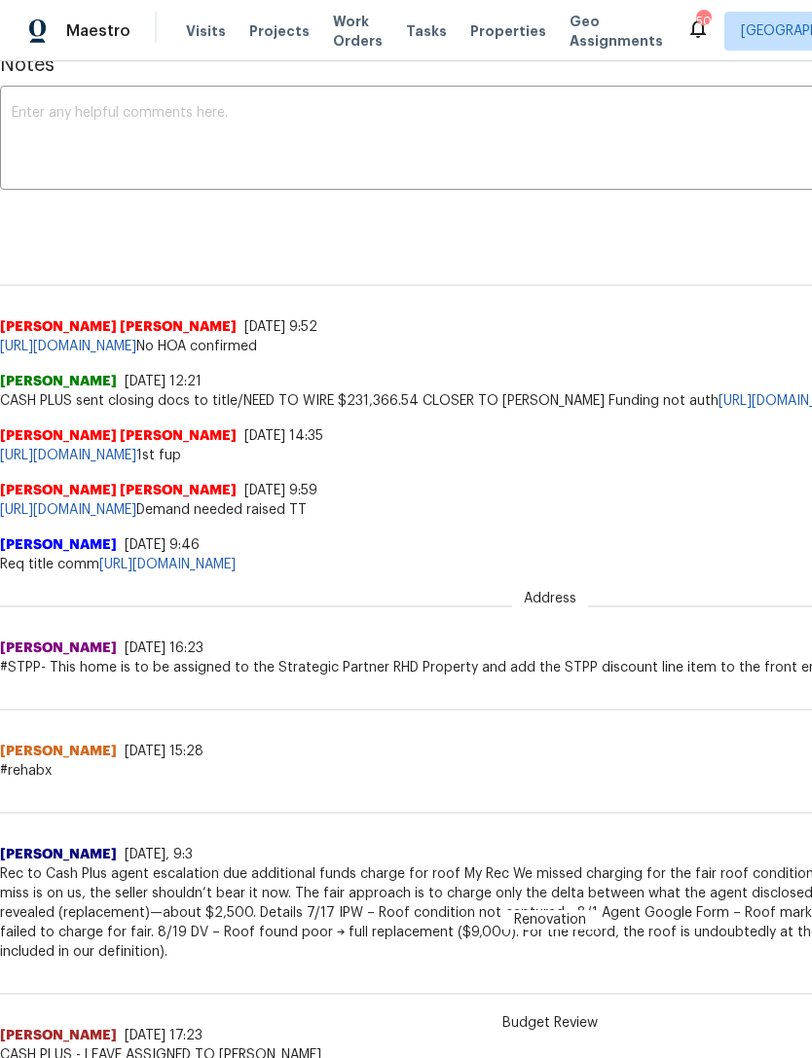
scroll to position [313, 0]
click at [6, 241] on div "Notes x ​ Renovation (current) c3f40845-8d9b-42c4-a431-02270670bcab ​ Add Addre…" at bounding box center [550, 941] width 1100 height 1803
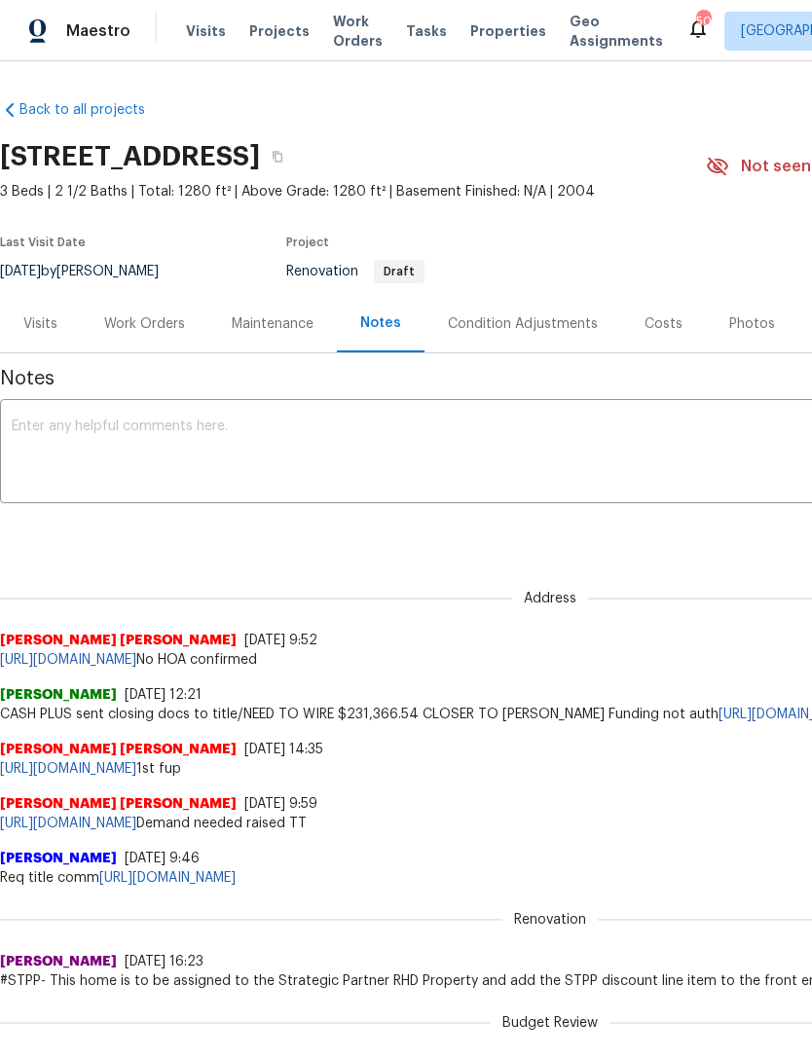
scroll to position [0, 0]
click at [283, 158] on icon "button" at bounding box center [278, 157] width 12 height 12
click at [330, 422] on textarea at bounding box center [550, 453] width 1076 height 68
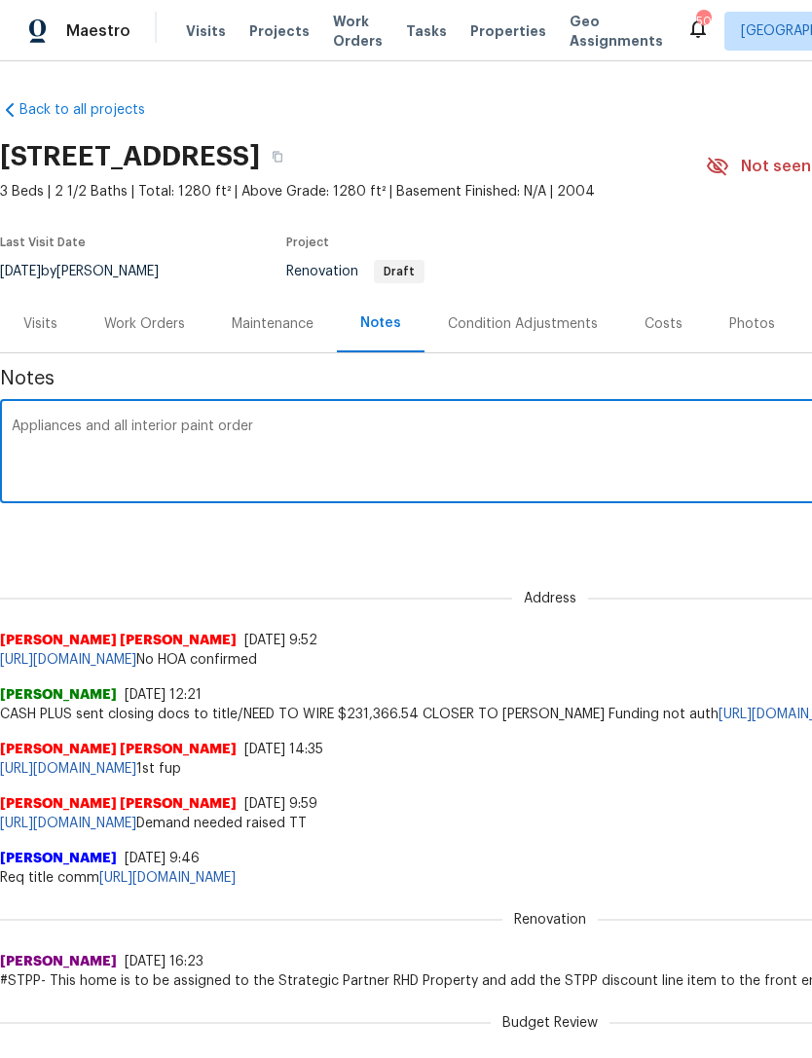
click at [679, 583] on div "Address Monisha Ravi 9/5/25, 9:52 https://opendoor.zendesk.com/agent/tickets/34…" at bounding box center [550, 617] width 1100 height 103
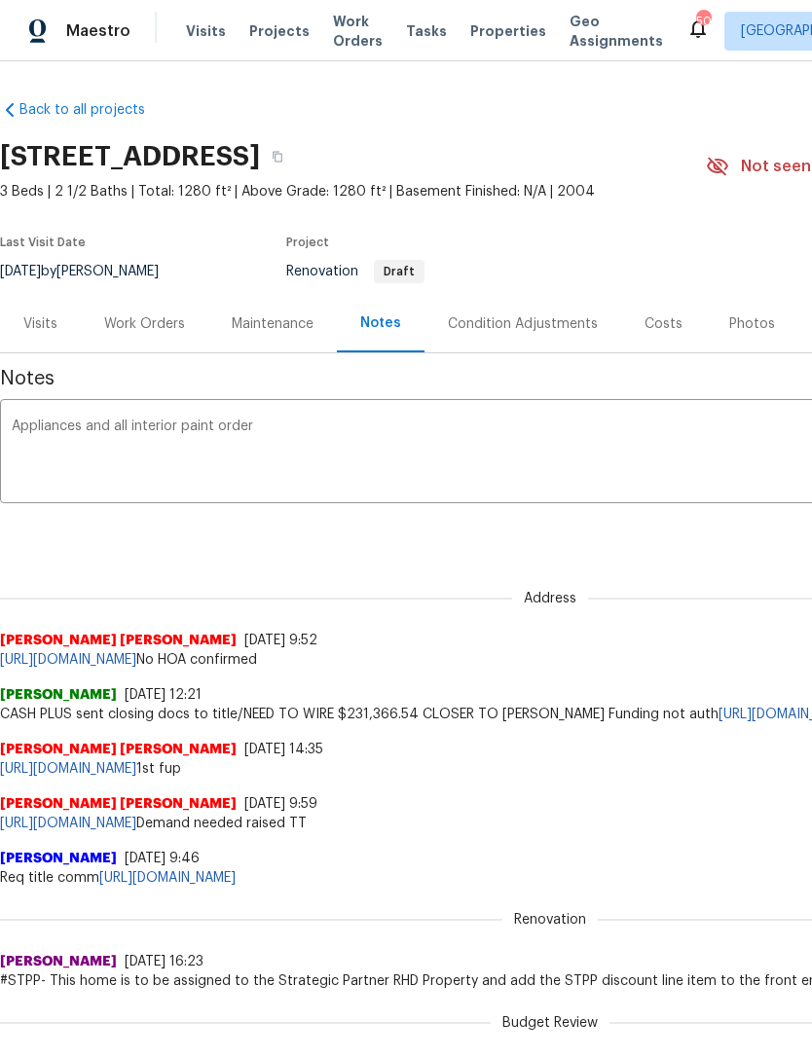
click at [351, 420] on textarea "Appliances and all interior paint order" at bounding box center [550, 453] width 1076 height 68
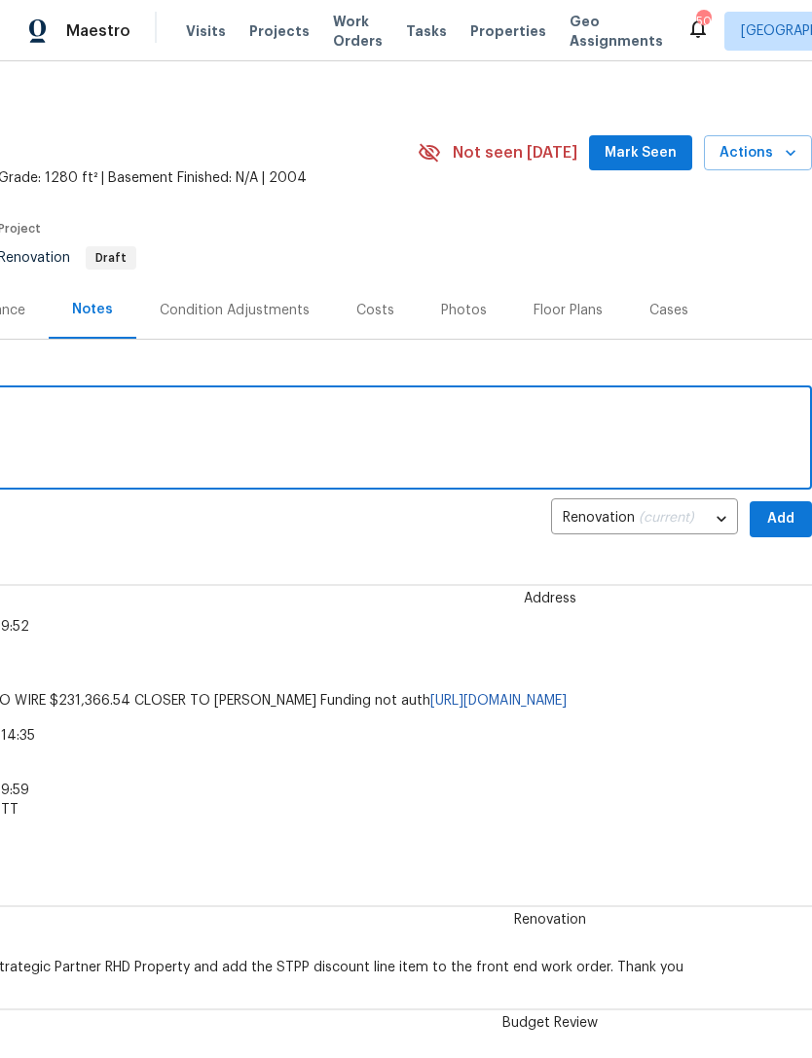
scroll to position [14, 288]
type textarea "Appliances and all interior paint ordered"
click at [778, 510] on span "Add" at bounding box center [780, 519] width 31 height 24
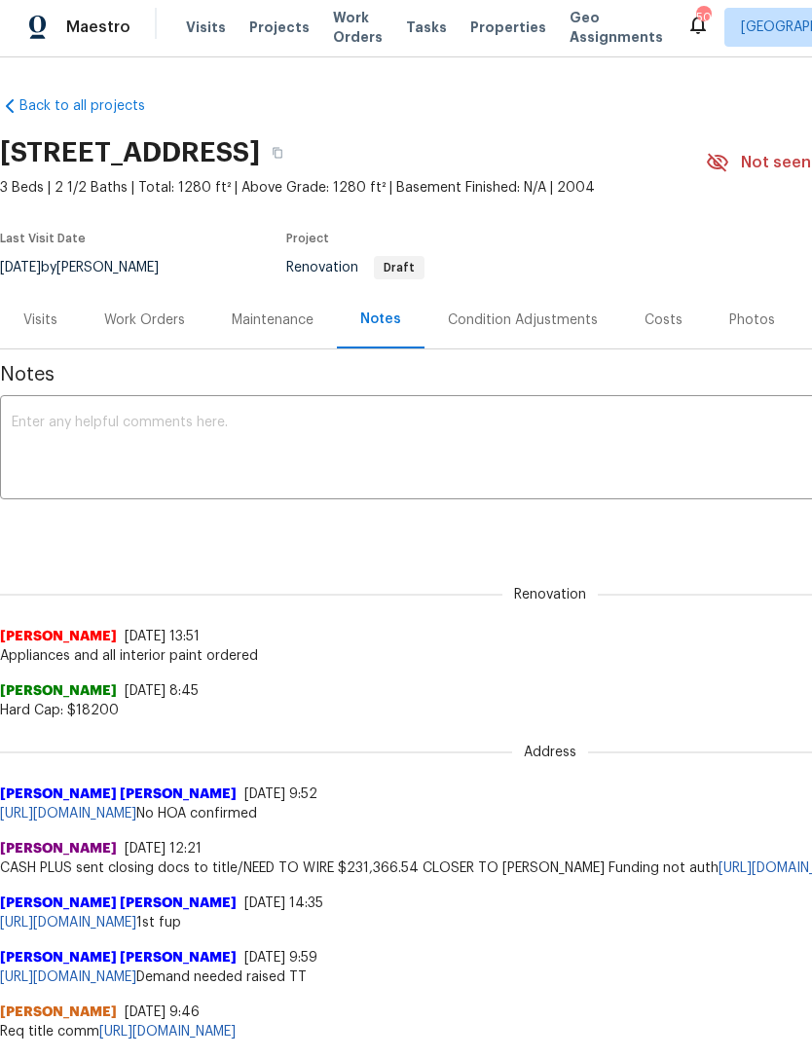
scroll to position [0, 0]
click at [140, 320] on div "Work Orders" at bounding box center [144, 319] width 81 height 19
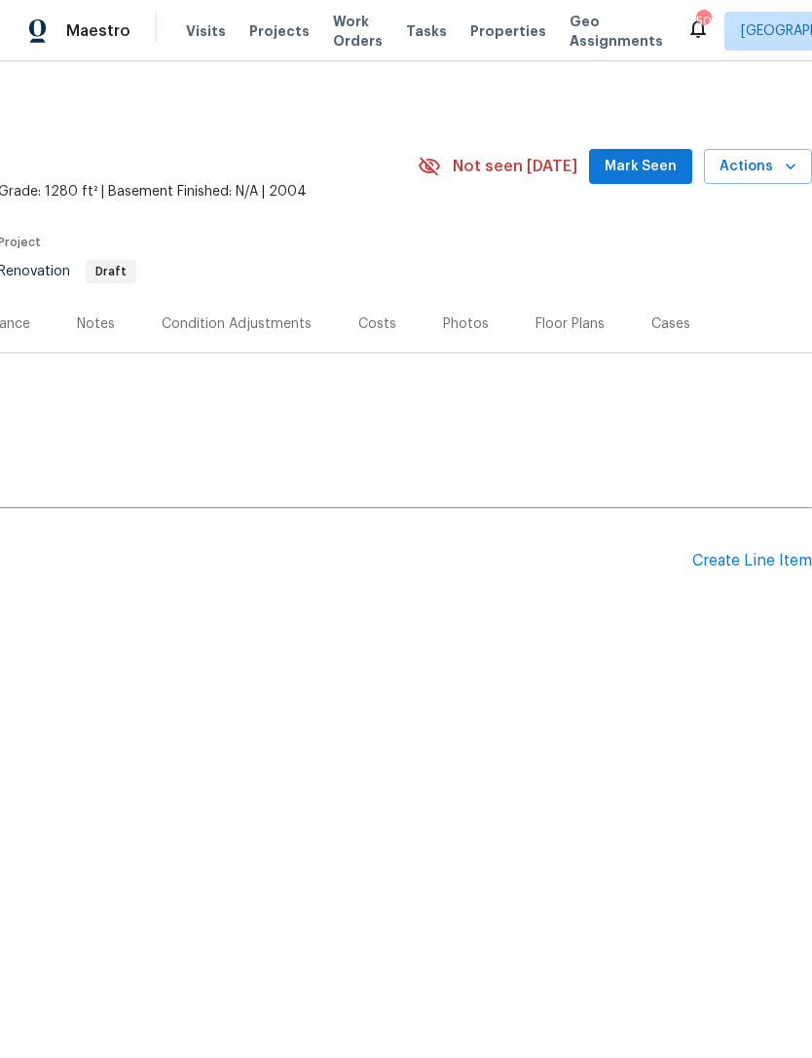
scroll to position [0, 288]
click at [751, 558] on div "Create Line Item" at bounding box center [752, 561] width 120 height 18
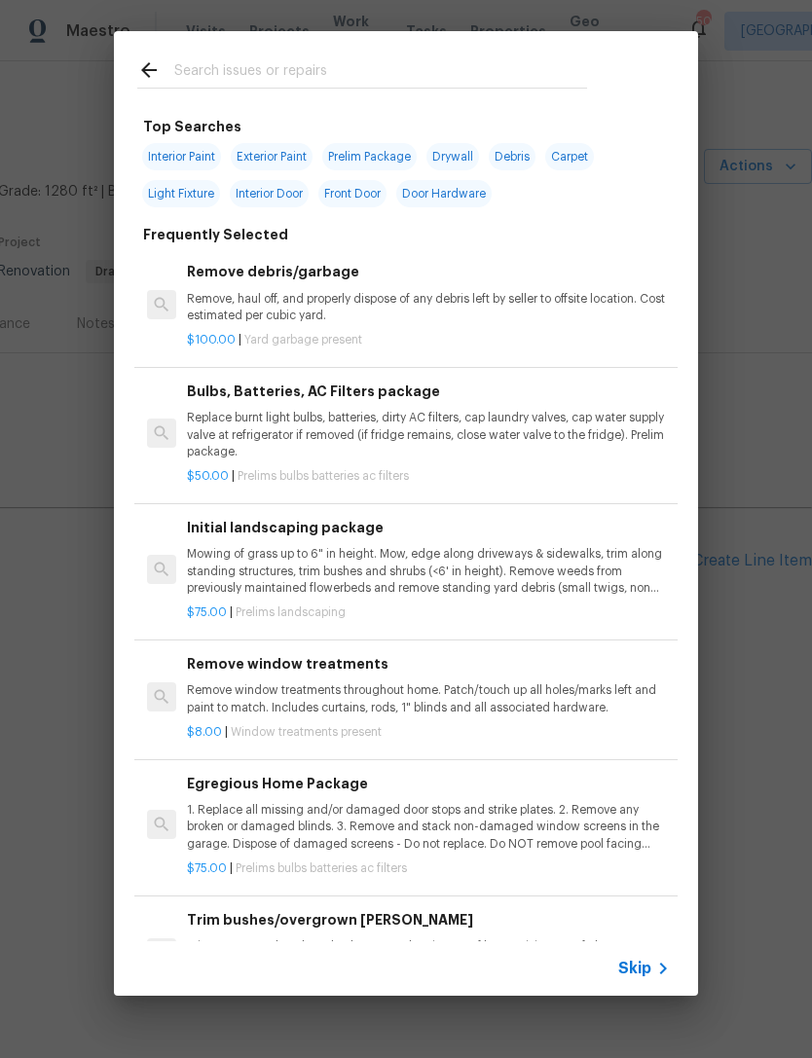
click at [458, 70] on input "text" at bounding box center [380, 72] width 413 height 29
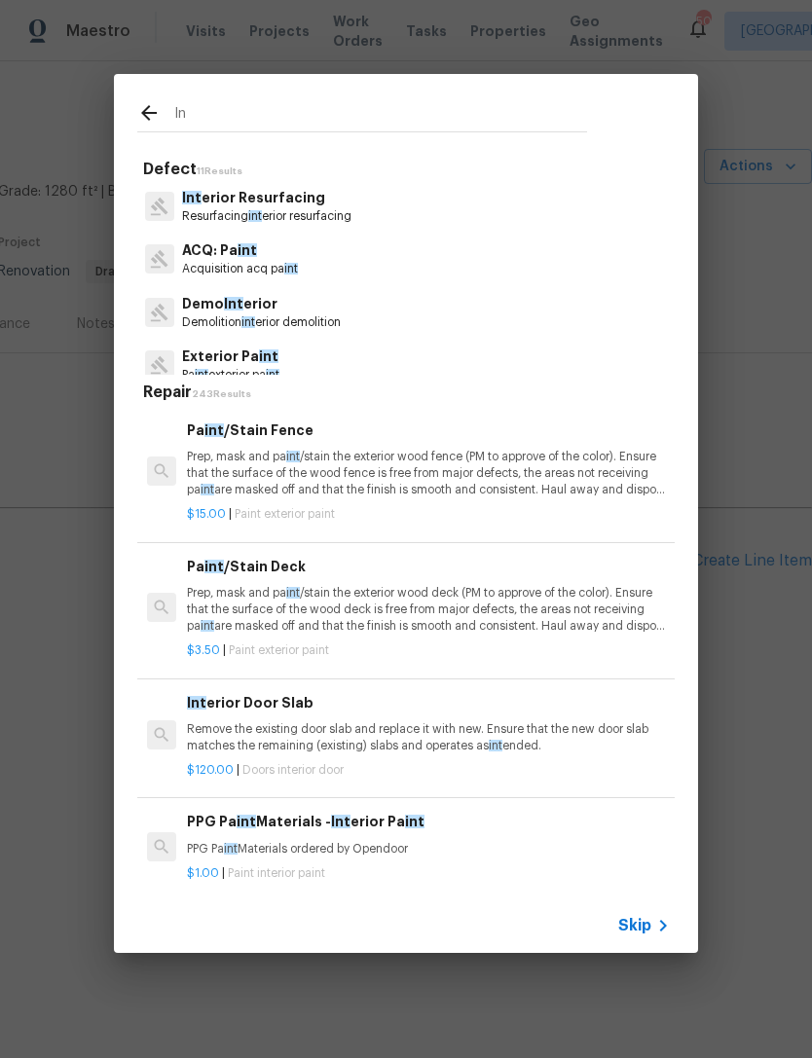
type input "I"
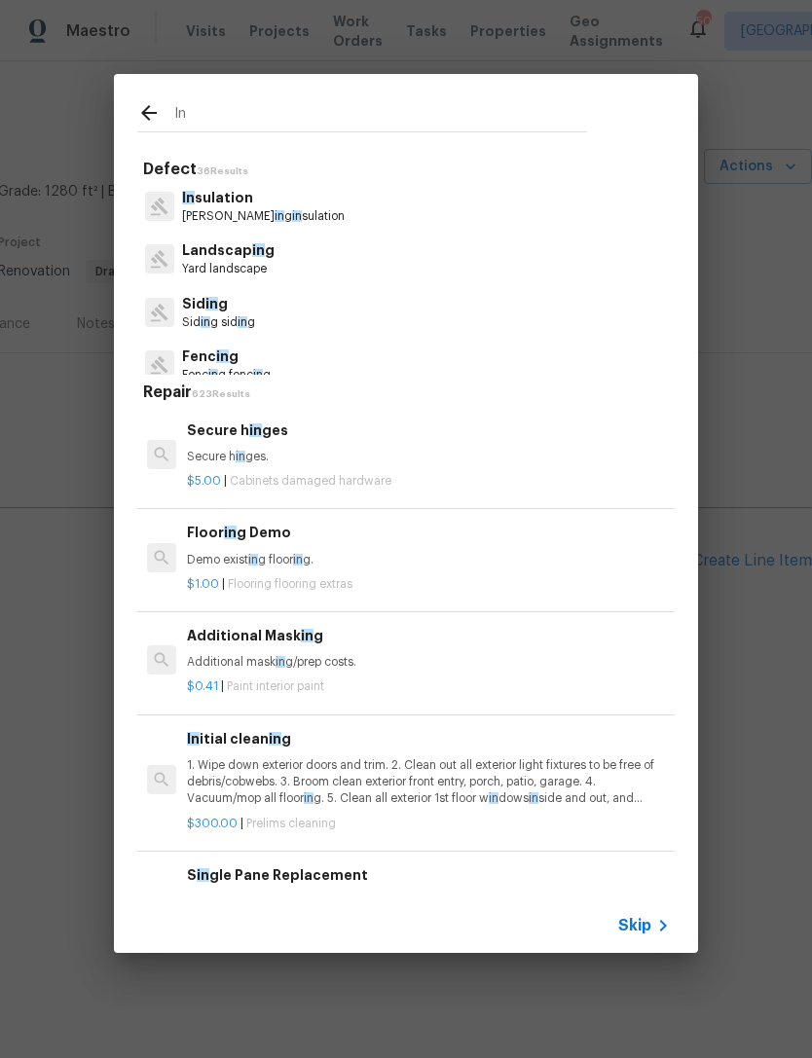
type input "I"
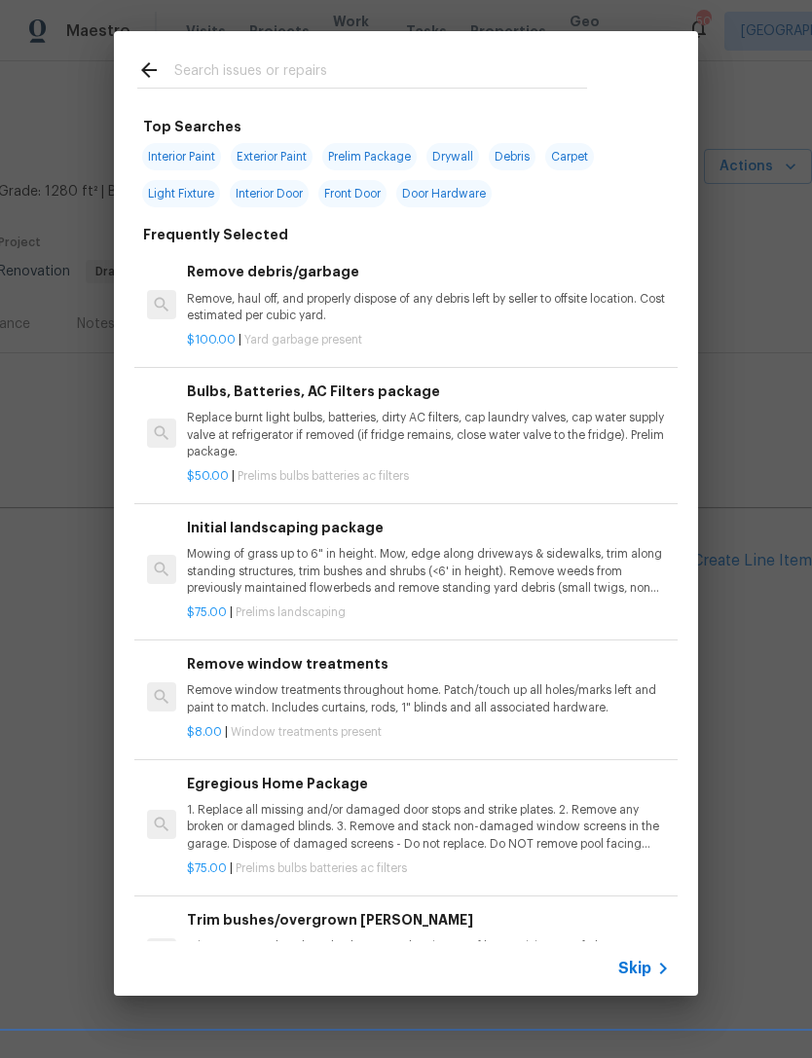
click at [199, 153] on span "Interior Paint" at bounding box center [181, 156] width 79 height 27
type input "Interior Paint"
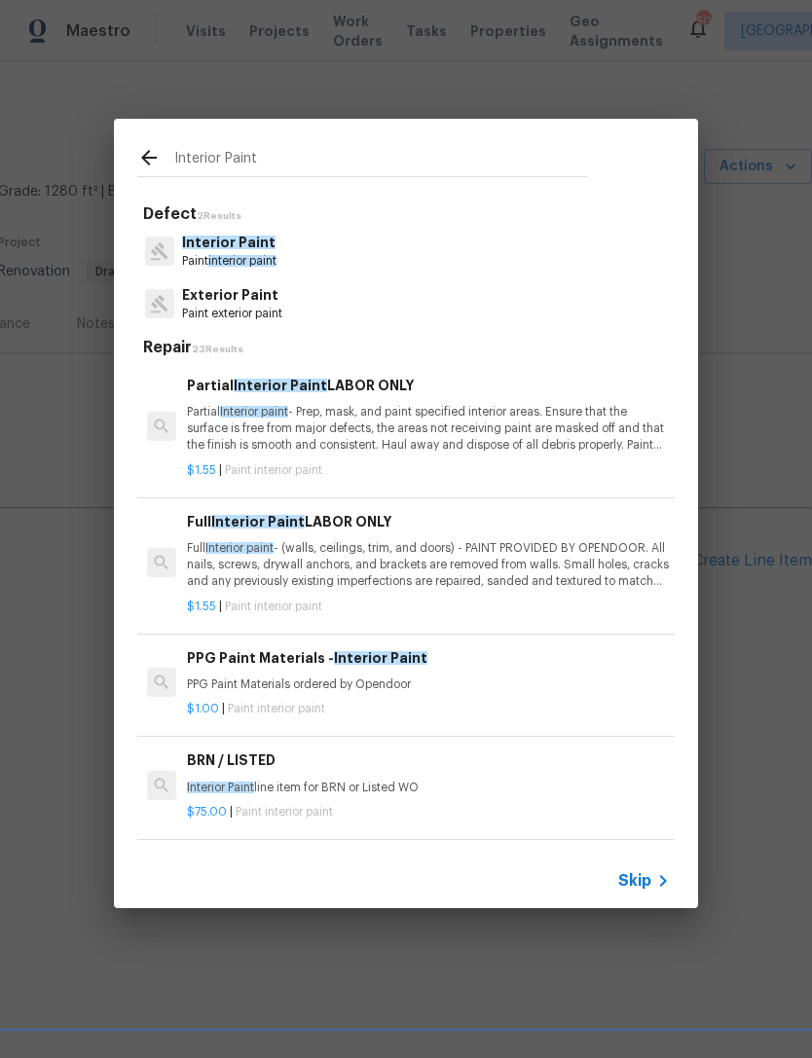
click at [522, 549] on p "Full Interior paint - (walls, ceilings, trim, and doors) - PAINT PROVIDED BY OP…" at bounding box center [428, 565] width 483 height 50
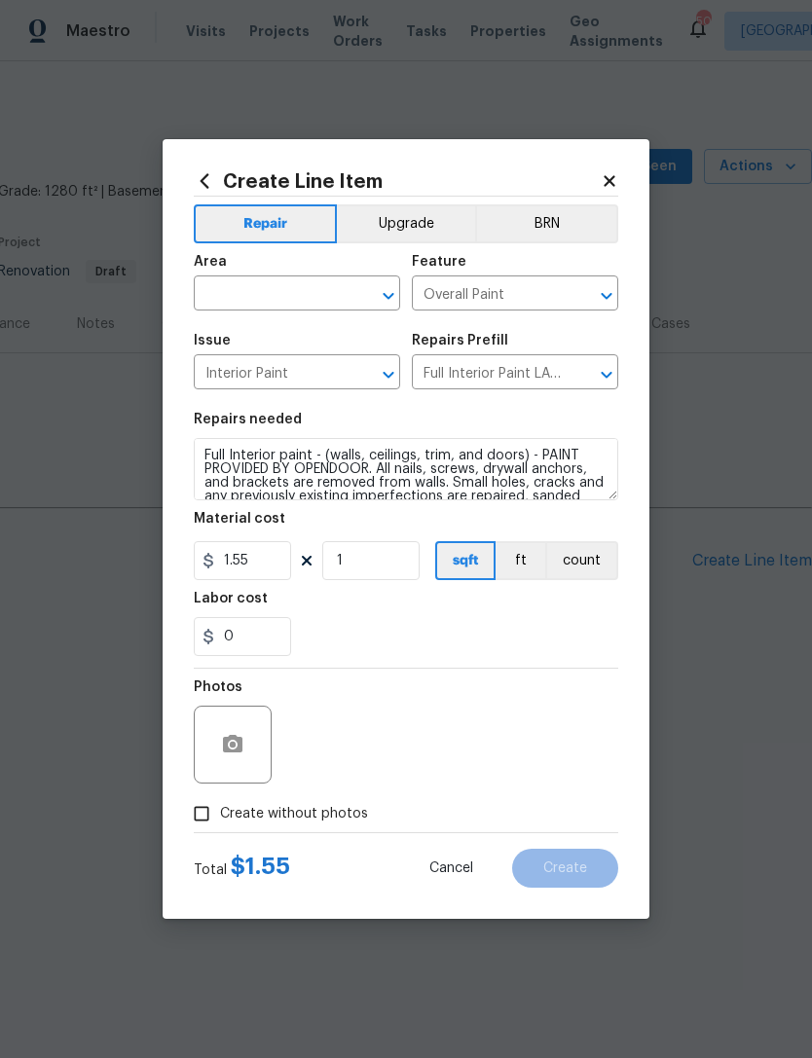
click at [304, 296] on input "text" at bounding box center [270, 295] width 152 height 30
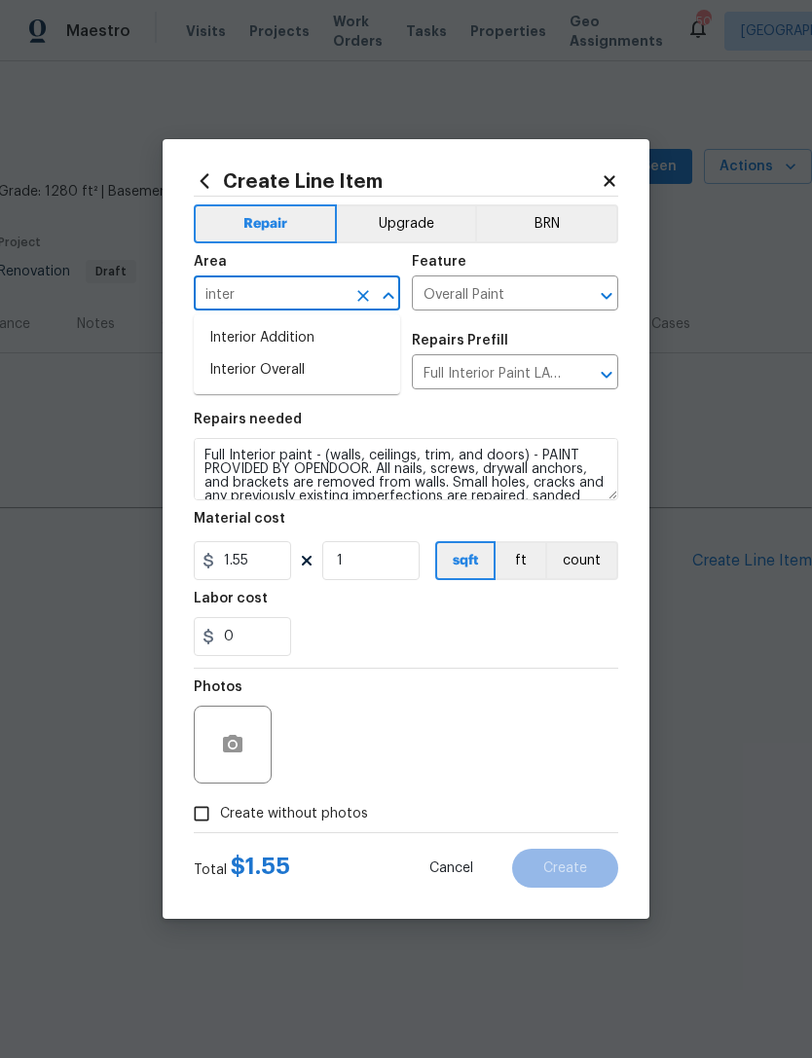
click at [329, 372] on li "Interior Overall" at bounding box center [297, 370] width 206 height 32
type input "Interior Overall"
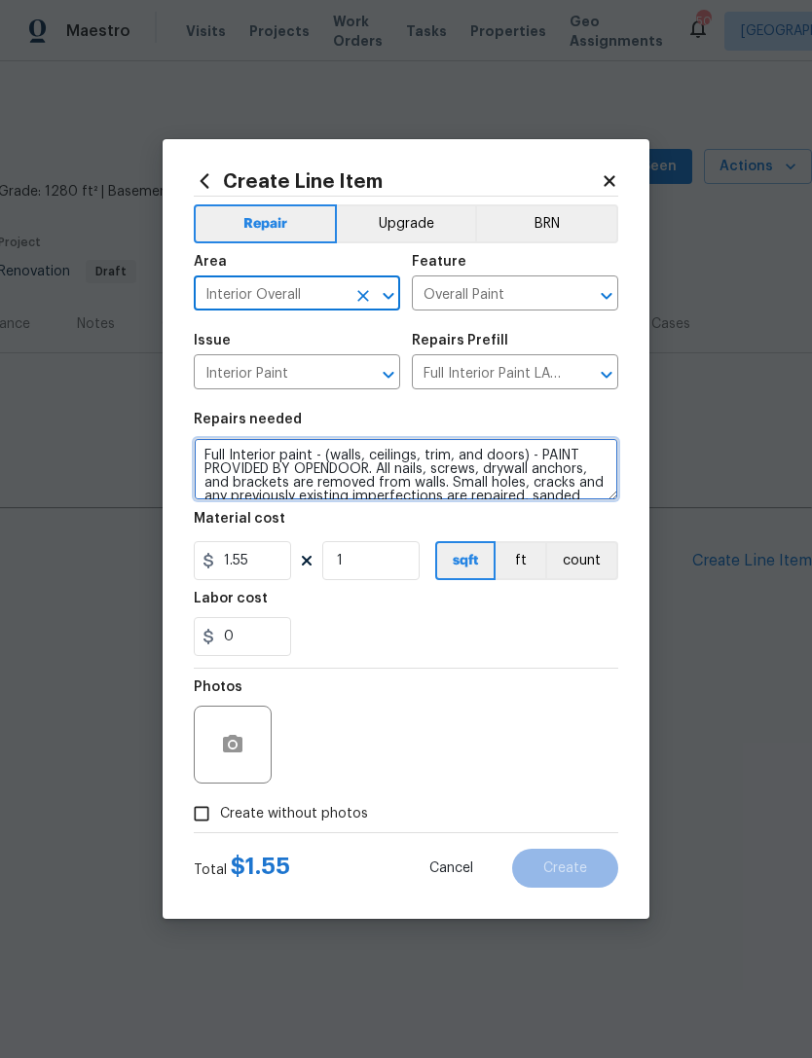
click at [200, 443] on textarea "Full Interior paint - (walls, ceilings, trim, and doors) - PAINT PROVIDED BY OP…" at bounding box center [406, 469] width 424 height 62
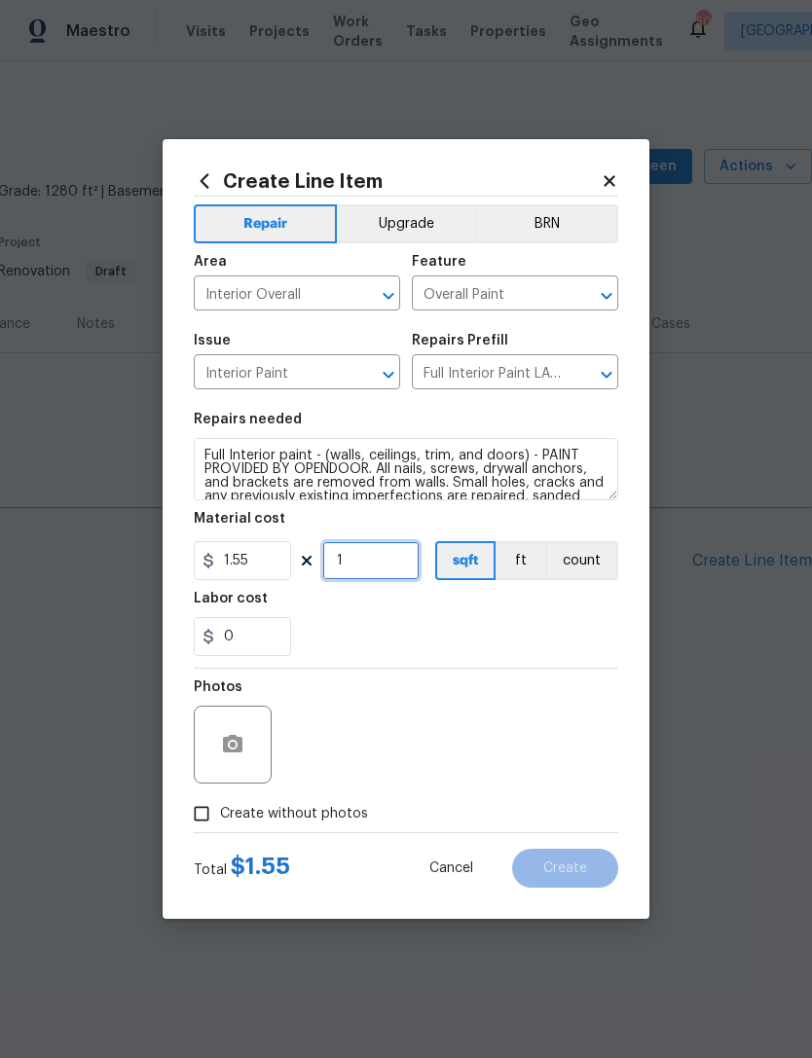
click at [377, 561] on input "1" at bounding box center [370, 560] width 97 height 39
type input "1280"
click at [566, 632] on div "0" at bounding box center [406, 636] width 424 height 39
click at [227, 748] on icon "button" at bounding box center [232, 744] width 19 height 18
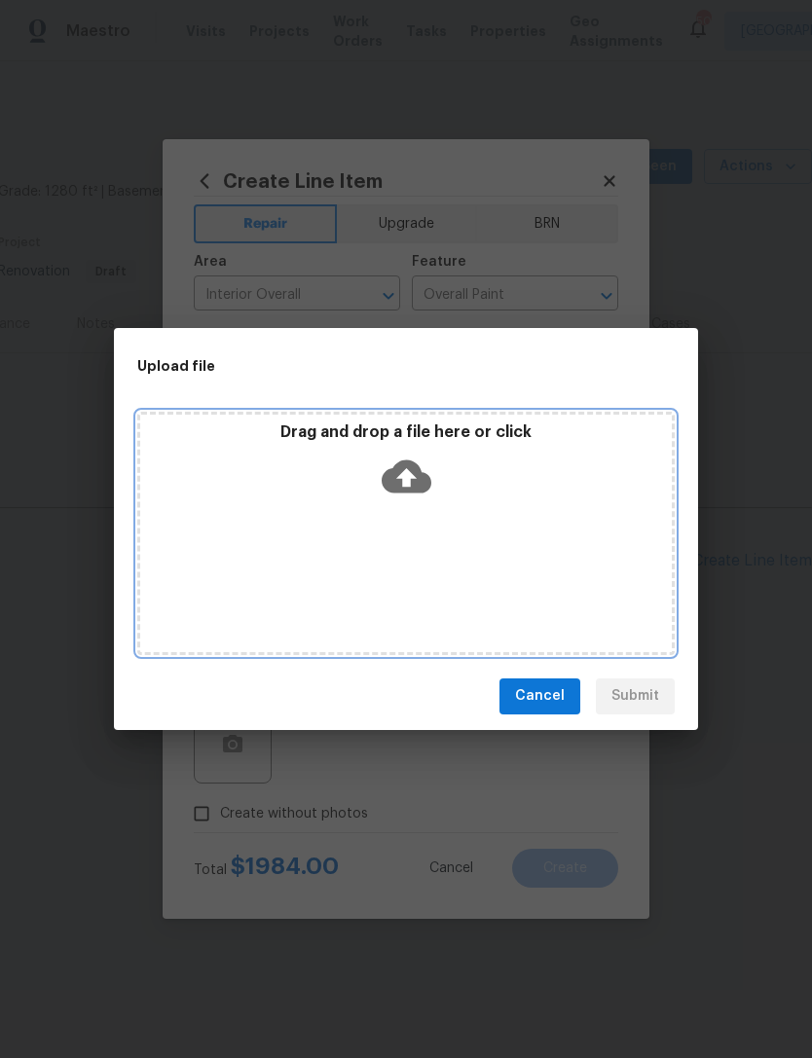
click at [586, 581] on div "Drag and drop a file here or click" at bounding box center [405, 533] width 537 height 243
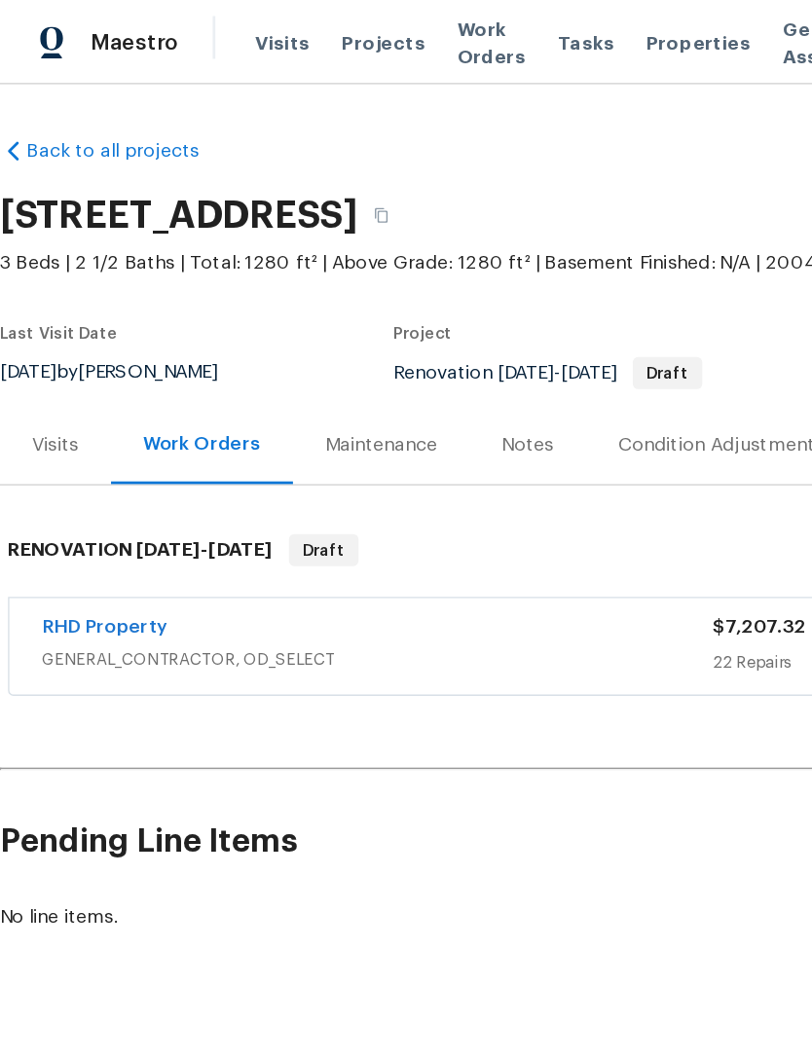
click at [51, 453] on link "RHD Property" at bounding box center [75, 457] width 91 height 14
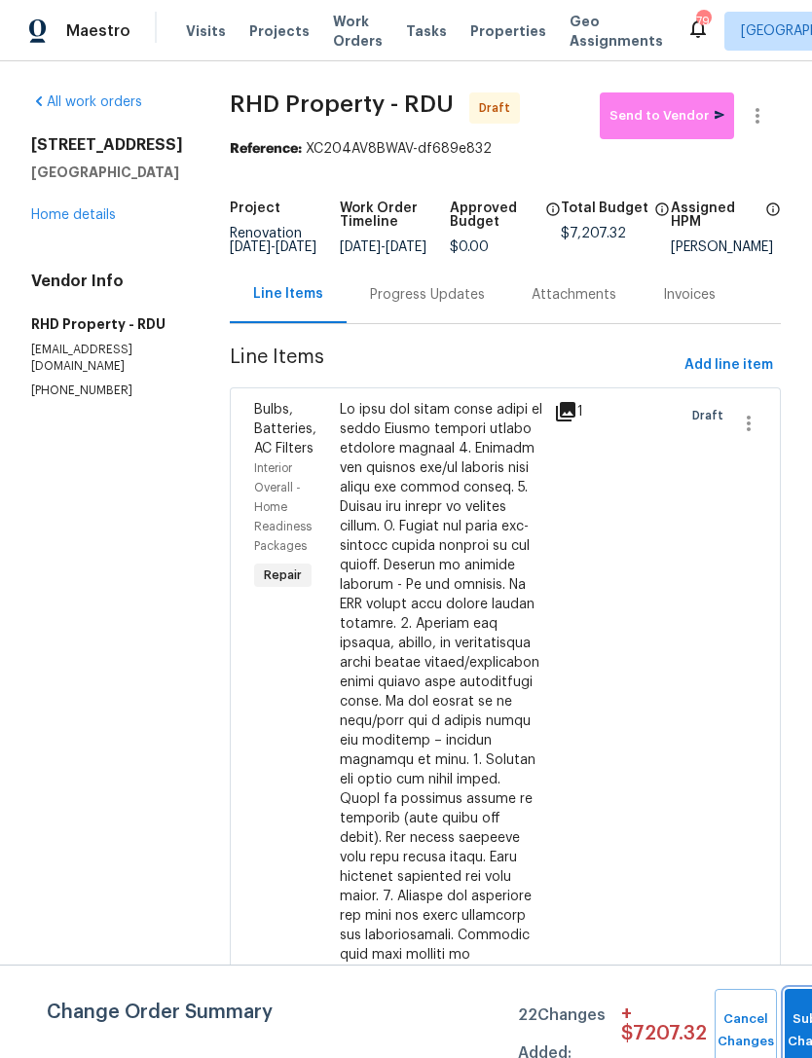
click at [794, 1030] on span "Submit Changes" at bounding box center [815, 1030] width 43 height 45
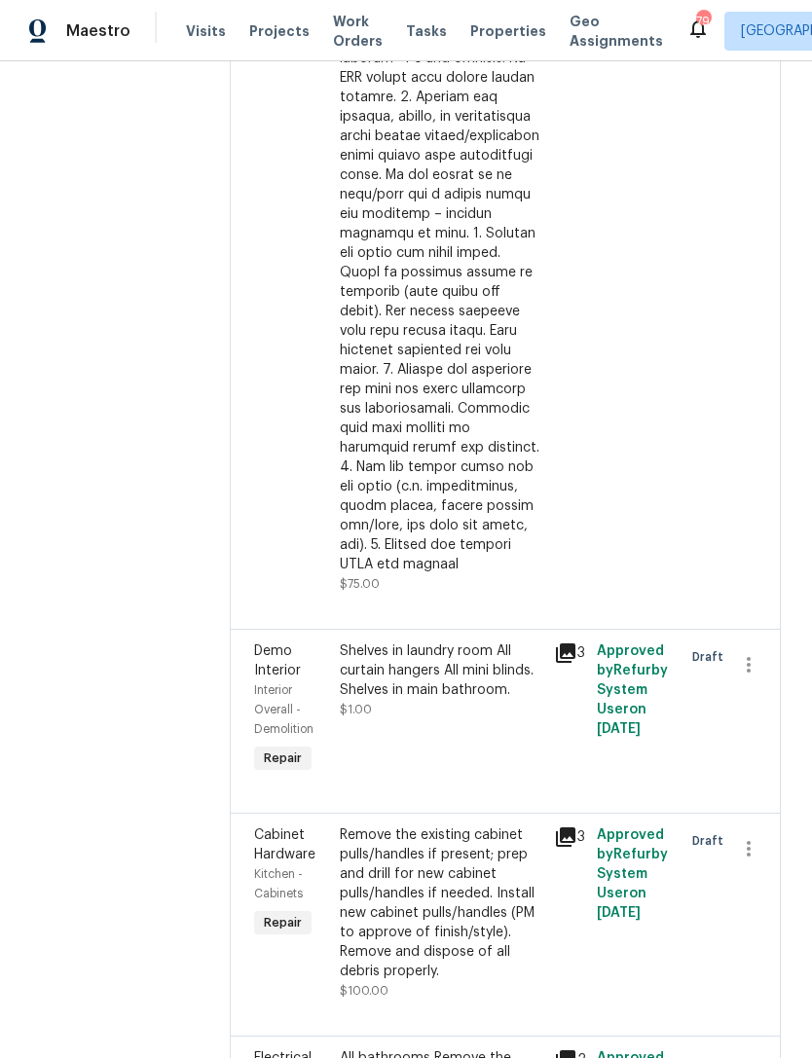
scroll to position [602, 0]
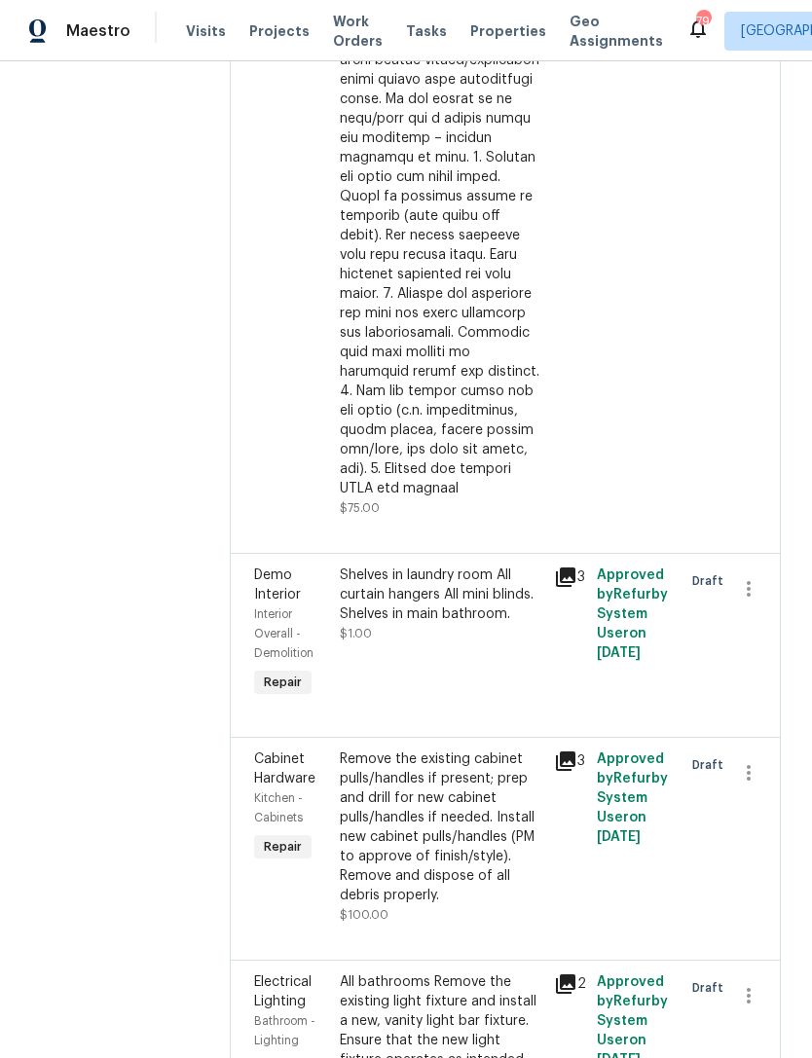
click at [502, 700] on div "Shelves in laundry room All curtain hangers All mini blinds. Shelves in main ba…" at bounding box center [441, 634] width 214 height 148
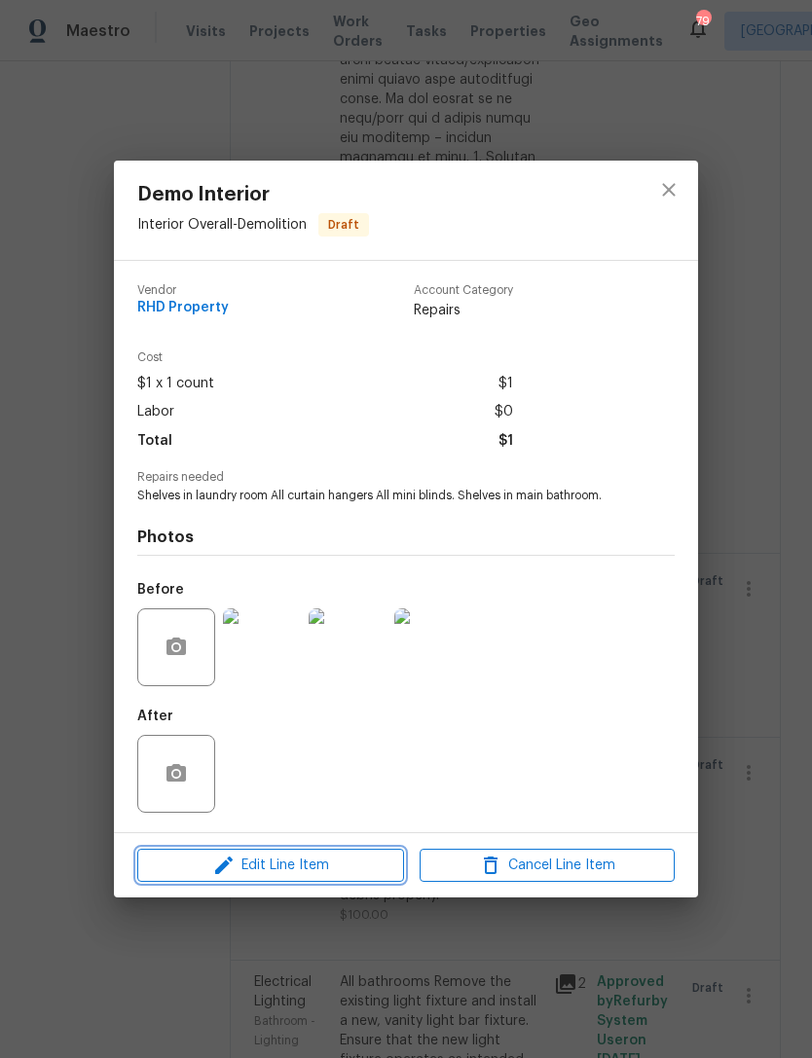
click at [324, 874] on span "Edit Line Item" at bounding box center [270, 865] width 255 height 24
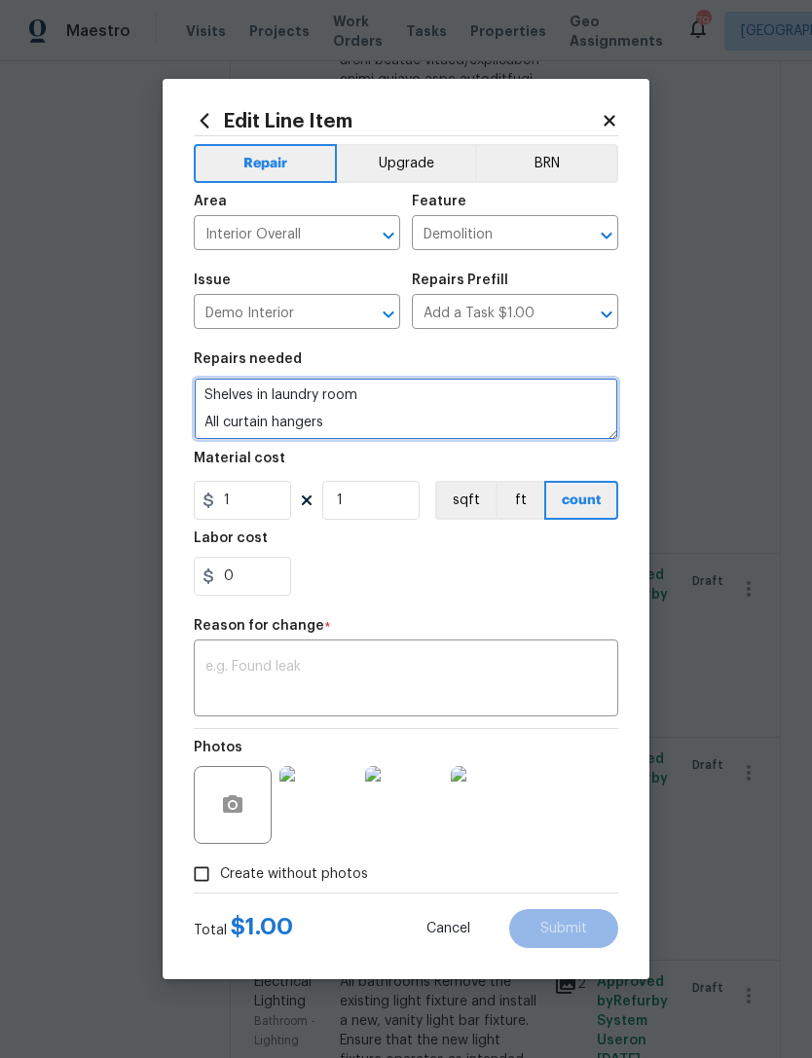
click at [407, 418] on textarea "Shelves in laundry room All curtain hangers All mini blinds. Shelves in main ba…" at bounding box center [406, 409] width 424 height 62
click at [204, 430] on textarea "Shelves in laundry room All curtain hangers All mini blinds. Shelves in main ba…" at bounding box center [406, 409] width 424 height 62
click at [209, 432] on textarea "Shelves in laundry room All curtain hangers All mini blinds. Shelves in main ba…" at bounding box center [406, 409] width 424 height 62
click at [370, 399] on textarea "Shelves in laundry room All curtain hangers All mini blinds. Shelves in main ba…" at bounding box center [406, 409] width 424 height 62
click at [202, 426] on textarea "Shelves in laundry room All curtain hangers All mini blinds. Shelves in main ba…" at bounding box center [406, 409] width 424 height 62
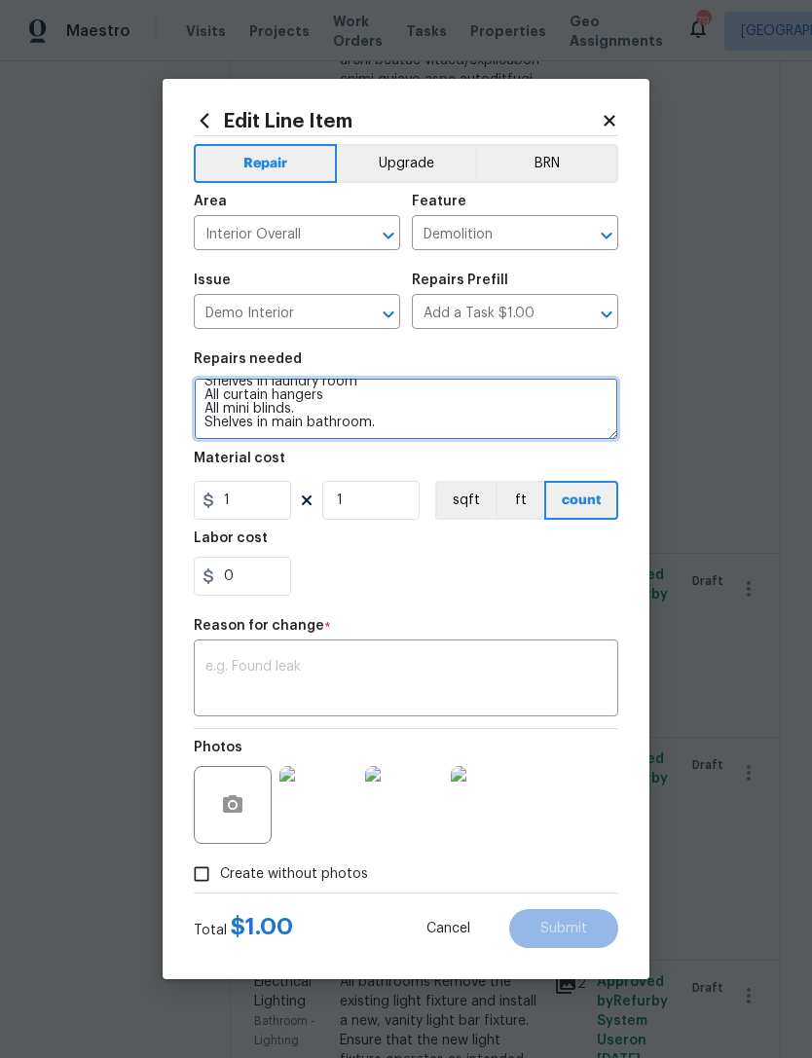
scroll to position [14, 0]
click at [366, 420] on textarea "Shelves in laundry room All curtain hangers All mini blinds. Shelves in main ba…" at bounding box center [406, 409] width 424 height 62
type textarea "Shelves in laundry room All curtain hangers All mini blinds. Shelves in main ba…"
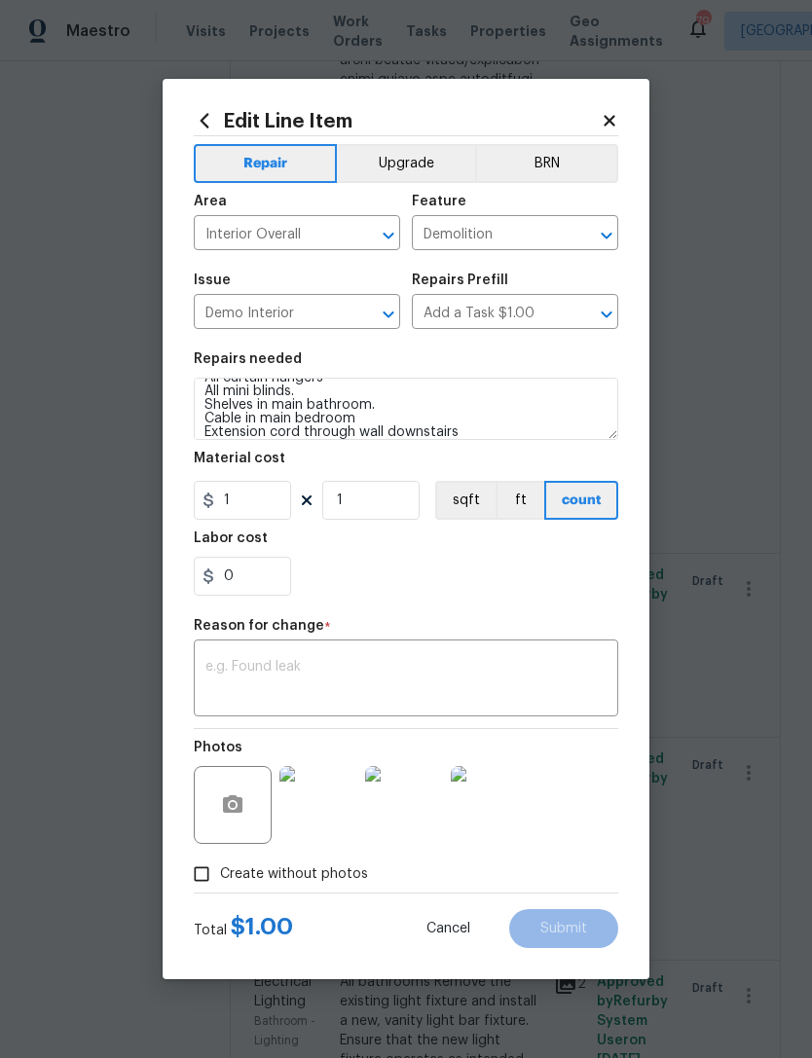
click at [605, 853] on div "Photos" at bounding box center [406, 792] width 424 height 127
click at [604, 853] on div "Photos" at bounding box center [406, 792] width 424 height 127
click at [528, 701] on textarea at bounding box center [405, 680] width 401 height 41
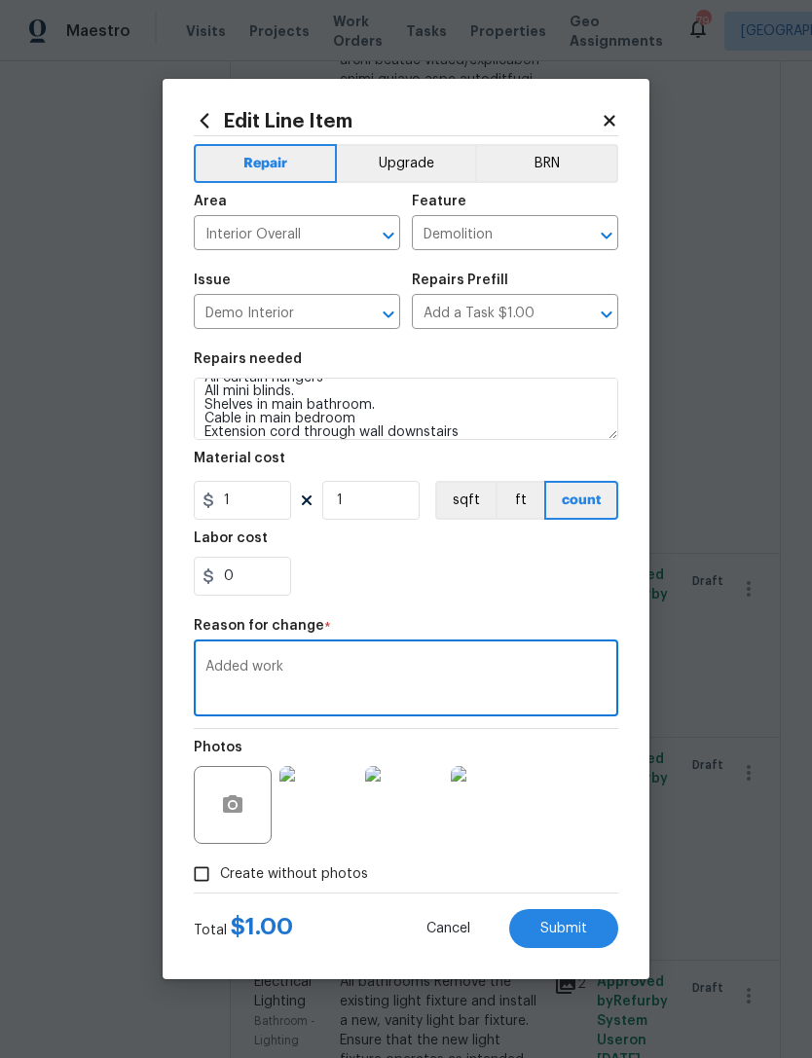
type textarea "Added work"
click at [554, 599] on section "Repairs needed Shelves in laundry room All curtain hangers All mini blinds. She…" at bounding box center [406, 474] width 424 height 267
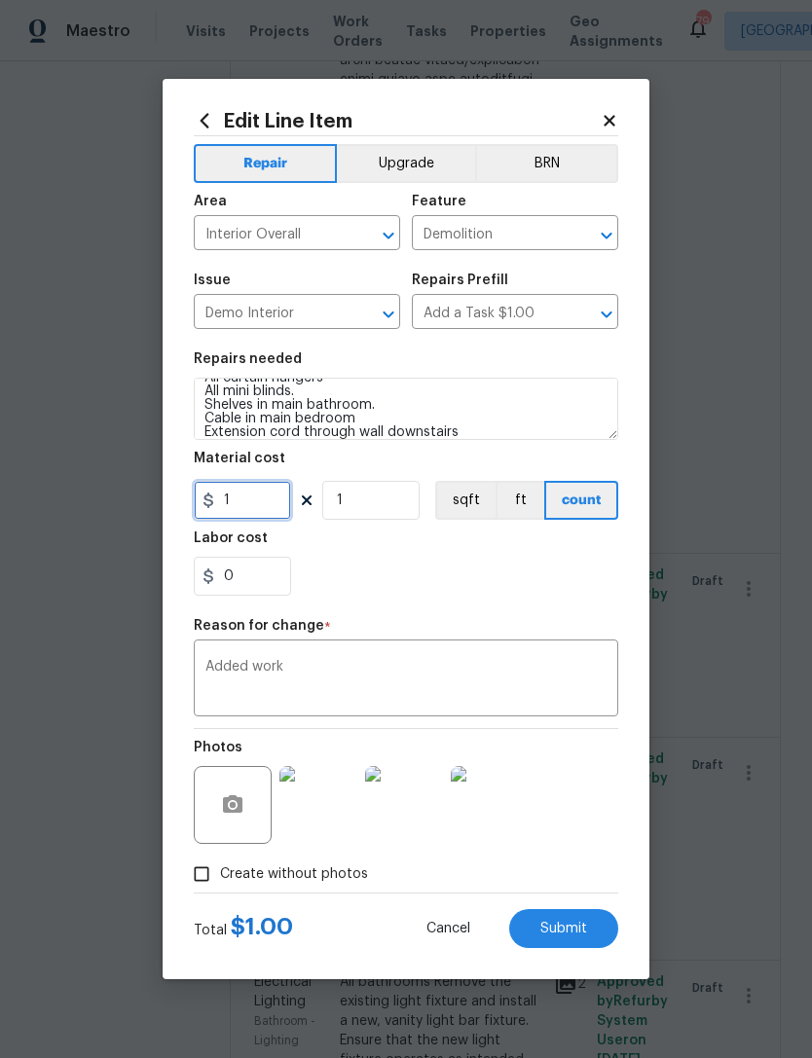
click at [274, 507] on input "1" at bounding box center [242, 500] width 97 height 39
type input "40"
click at [501, 595] on div "0" at bounding box center [406, 576] width 424 height 39
click at [592, 931] on button "Submit" at bounding box center [563, 928] width 109 height 39
type textarea "Shelves in laundry room All curtain hangers All mini blinds. Shelves in main ba…"
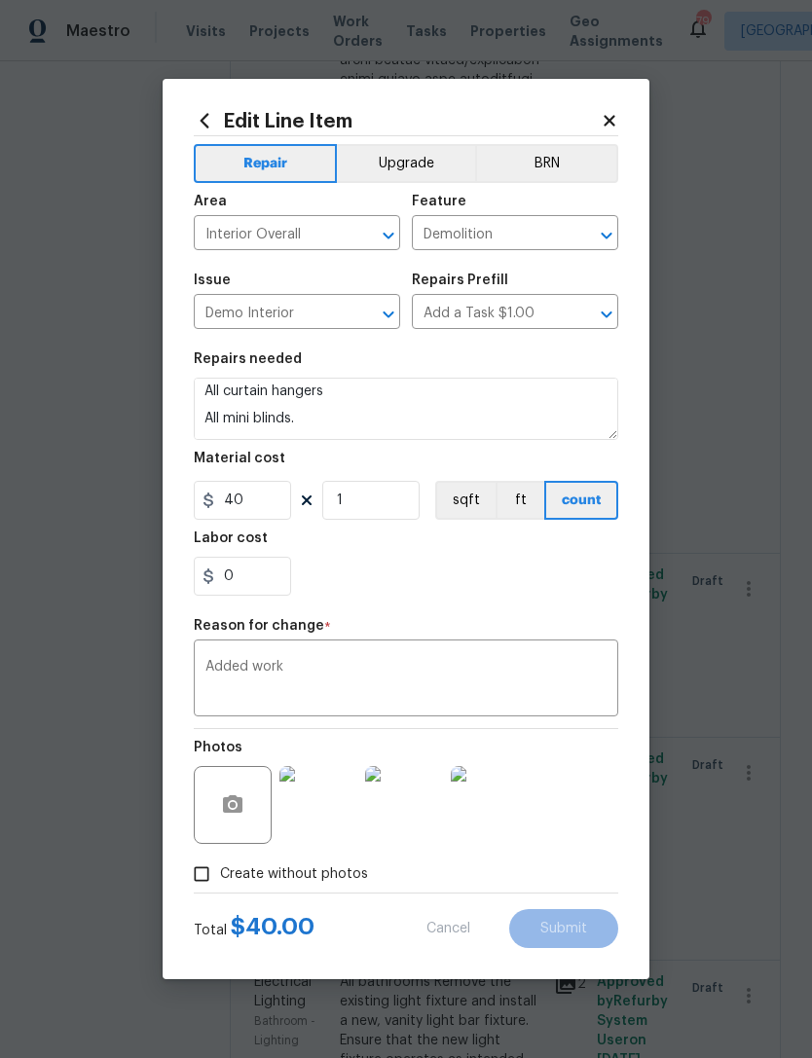
type input "1"
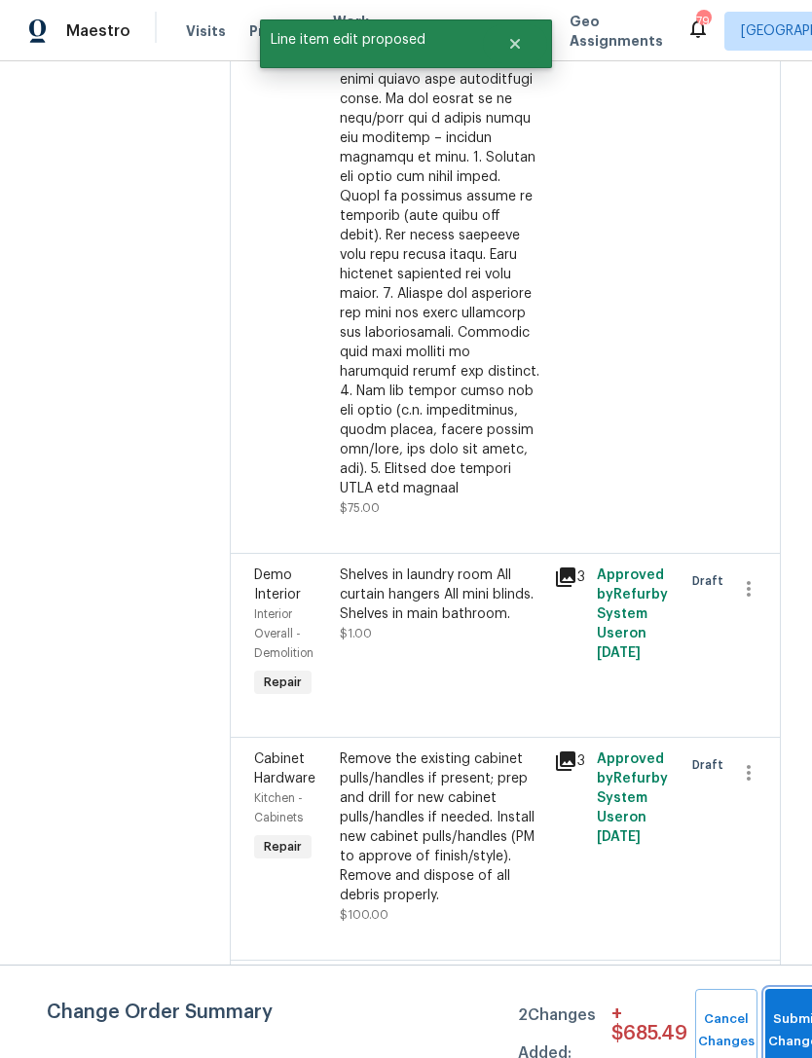
click at [785, 1028] on span "Submit Changes" at bounding box center [796, 1030] width 43 height 45
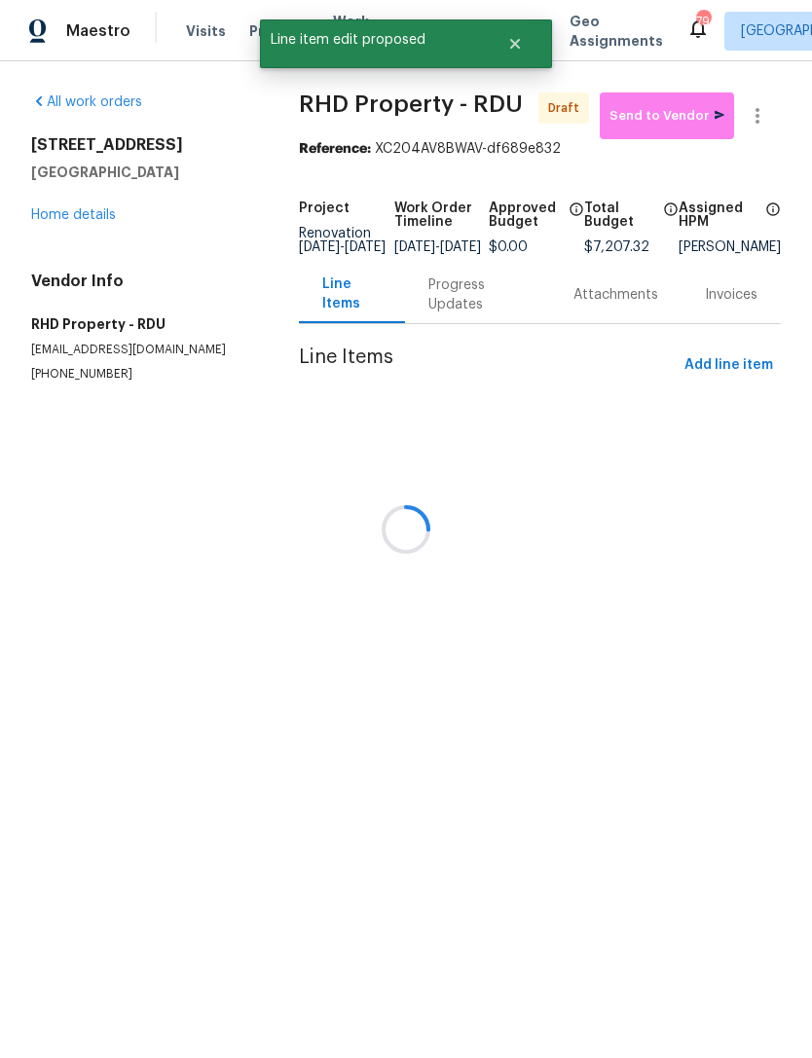
scroll to position [0, 0]
